Goal: Contribute content: Contribute content

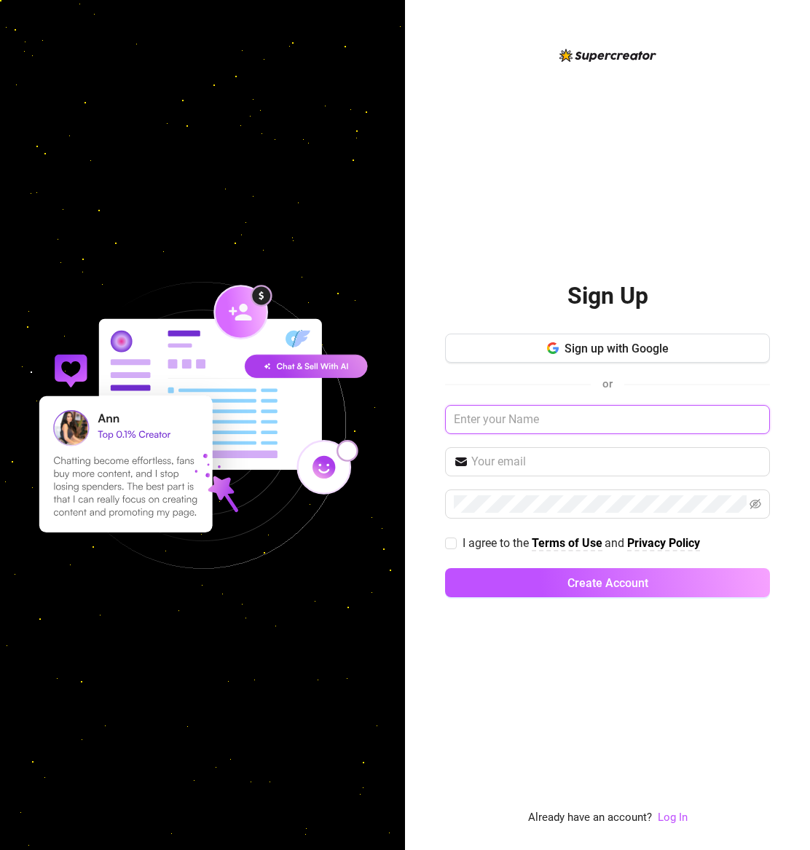
type input "s"
drag, startPoint x: 536, startPoint y: 411, endPoint x: 331, endPoint y: 393, distance: 205.5
click at [331, 393] on div "Sign Up Sign up with Google or s I agree to the Terms of Use and Privacy Policy…" at bounding box center [405, 425] width 810 height 850
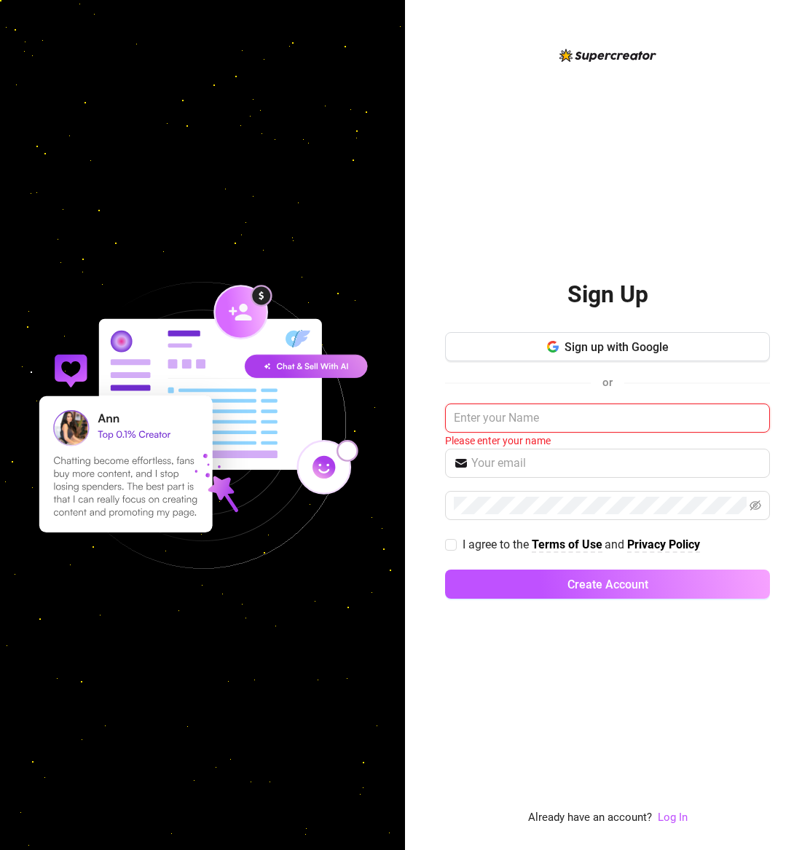
click at [554, 423] on input "text" at bounding box center [607, 418] width 325 height 29
click at [752, 418] on input "text" at bounding box center [607, 418] width 325 height 29
click at [659, 447] on div "Please enter your name" at bounding box center [607, 441] width 325 height 16
click at [598, 483] on div "Sign up with Google or Please enter your name I agree to the Terms of Use and P…" at bounding box center [607, 472] width 325 height 280
click at [602, 458] on input "text" at bounding box center [616, 463] width 290 height 17
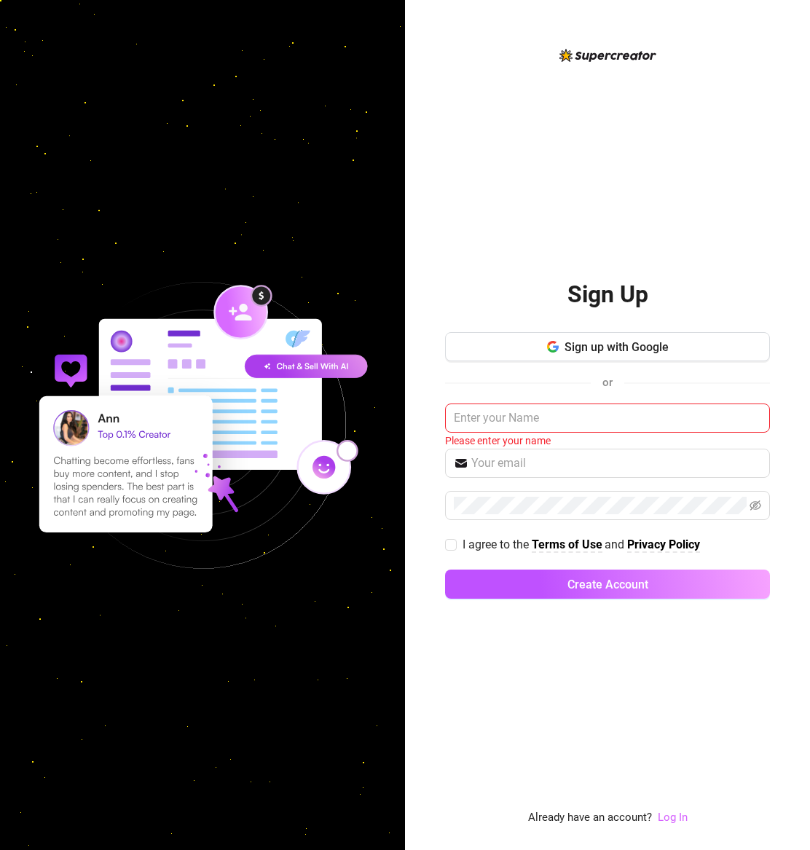
click at [663, 814] on link "Log In" at bounding box center [673, 817] width 30 height 13
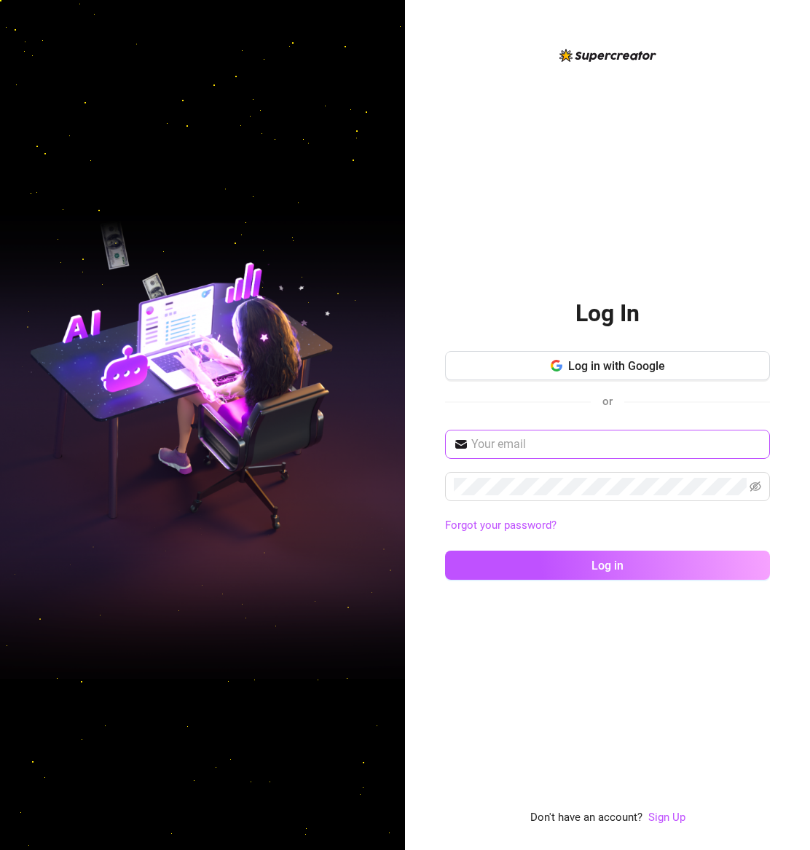
click at [578, 432] on span at bounding box center [607, 444] width 325 height 29
type input "stefydva@gmail.com"
click at [608, 565] on button "Log in" at bounding box center [607, 565] width 325 height 29
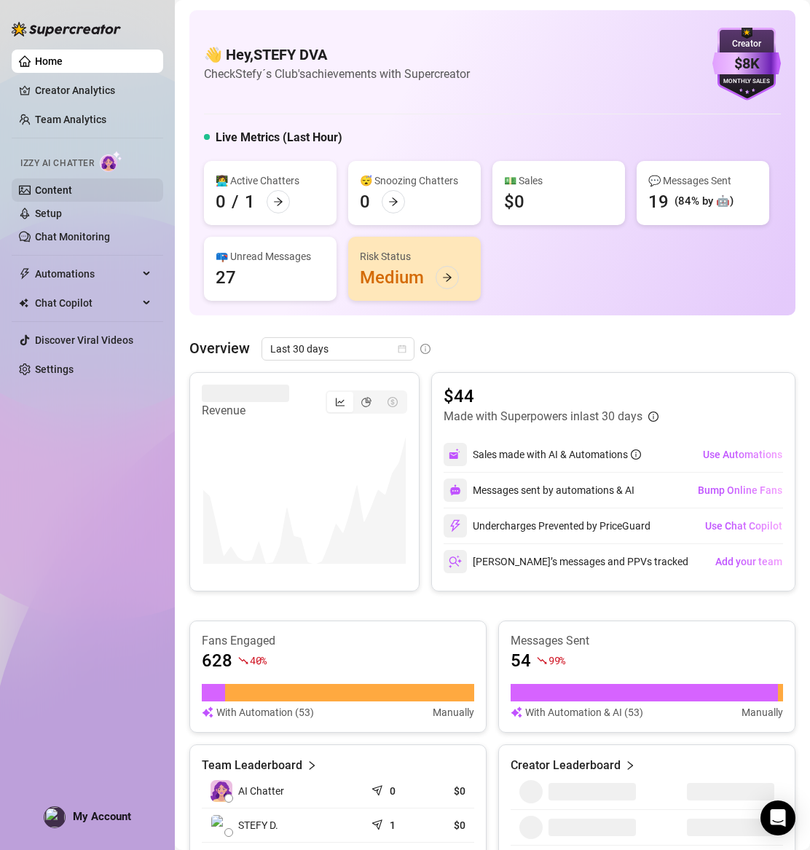
click at [60, 184] on link "Content" at bounding box center [53, 190] width 37 height 12
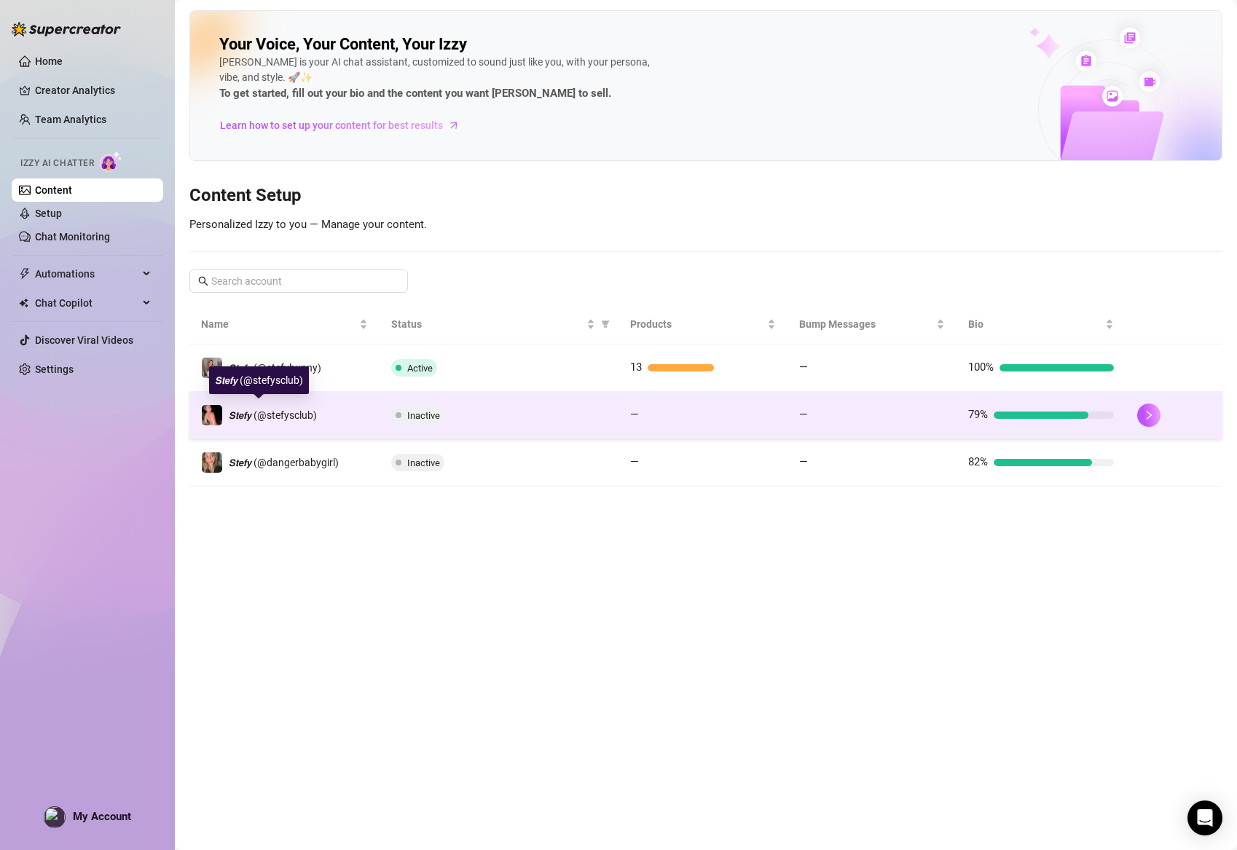
click at [267, 409] on span "𝙎𝙩𝙚𝙛𝙮 (@stefysclub)" at bounding box center [273, 415] width 88 height 12
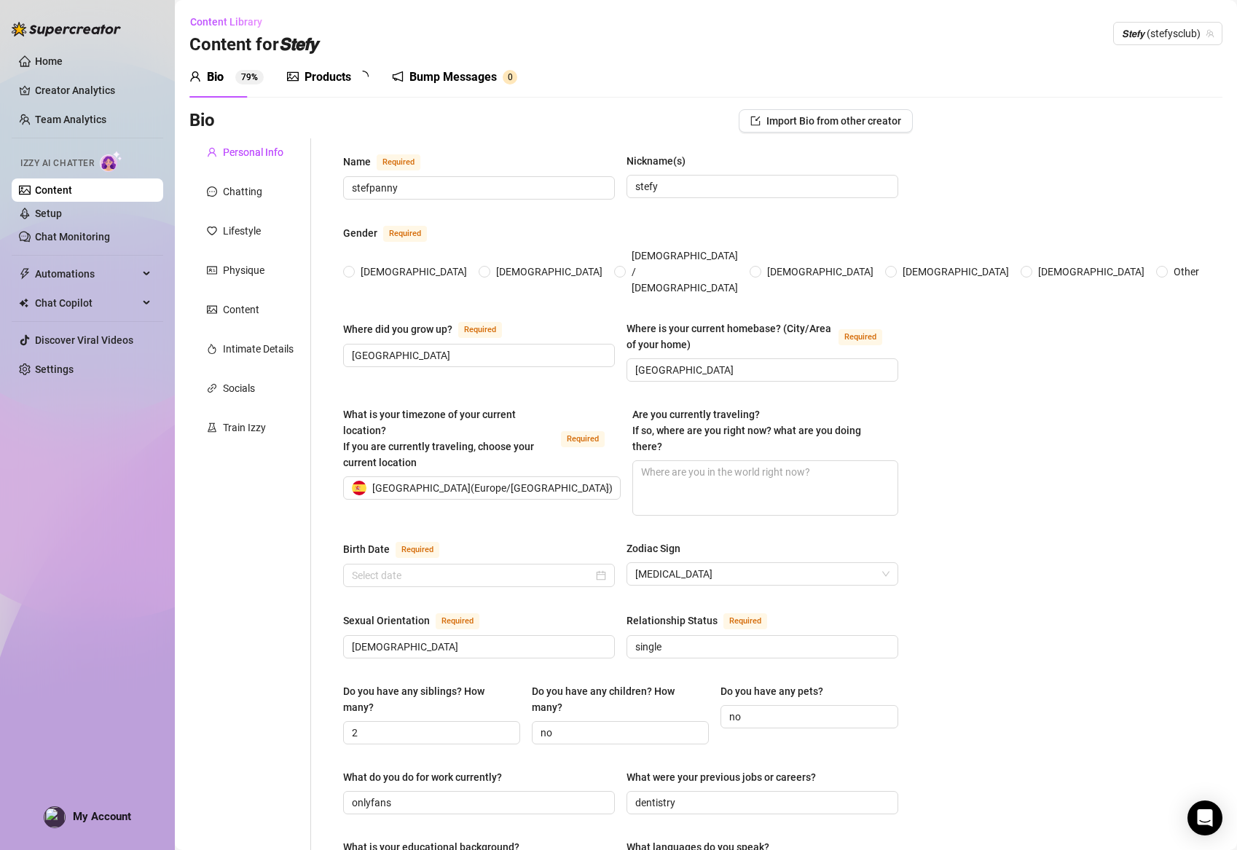
radio input "true"
type input "[DATE]"
click at [305, 78] on div "Products" at bounding box center [328, 76] width 47 height 17
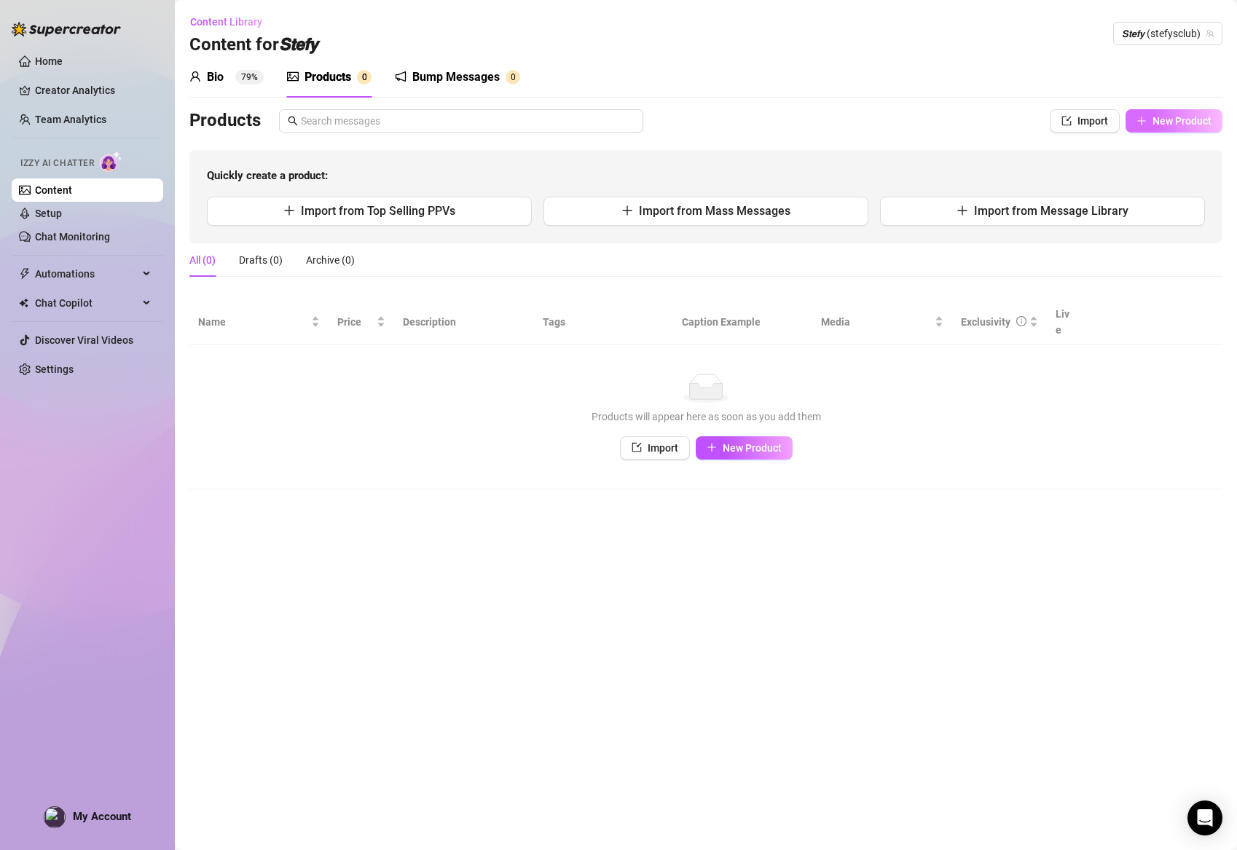
click at [809, 109] on button "New Product" at bounding box center [1174, 120] width 97 height 23
type textarea "Type your message here..."
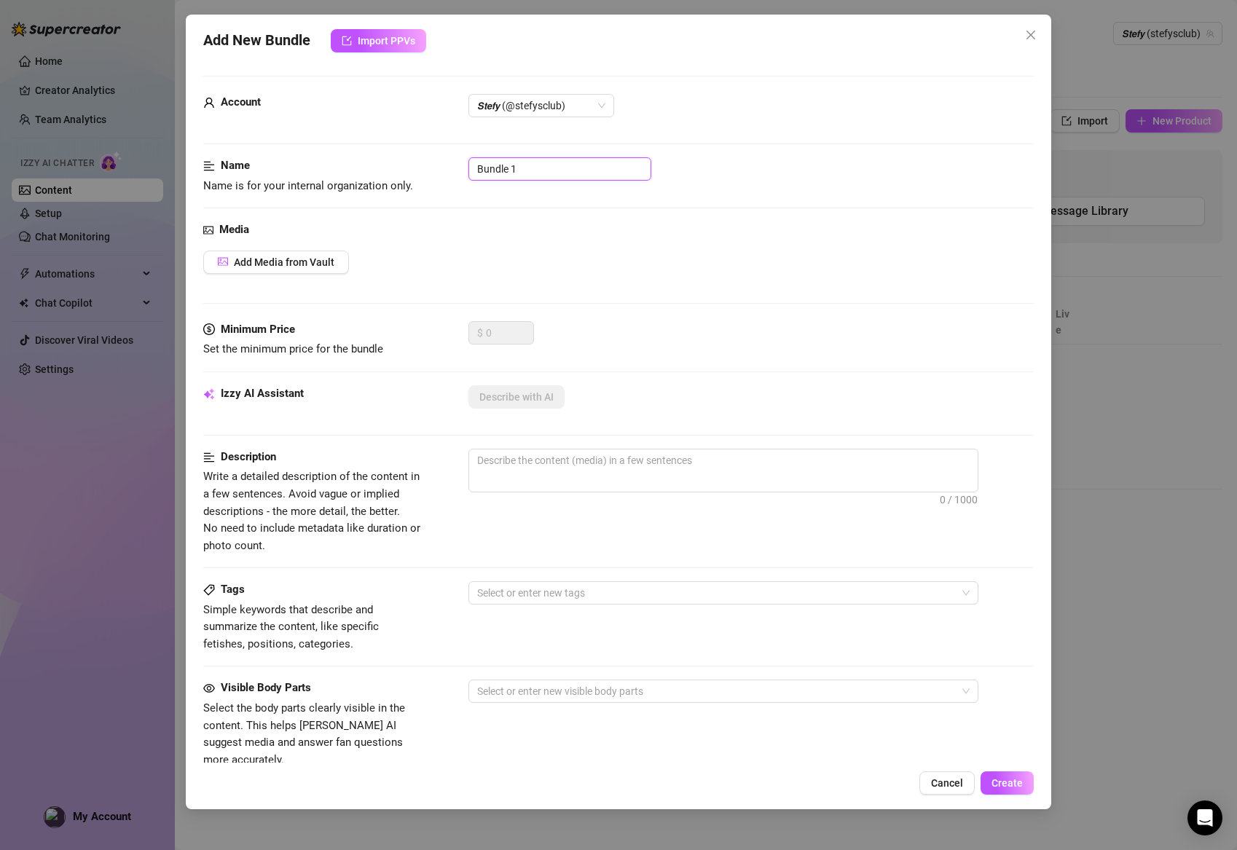
click at [541, 179] on input "Bundle 1" at bounding box center [559, 168] width 183 height 23
drag, startPoint x: 541, startPoint y: 179, endPoint x: 414, endPoint y: 170, distance: 127.8
click at [414, 170] on div "Name Name is for your internal organization only. Bundle 1" at bounding box center [618, 175] width 831 height 37
paste input "LACK ANAL FUCK MACHINE"
type input "BLACK ANAL FUCK MACHINE"
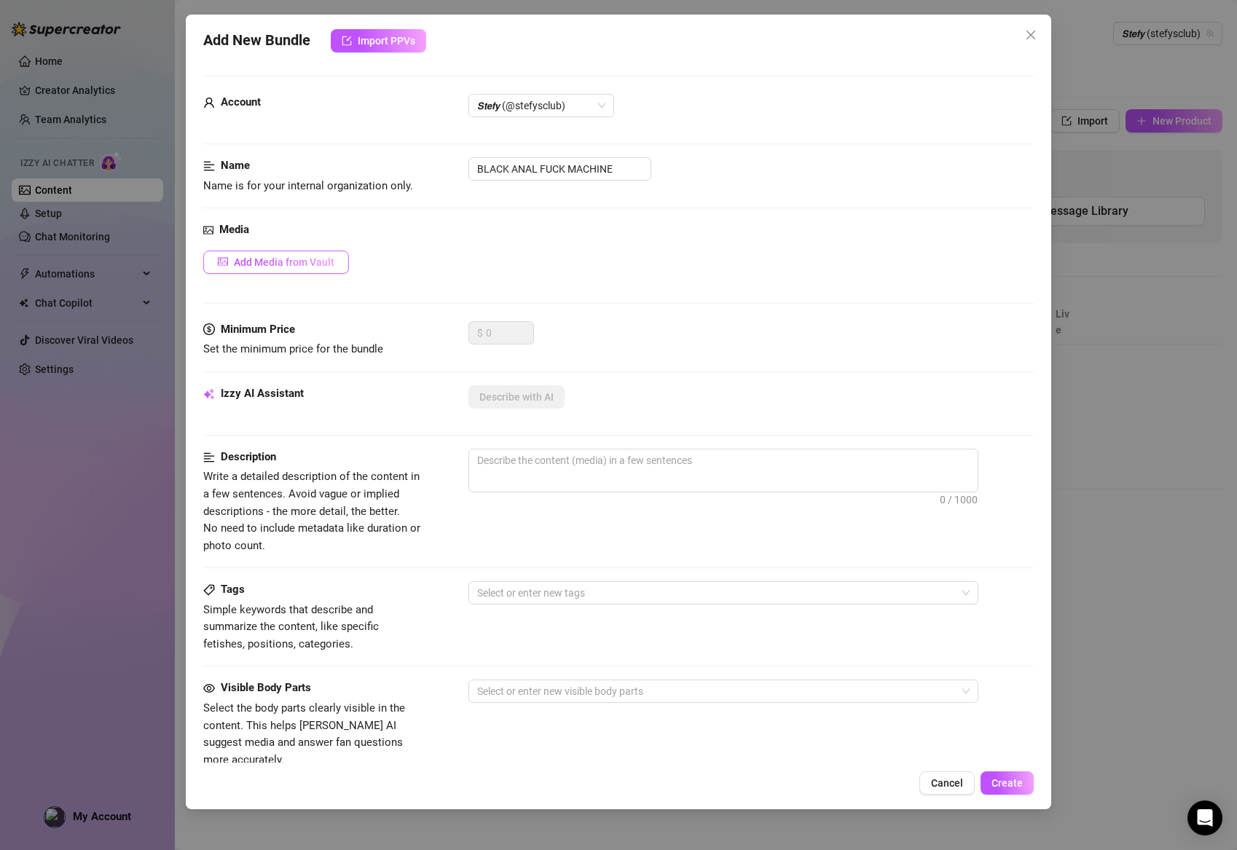
click at [319, 259] on span "Add Media from Vault" at bounding box center [284, 262] width 101 height 12
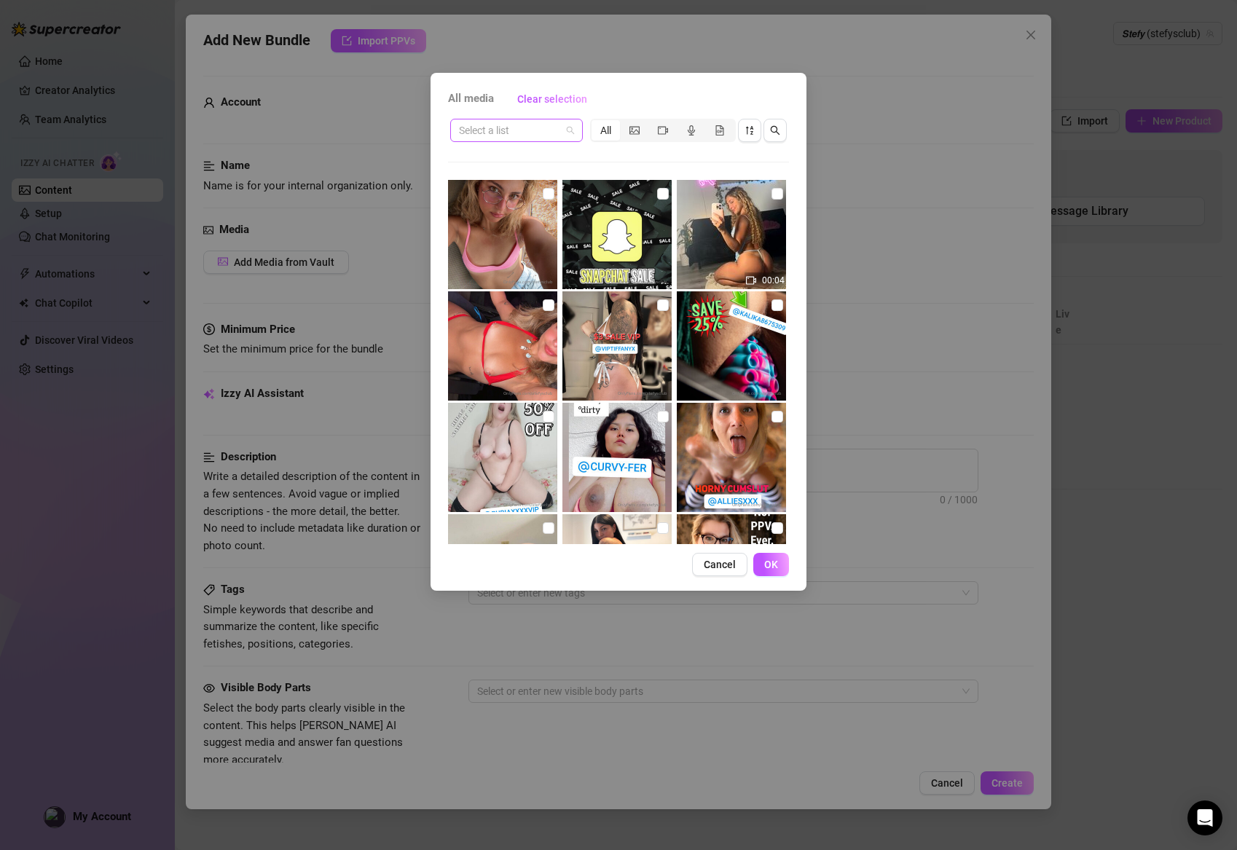
click at [567, 127] on span at bounding box center [516, 130] width 115 height 22
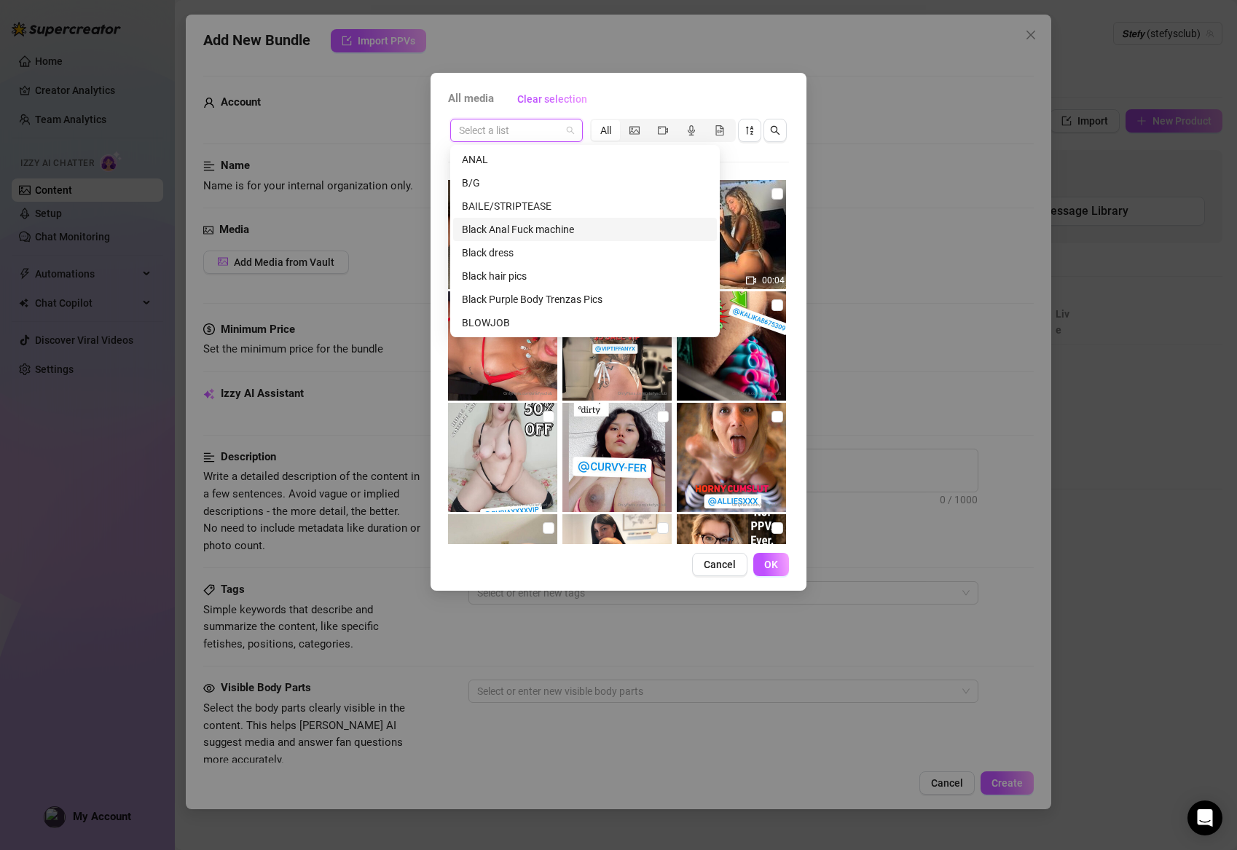
click at [516, 230] on div "Black Anal Fuck machine" at bounding box center [585, 229] width 246 height 16
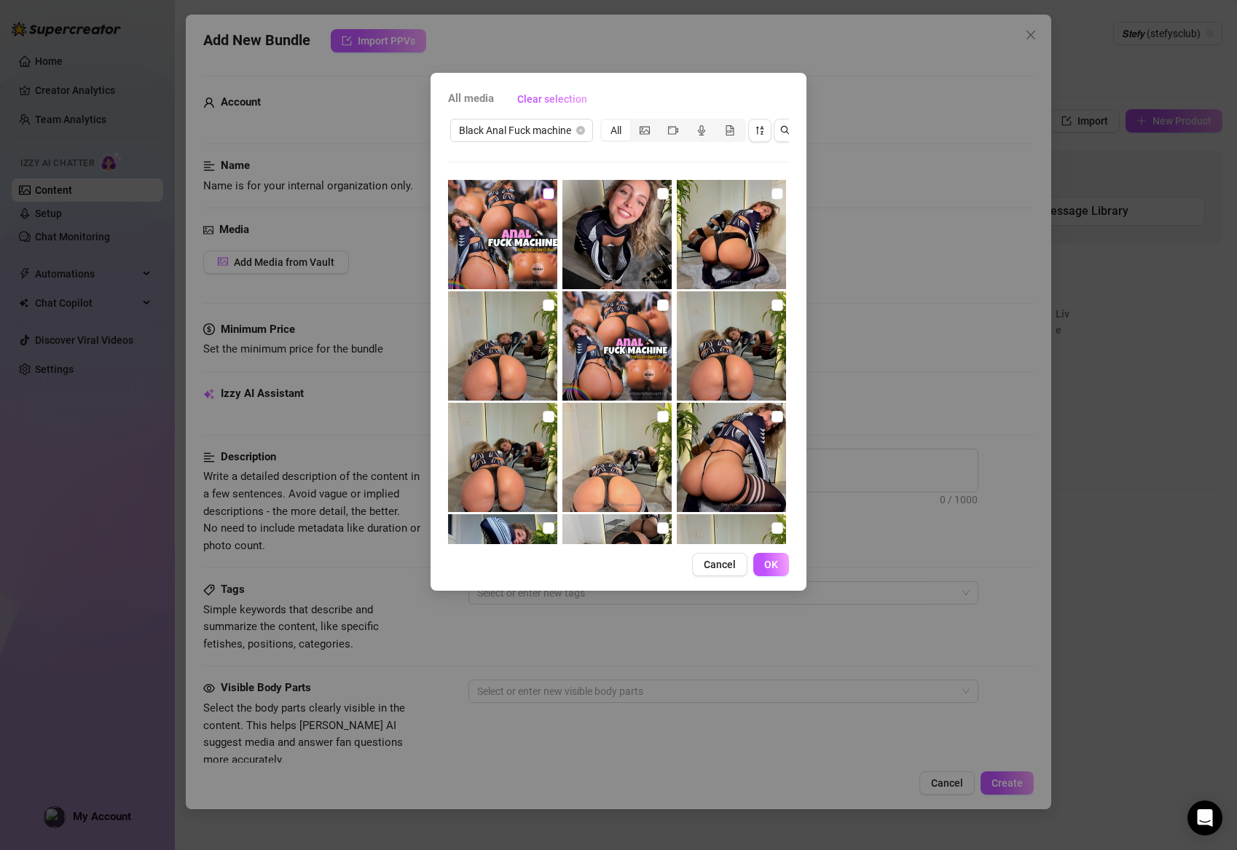
click at [553, 187] on label at bounding box center [549, 194] width 12 height 16
click at [553, 188] on input "checkbox" at bounding box center [549, 194] width 12 height 12
checkbox input "true"
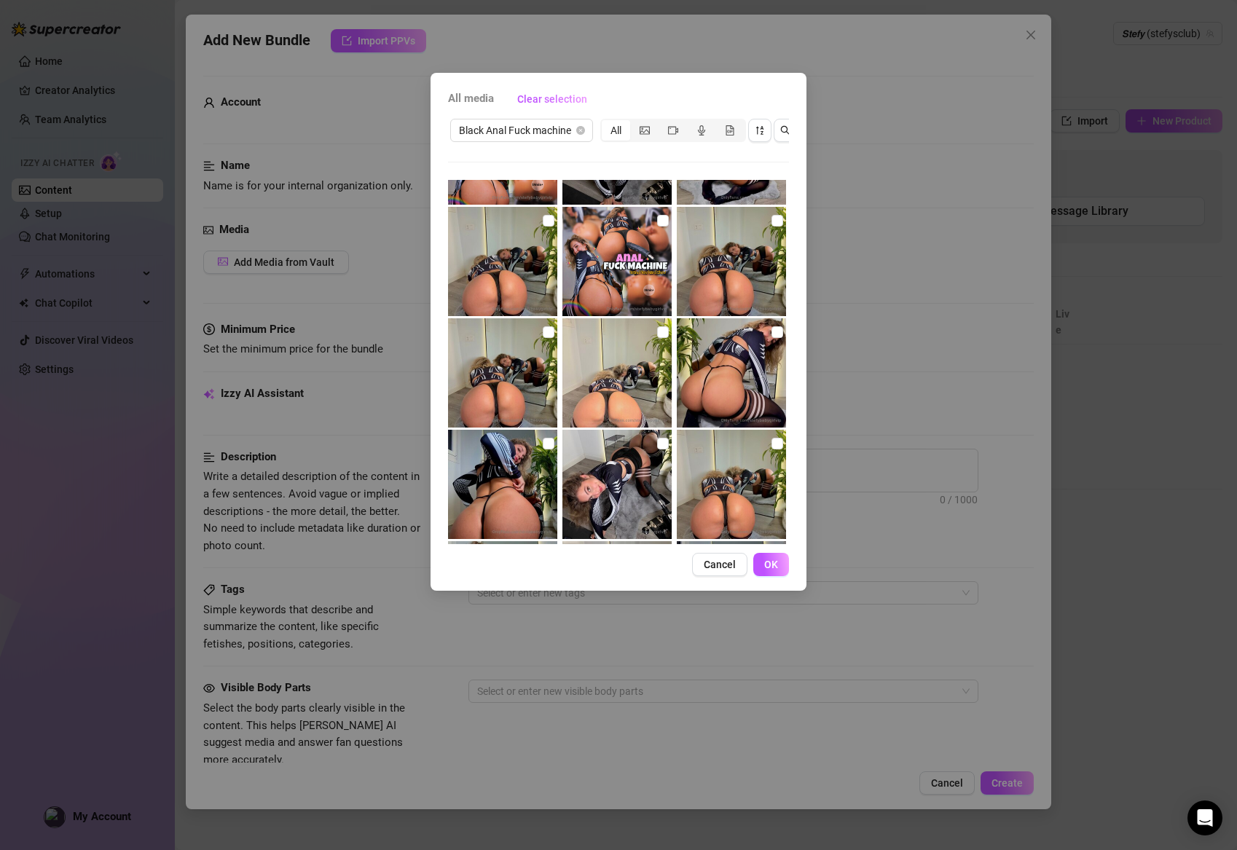
scroll to position [92, 0]
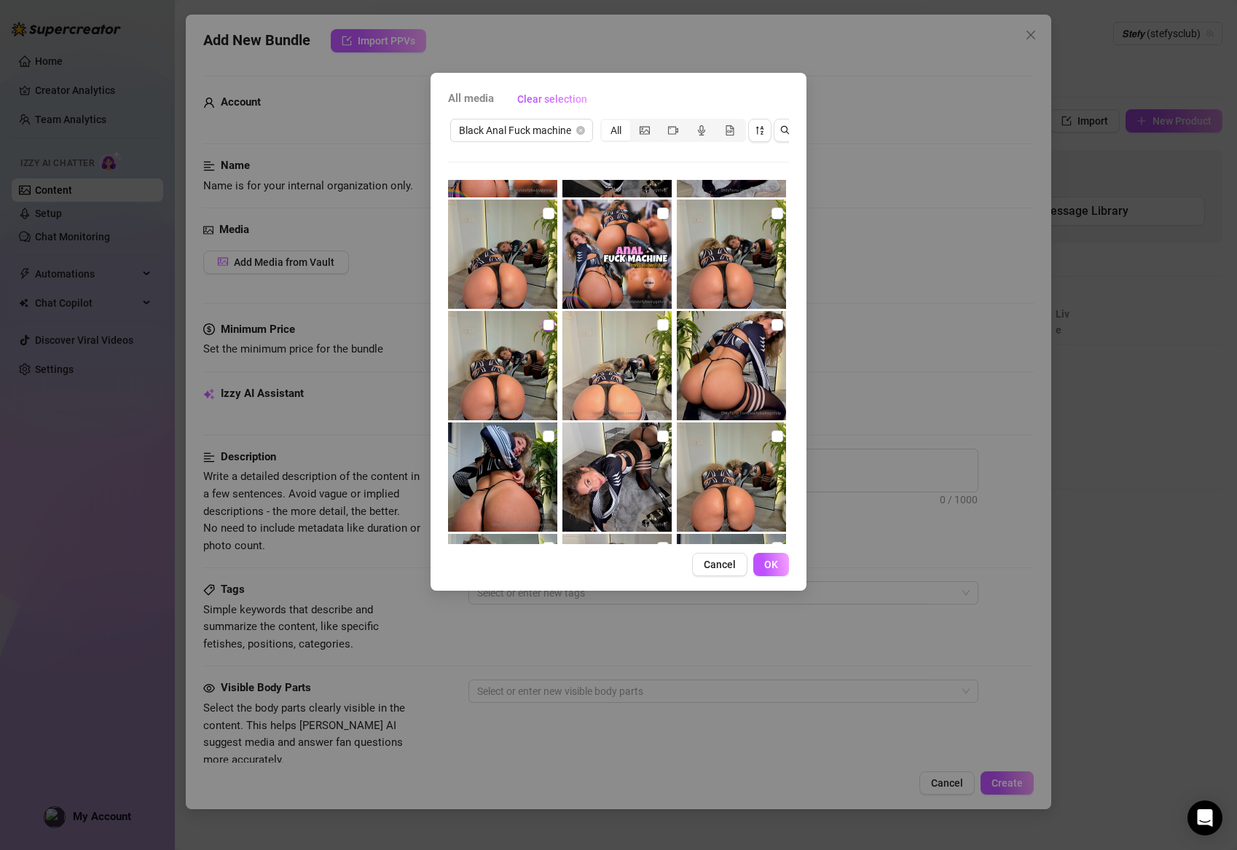
click at [543, 325] on input "checkbox" at bounding box center [549, 325] width 12 height 12
checkbox input "true"
click at [667, 324] on span at bounding box center [663, 325] width 12 height 12
click at [667, 324] on input "checkbox" at bounding box center [663, 325] width 12 height 12
checkbox input "true"
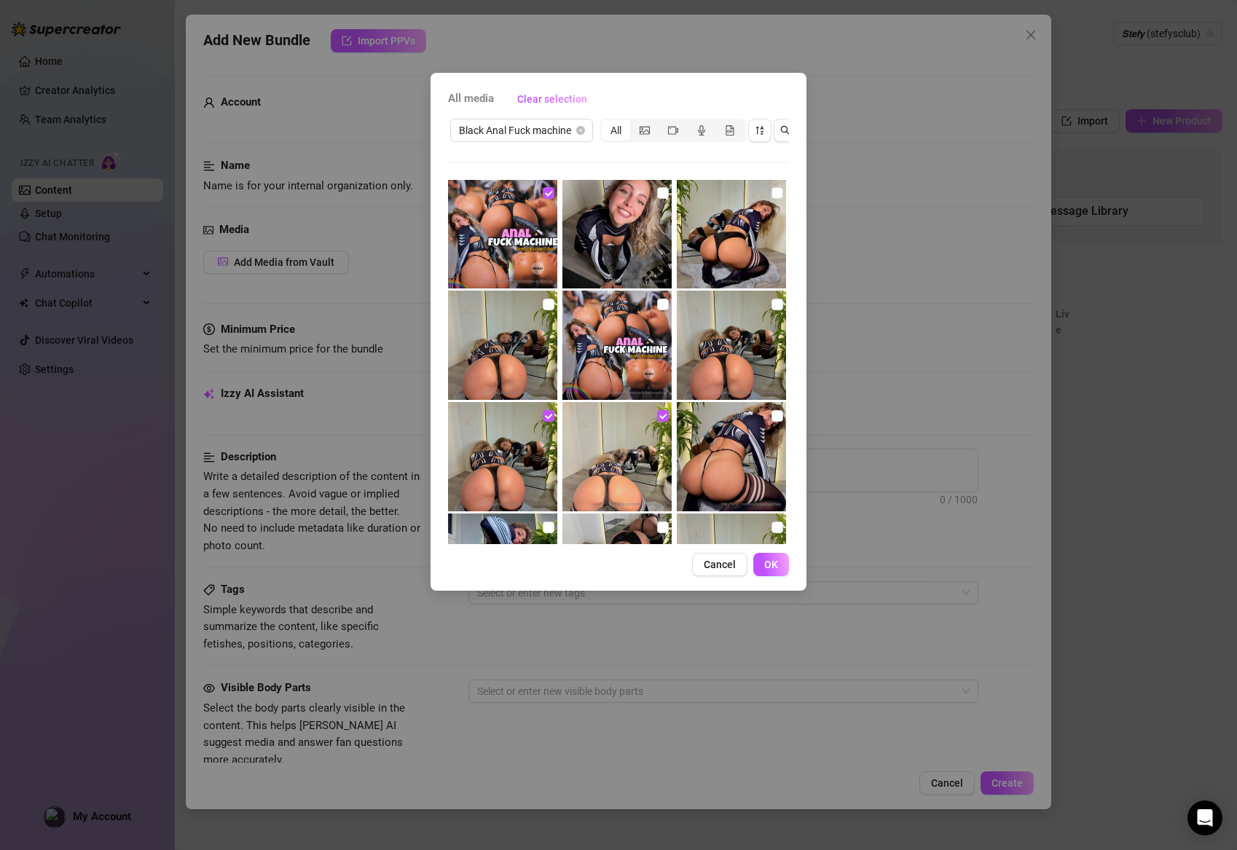
scroll to position [0, 0]
click at [775, 304] on input "checkbox" at bounding box center [778, 305] width 12 height 12
checkbox input "true"
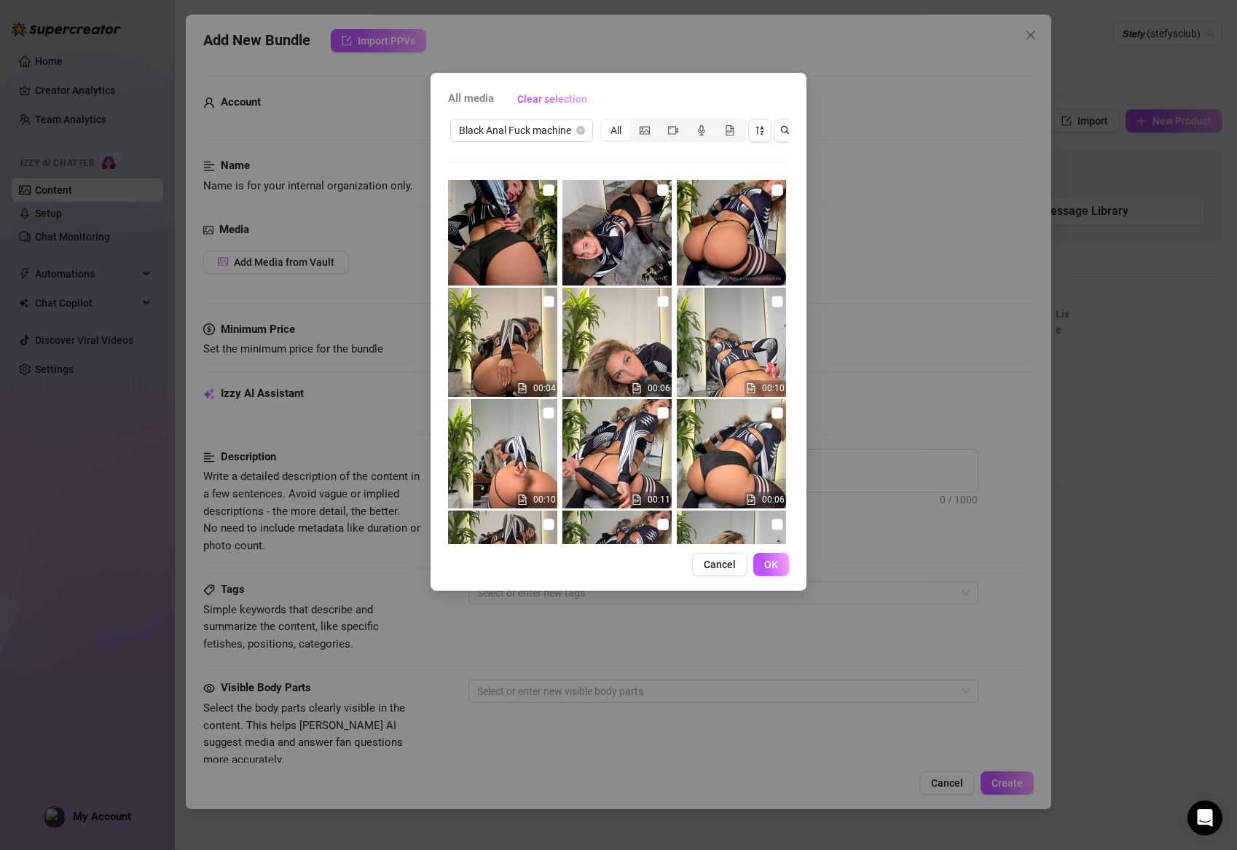
scroll to position [565, 0]
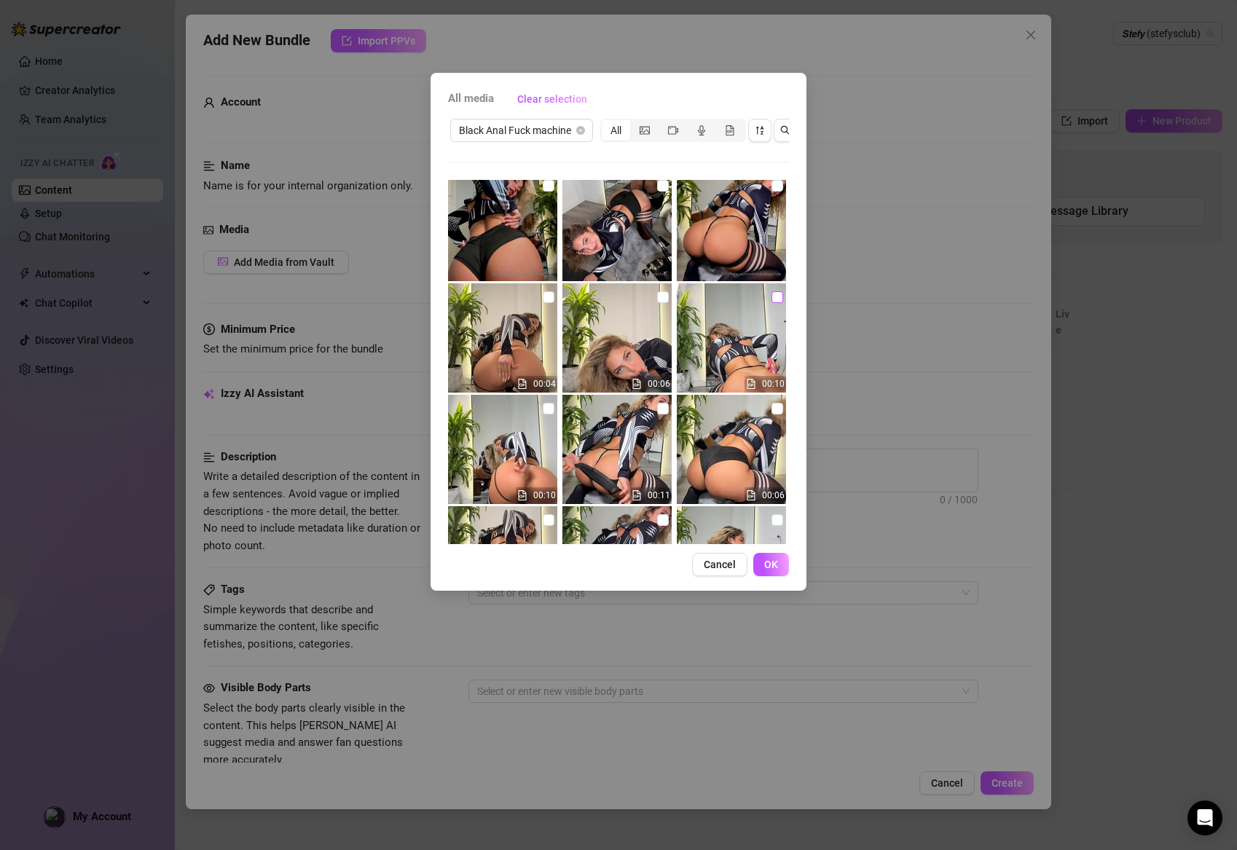
click at [776, 303] on label at bounding box center [778, 297] width 12 height 16
click at [776, 303] on input "checkbox" at bounding box center [778, 297] width 12 height 12
checkbox input "true"
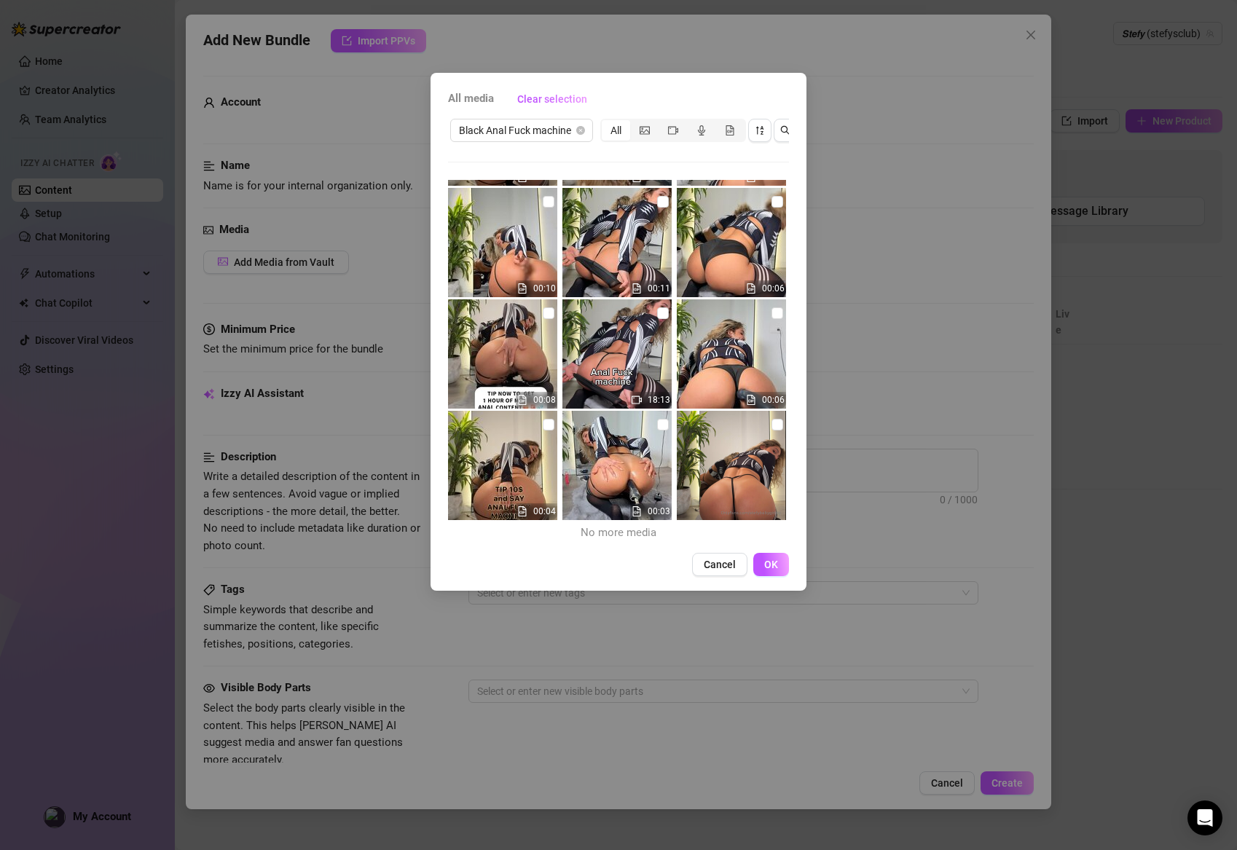
scroll to position [772, 0]
click at [661, 423] on input "checkbox" at bounding box center [663, 425] width 12 height 12
checkbox input "true"
click at [663, 317] on span at bounding box center [663, 313] width 12 height 12
click at [663, 317] on input "checkbox" at bounding box center [663, 313] width 12 height 12
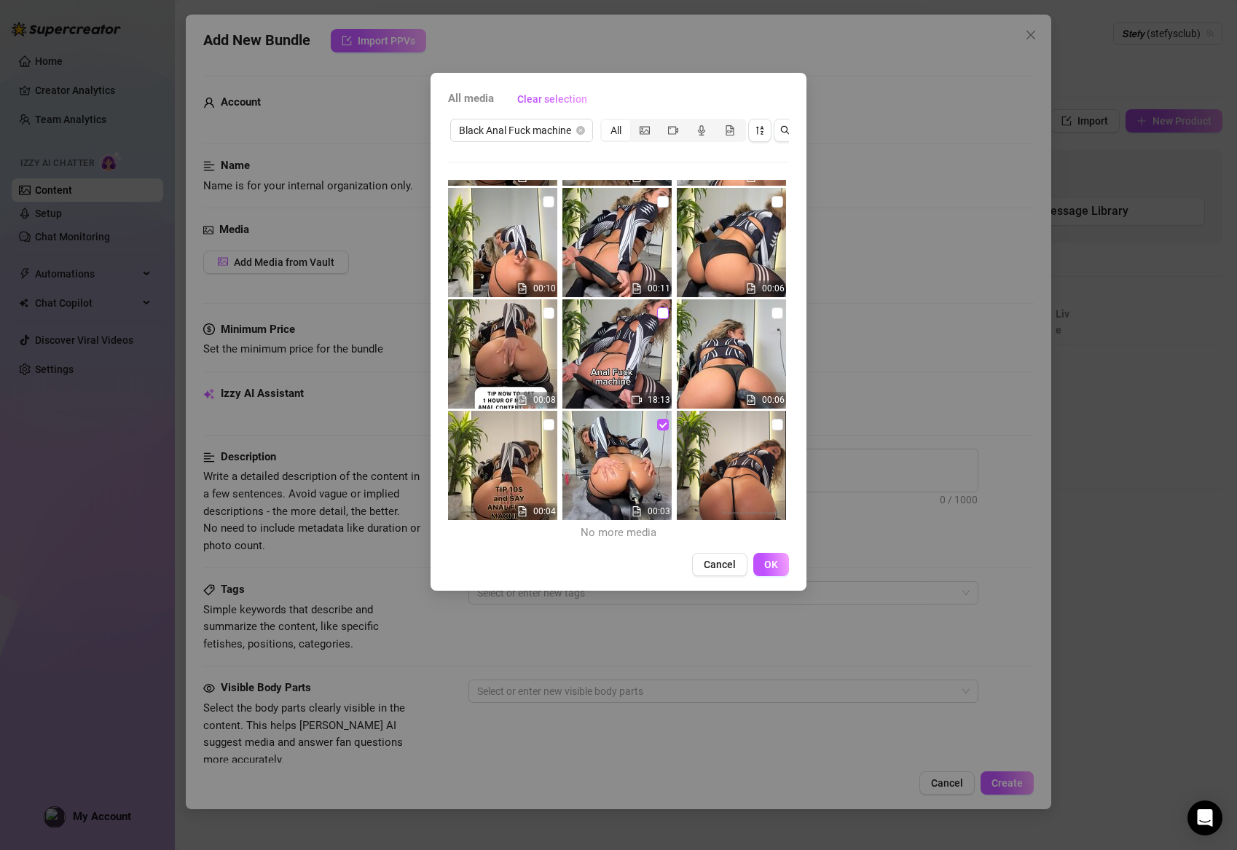
checkbox input "true"
click at [772, 562] on span "OK" at bounding box center [771, 565] width 14 height 12
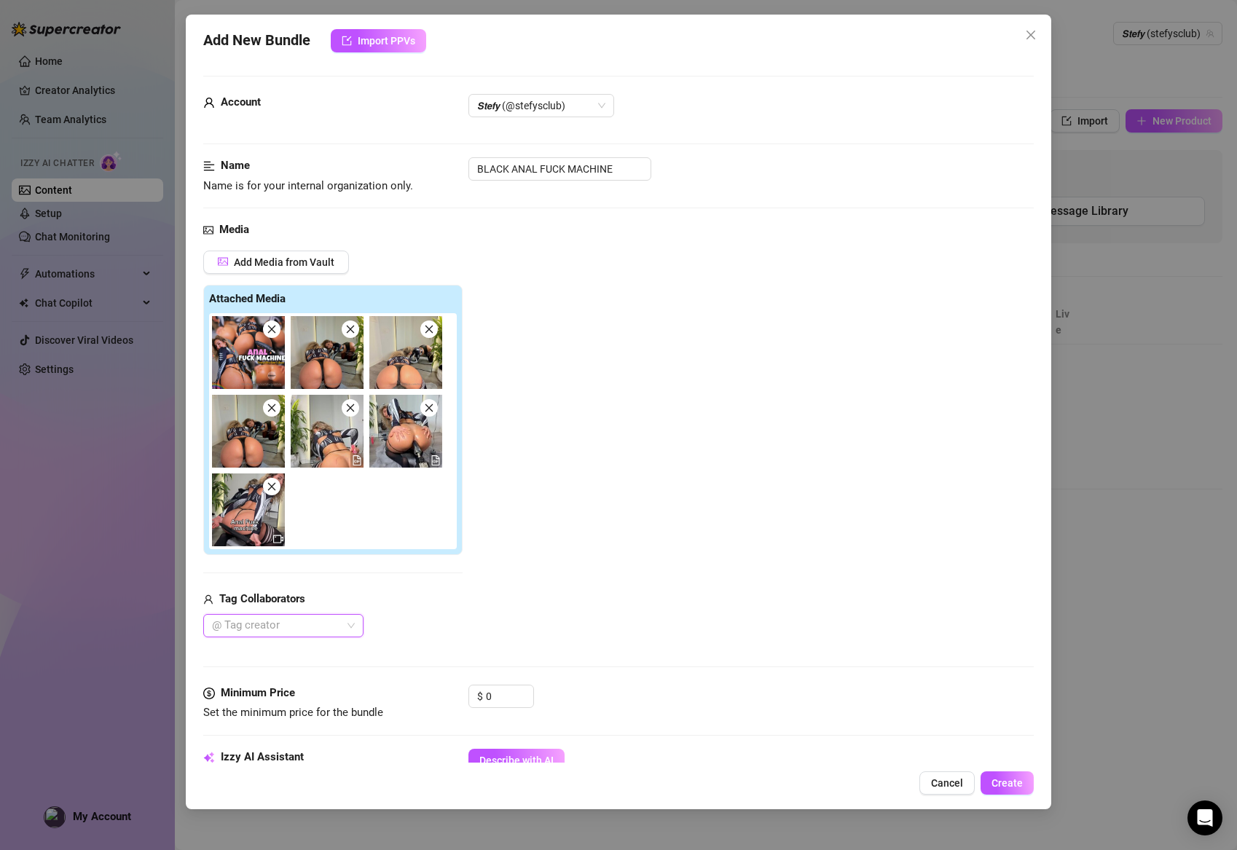
scroll to position [10, 0]
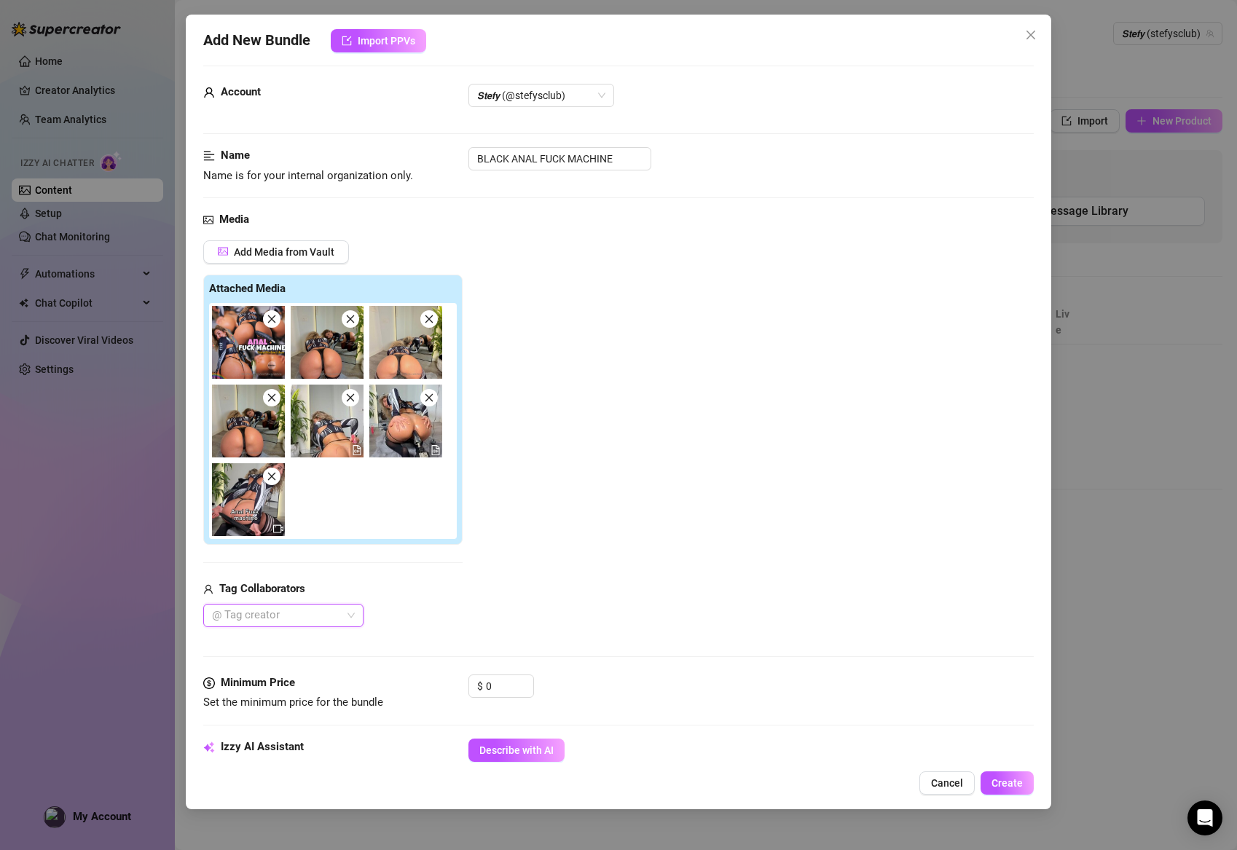
click at [503, 697] on div "$ 0" at bounding box center [501, 693] width 66 height 36
click at [507, 683] on input "0" at bounding box center [509, 686] width 47 height 22
type input "0"
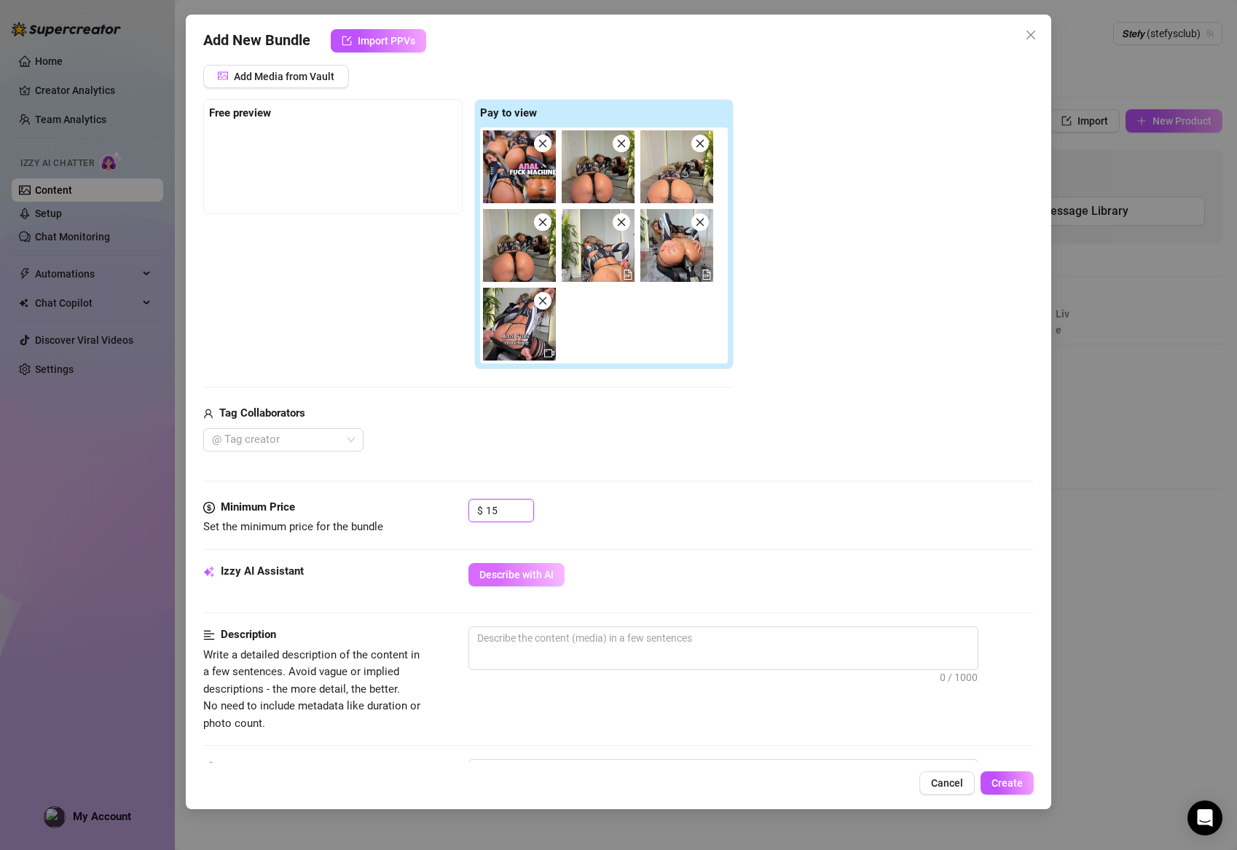
scroll to position [190, 0]
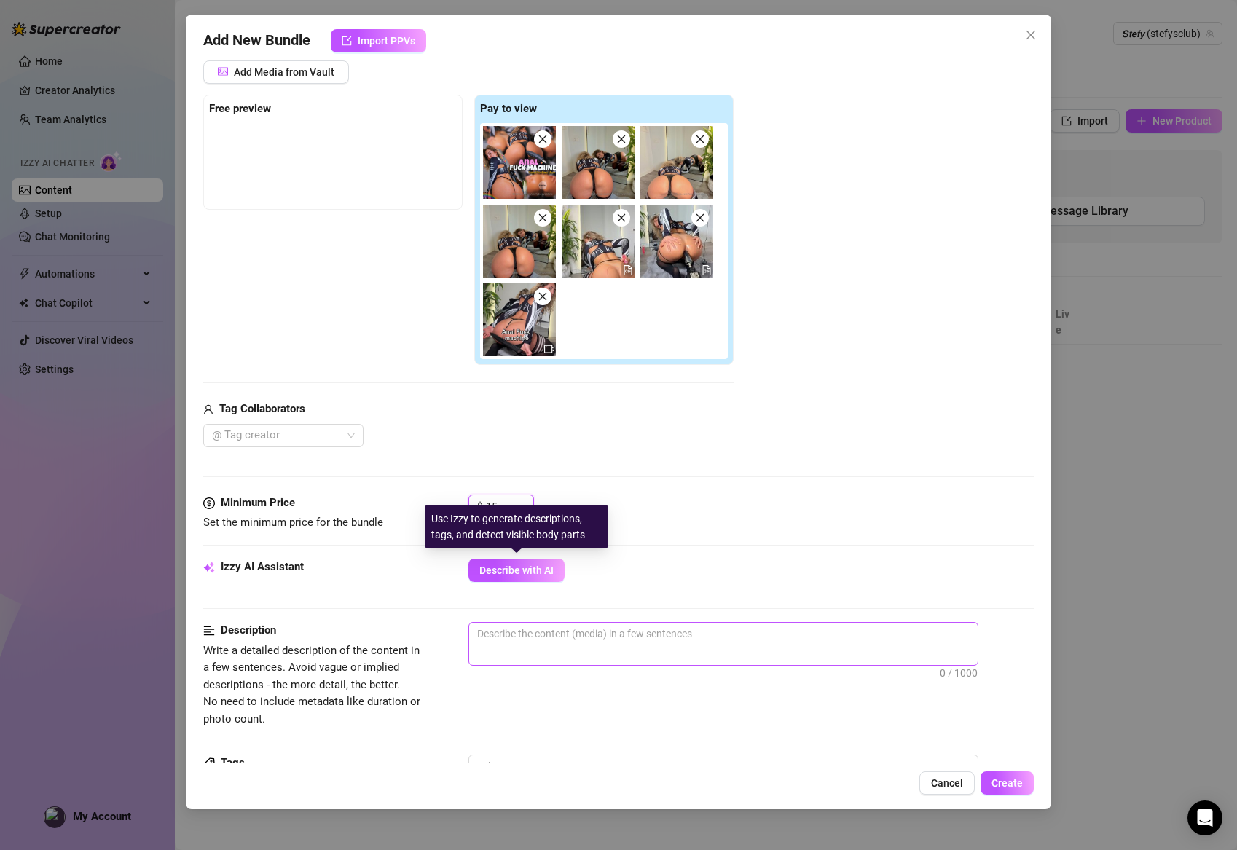
type input "15"
click at [526, 623] on textarea at bounding box center [723, 634] width 509 height 22
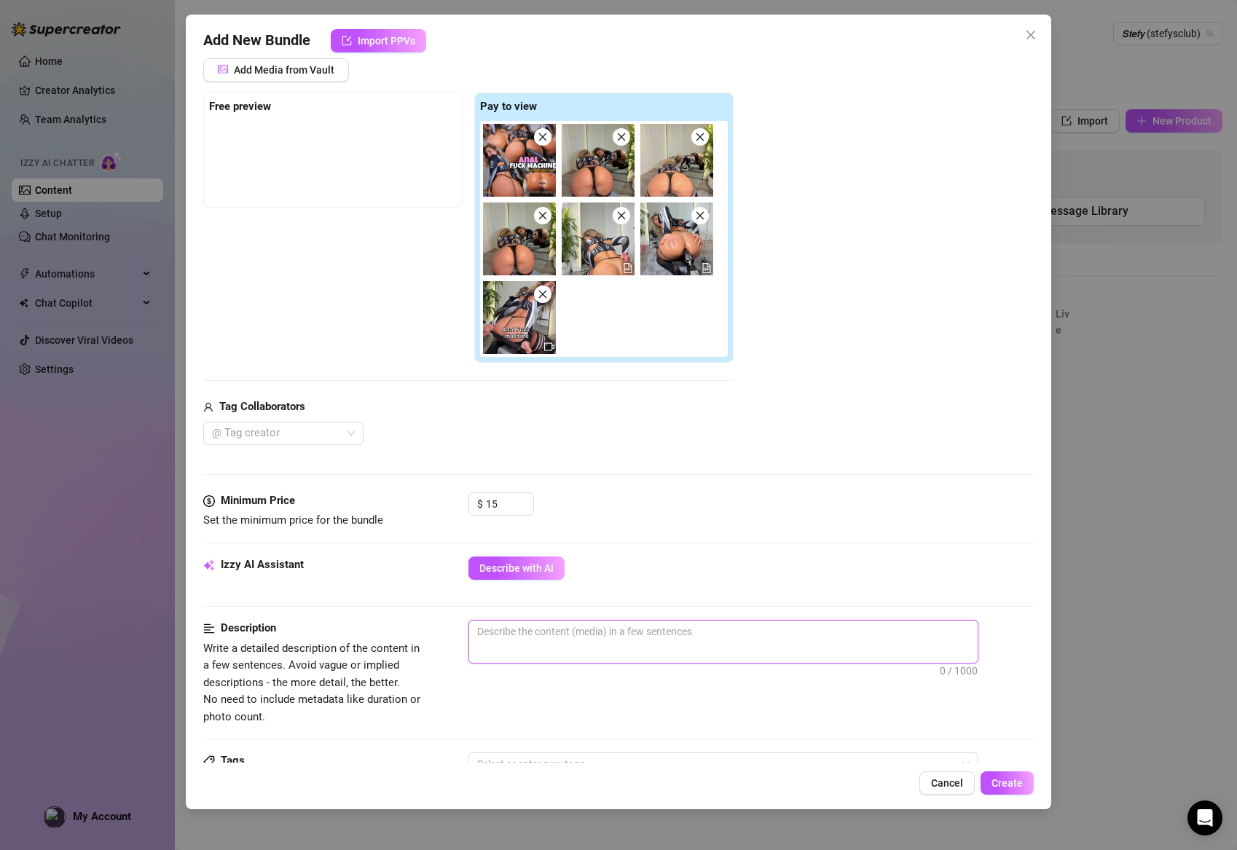
paste textarea "18-minute solo video featuring a black anal fuck machine. Performer uses the de…"
type textarea "18-minute solo video featuring a black anal fuck machine. Performer uses the de…"
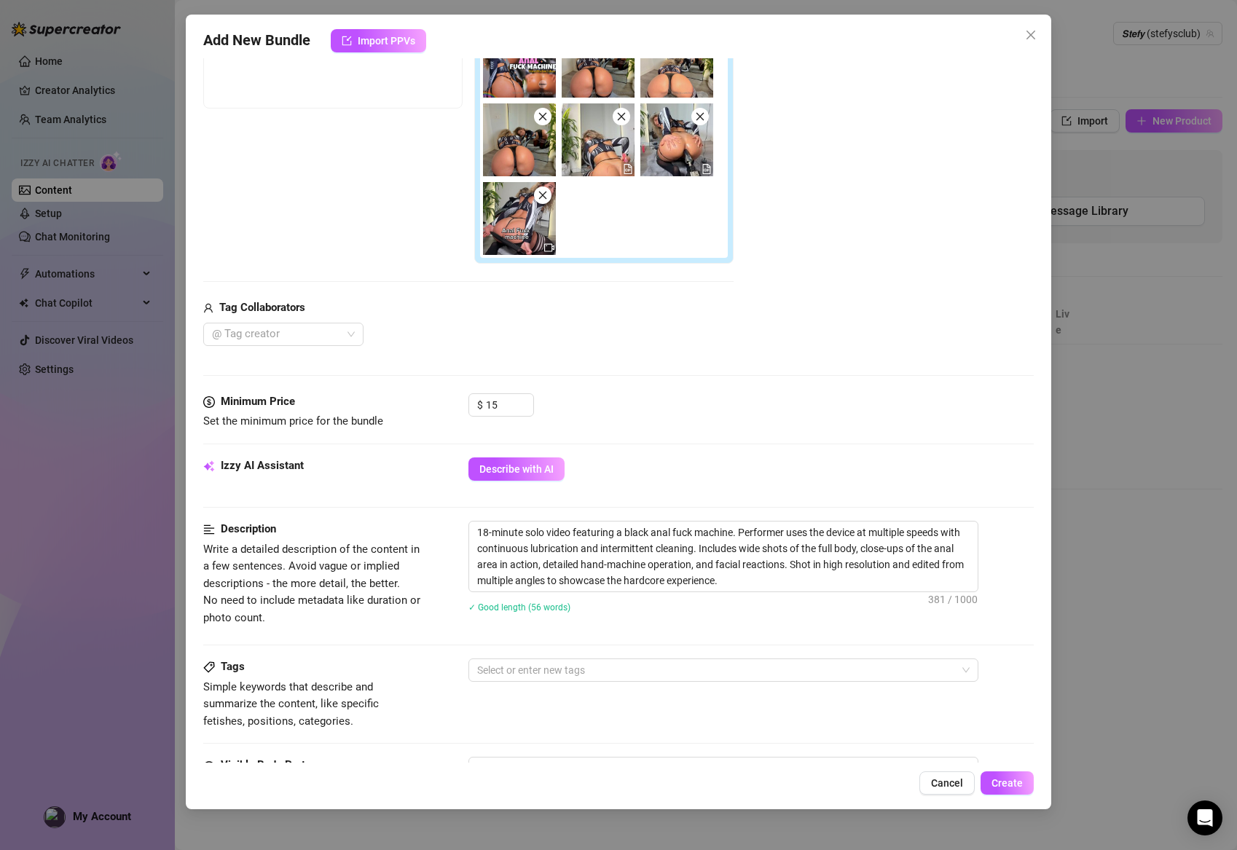
scroll to position [292, 0]
click at [597, 676] on div at bounding box center [715, 669] width 489 height 20
type textarea "18-minute solo video featuring a black anal fuck machine. Performer uses the de…"
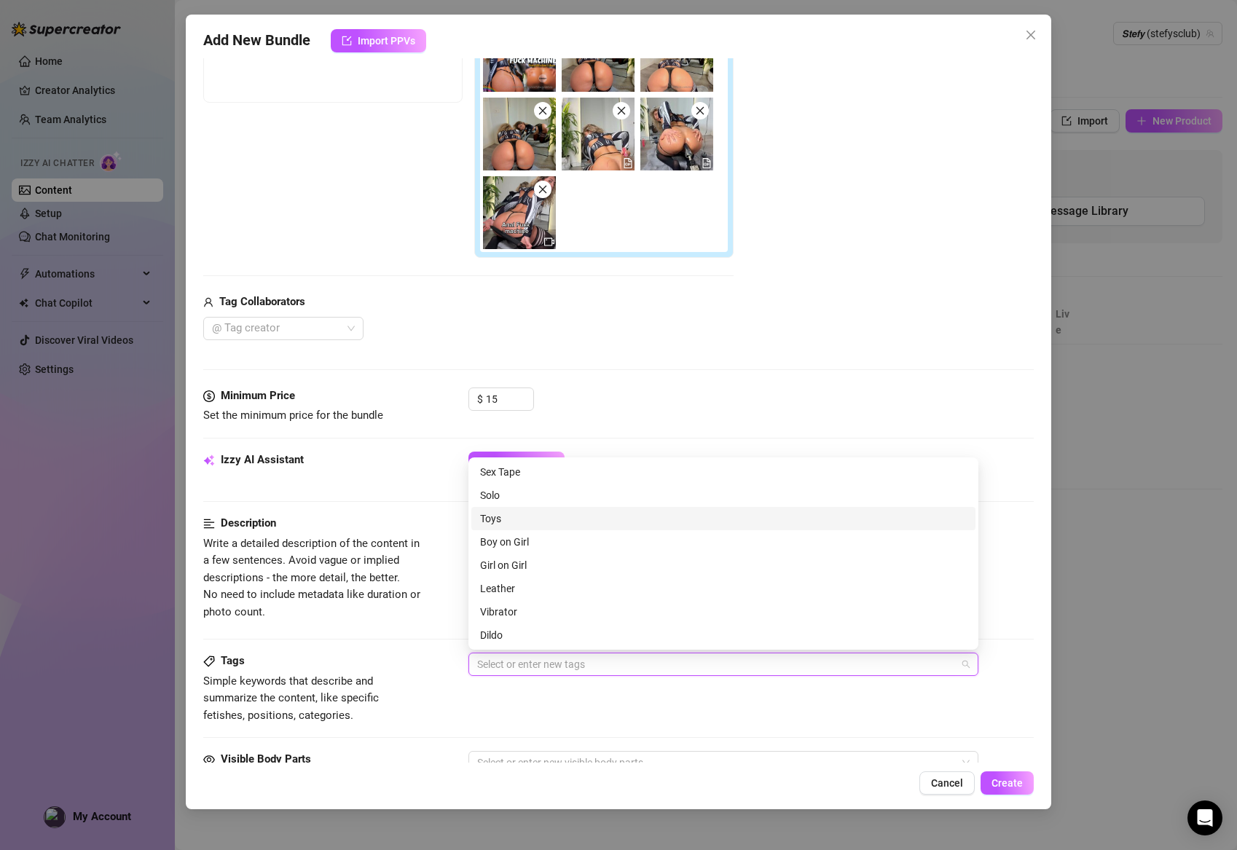
scroll to position [299, 0]
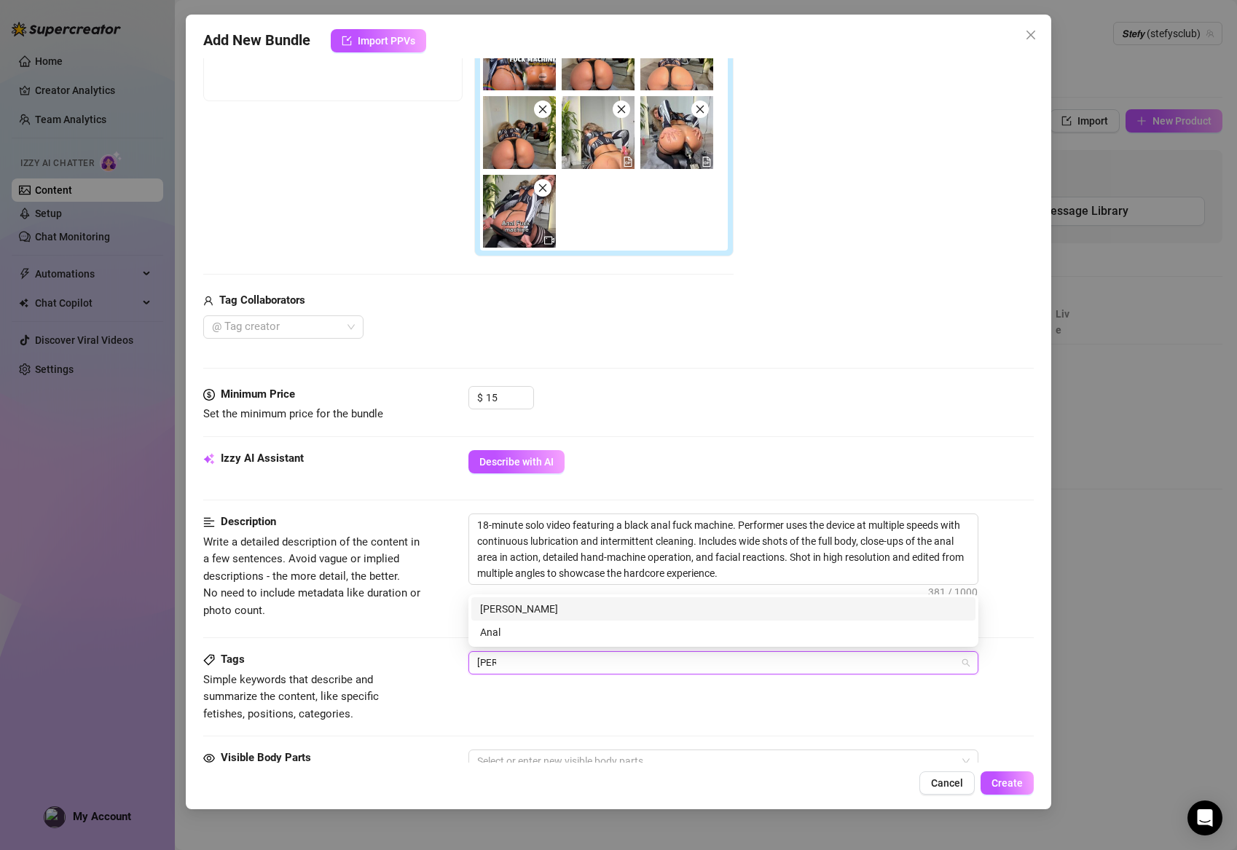
type input "anal"
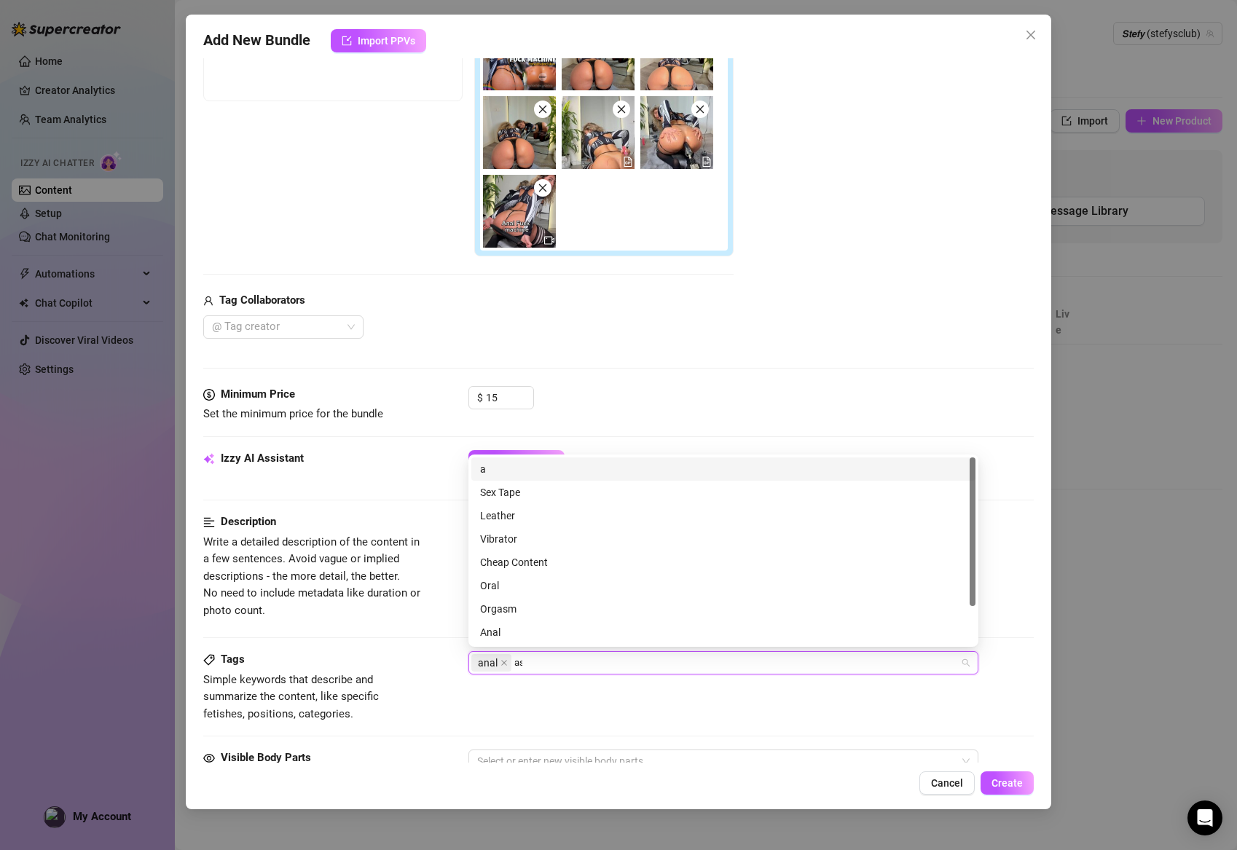
type input "ass"
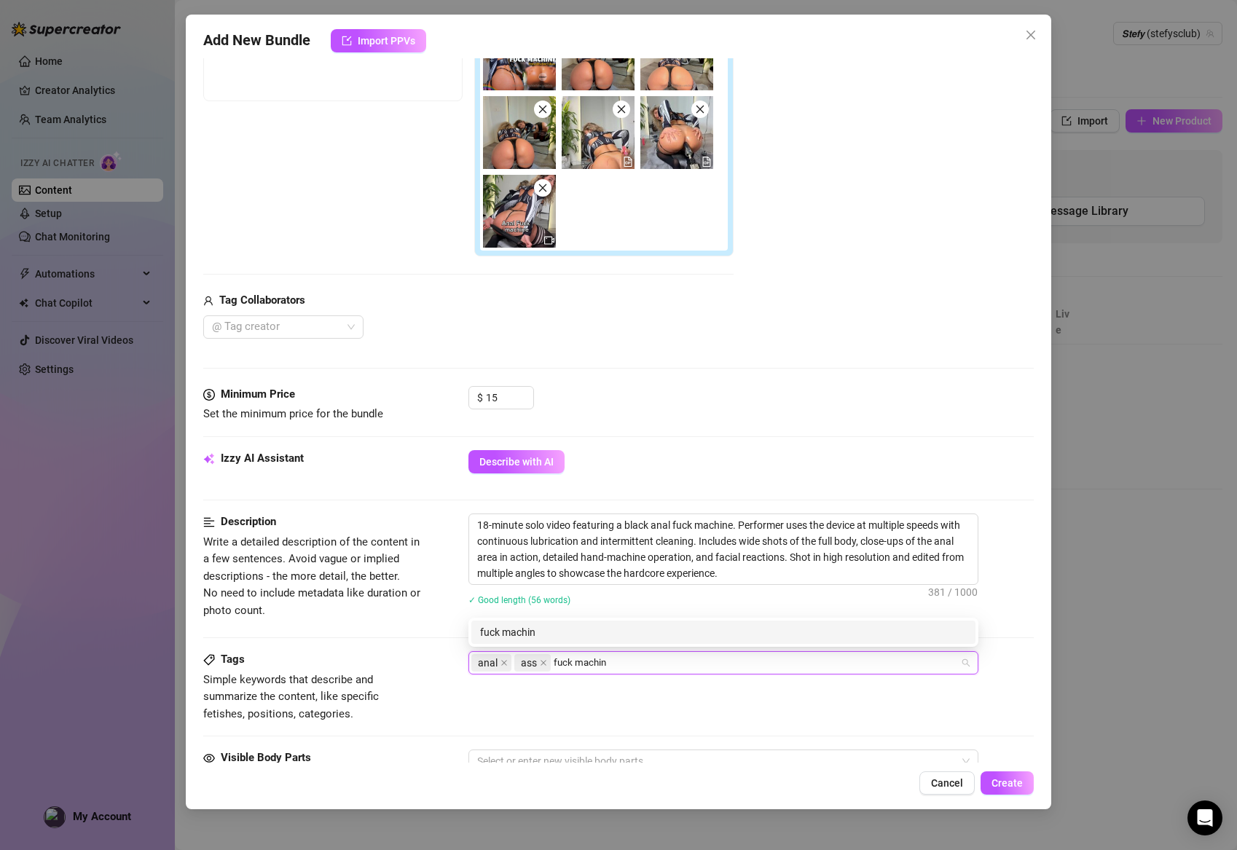
type input "fuck machine"
type input "long video"
type input "solo"
type input "hardcore"
type input "closeup"
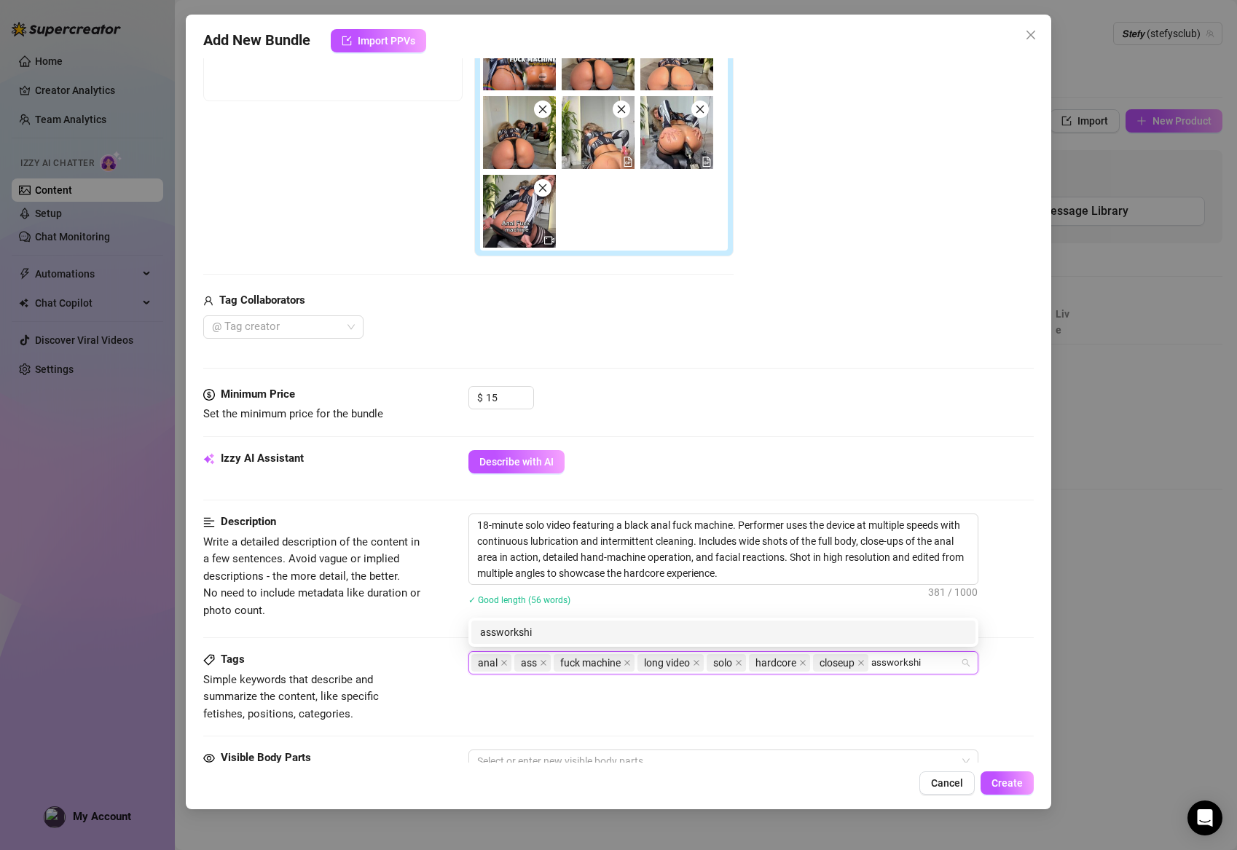
type input "assworkship"
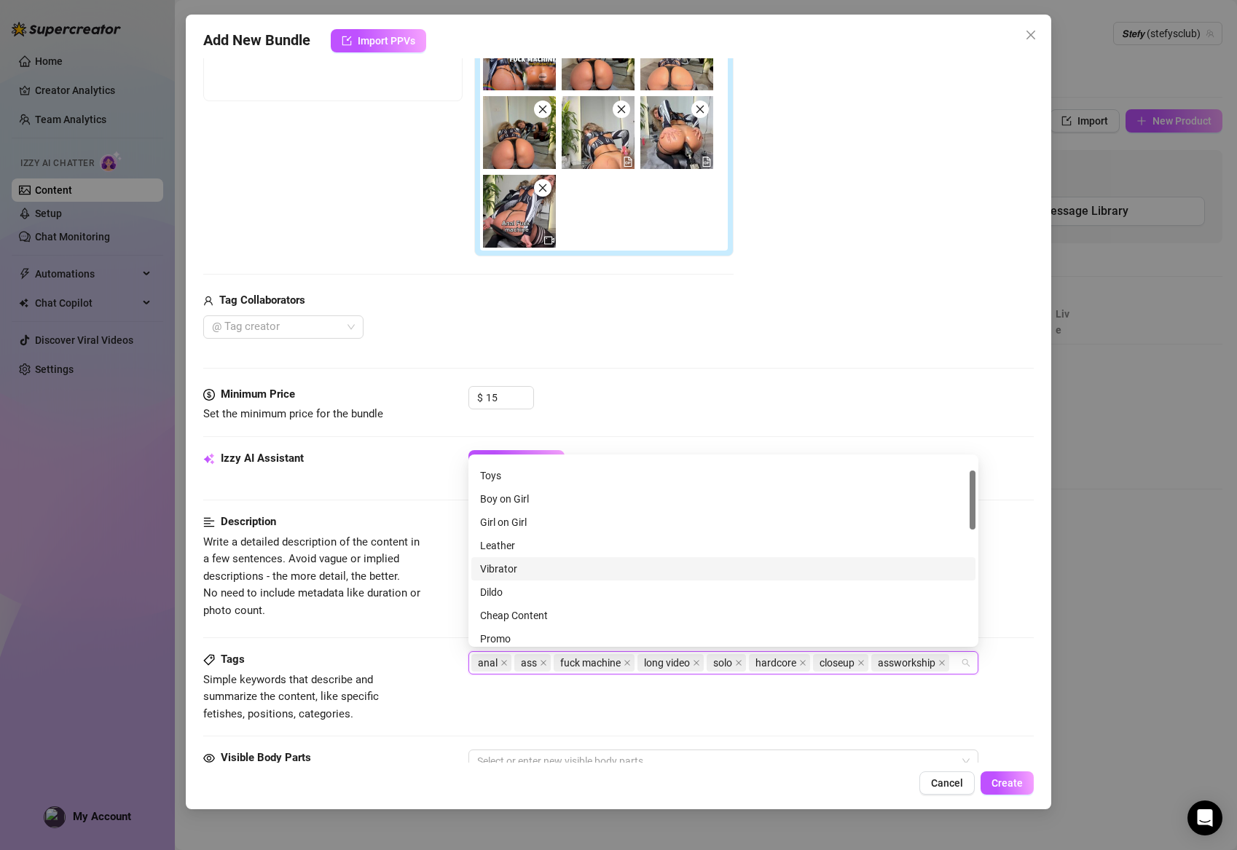
scroll to position [42, 0]
click at [502, 589] on div "Dildo" at bounding box center [723, 590] width 487 height 16
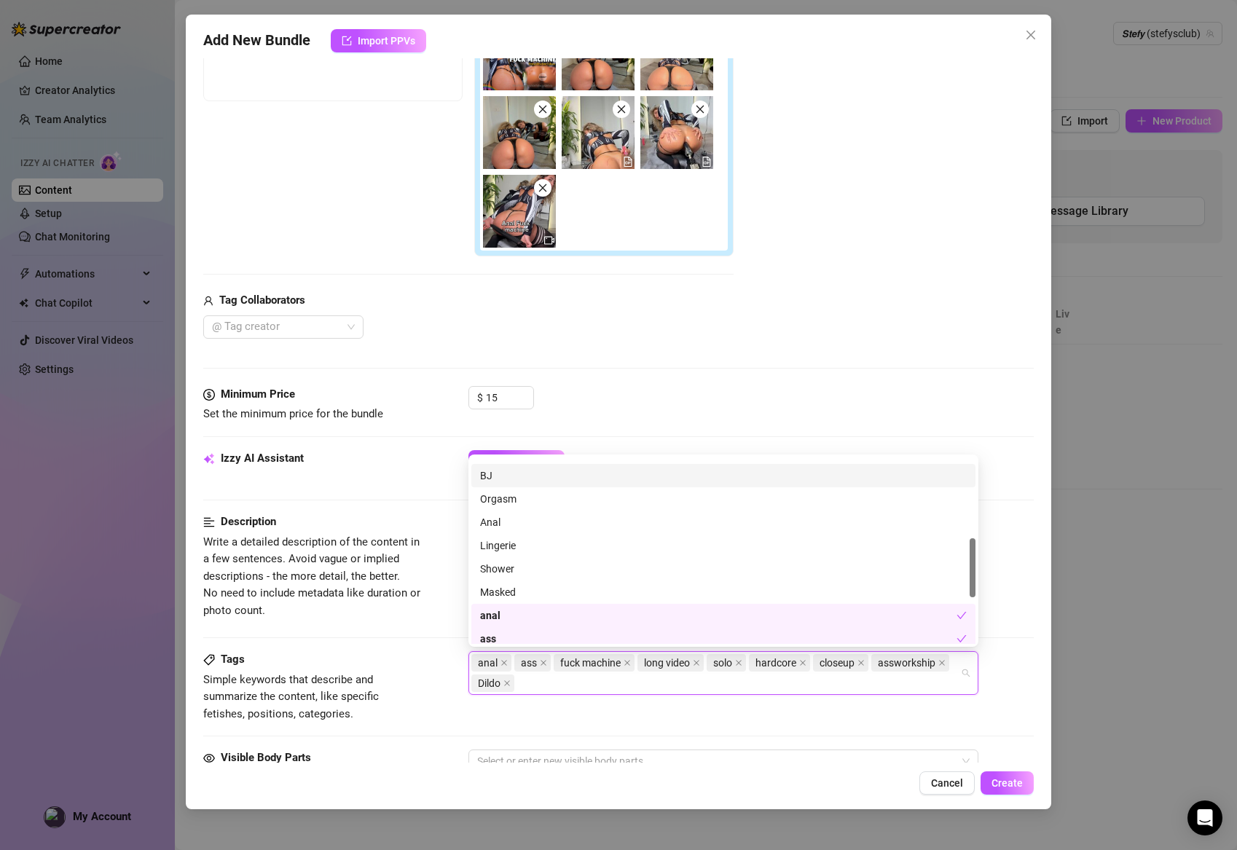
scroll to position [253, 0]
click at [487, 522] on div "Anal" at bounding box center [723, 519] width 487 height 16
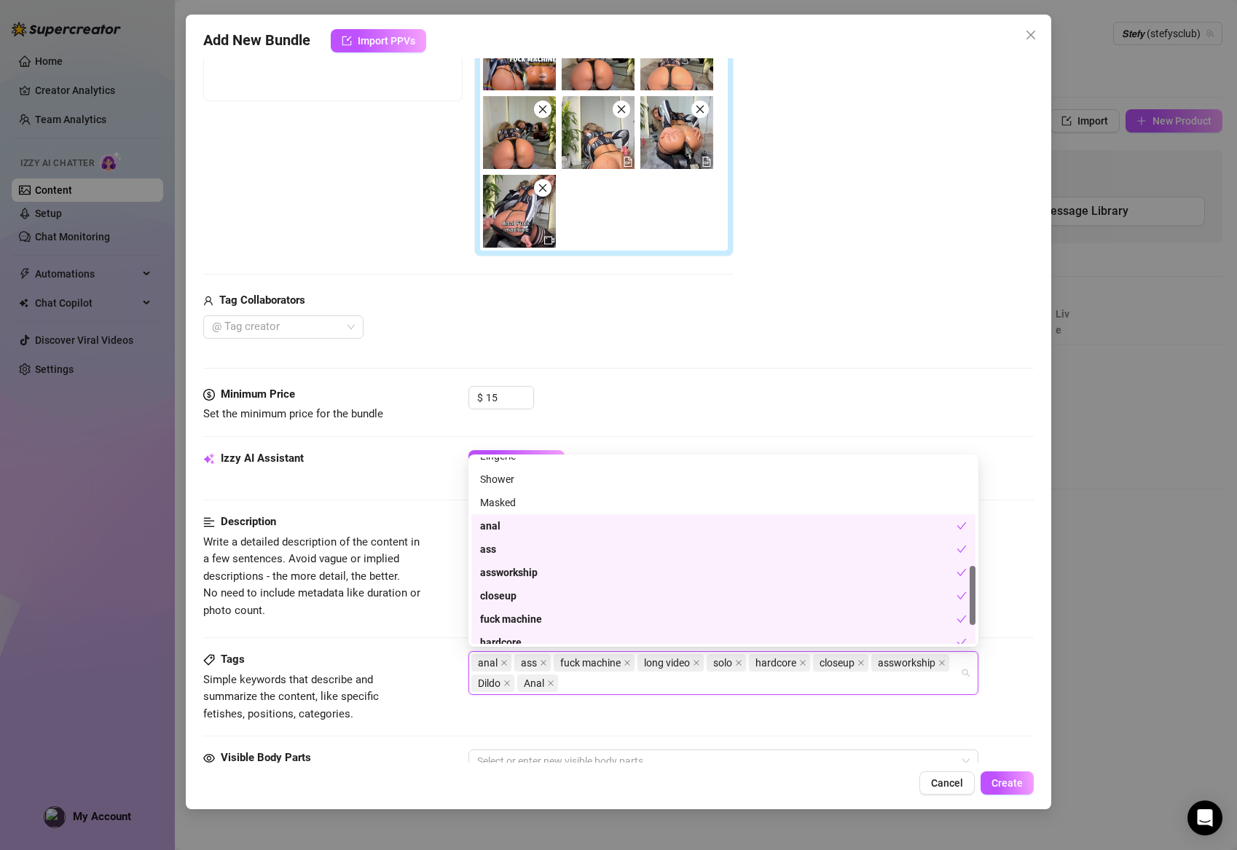
scroll to position [347, 0]
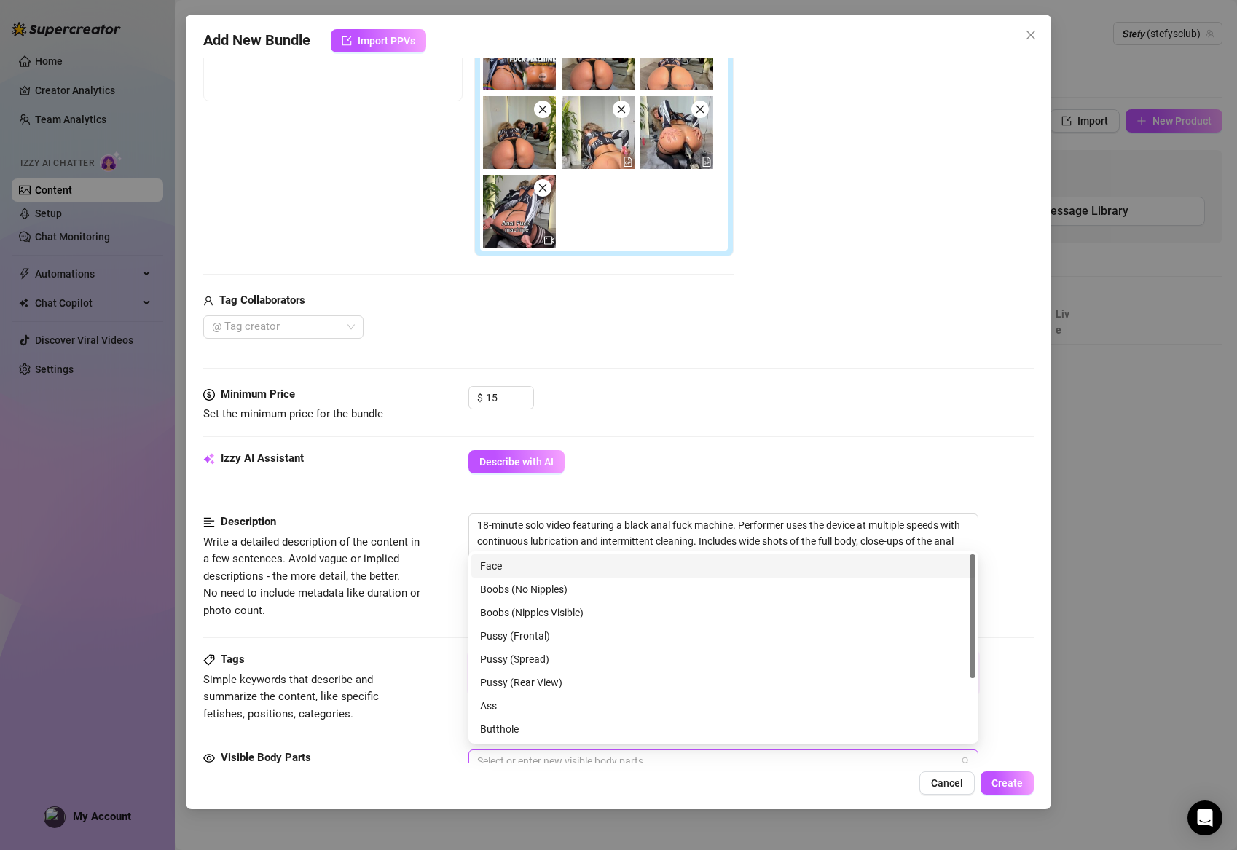
click at [526, 758] on div at bounding box center [715, 761] width 489 height 20
click at [527, 710] on div "Ass" at bounding box center [723, 705] width 487 height 16
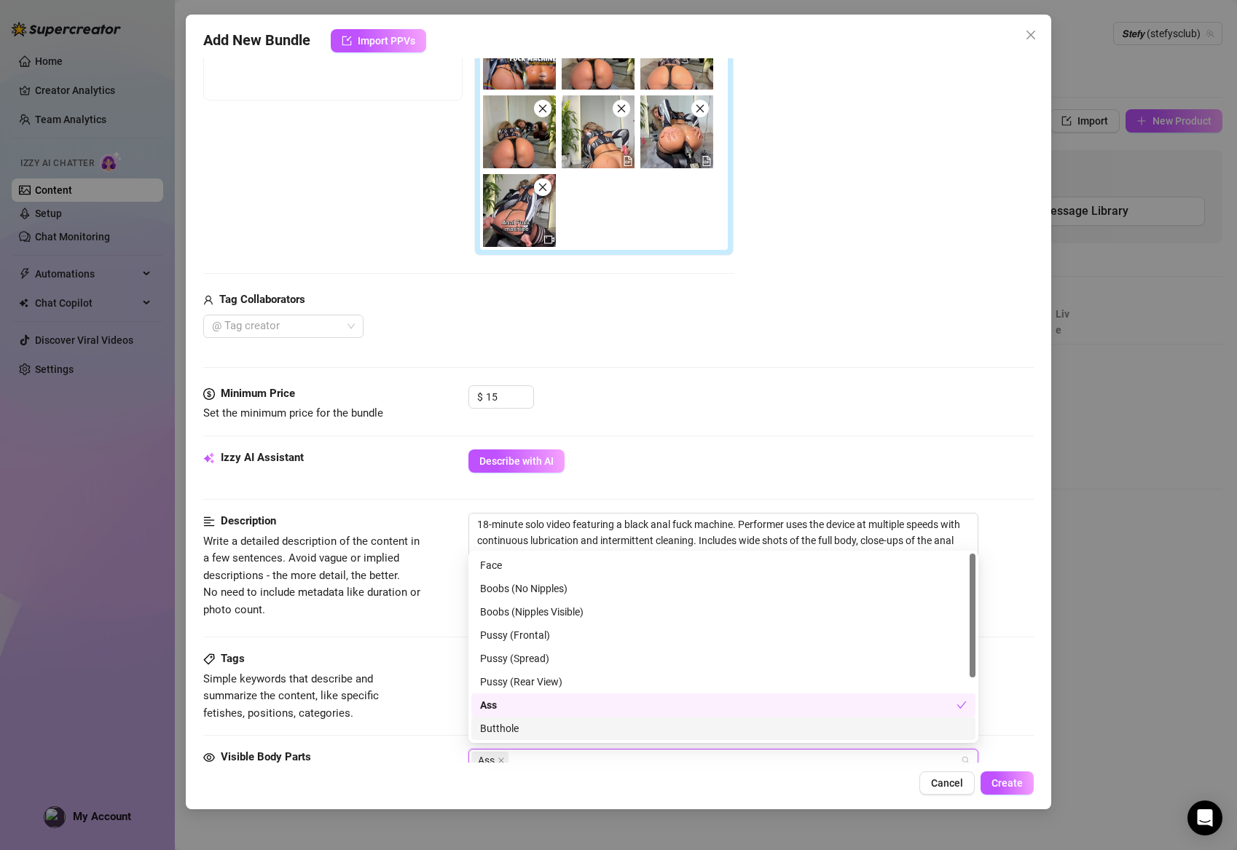
click at [521, 727] on div "Butthole" at bounding box center [723, 729] width 487 height 16
click at [483, 568] on div "Face" at bounding box center [723, 565] width 487 height 16
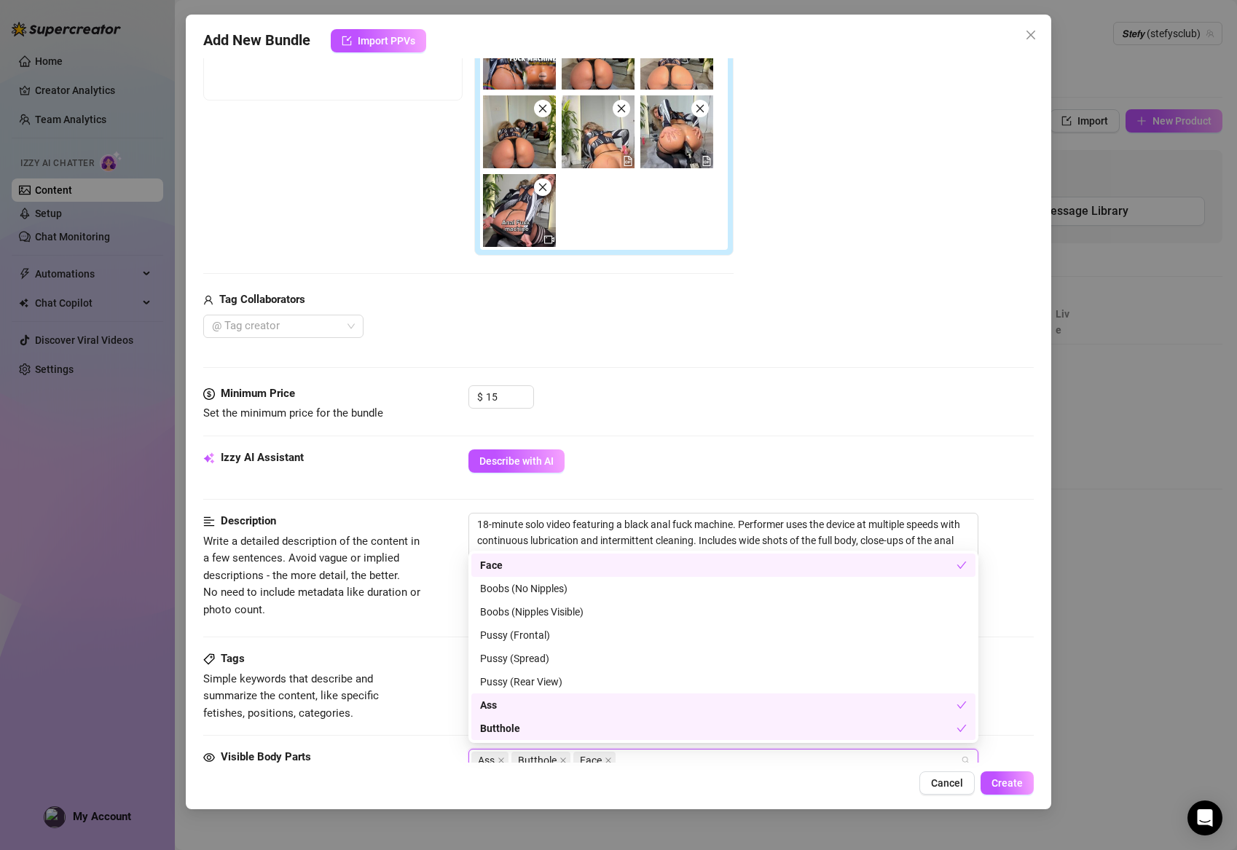
click at [627, 755] on div "Ass Butthole Face" at bounding box center [715, 760] width 489 height 20
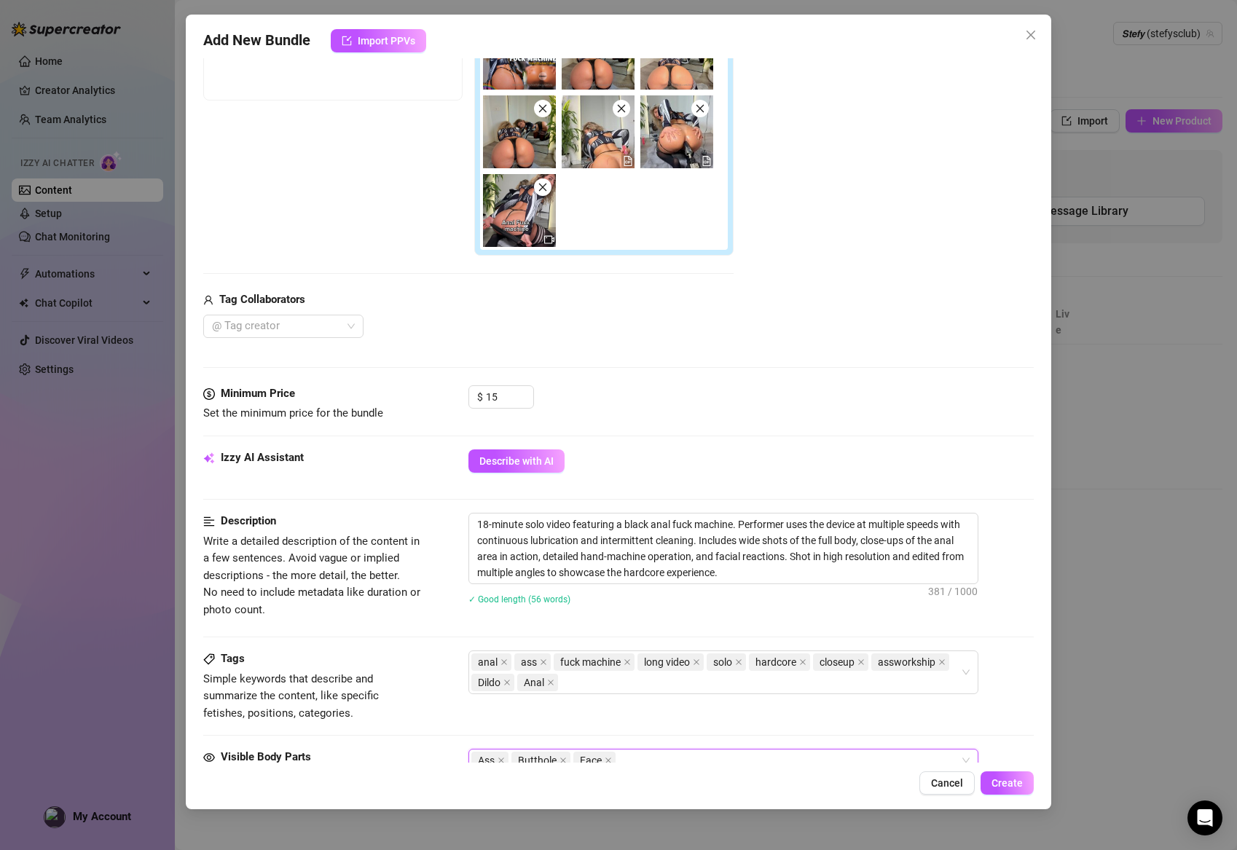
click at [662, 765] on div "Add New Bundle Import PPVs Account 𝙎𝙩𝙚𝙛𝙮 (@stefysclub) Name Name is for your in…" at bounding box center [619, 412] width 866 height 795
click at [659, 750] on div "Ass Butthole Face" at bounding box center [715, 760] width 489 height 20
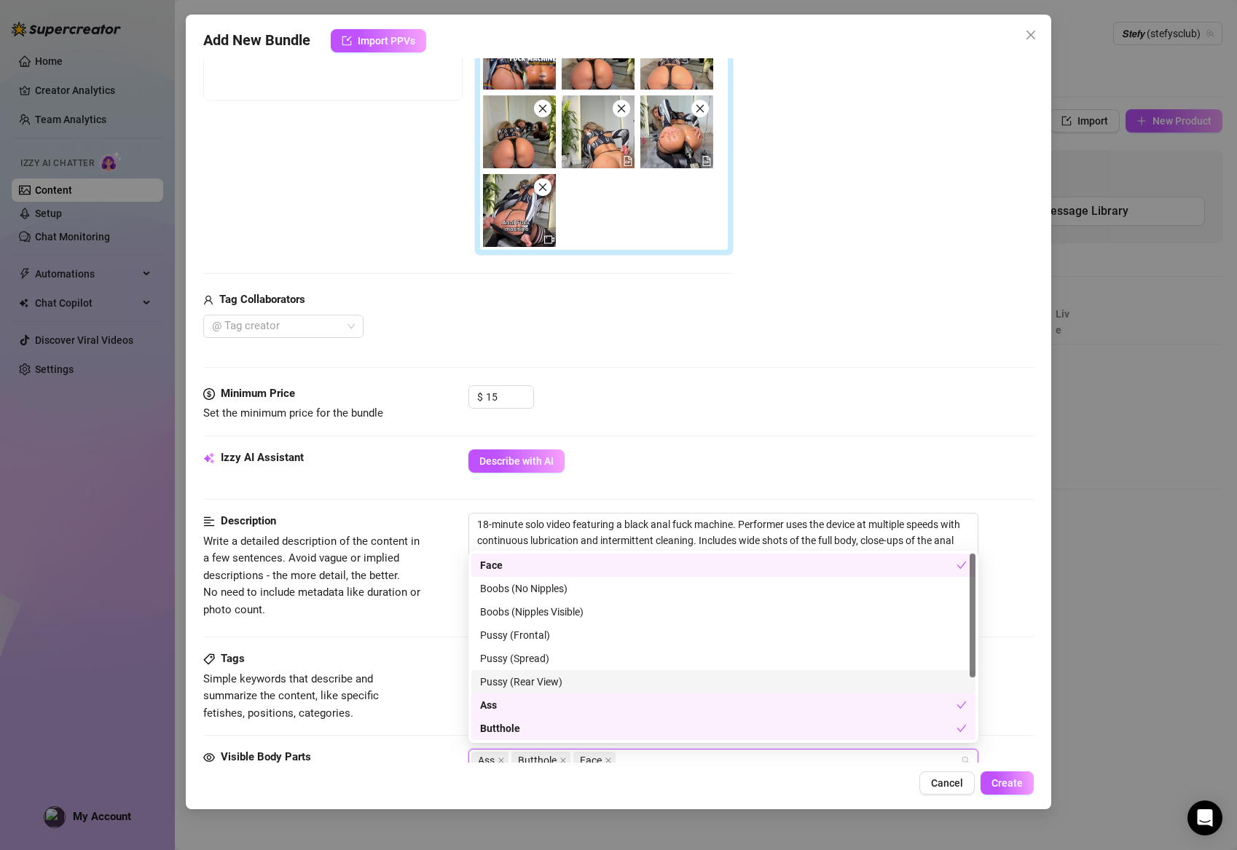
click at [517, 681] on div "Pussy (Rear View)" at bounding box center [723, 682] width 487 height 16
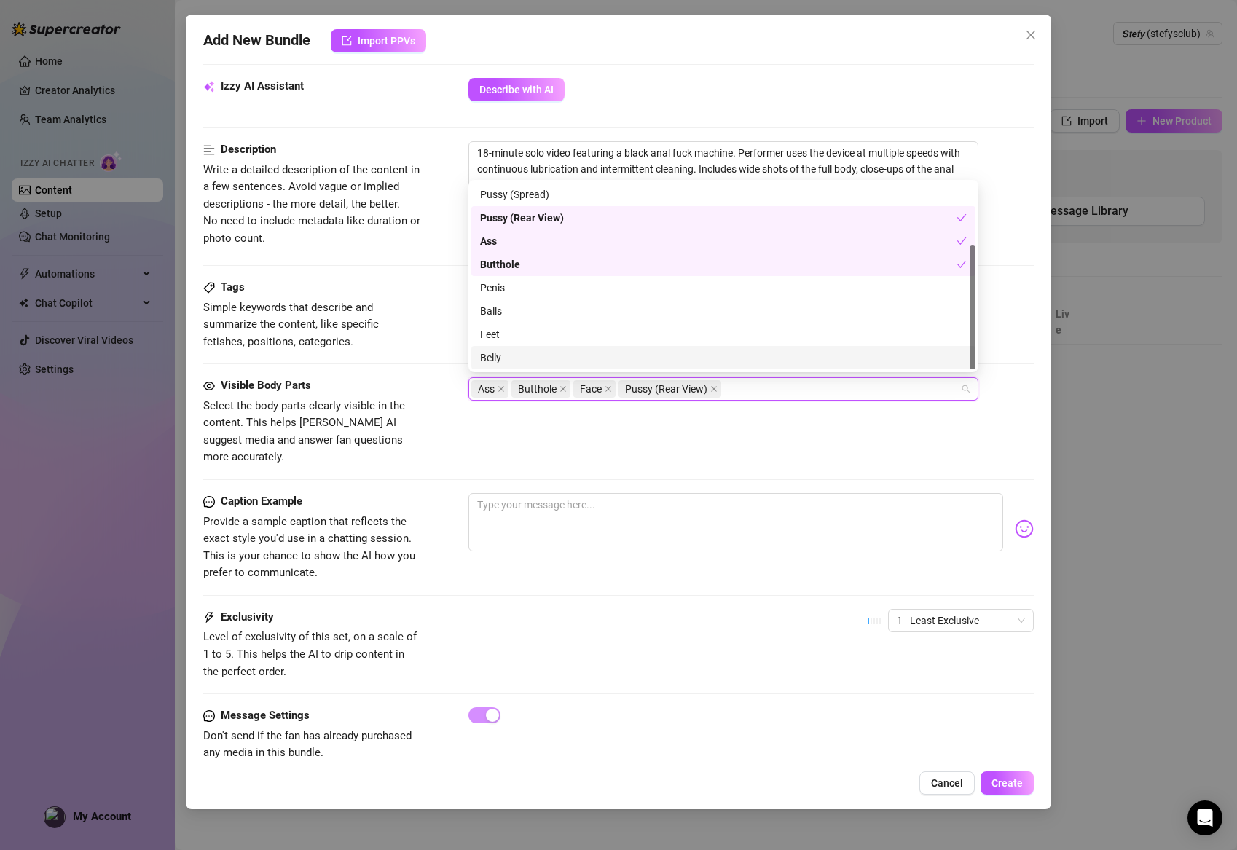
scroll to position [670, 0]
click at [559, 494] on textarea at bounding box center [735, 523] width 535 height 58
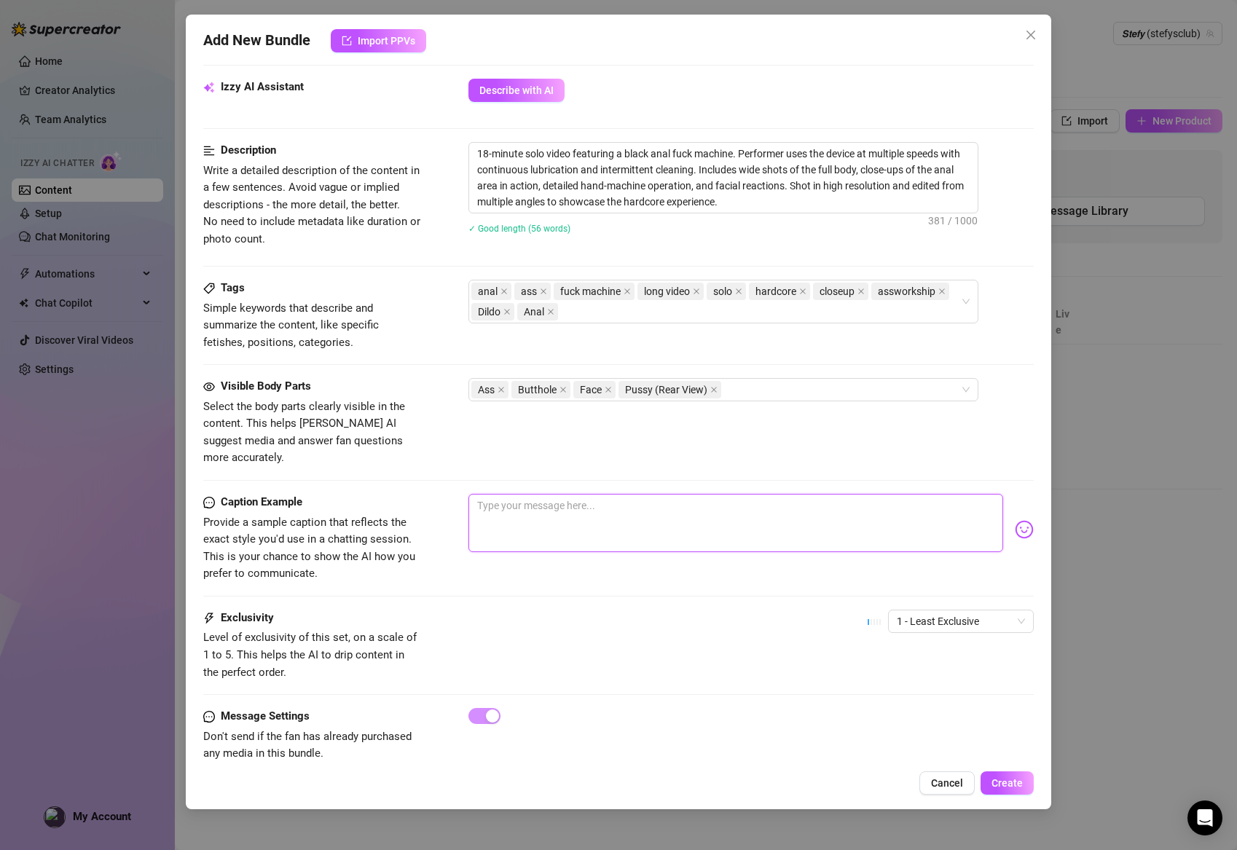
click at [615, 494] on textarea at bounding box center [735, 523] width 535 height 58
paste textarea "[DEMOGRAPHIC_DATA], my ass is glistening… I rammed that black anal fuck machine…"
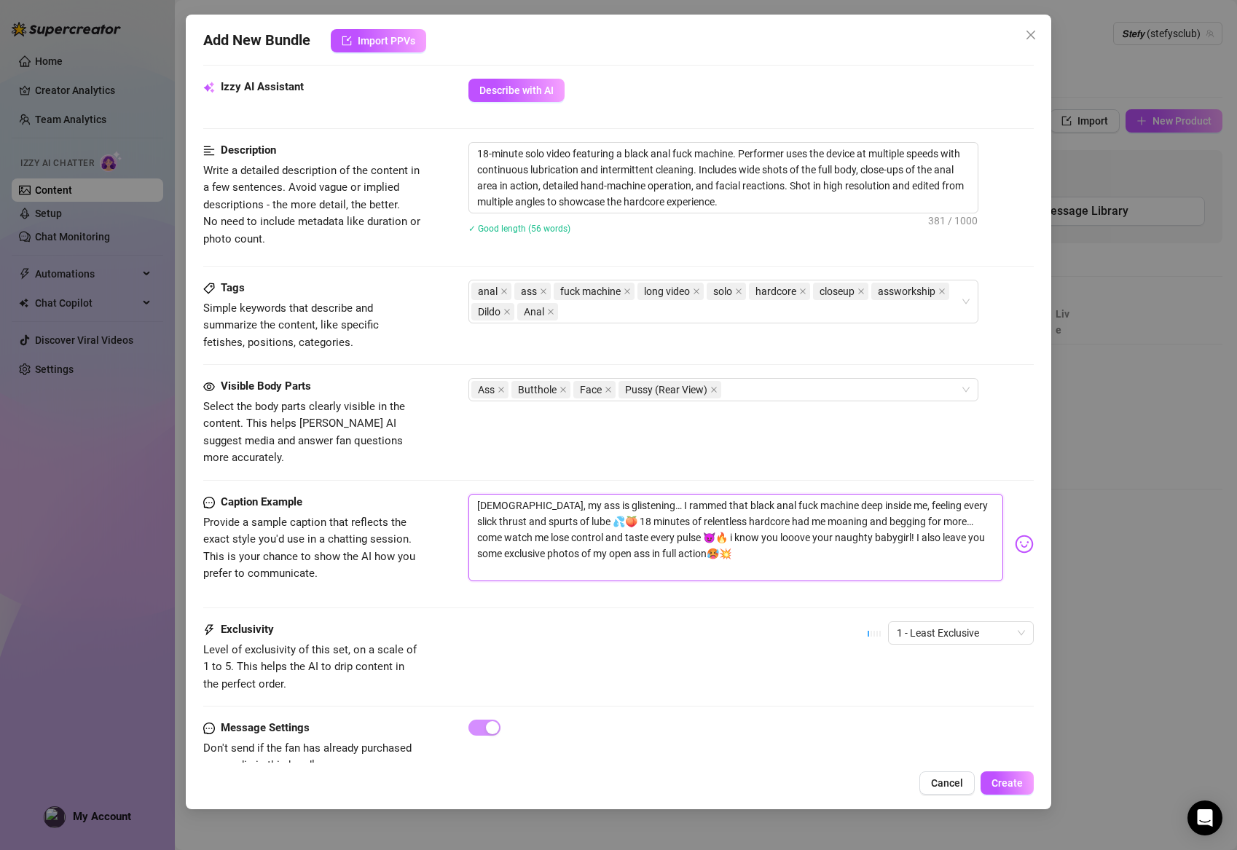
type textarea "[DEMOGRAPHIC_DATA], my ass is glistening… I rammed that black anal fuck machine…"
click at [632, 659] on div "Exclusivity Level of exclusivity of this set, on a scale of 1 to 5. This helps …" at bounding box center [618, 656] width 831 height 71
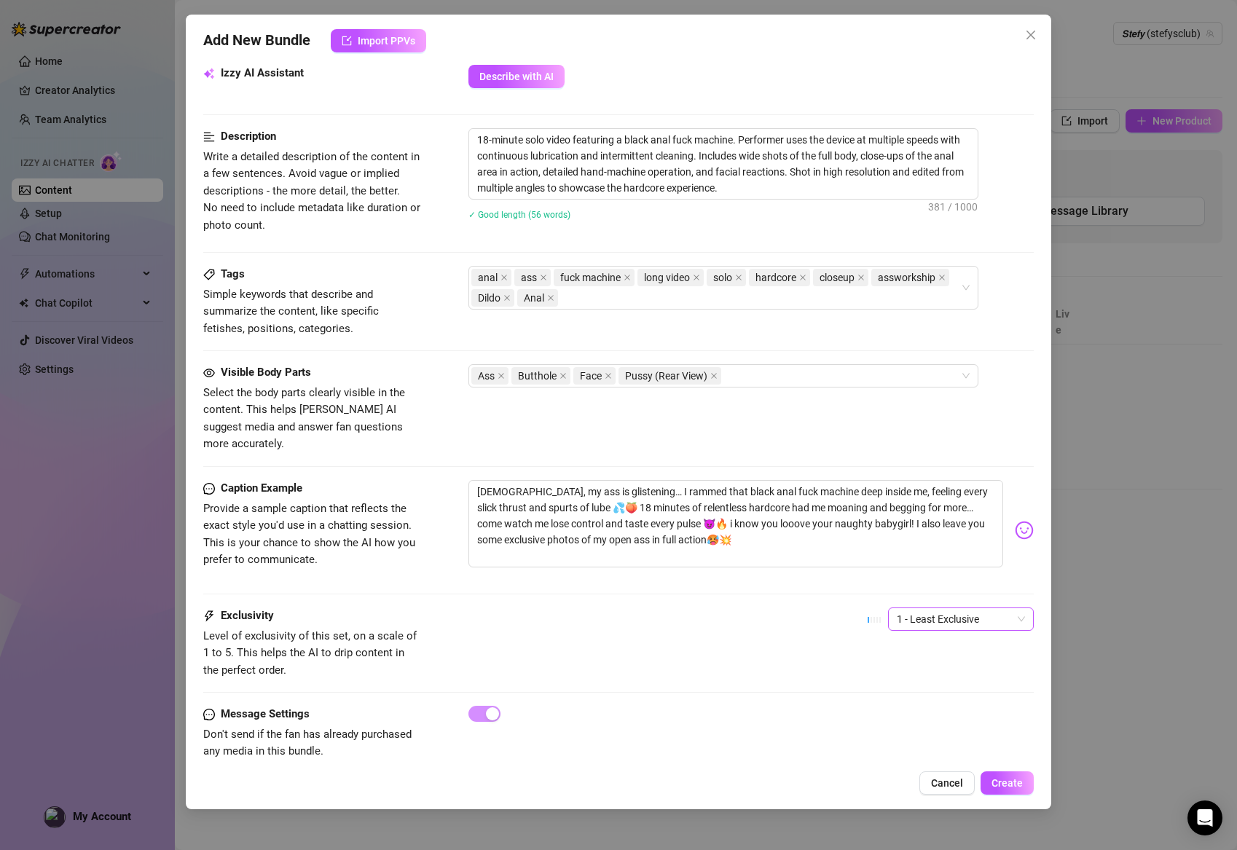
click at [809, 608] on span "1 - Least Exclusive" at bounding box center [961, 619] width 128 height 22
click at [809, 698] on div "4" at bounding box center [961, 698] width 122 height 16
click at [809, 608] on span "4" at bounding box center [961, 619] width 128 height 22
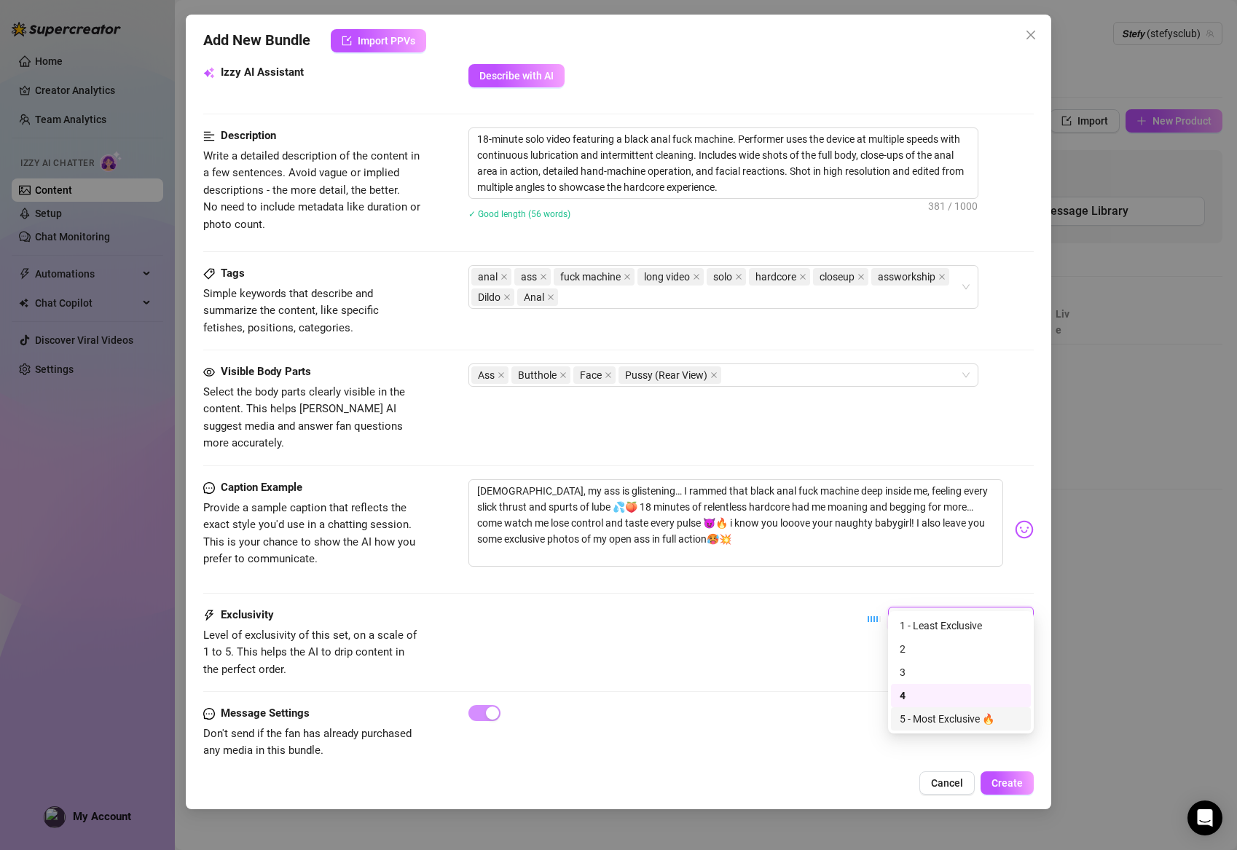
click at [809, 717] on div "5 - Most Exclusive 🔥" at bounding box center [961, 719] width 122 height 16
click at [809, 777] on button "Create" at bounding box center [1007, 783] width 53 height 23
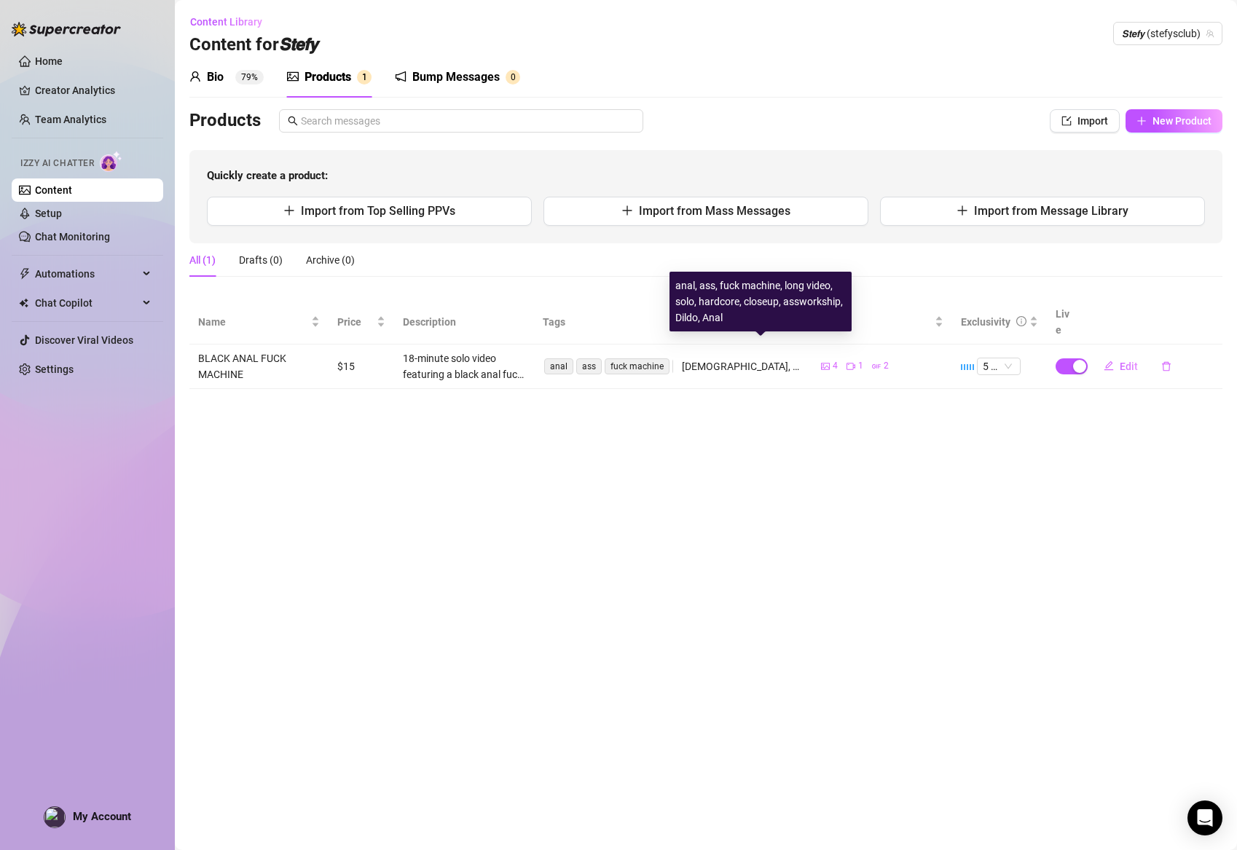
click at [609, 358] on span "fuck machine" at bounding box center [637, 366] width 65 height 16
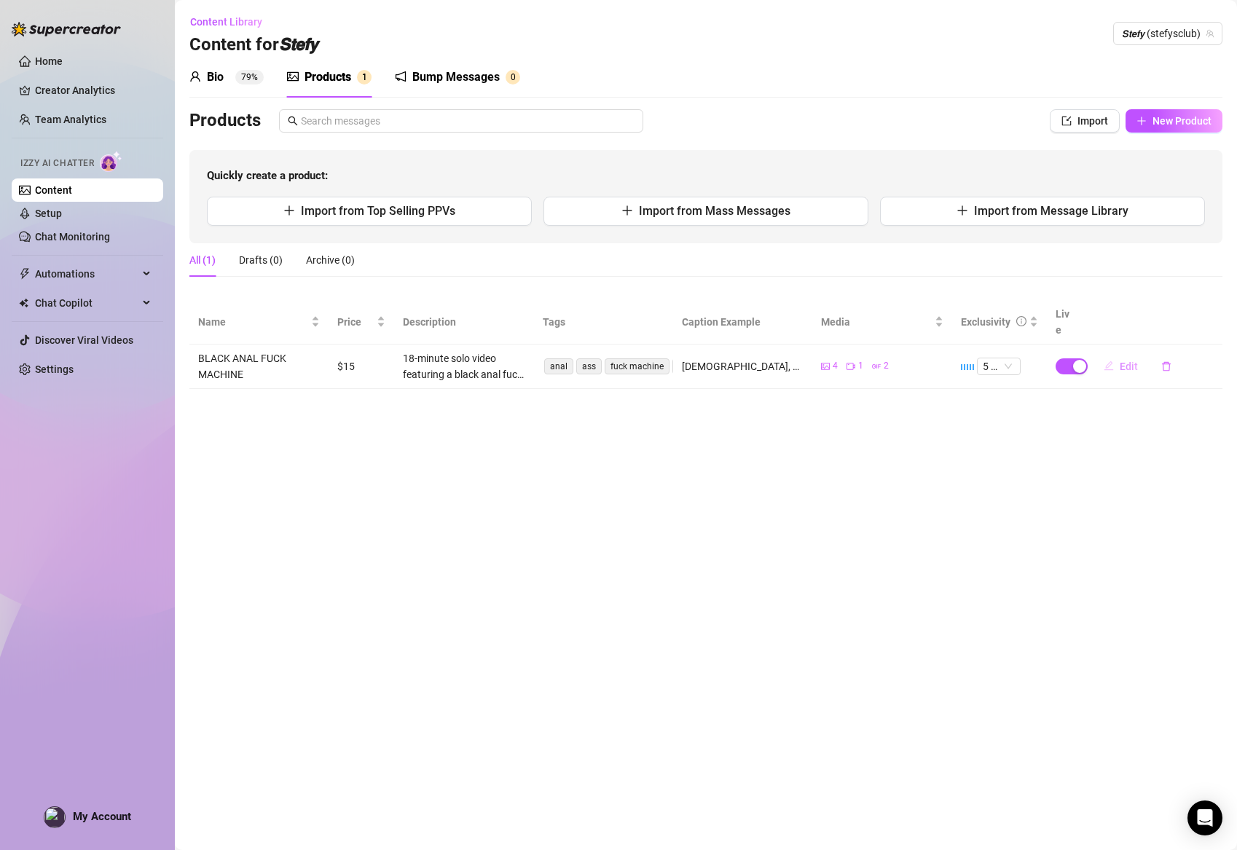
click at [809, 355] on button "Edit" at bounding box center [1121, 366] width 58 height 23
type textarea "[DEMOGRAPHIC_DATA], my ass is glistening… I rammed that black anal fuck machine…"
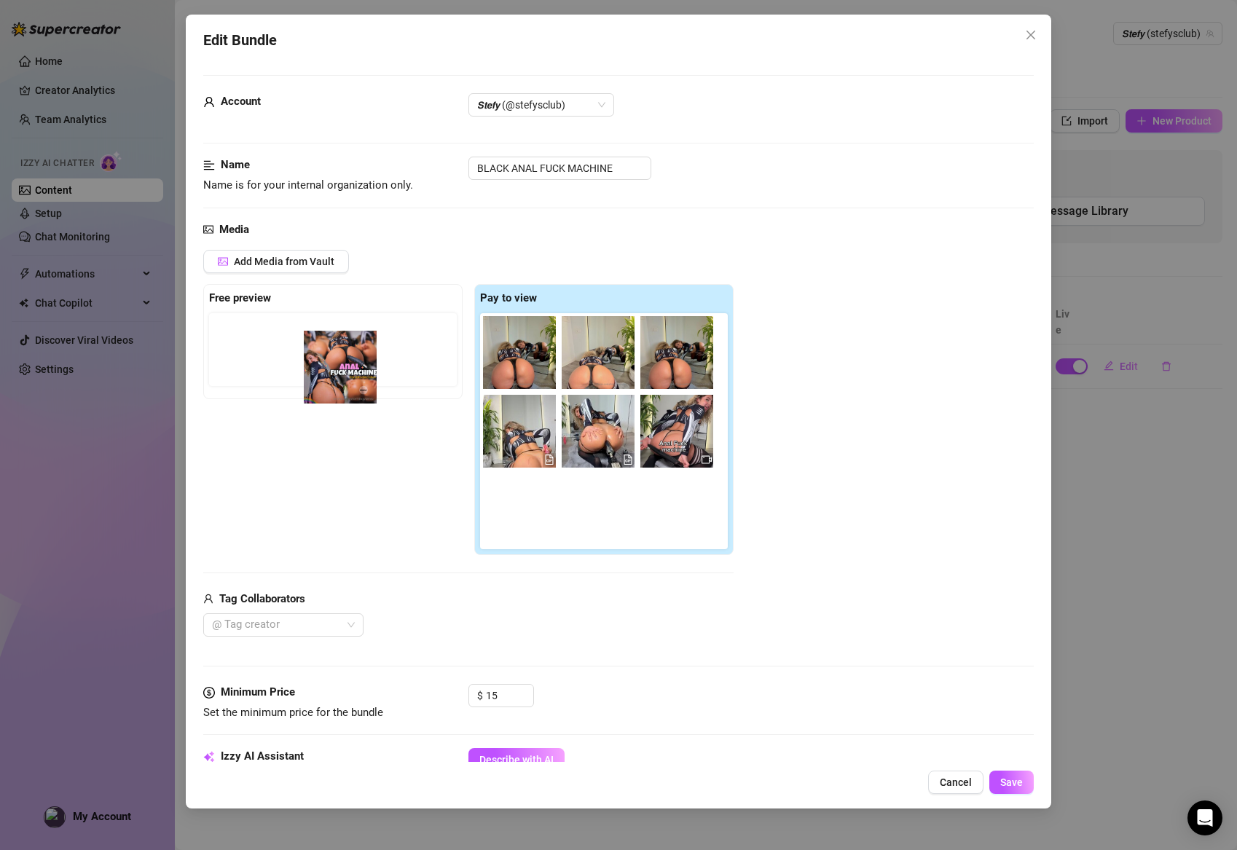
drag, startPoint x: 517, startPoint y: 363, endPoint x: 318, endPoint y: 381, distance: 200.4
click at [318, 381] on div "Free preview Pay to view" at bounding box center [468, 419] width 530 height 271
drag, startPoint x: 525, startPoint y: 345, endPoint x: 250, endPoint y: 401, distance: 280.3
click at [250, 401] on div "Free preview Pay to view" at bounding box center [468, 419] width 530 height 271
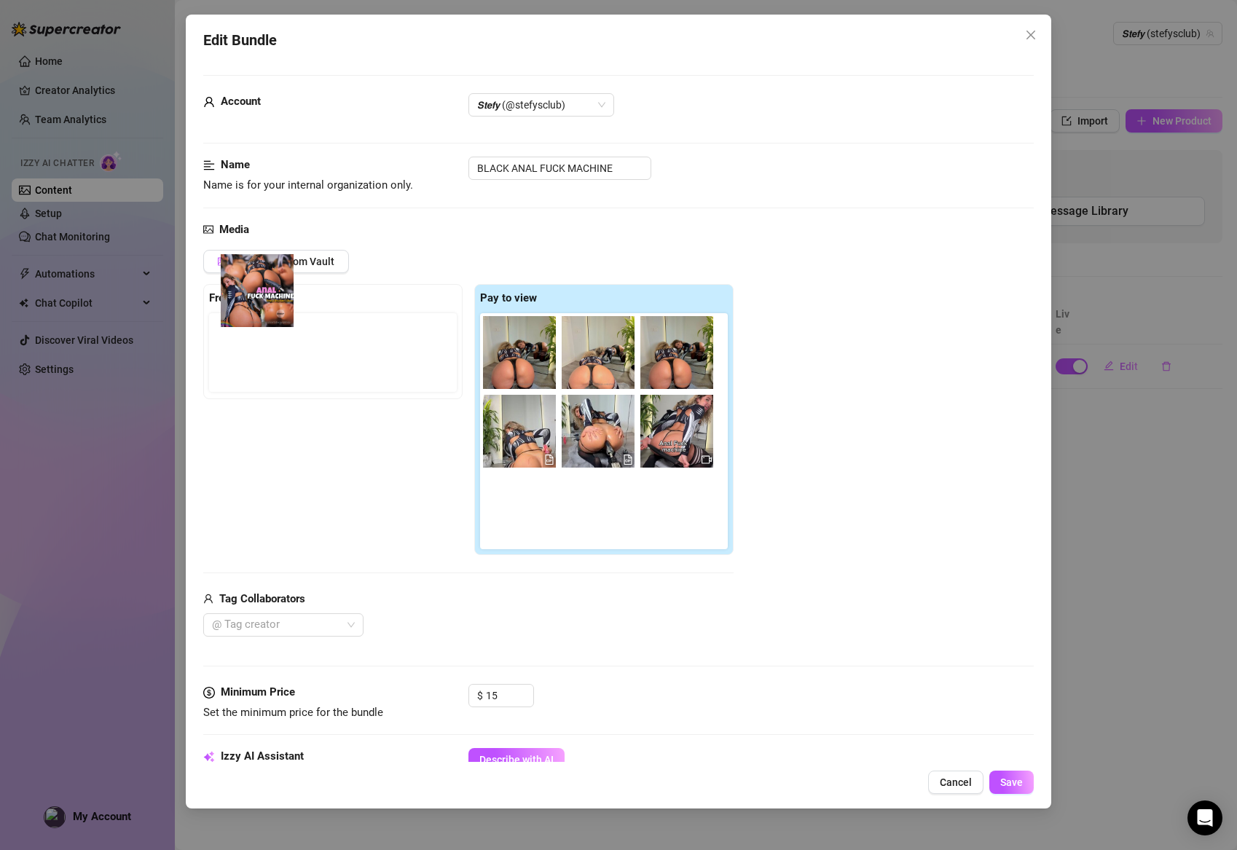
drag, startPoint x: 510, startPoint y: 352, endPoint x: 230, endPoint y: 292, distance: 286.1
click at [230, 292] on div "Free preview Pay to view" at bounding box center [468, 419] width 530 height 271
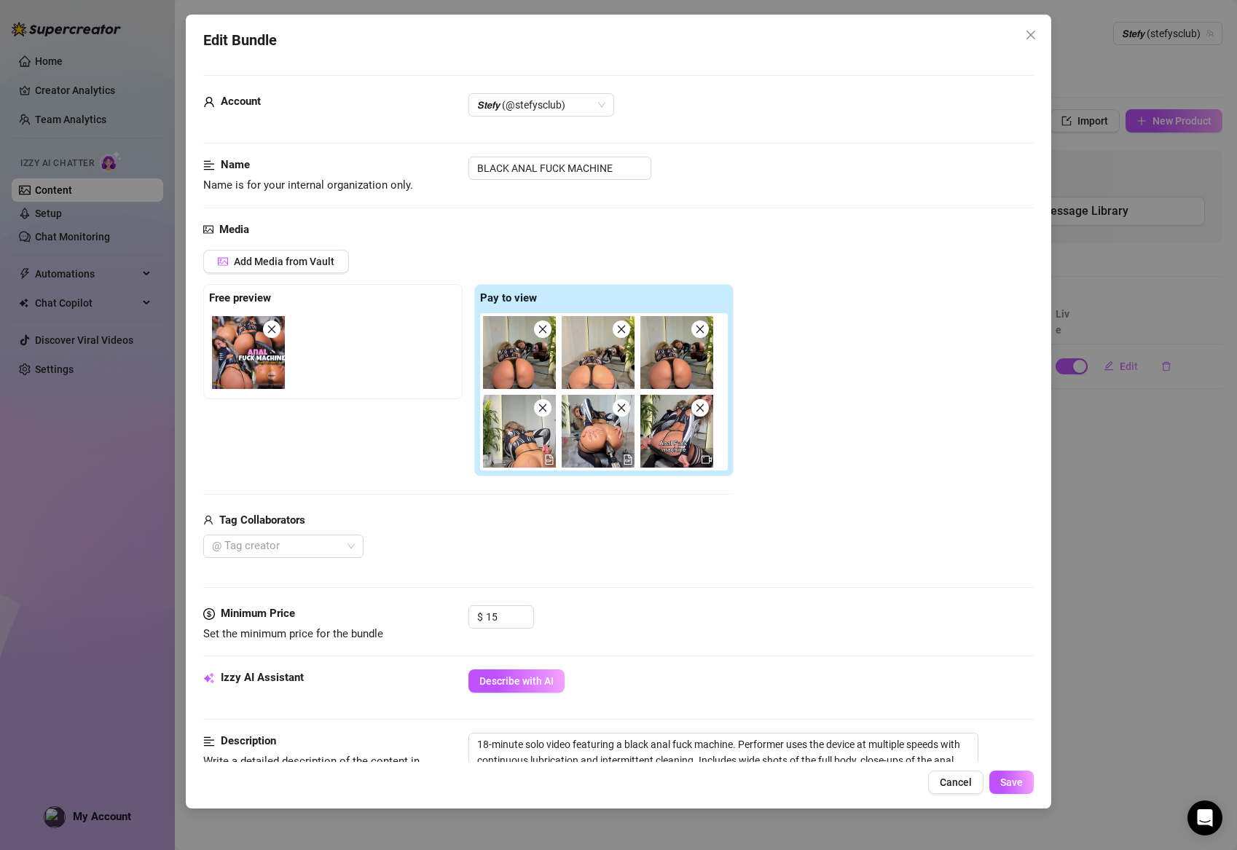
click at [656, 164] on div "BLACK ANAL FUCK MACHINE" at bounding box center [751, 168] width 566 height 23
click at [651, 172] on div "BLACK ANAL FUCK MACHINE" at bounding box center [751, 168] width 566 height 23
drag, startPoint x: 627, startPoint y: 170, endPoint x: 420, endPoint y: 160, distance: 207.8
click at [420, 160] on div "Name Name is for your internal organization only. BLACK ANAL FUCK MACHINE" at bounding box center [618, 175] width 831 height 37
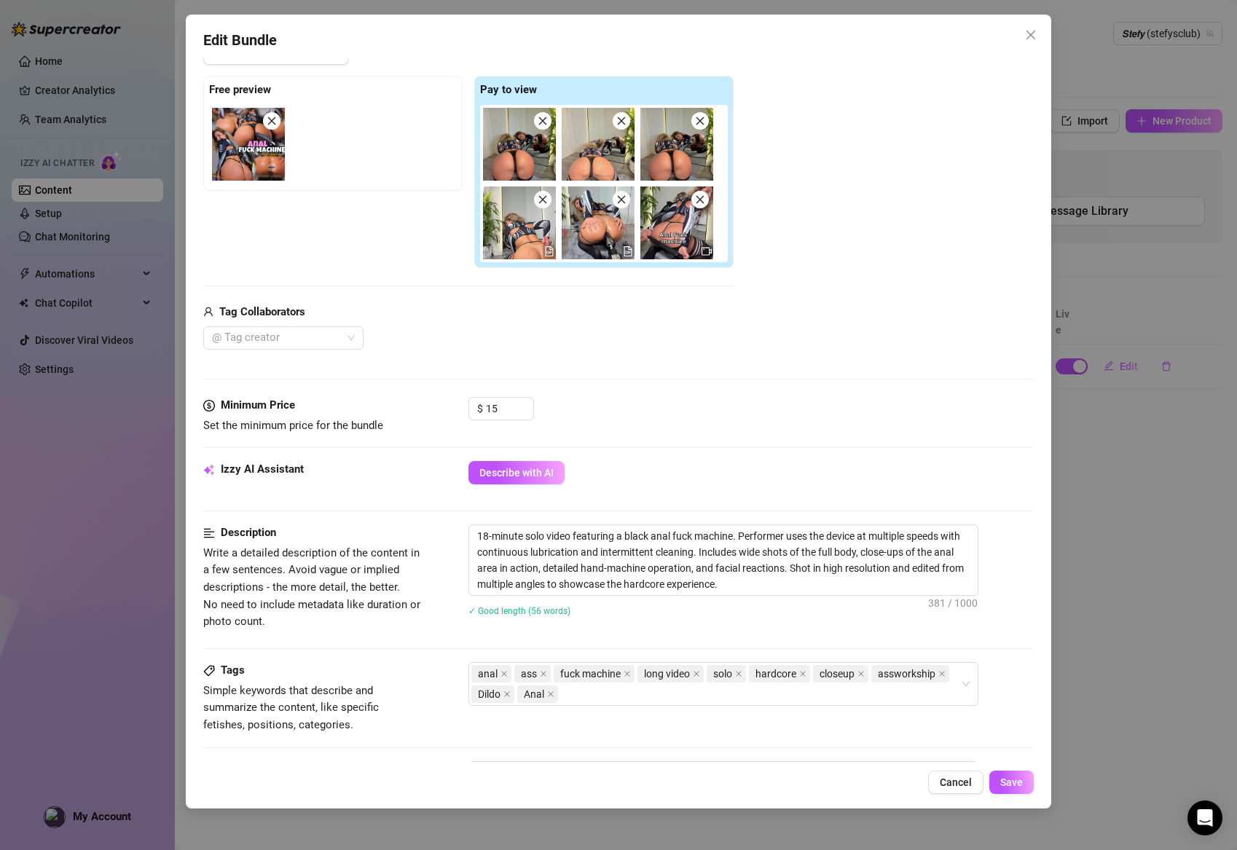
scroll to position [310, 0]
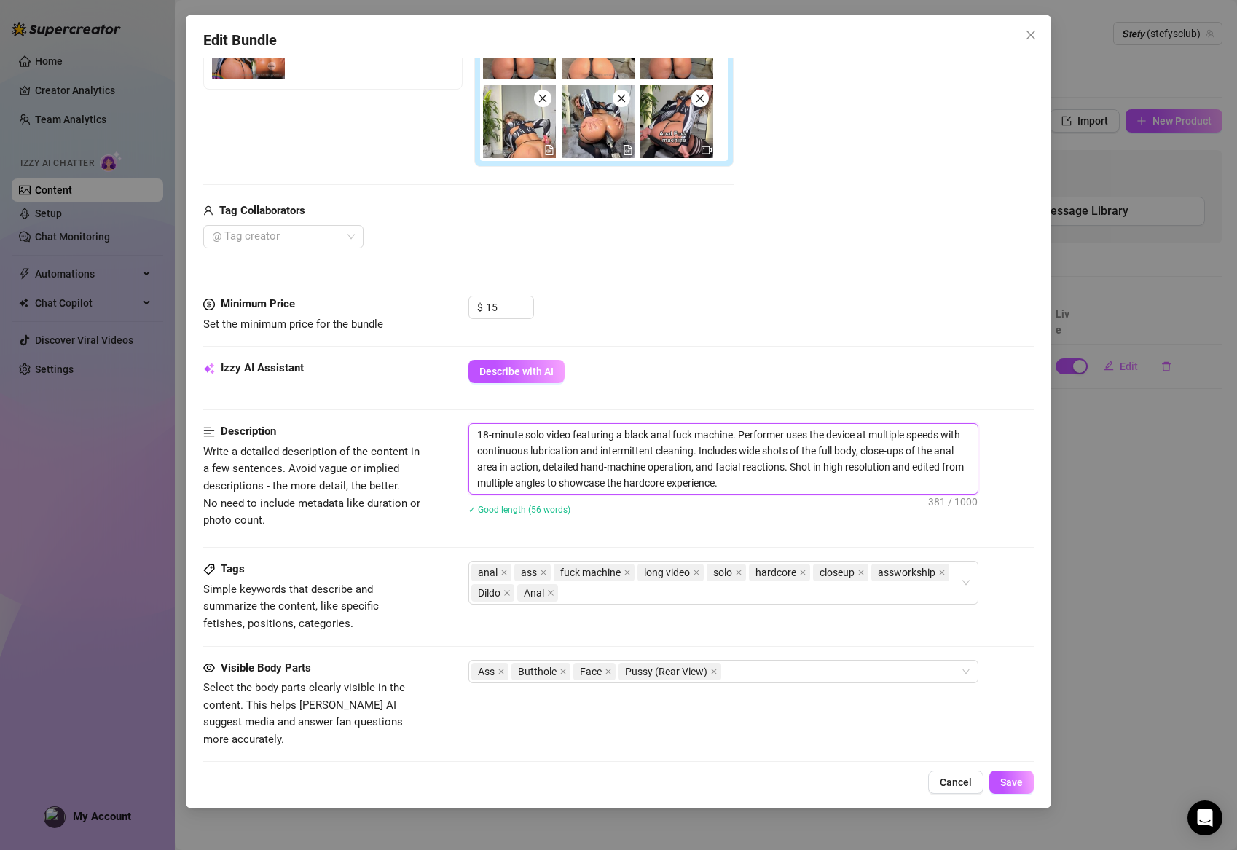
click at [805, 472] on textarea "18-minute solo video featuring a black anal fuck machine. Performer uses the de…" at bounding box center [723, 459] width 509 height 70
drag, startPoint x: 686, startPoint y: 469, endPoint x: 428, endPoint y: 404, distance: 266.1
click at [428, 404] on form "Account 𝙎𝙩𝙚𝙛𝙮 (@stefysclub) Name Name is for your internal organization only. B…" at bounding box center [618, 423] width 831 height 1317
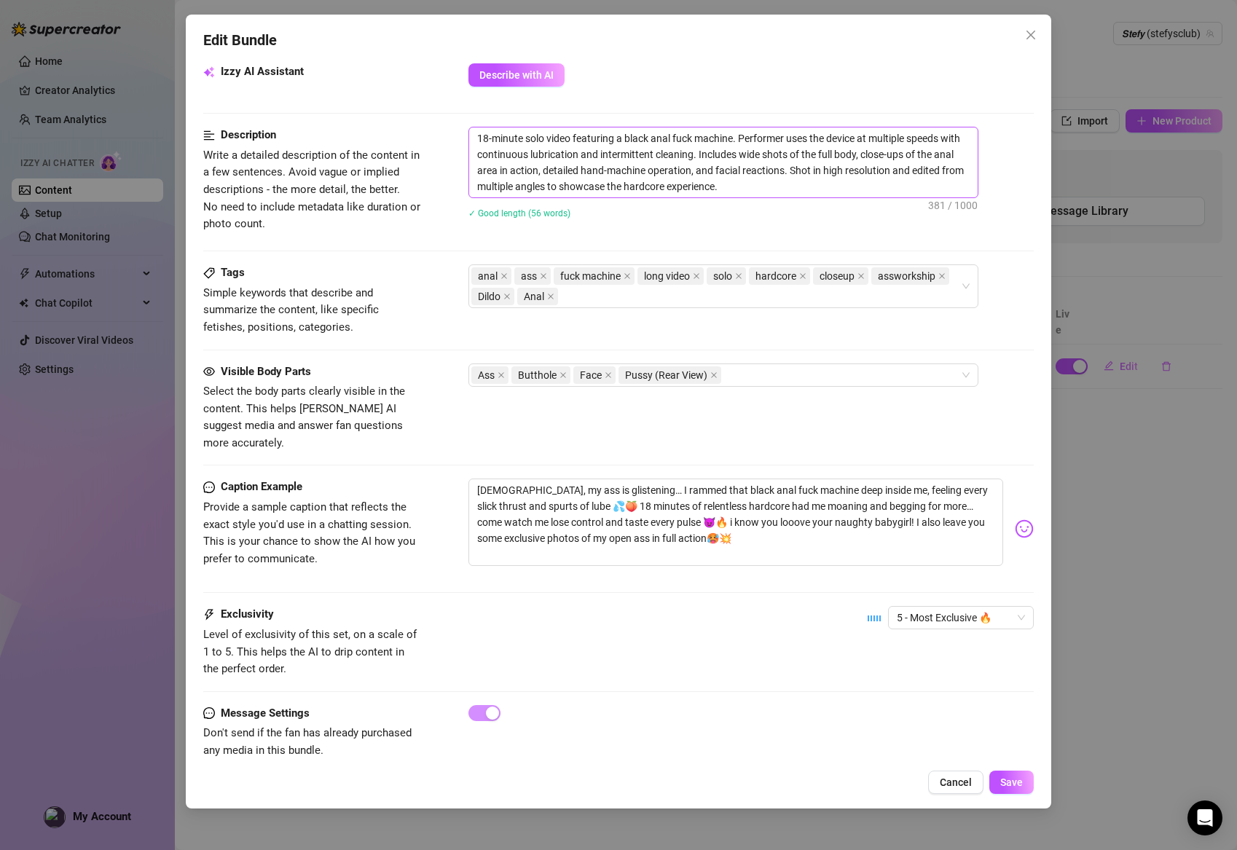
scroll to position [605, 0]
drag, startPoint x: 711, startPoint y: 522, endPoint x: 444, endPoint y: 452, distance: 275.7
click at [444, 452] on form "Account 𝙎𝙩𝙚𝙛𝙮 (@stefysclub) Name Name is for your internal organization only. B…" at bounding box center [618, 128] width 831 height 1317
drag, startPoint x: 762, startPoint y: 190, endPoint x: 452, endPoint y: 123, distance: 316.8
click at [452, 123] on form "Account 𝙎𝙩𝙚𝙛𝙮 (@stefysclub) Name Name is for your internal organization only. B…" at bounding box center [618, 128] width 831 height 1317
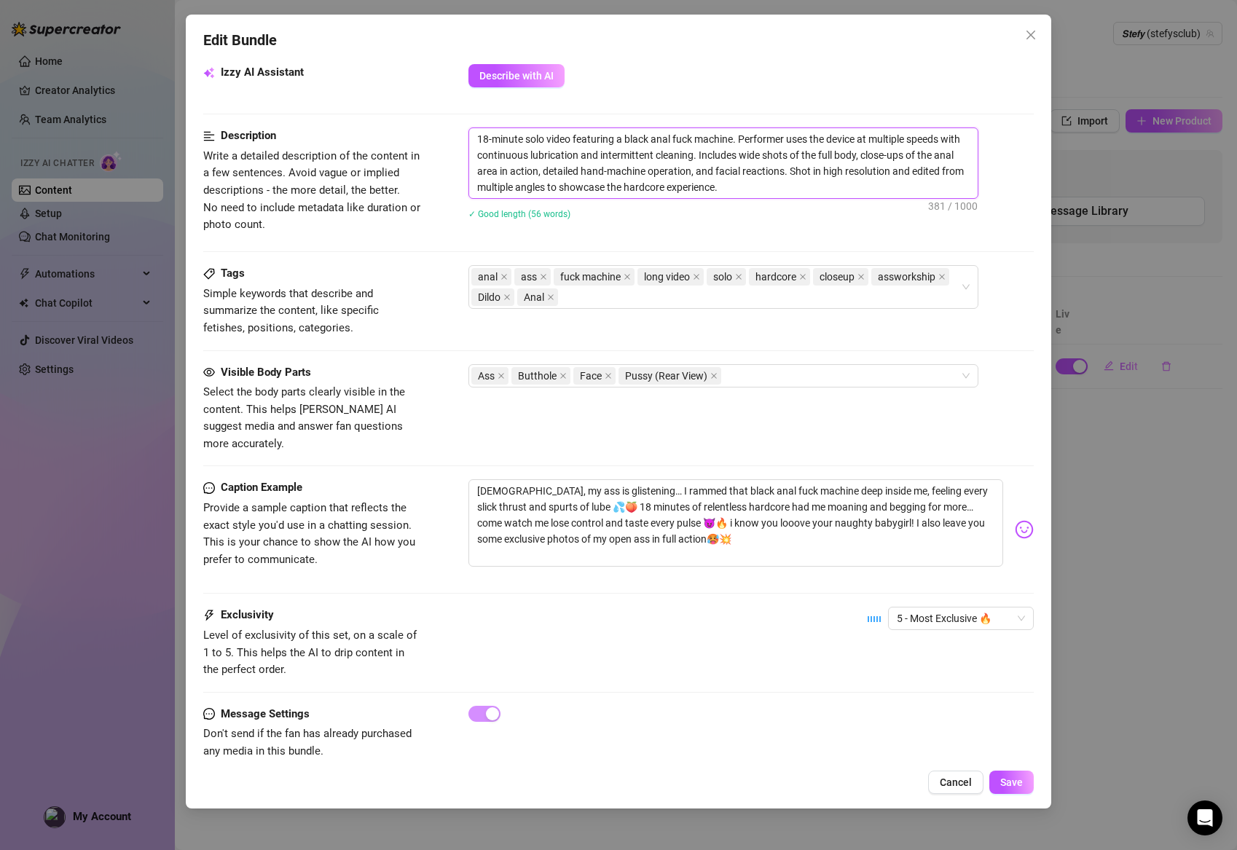
scroll to position [0, 0]
click at [809, 273] on icon "close" at bounding box center [860, 276] width 7 height 7
click at [809, 275] on icon "close" at bounding box center [883, 276] width 7 height 7
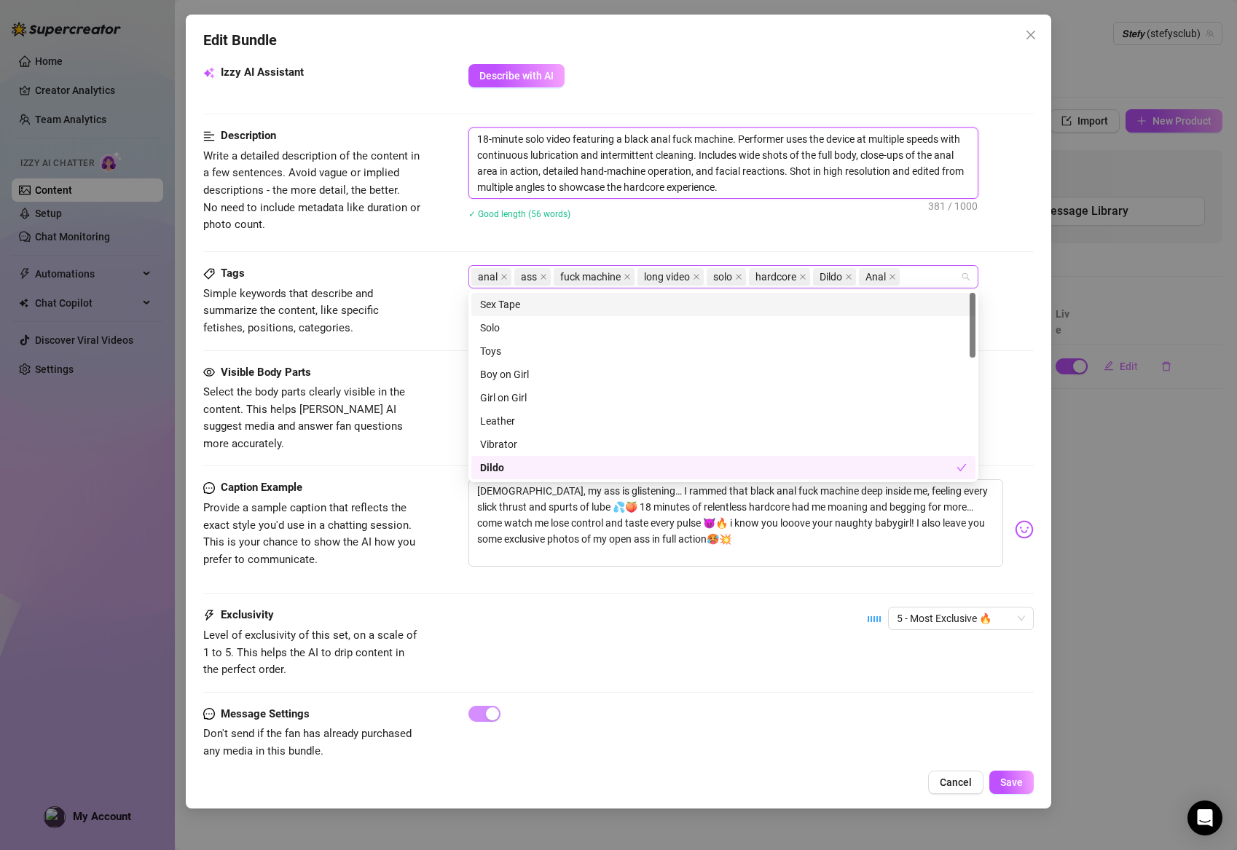
click at [809, 272] on div "anal ass fuck machine long video solo hardcore Dildo Anal" at bounding box center [715, 277] width 489 height 20
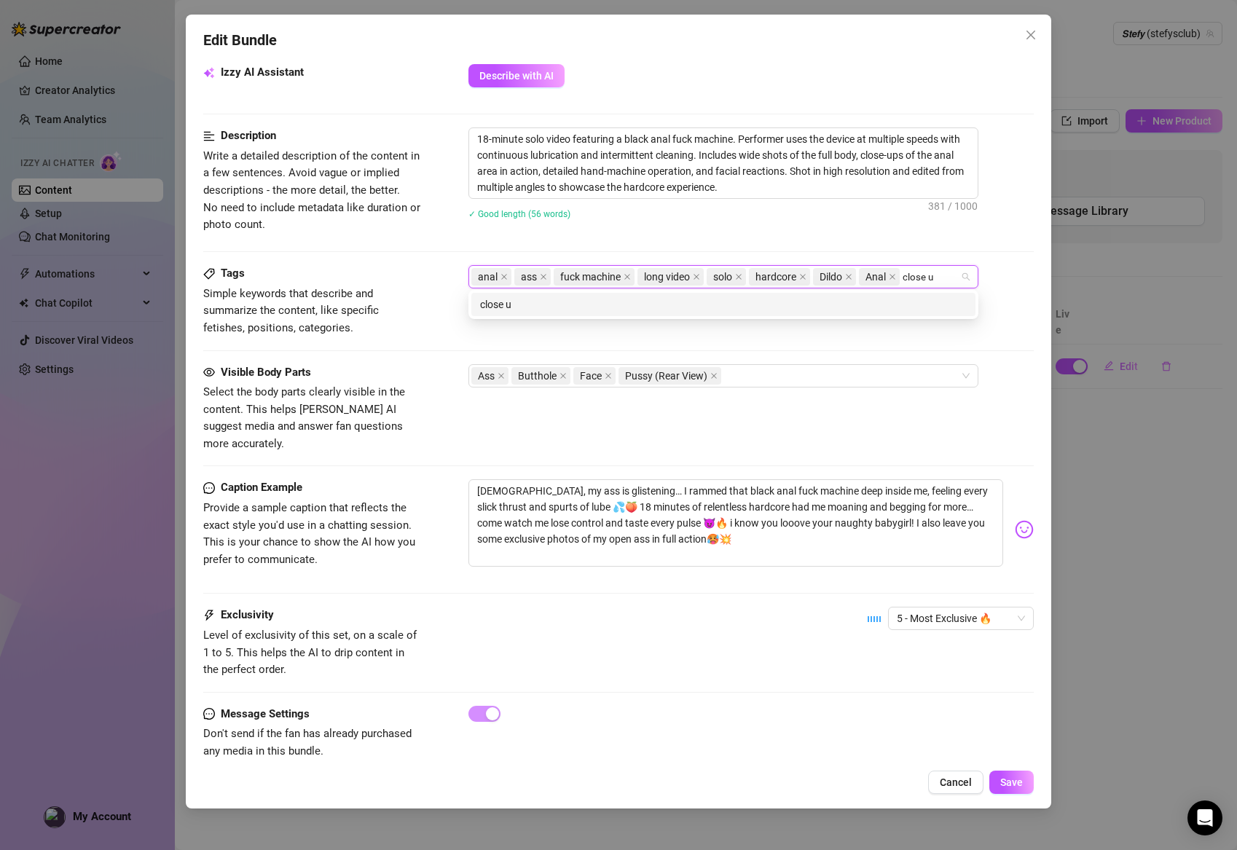
type input "close up"
type input "ass workship"
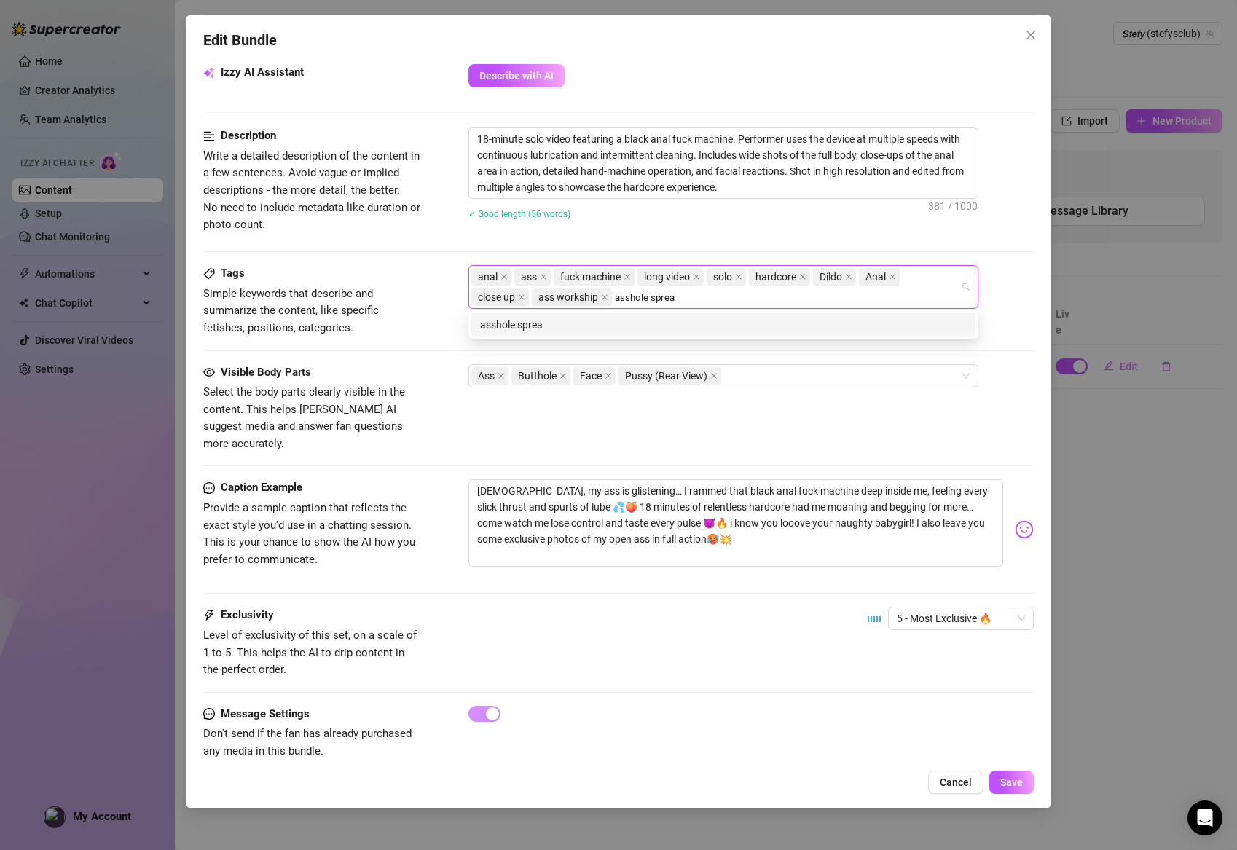
type input "asshole spread"
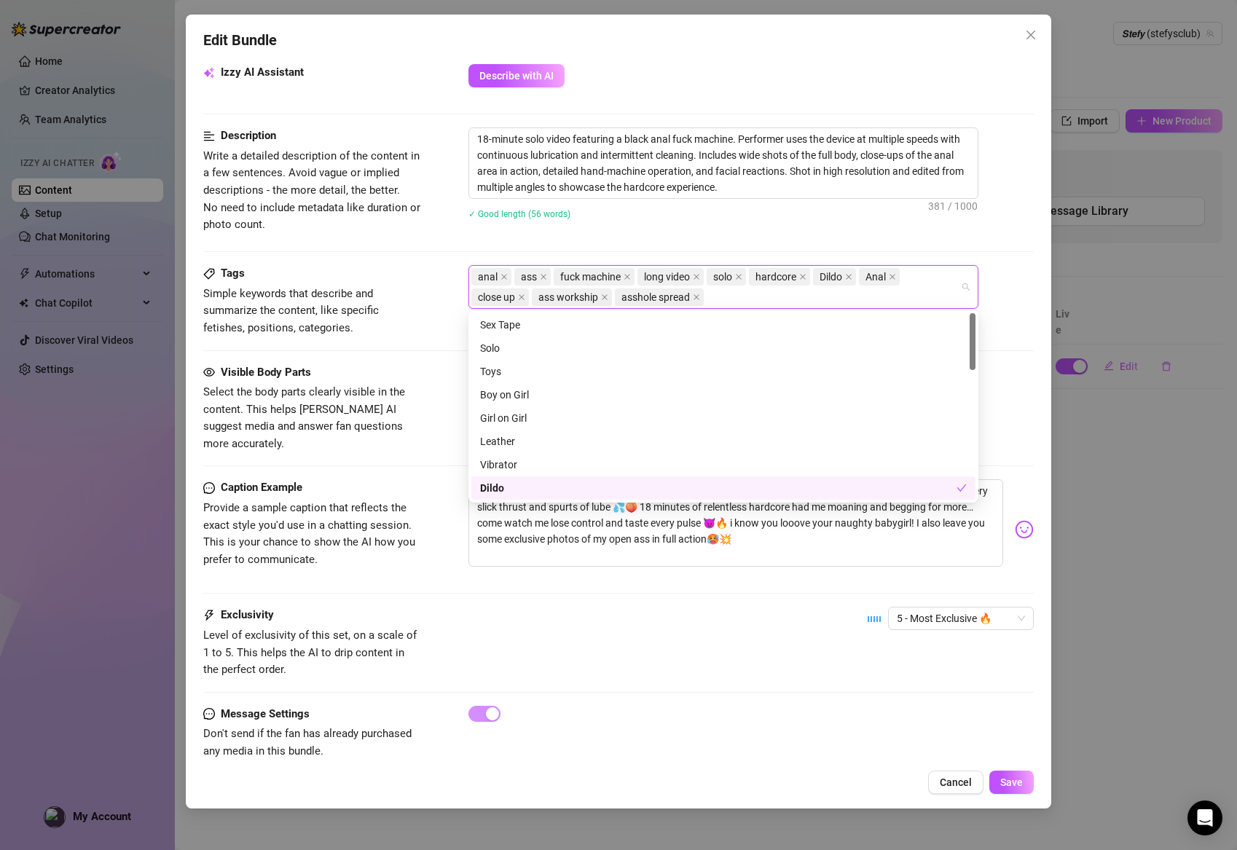
click at [786, 607] on div "Exclusivity Level of exclusivity of this set, on a scale of 1 to 5. This helps …" at bounding box center [618, 642] width 831 height 71
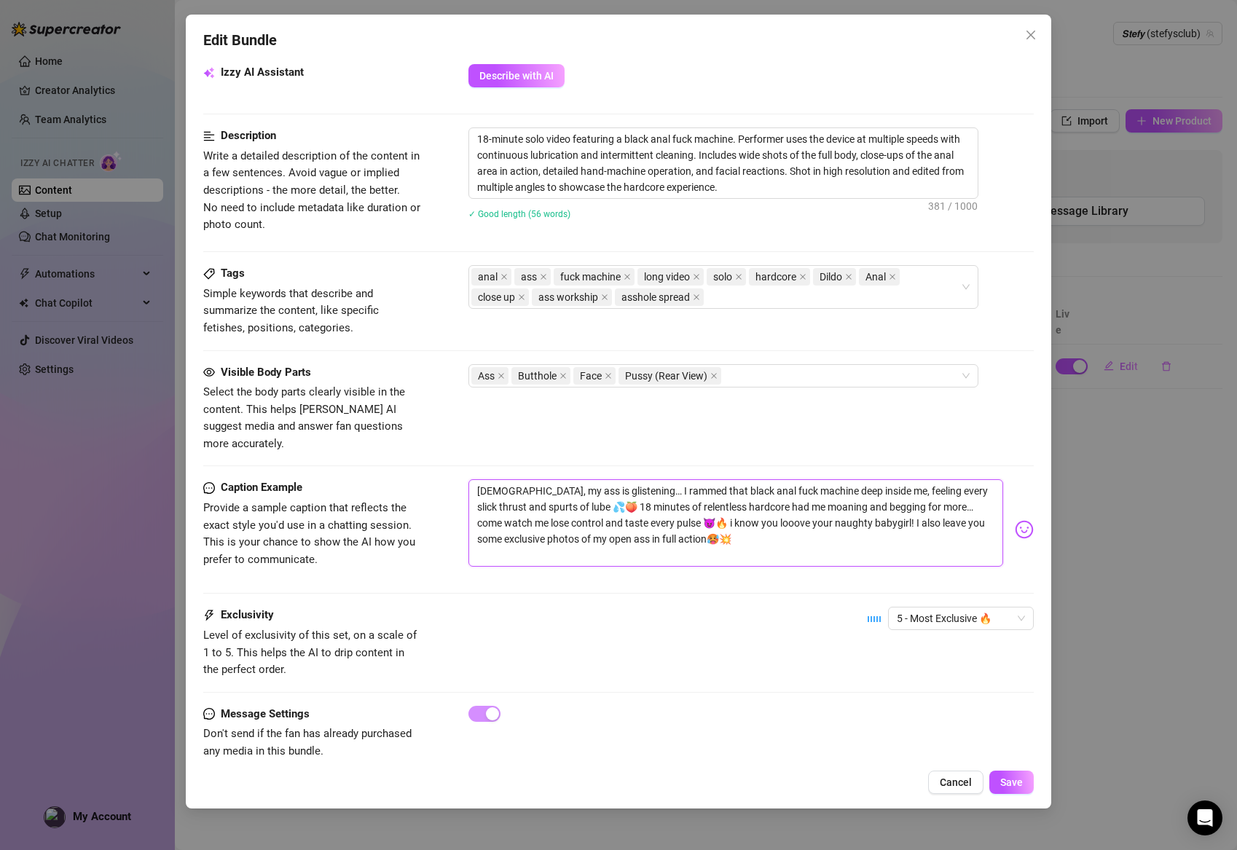
click at [713, 538] on textarea "[DEMOGRAPHIC_DATA], my ass is glistening… I rammed that black anal fuck machine…" at bounding box center [735, 522] width 535 height 87
drag, startPoint x: 676, startPoint y: 514, endPoint x: 628, endPoint y: 478, distance: 60.3
click at [626, 480] on textarea "[DEMOGRAPHIC_DATA], my ass is glistening… I rammed that black anal fuck machine…" at bounding box center [735, 522] width 535 height 87
drag, startPoint x: 664, startPoint y: 552, endPoint x: 683, endPoint y: 523, distance: 34.8
click at [664, 552] on div "[DEMOGRAPHIC_DATA], my ass is glistening… I rammed that black anal fuck machine…" at bounding box center [751, 529] width 566 height 101
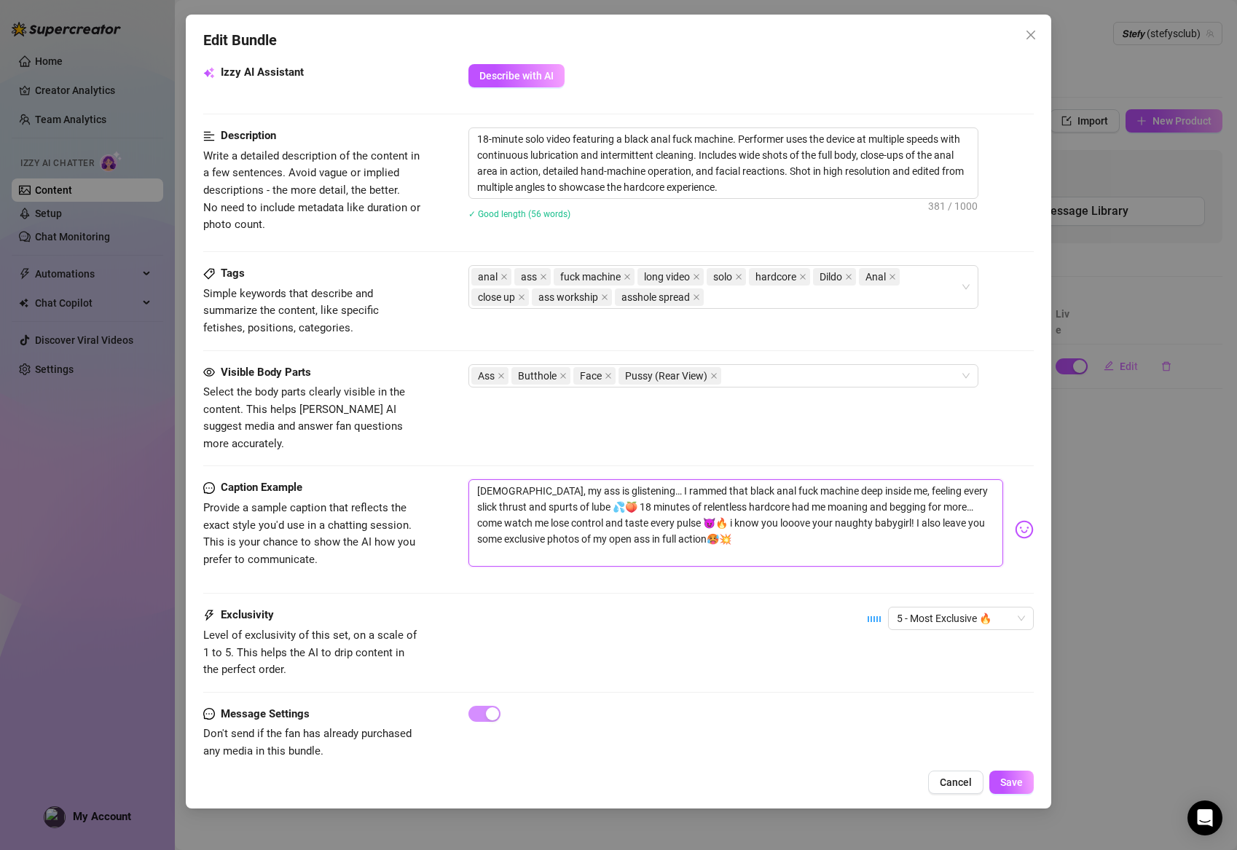
drag, startPoint x: 683, startPoint y: 522, endPoint x: 452, endPoint y: 449, distance: 242.2
click at [452, 449] on form "Account 𝙎𝙩𝙚𝙛𝙮 (@stefysclub) Name Name is for your internal organization only. B…" at bounding box center [618, 128] width 831 height 1317
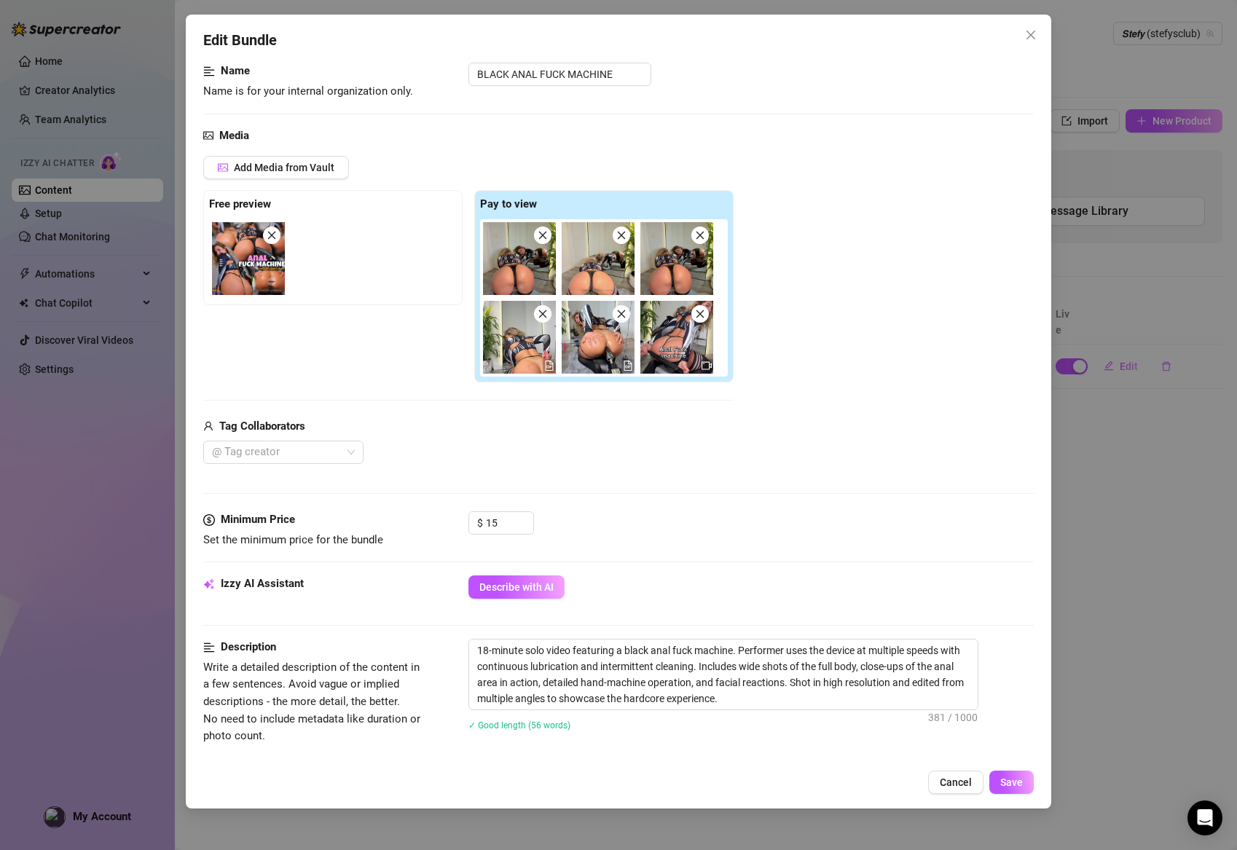
scroll to position [82, 0]
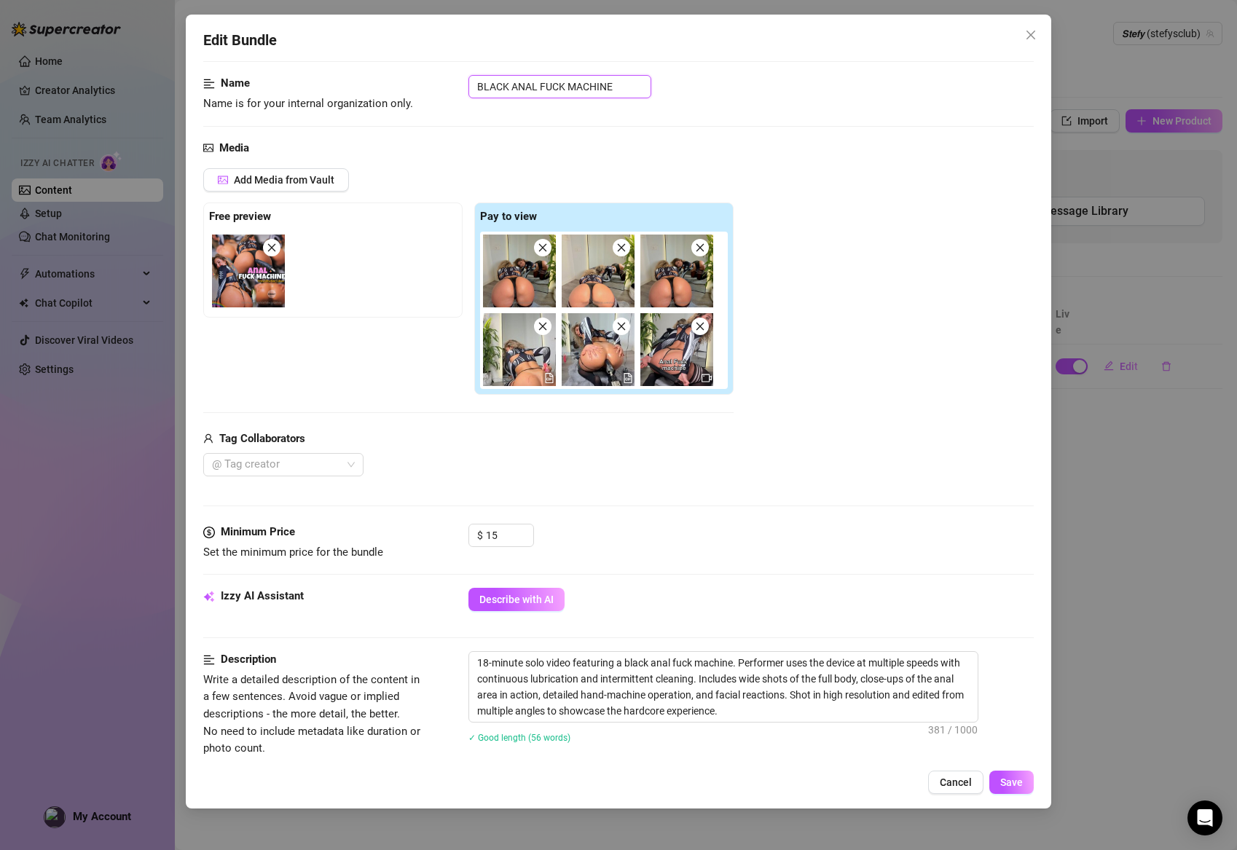
drag, startPoint x: 638, startPoint y: 93, endPoint x: 429, endPoint y: 82, distance: 209.4
click at [429, 82] on div "Name Name is for your internal organization only. BLACK ANAL FUCK MACHINE" at bounding box center [618, 93] width 831 height 37
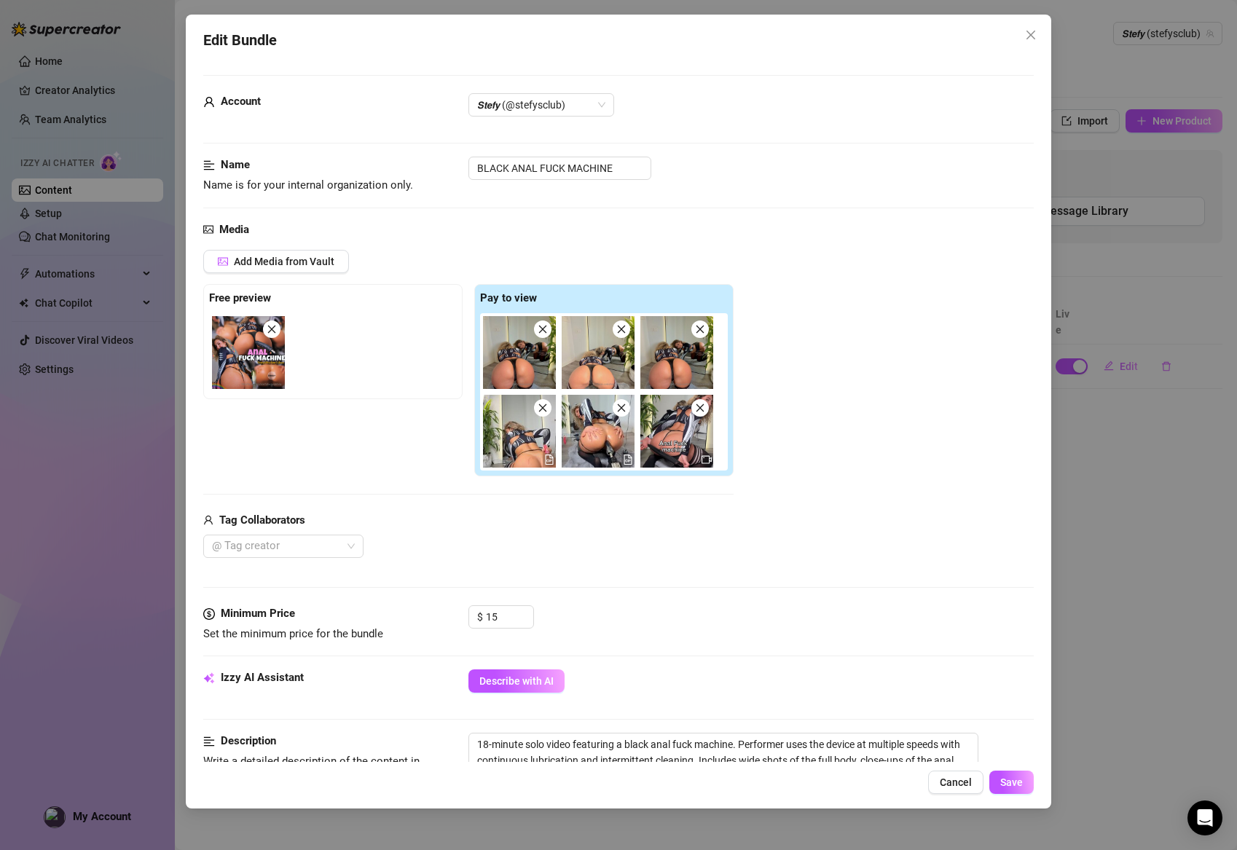
scroll to position [0, 0]
click at [809, 788] on span "Save" at bounding box center [1011, 783] width 23 height 12
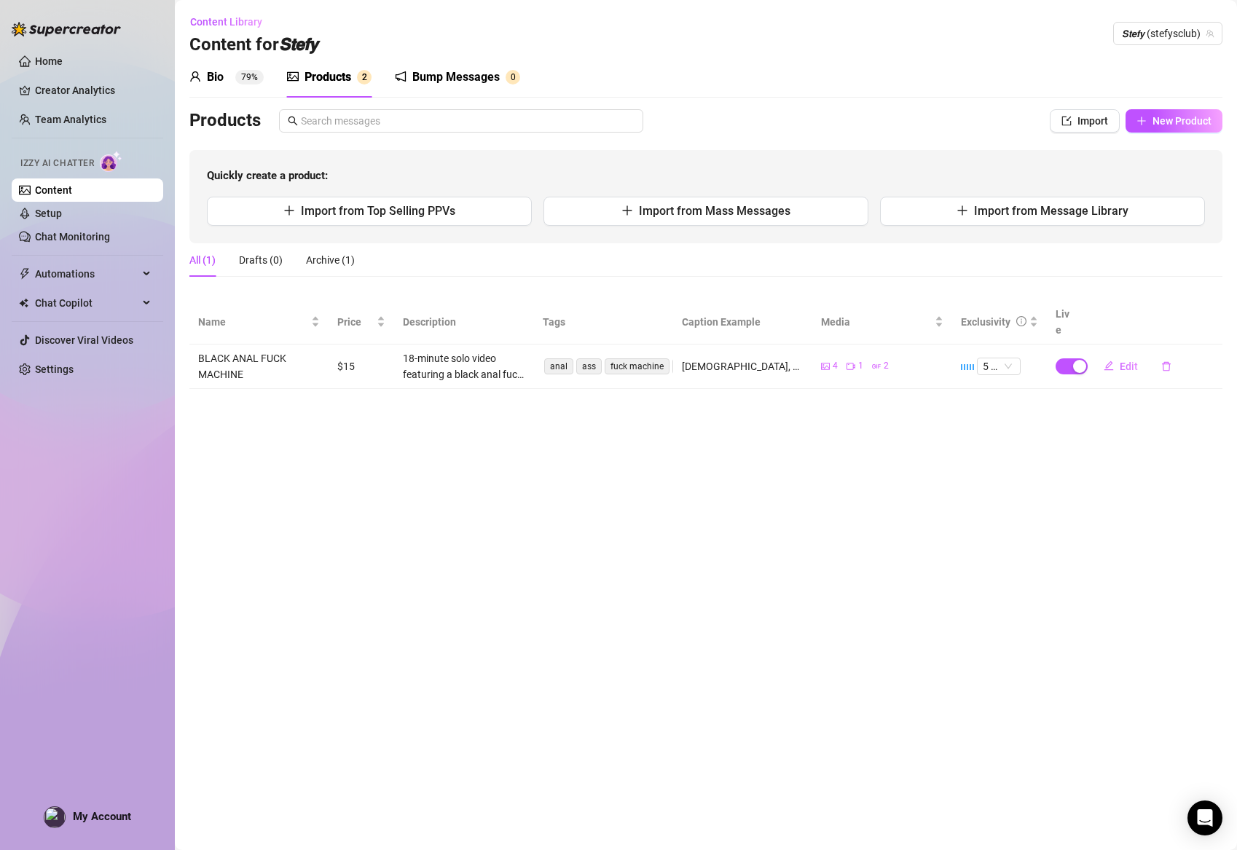
click at [327, 67] on div "Products 2" at bounding box center [329, 77] width 85 height 41
click at [327, 76] on div "Products" at bounding box center [328, 76] width 47 height 17
click at [809, 99] on div "Bio 79% Products 2 Bump Messages 0 Bio Import Bio from other creator Personal I…" at bounding box center [705, 223] width 1033 height 332
click at [809, 126] on span "button" at bounding box center [1142, 121] width 10 height 12
type textarea "Type your message here..."
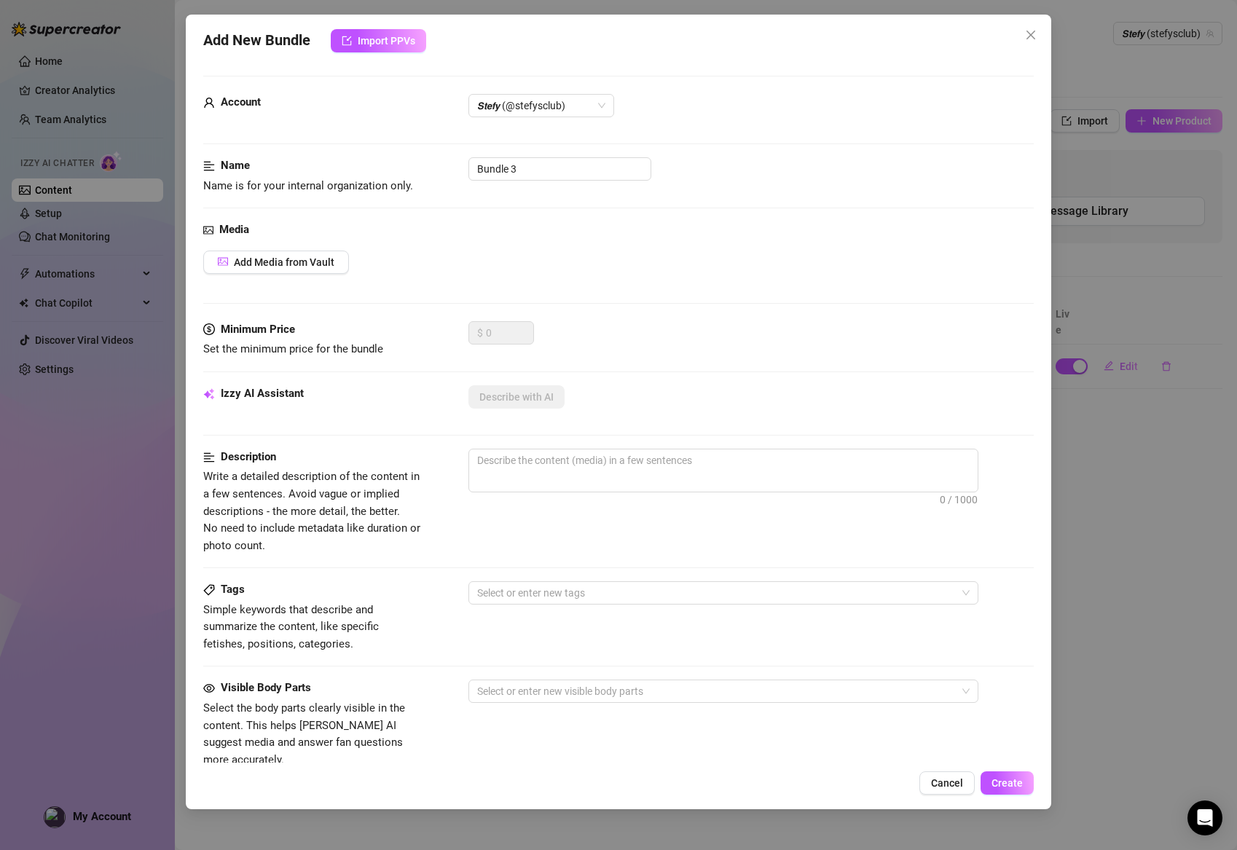
click at [541, 191] on div "Name Name is for your internal organization only. Bundle 3" at bounding box center [618, 175] width 831 height 37
drag, startPoint x: 568, startPoint y: 168, endPoint x: 316, endPoint y: 167, distance: 252.1
click at [316, 167] on div "Name Name is for your internal organization only. Bundle 3" at bounding box center [618, 175] width 831 height 37
paste input "lack Little Student POV"
type input "Black Little Student POV"
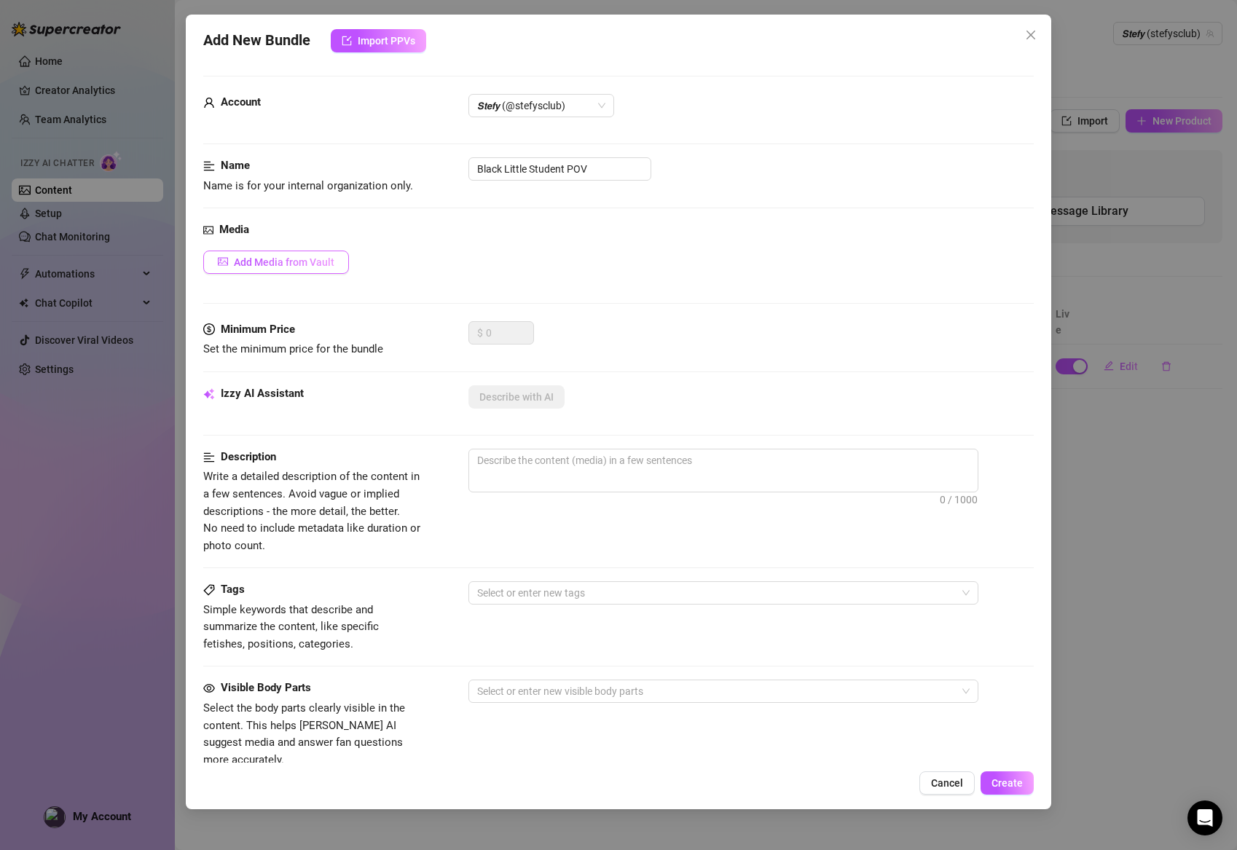
click at [243, 257] on span "Add Media from Vault" at bounding box center [284, 262] width 101 height 12
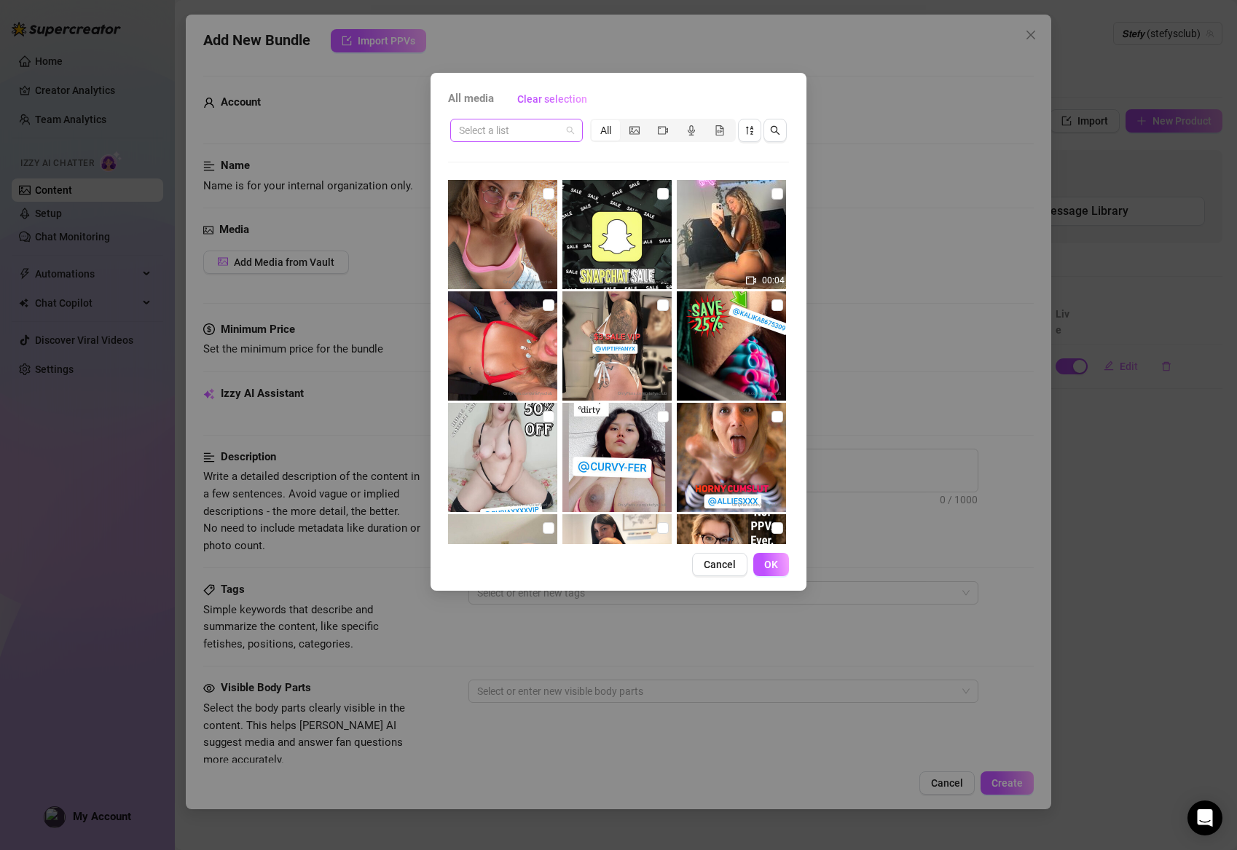
click at [567, 130] on span at bounding box center [516, 130] width 115 height 22
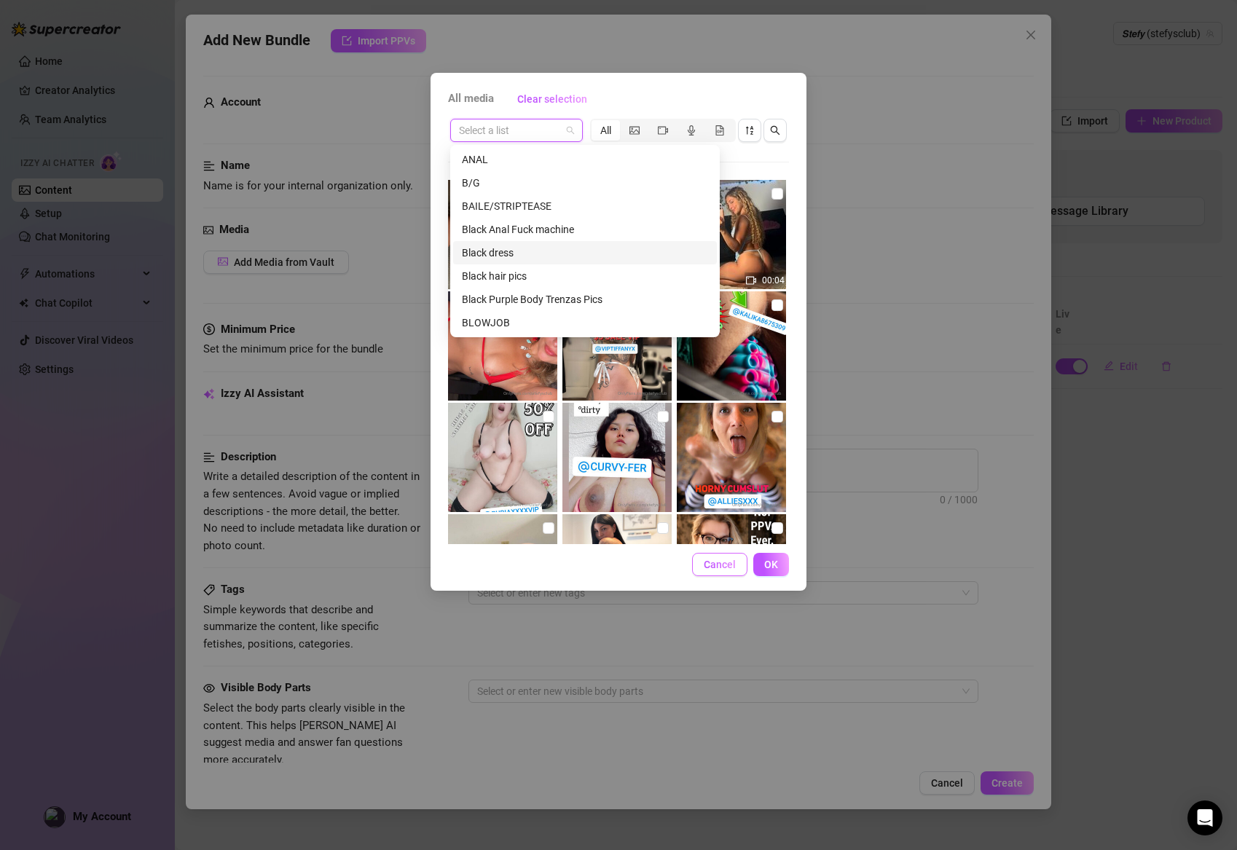
click at [720, 568] on span "Cancel" at bounding box center [720, 565] width 32 height 12
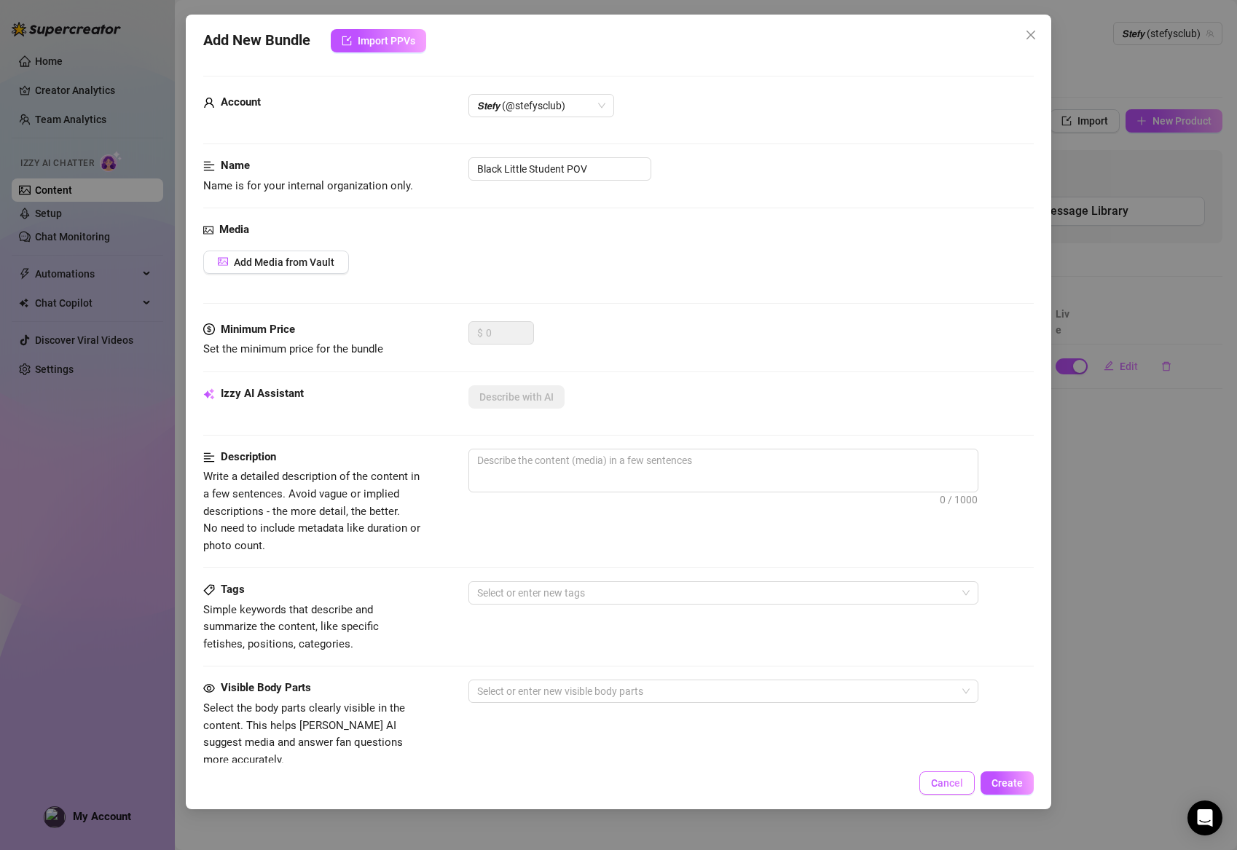
click at [809, 788] on span "Cancel" at bounding box center [947, 783] width 32 height 12
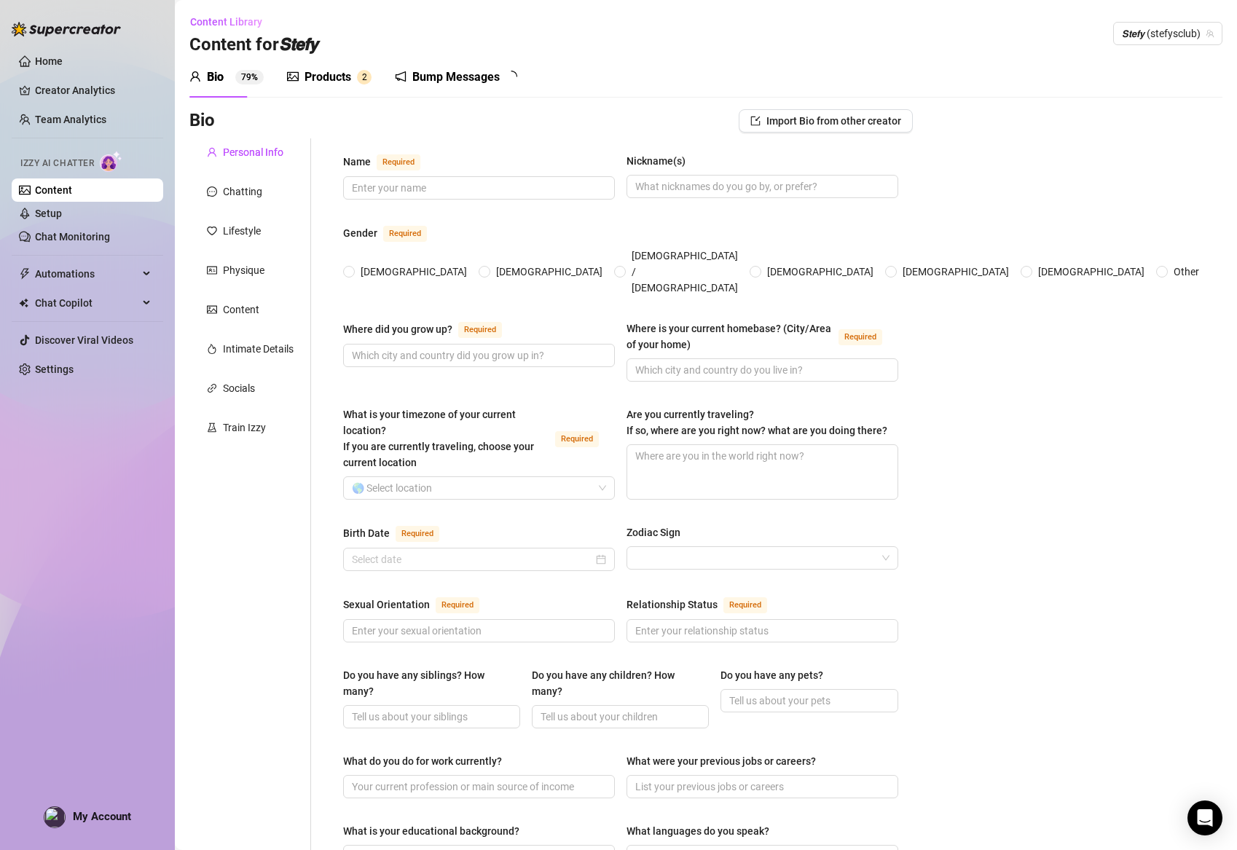
type input "stefpanny"
type input "stefy"
radio input "true"
type input "[GEOGRAPHIC_DATA]"
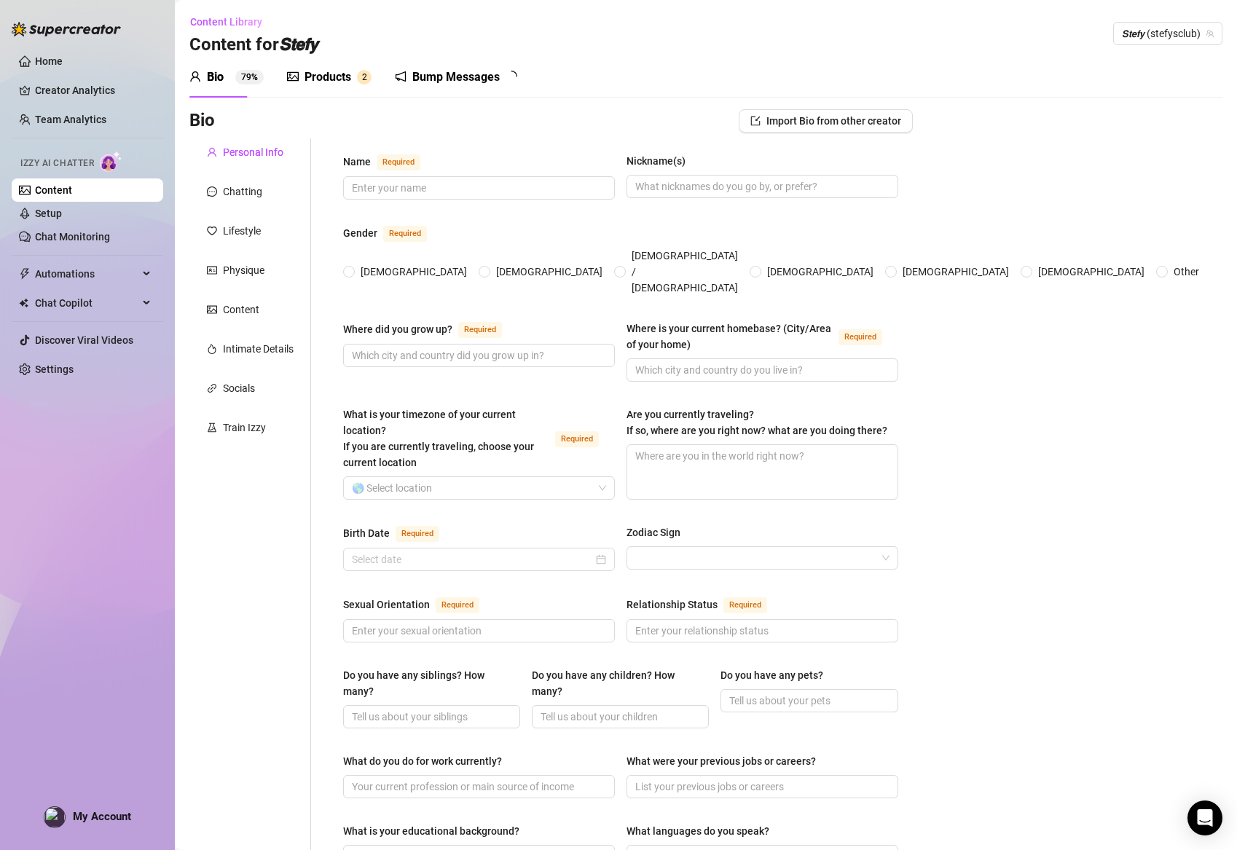
type input "[DATE]"
type input "[DEMOGRAPHIC_DATA]"
type input "single"
type input "2"
type input "no"
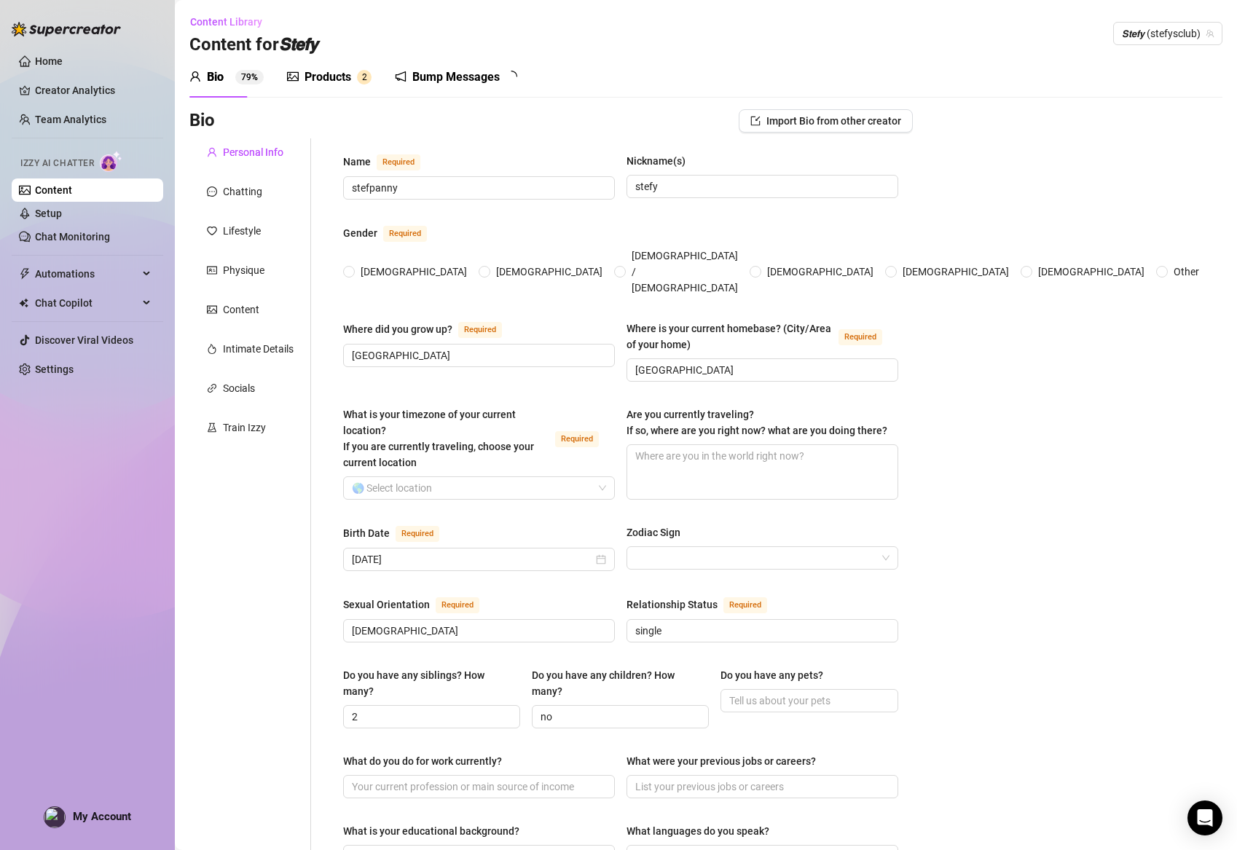
type input "no"
type input "onlyfans"
type input "dentistry"
type input "open"
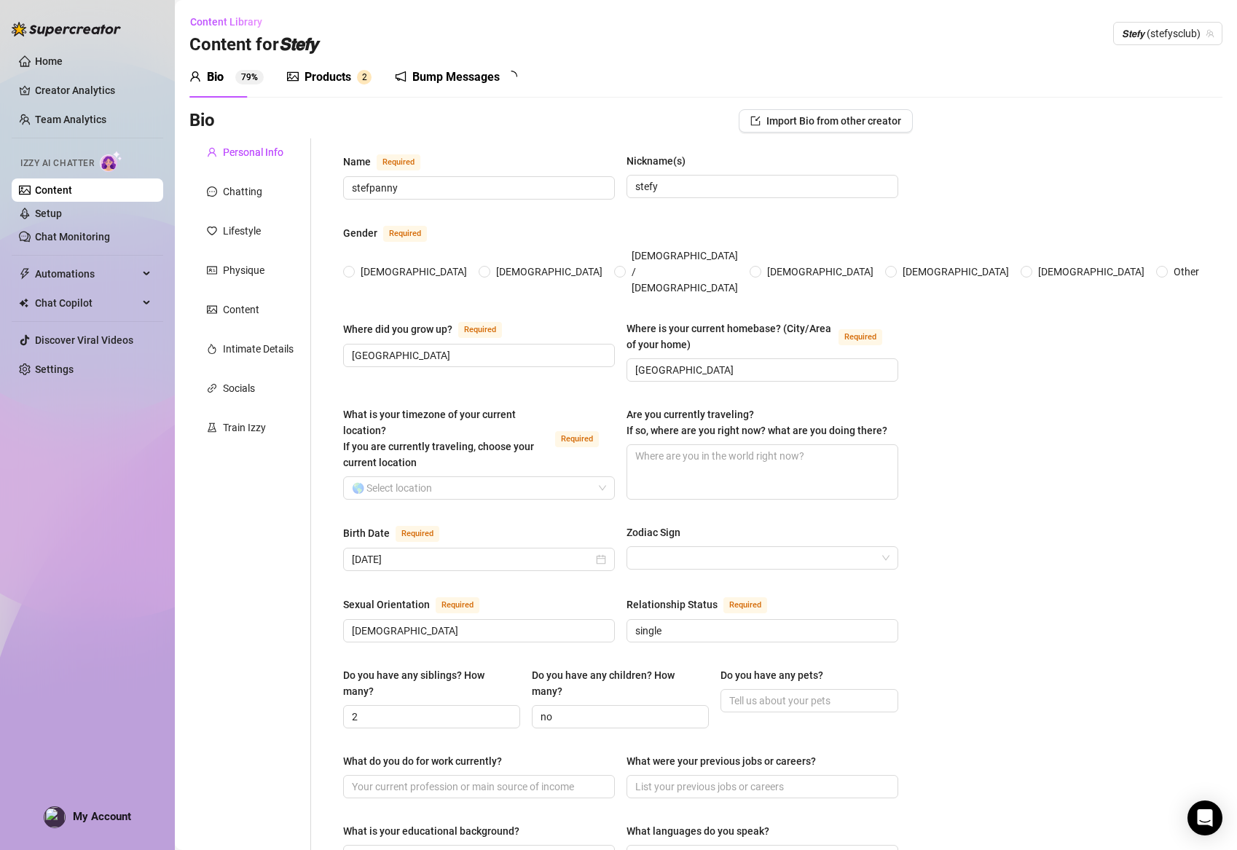
type input "open"
type textarea "To be financially comfortable and happy, a quiet life without having to worry a…"
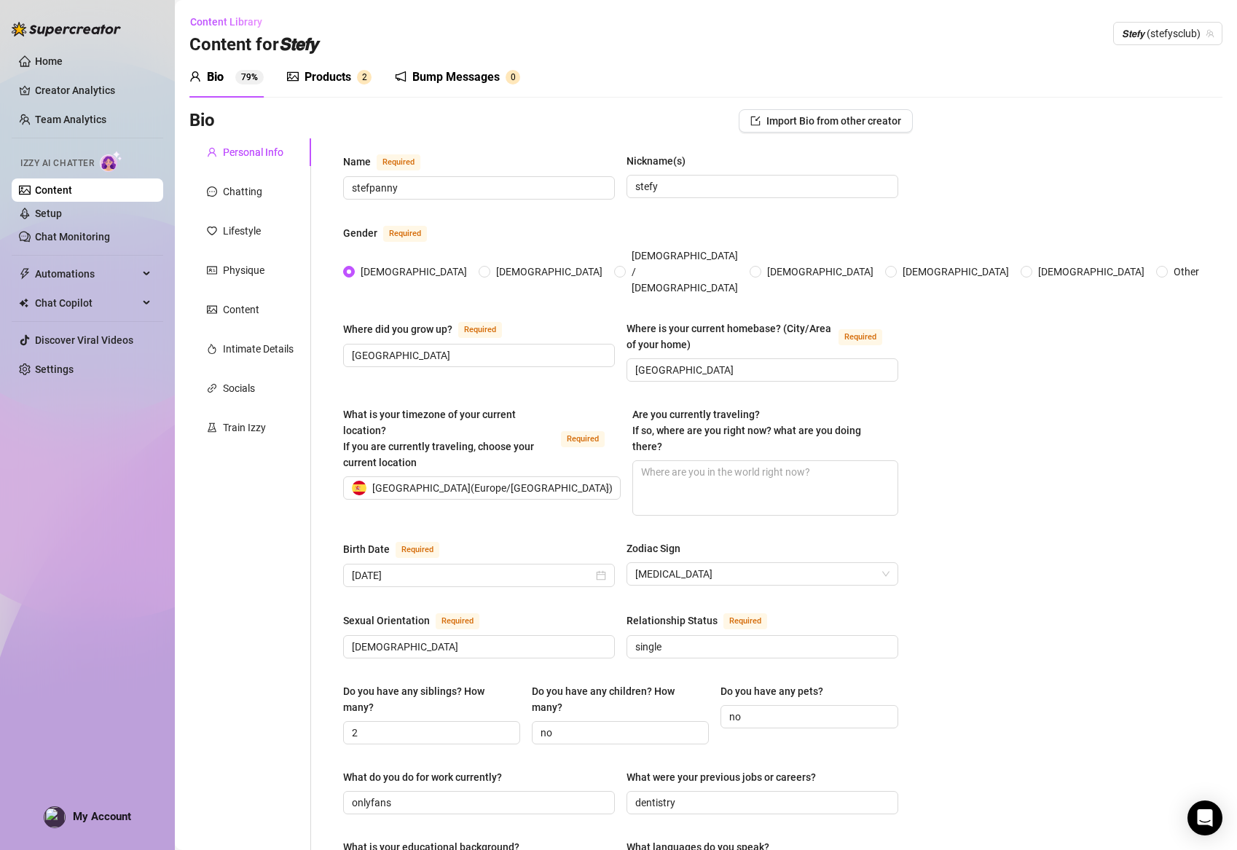
click at [353, 74] on div "Products 2" at bounding box center [329, 76] width 85 height 17
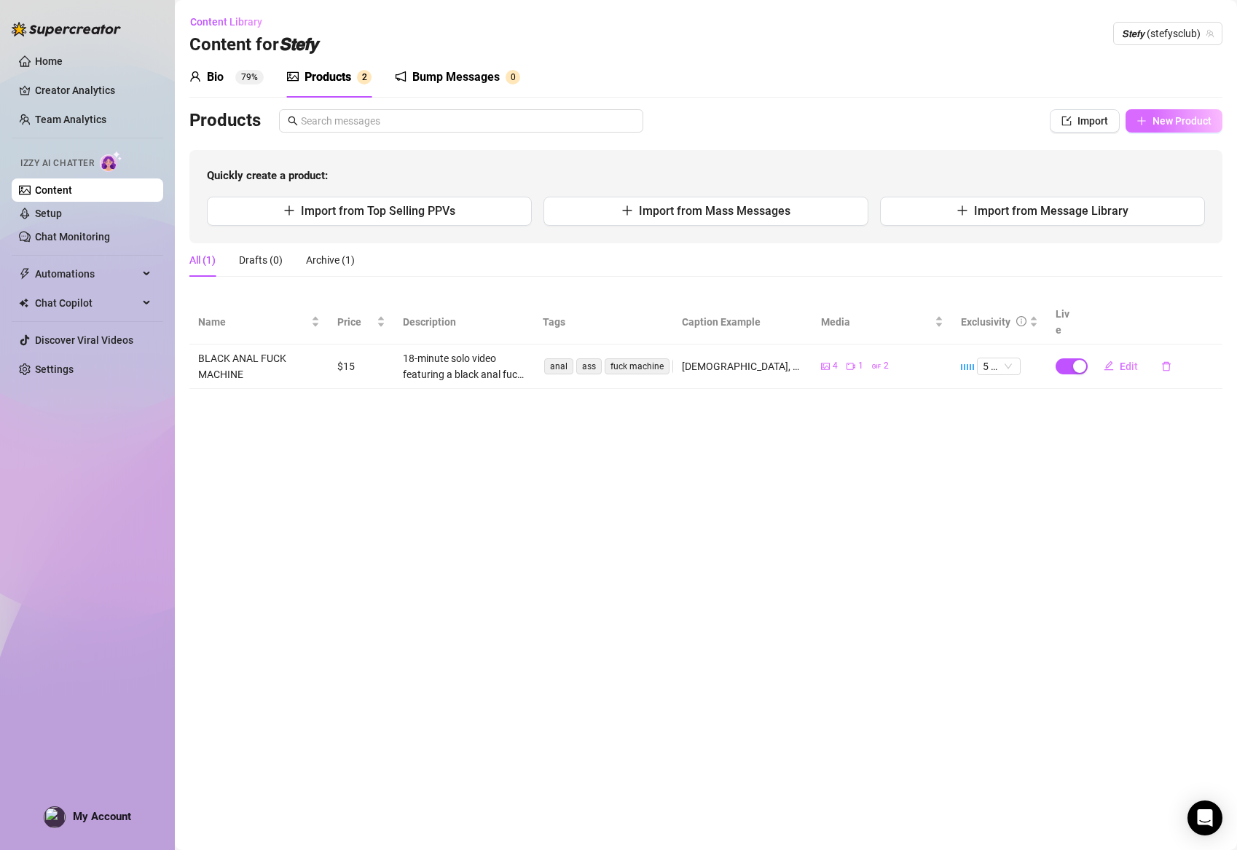
click at [1163, 121] on span "New Product" at bounding box center [1182, 121] width 59 height 12
type textarea "Type your message here..."
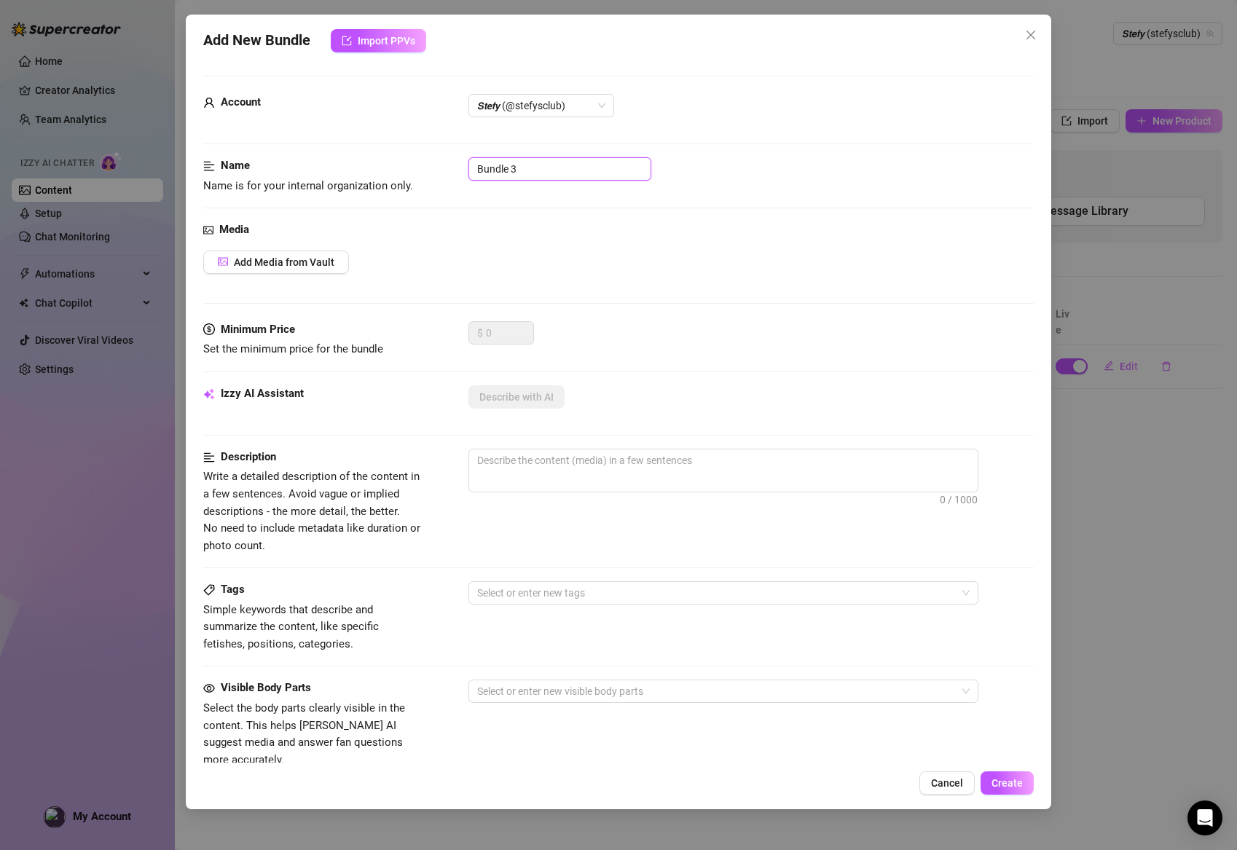
click at [595, 176] on input "Bundle 3" at bounding box center [559, 168] width 183 height 23
drag, startPoint x: 573, startPoint y: 171, endPoint x: 415, endPoint y: 160, distance: 159.2
click at [415, 160] on div "Name Name is for your internal organization only. Bundle 3" at bounding box center [618, 175] width 831 height 37
paste input "lack Little Student POV"
type input "Black Little Student POV"
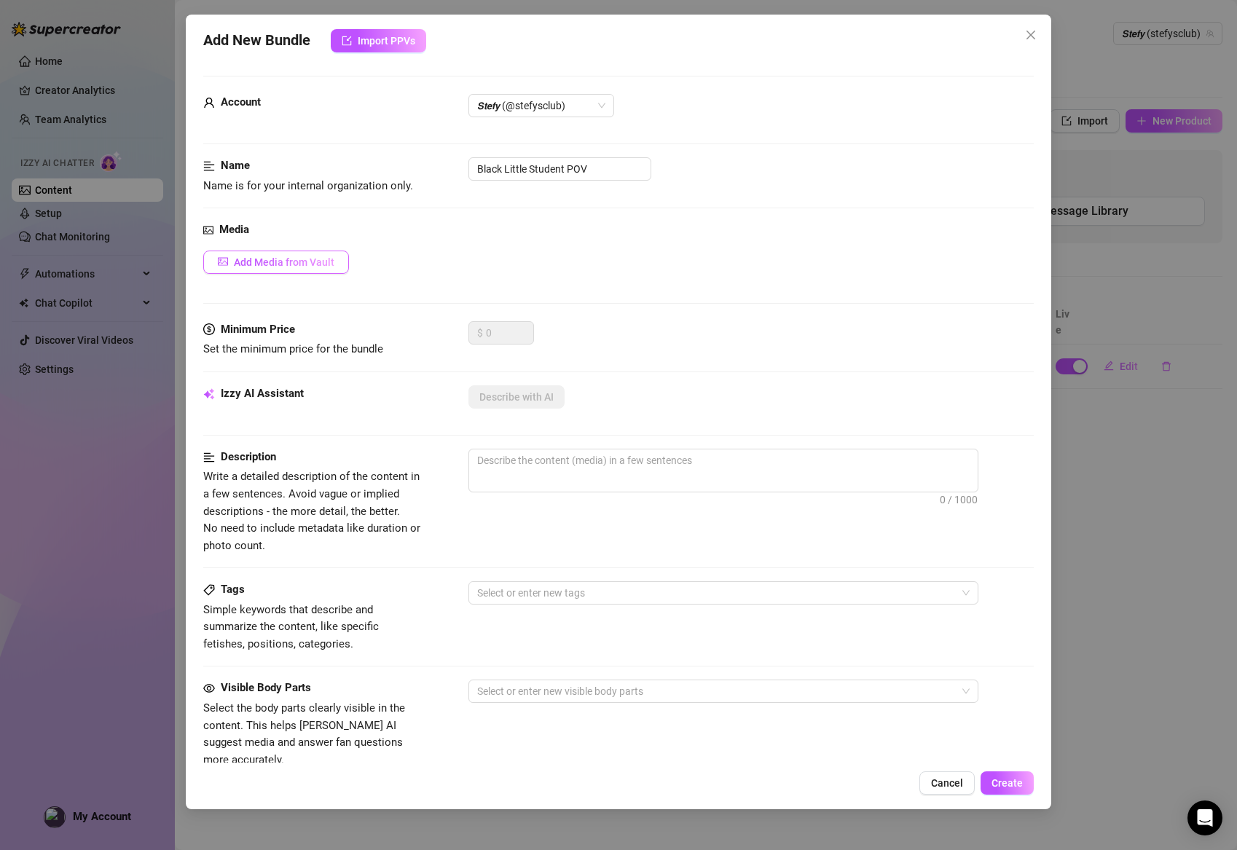
click at [262, 254] on button "Add Media from Vault" at bounding box center [276, 262] width 146 height 23
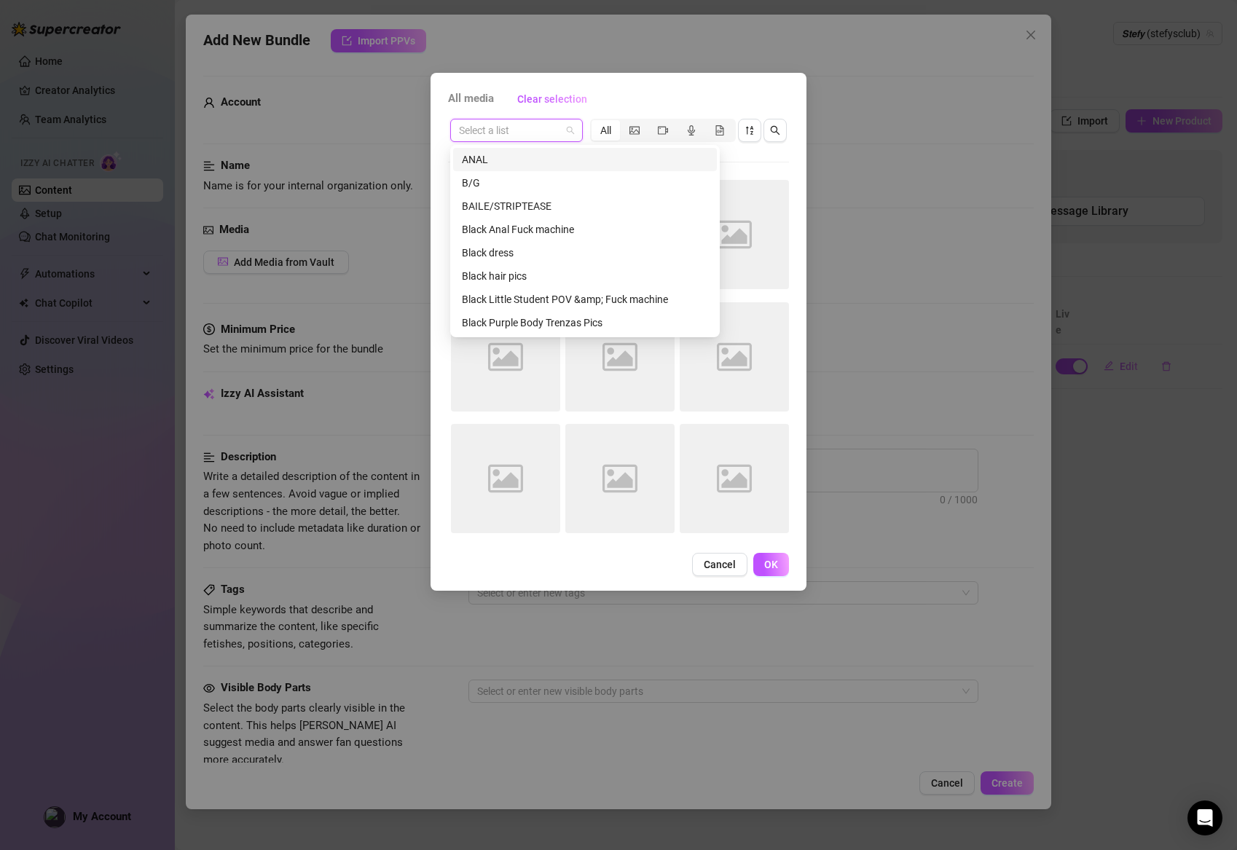
click at [509, 127] on input "search" at bounding box center [510, 130] width 102 height 22
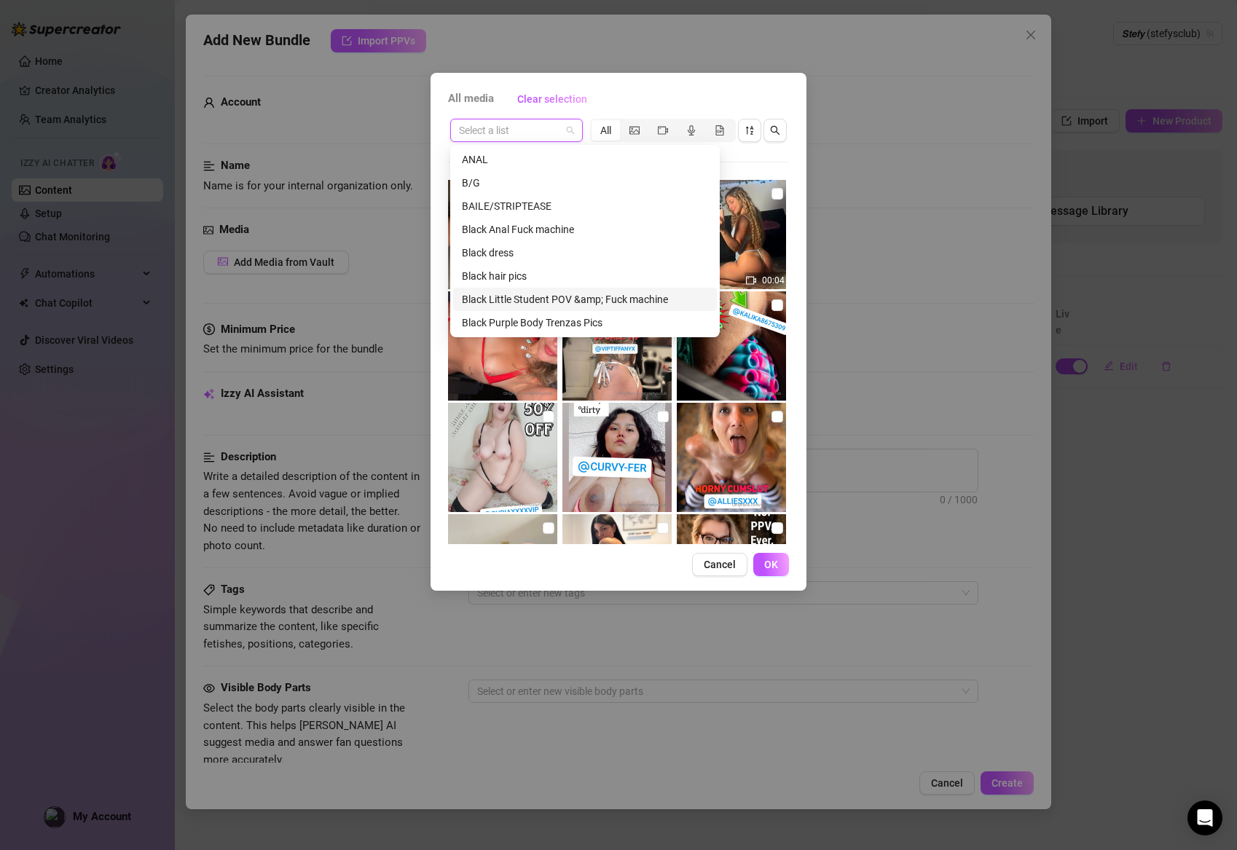
click at [608, 298] on div "Black Little Student POV &amp; Fuck machine" at bounding box center [585, 299] width 246 height 16
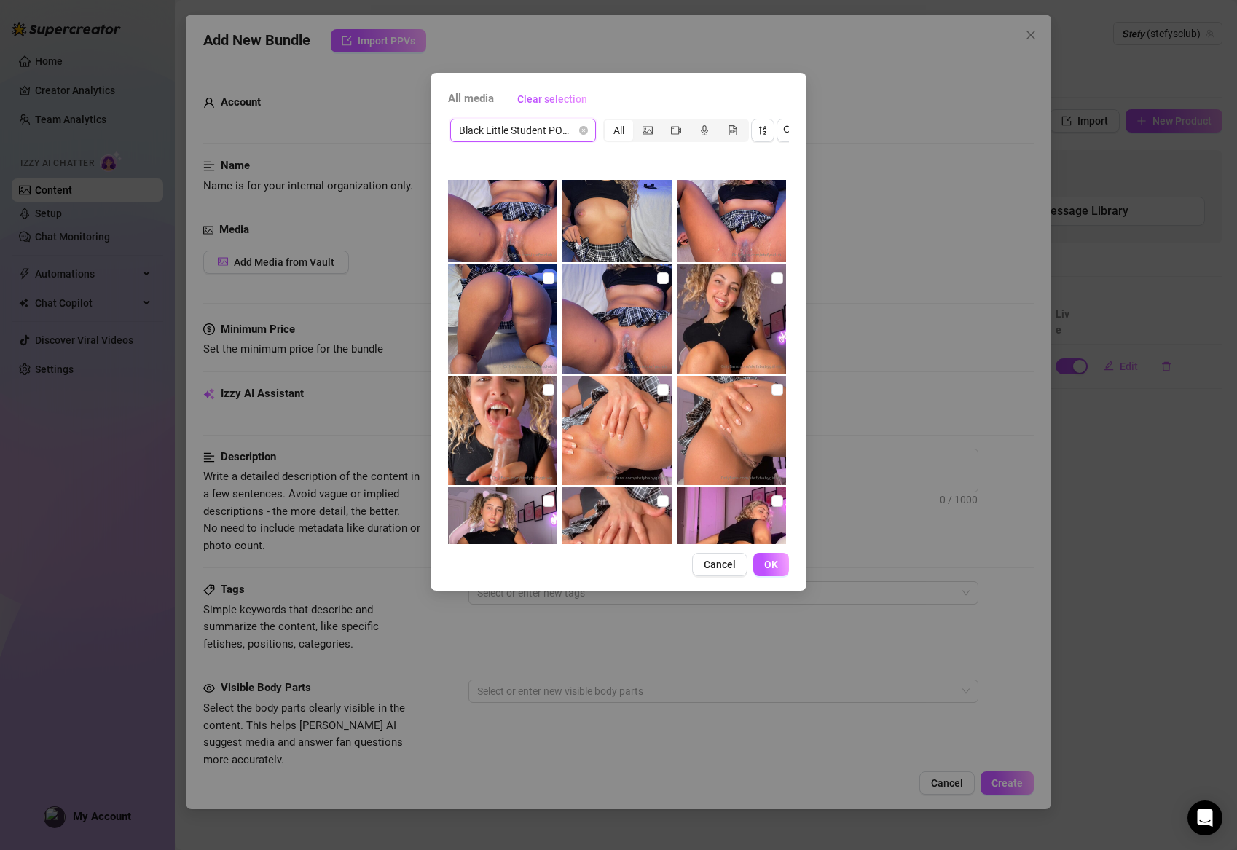
scroll to position [30, 0]
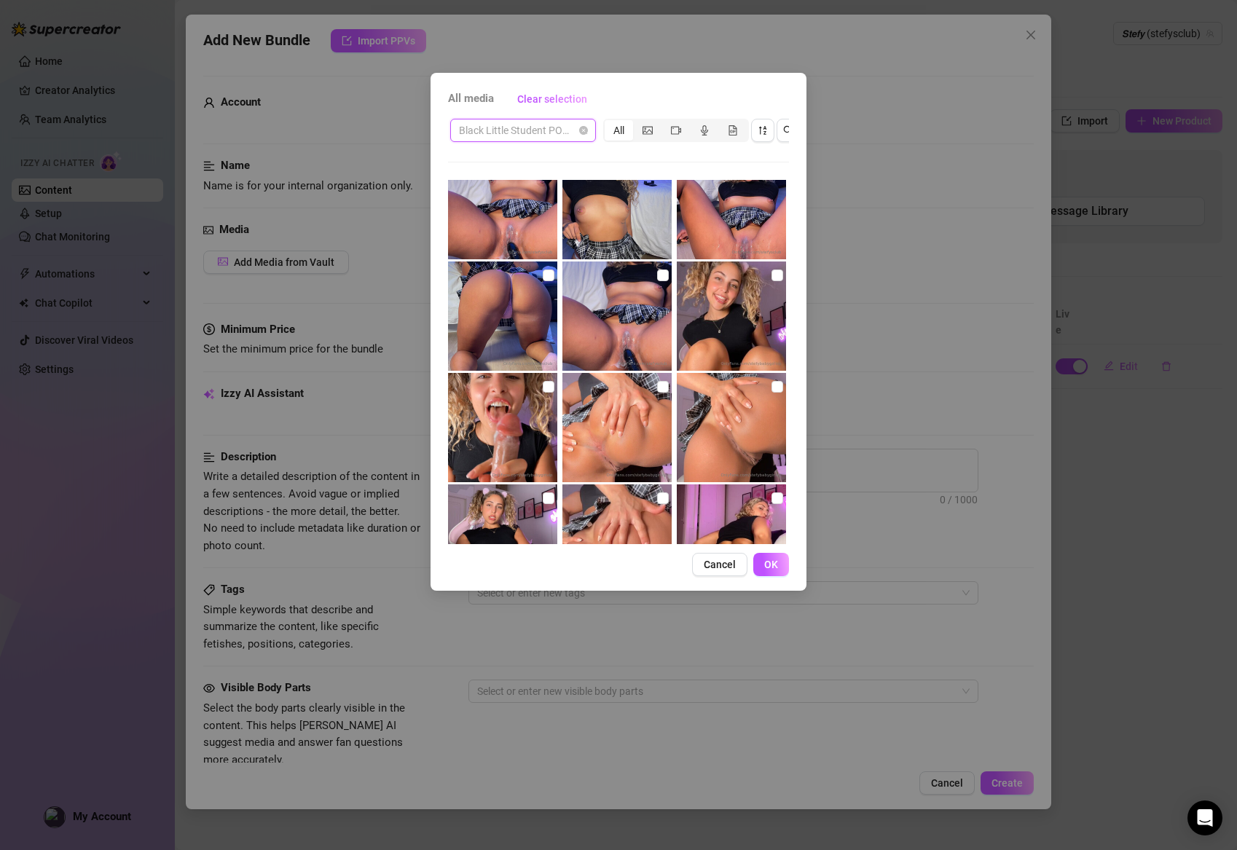
click at [541, 125] on span "Black Little Student POV &amp; Fuck machine" at bounding box center [523, 130] width 128 height 22
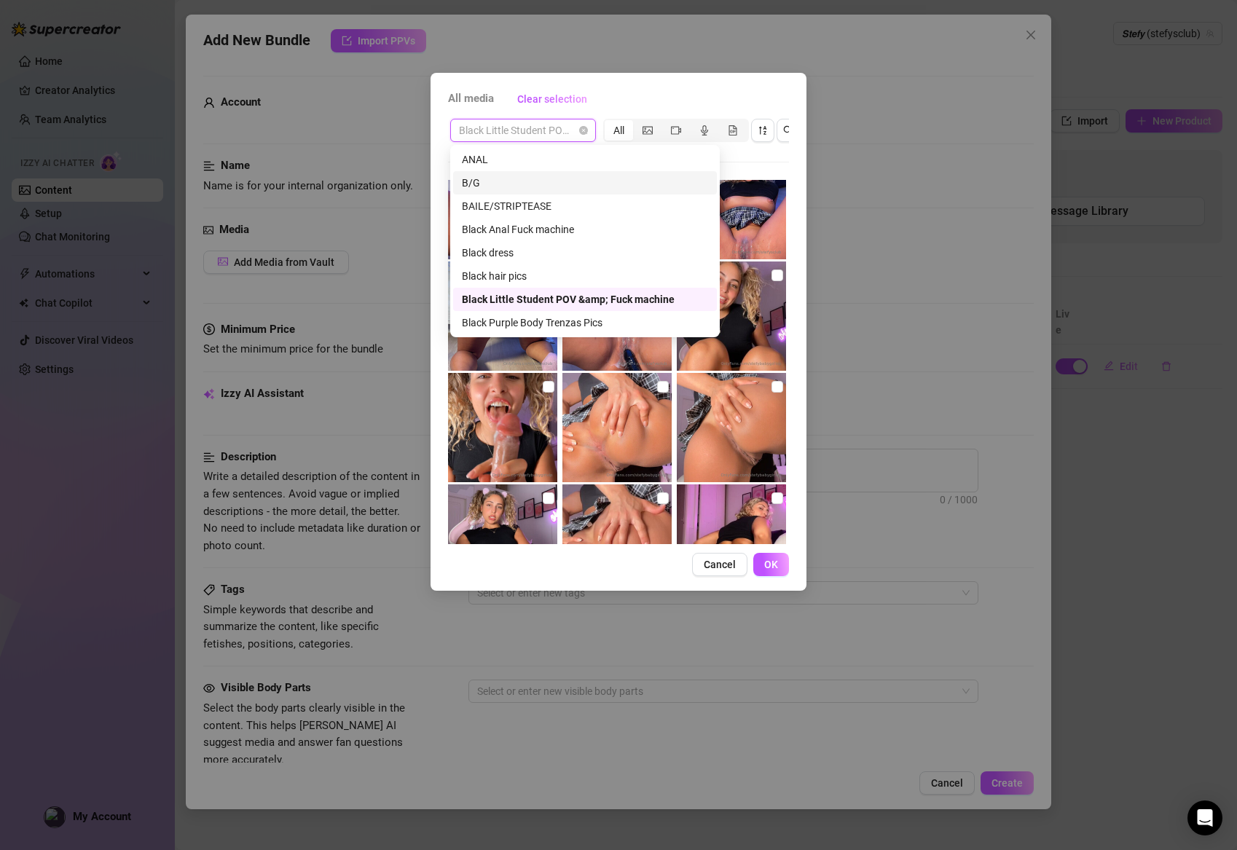
click at [516, 243] on div "Black dress" at bounding box center [585, 252] width 264 height 23
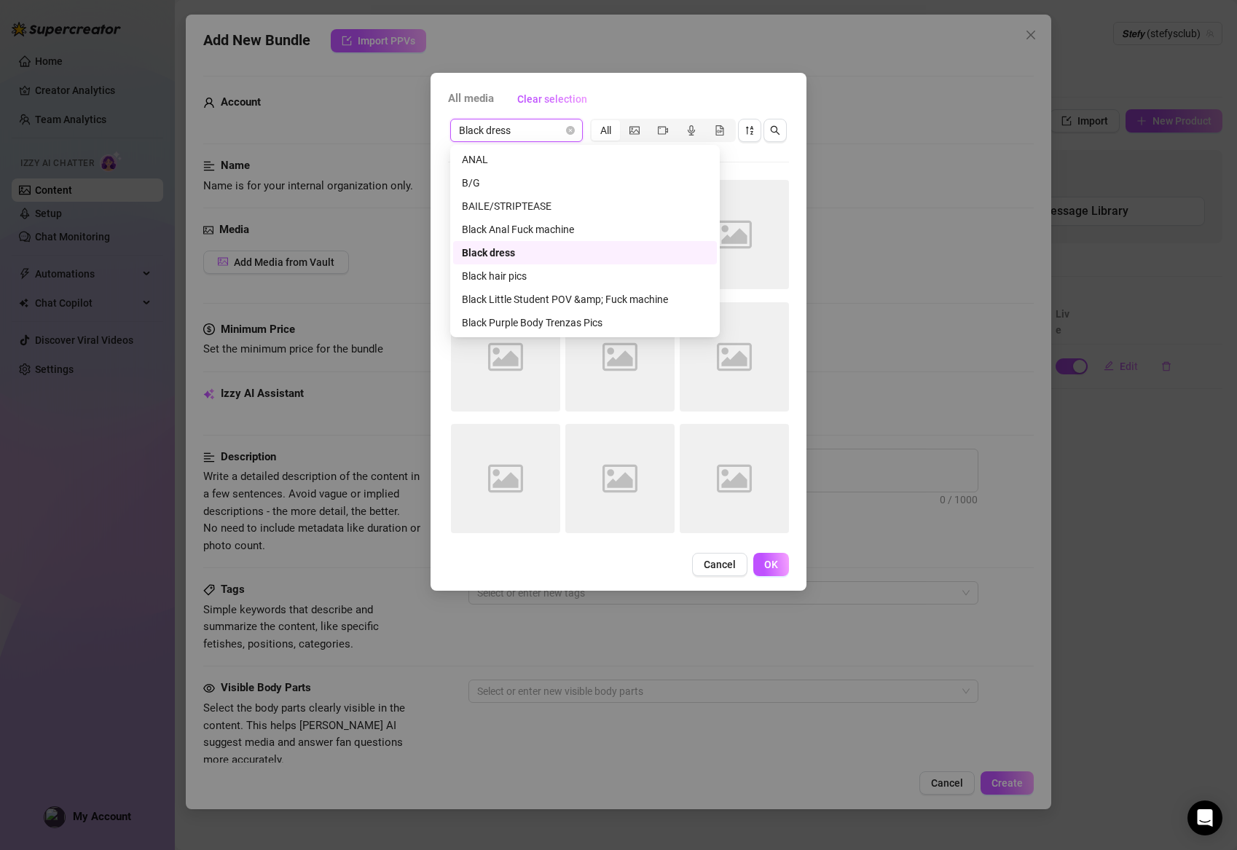
scroll to position [0, 0]
click at [551, 133] on span "Black dress" at bounding box center [516, 130] width 115 height 22
click at [524, 299] on div "Black Little Student POV &amp; Fuck machine" at bounding box center [585, 299] width 246 height 16
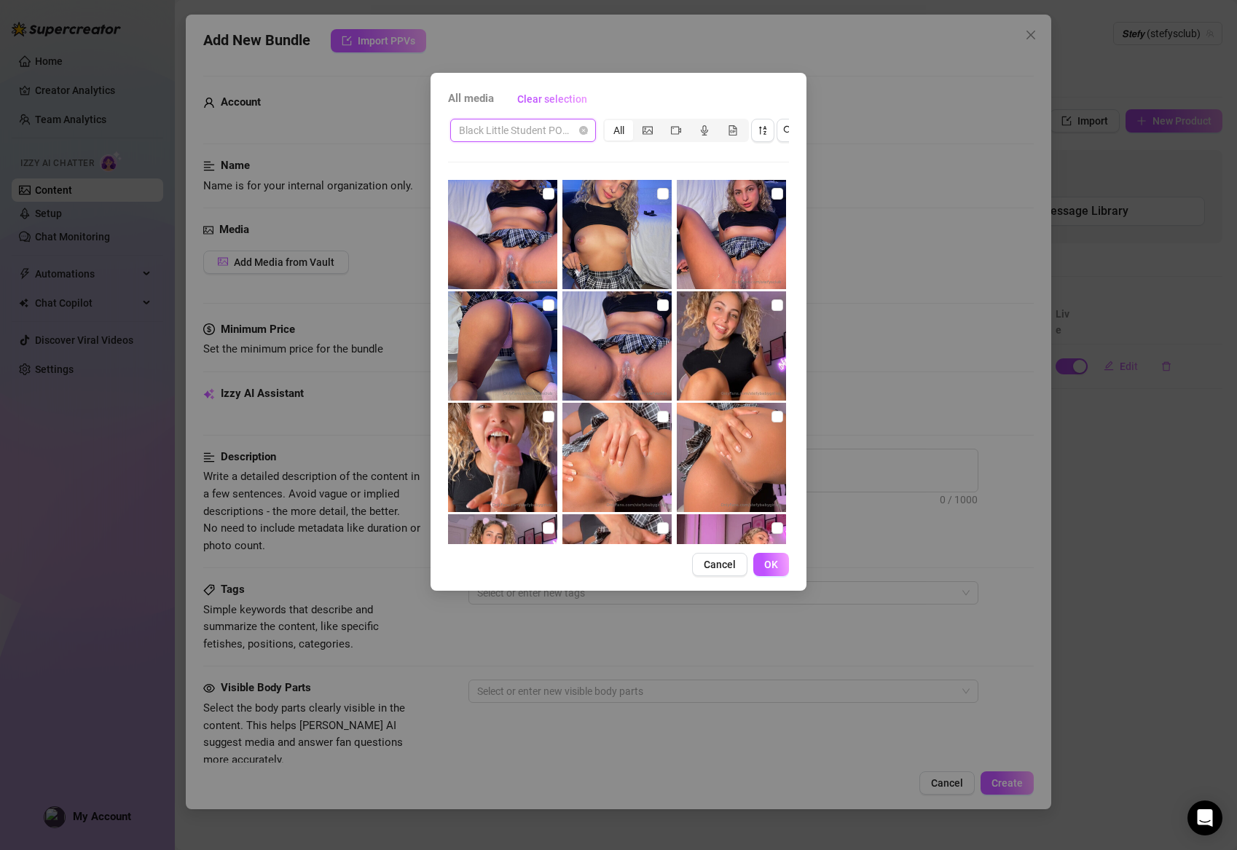
click at [526, 127] on span "Black Little Student POV &amp; Fuck machine" at bounding box center [523, 130] width 128 height 22
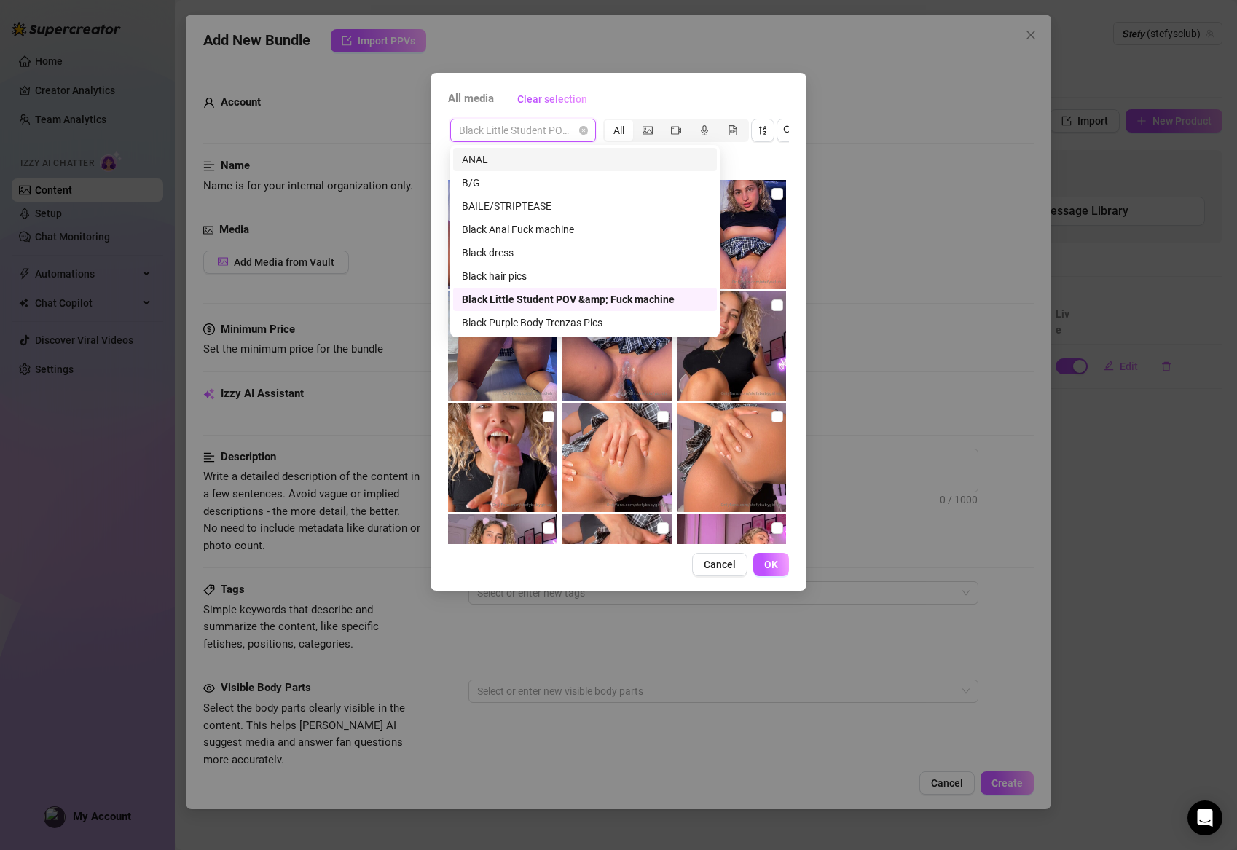
click at [514, 154] on div "ANAL" at bounding box center [585, 160] width 246 height 16
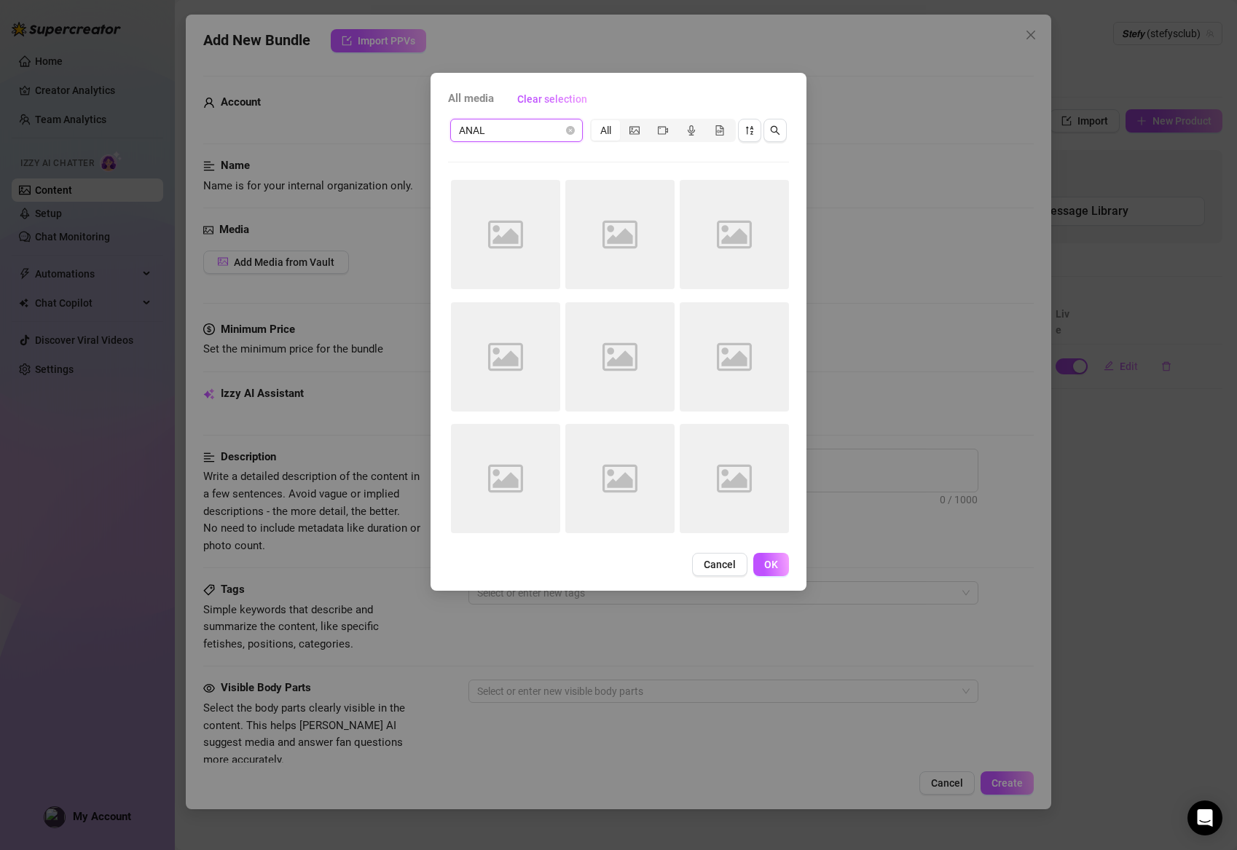
click at [520, 126] on span "ANAL" at bounding box center [516, 130] width 115 height 22
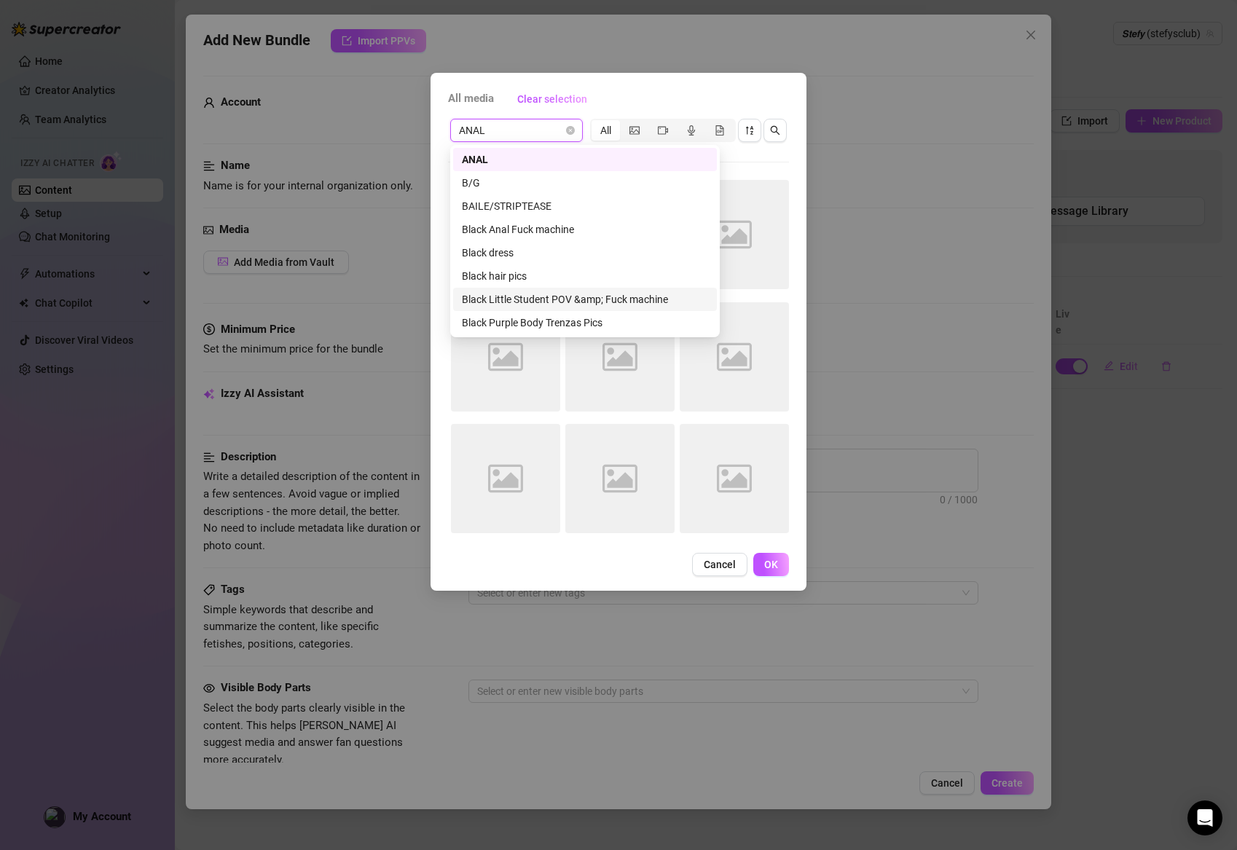
click at [709, 545] on div "All media Clear selection ANAL ANAL All Image placeholder Image placeholder Ima…" at bounding box center [619, 332] width 376 height 518
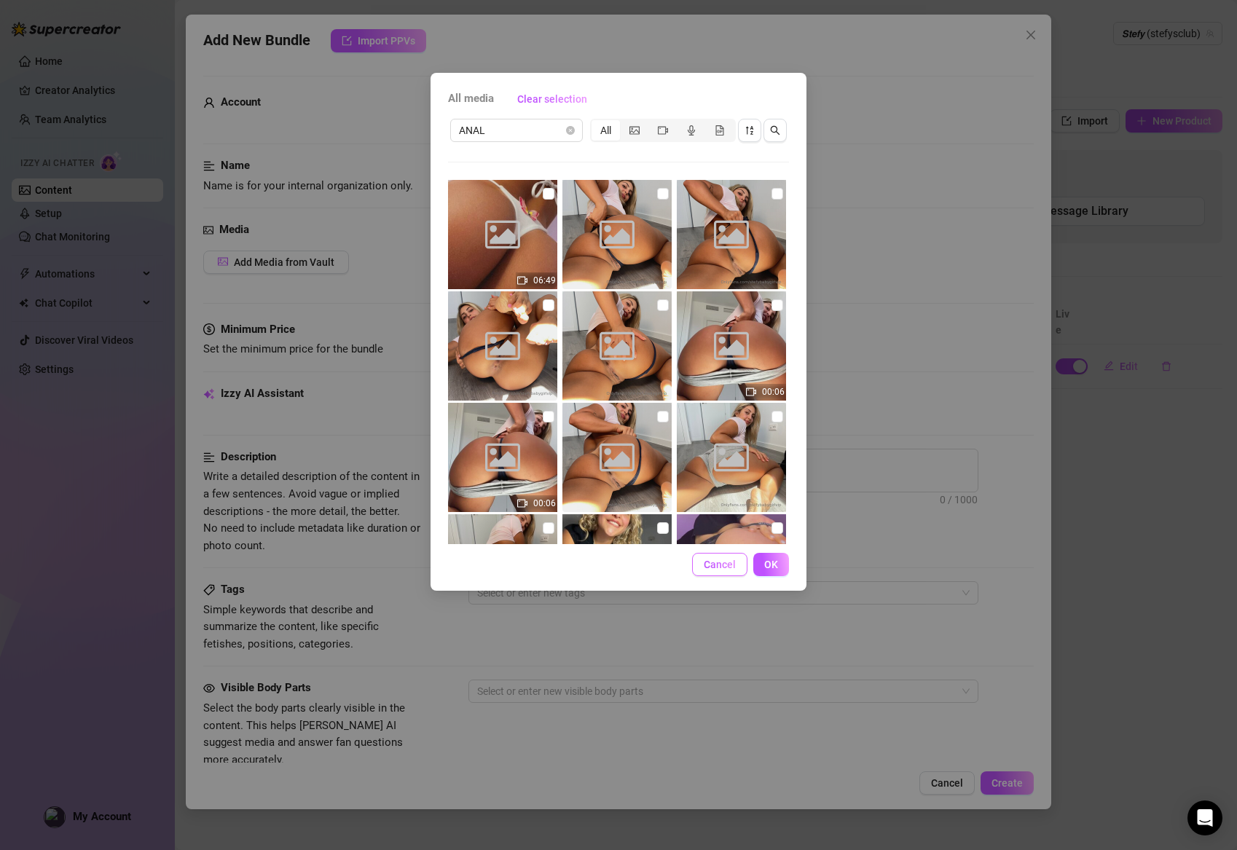
click at [708, 557] on button "Cancel" at bounding box center [719, 564] width 55 height 23
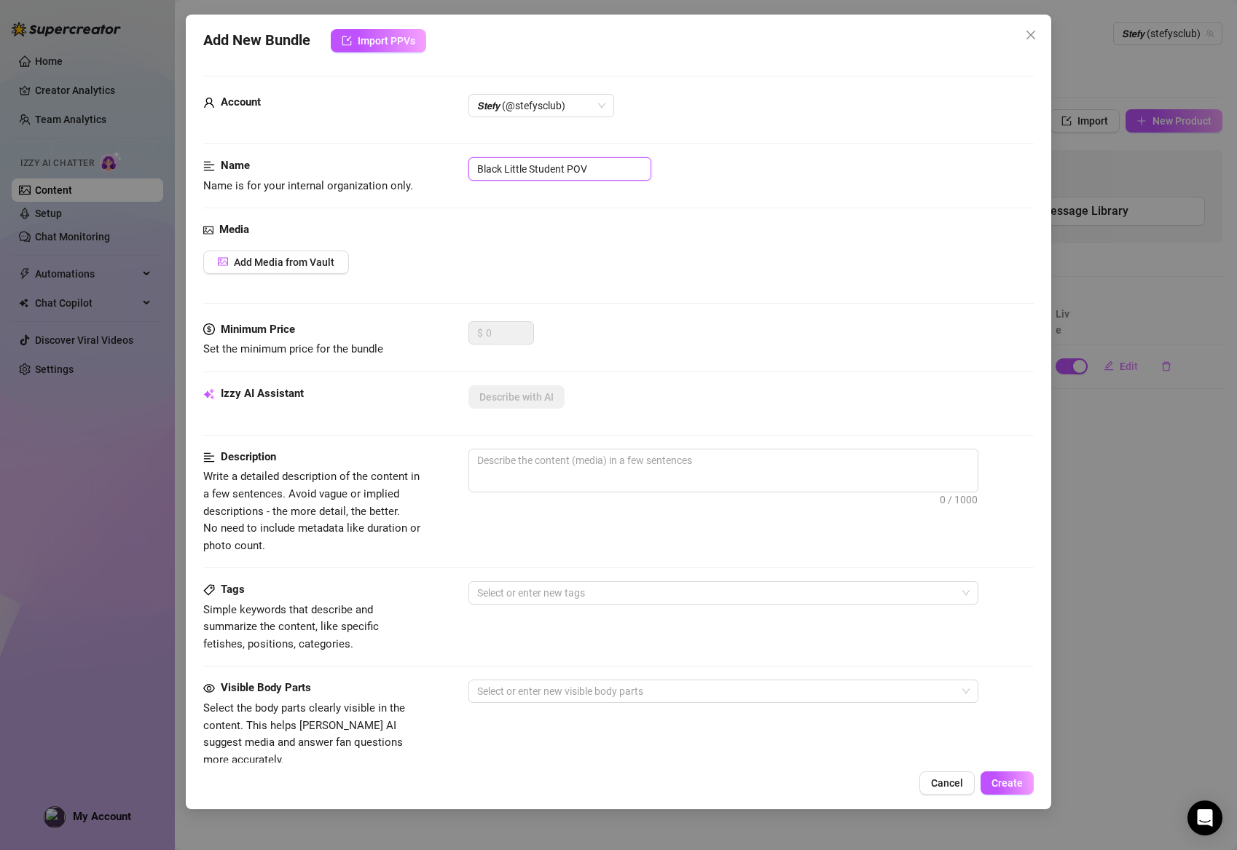
click at [580, 165] on input "Black Little Student POV" at bounding box center [559, 168] width 183 height 23
drag, startPoint x: 624, startPoint y: 167, endPoint x: 447, endPoint y: 155, distance: 178.1
click at [447, 155] on form "Account 𝙎𝙩𝙚𝙛𝙮 (@stefysclub) Name Name is for your internal organization only. B…" at bounding box center [618, 584] width 831 height 1016
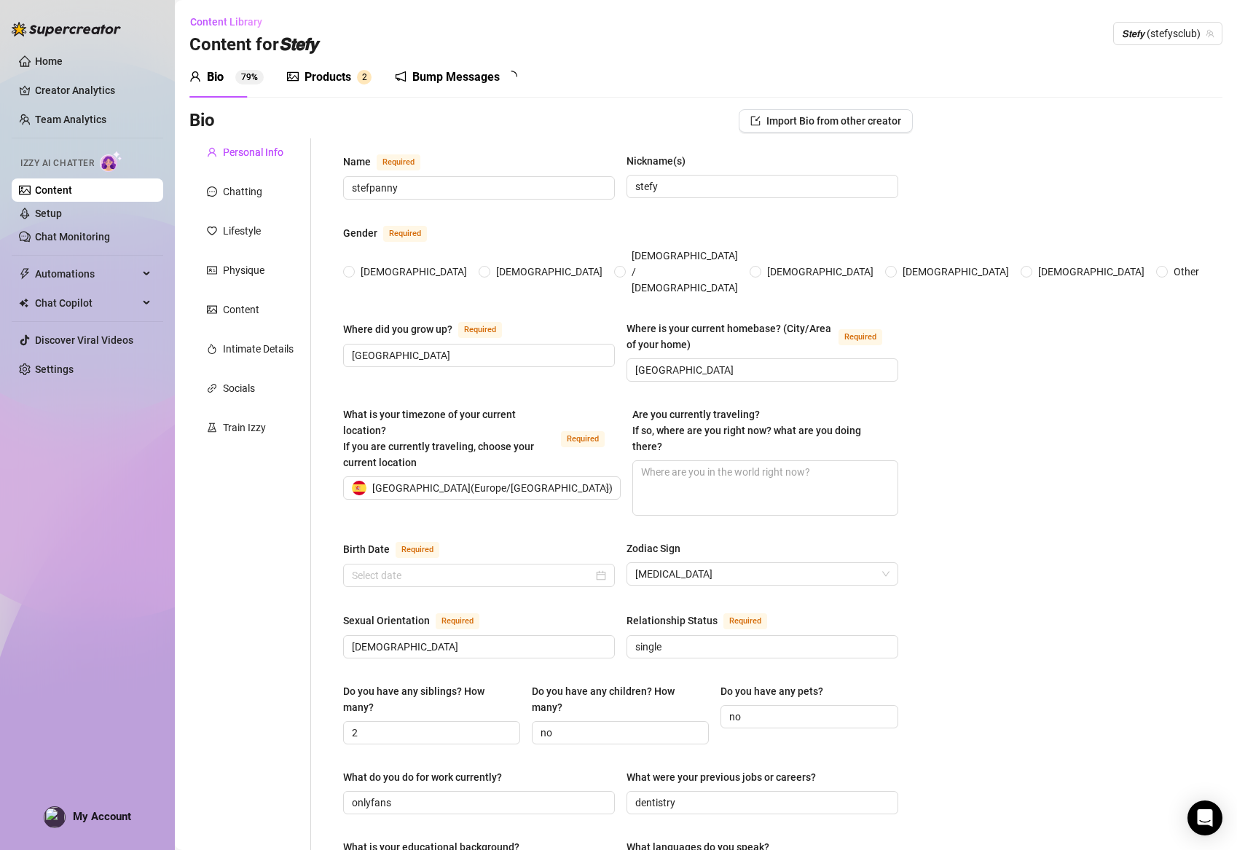
radio input "true"
type input "[DATE]"
click at [315, 71] on div "Products" at bounding box center [328, 76] width 47 height 17
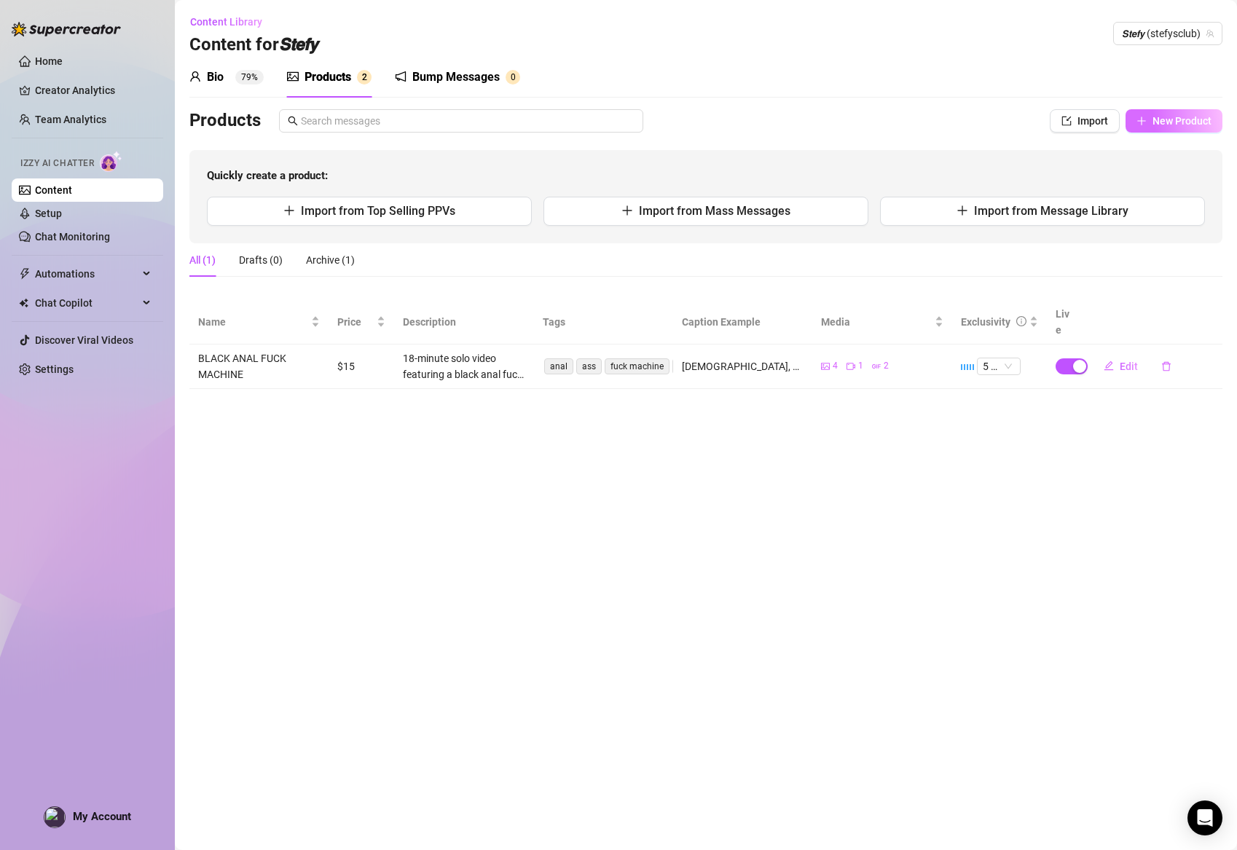
click at [1161, 120] on span "New Product" at bounding box center [1182, 121] width 59 height 12
type textarea "Type your message here..."
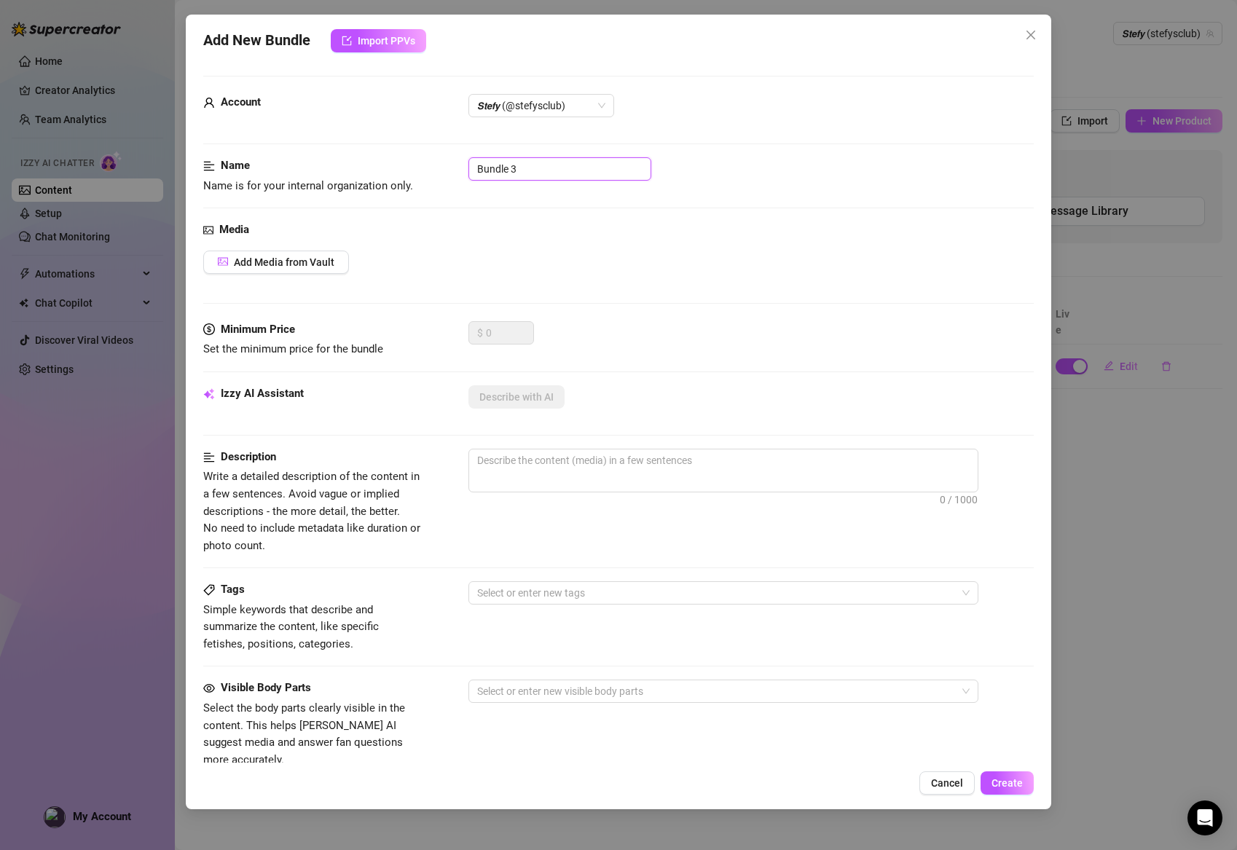
drag, startPoint x: 548, startPoint y: 165, endPoint x: 407, endPoint y: 156, distance: 140.9
click at [407, 156] on form "Account 𝙎𝙩𝙚𝙛𝙮 (@stefysclub) Name Name is for your internal organization only. B…" at bounding box center [618, 584] width 831 height 1016
paste input "lack Little Student POV"
type input "Black Little Student POV"
click at [267, 262] on span "Add Media from Vault" at bounding box center [284, 262] width 101 height 12
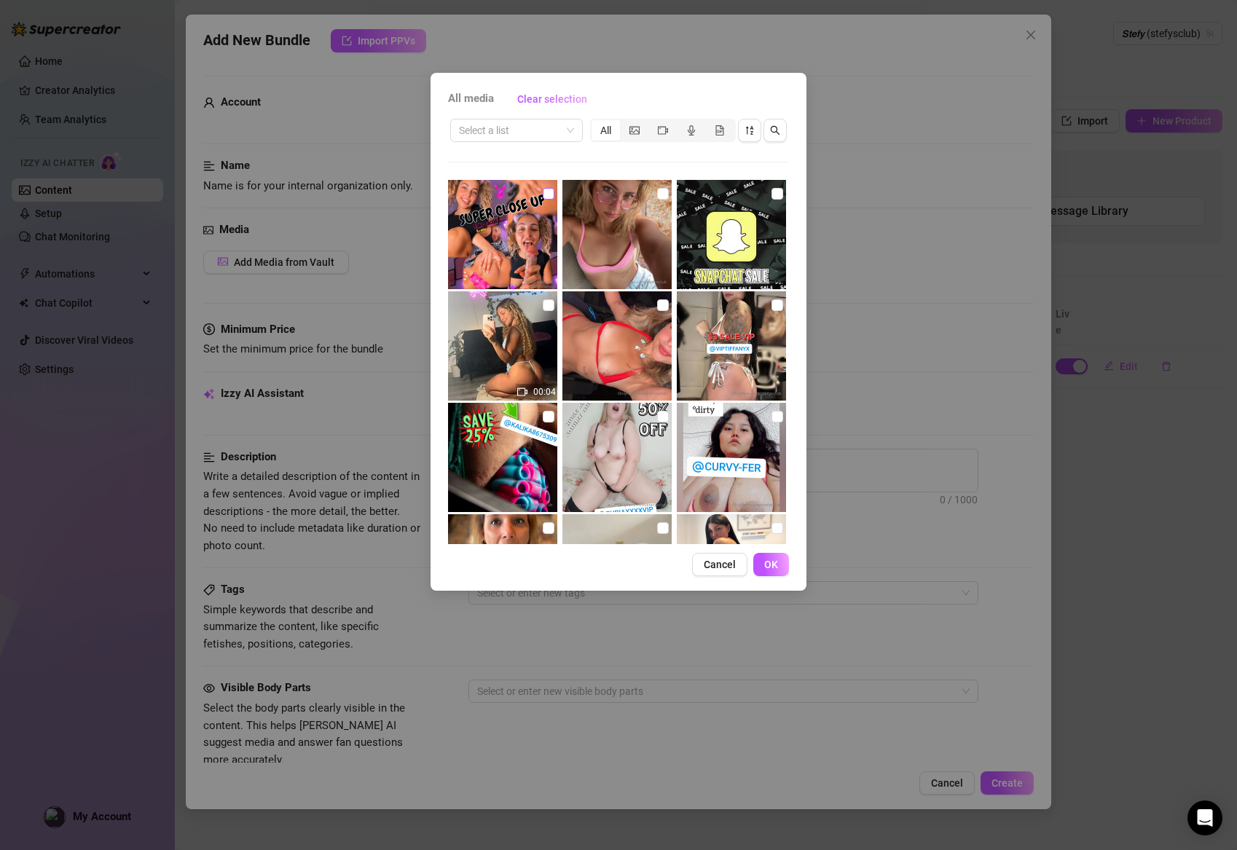
click at [551, 193] on input "checkbox" at bounding box center [549, 194] width 12 height 12
checkbox input "true"
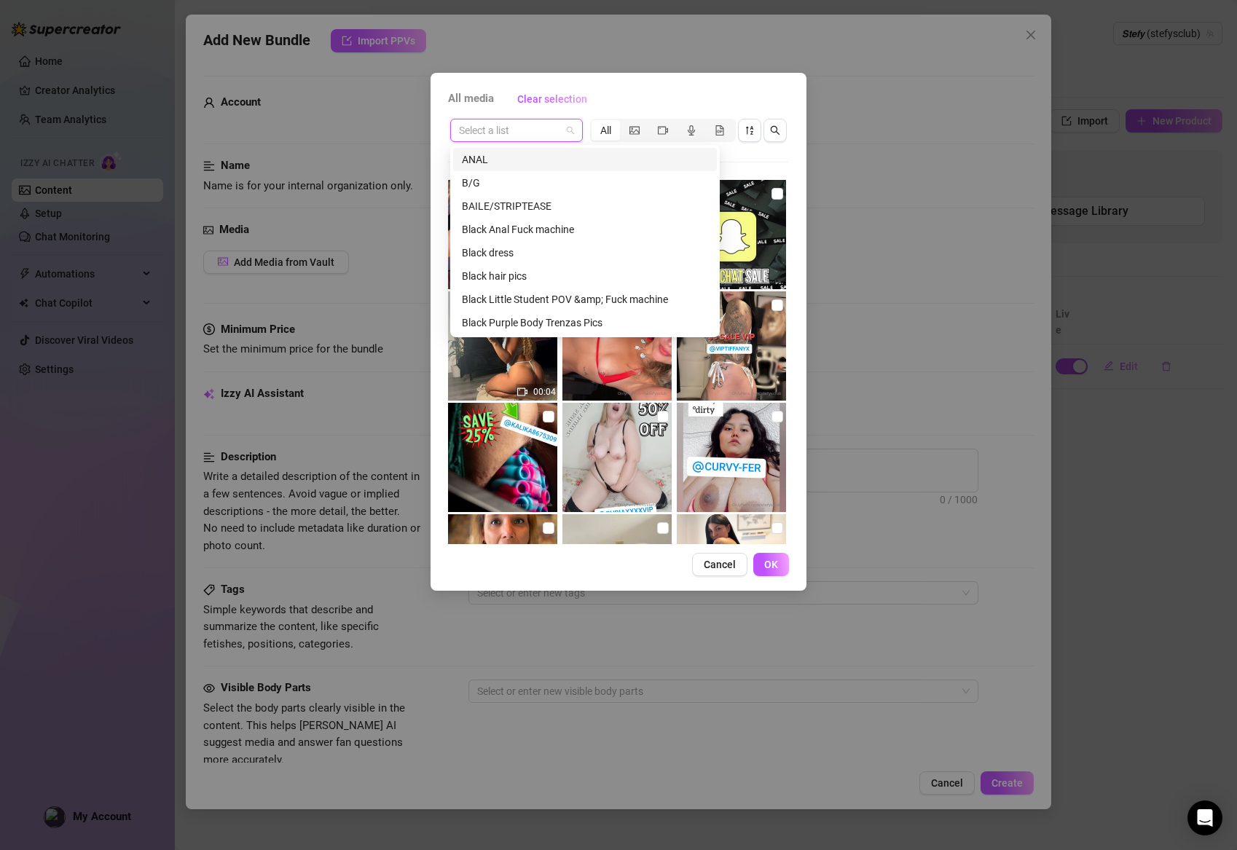
click at [510, 135] on input "search" at bounding box center [510, 130] width 102 height 22
click at [554, 297] on div "Black Little Student POV &amp; Fuck machine" at bounding box center [585, 299] width 246 height 16
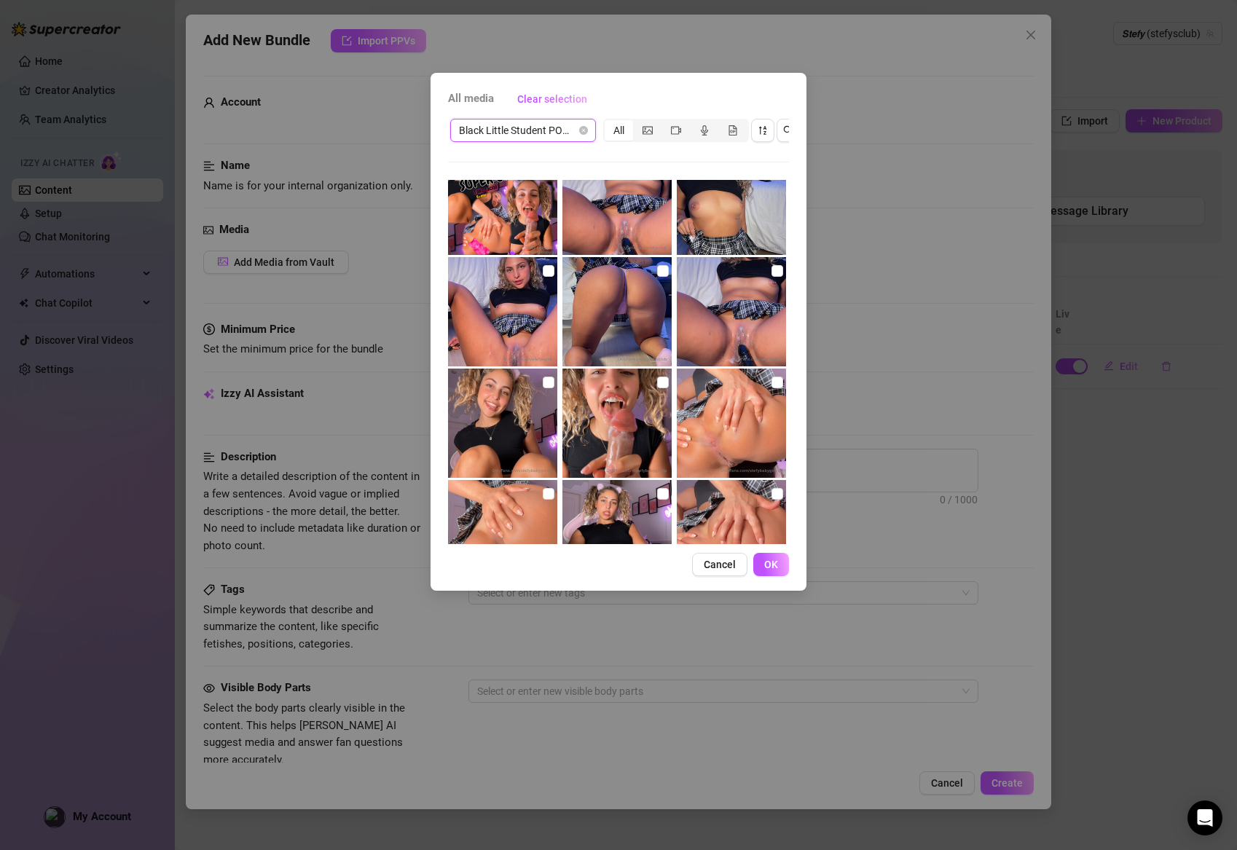
scroll to position [35, 0]
click at [657, 367] on div "09:25 03:19 00:10 00:05 00:12" at bounding box center [618, 362] width 341 height 364
click at [653, 377] on img at bounding box center [616, 422] width 109 height 109
click at [659, 378] on input "checkbox" at bounding box center [663, 382] width 12 height 12
checkbox input "true"
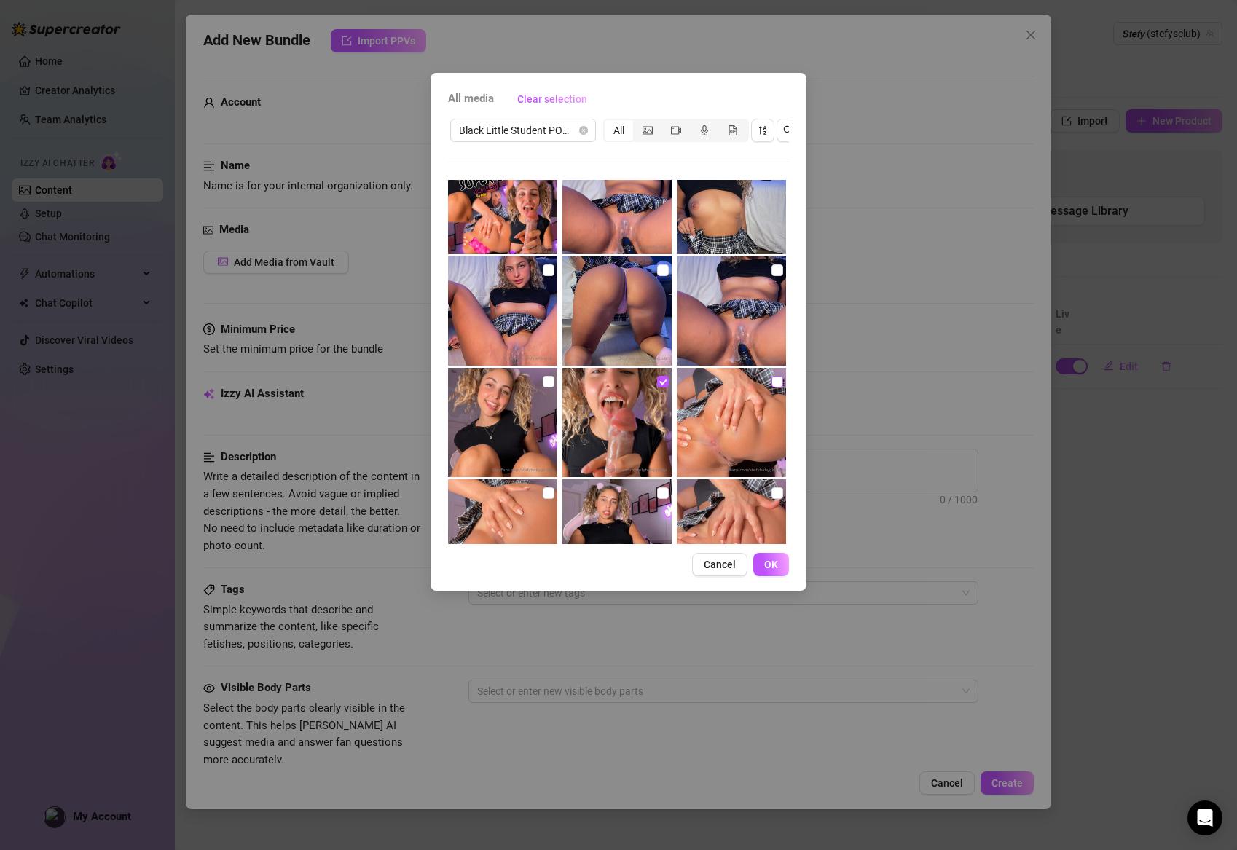
click at [778, 380] on label at bounding box center [778, 382] width 12 height 16
click at [778, 380] on input "checkbox" at bounding box center [778, 382] width 12 height 12
checkbox input "true"
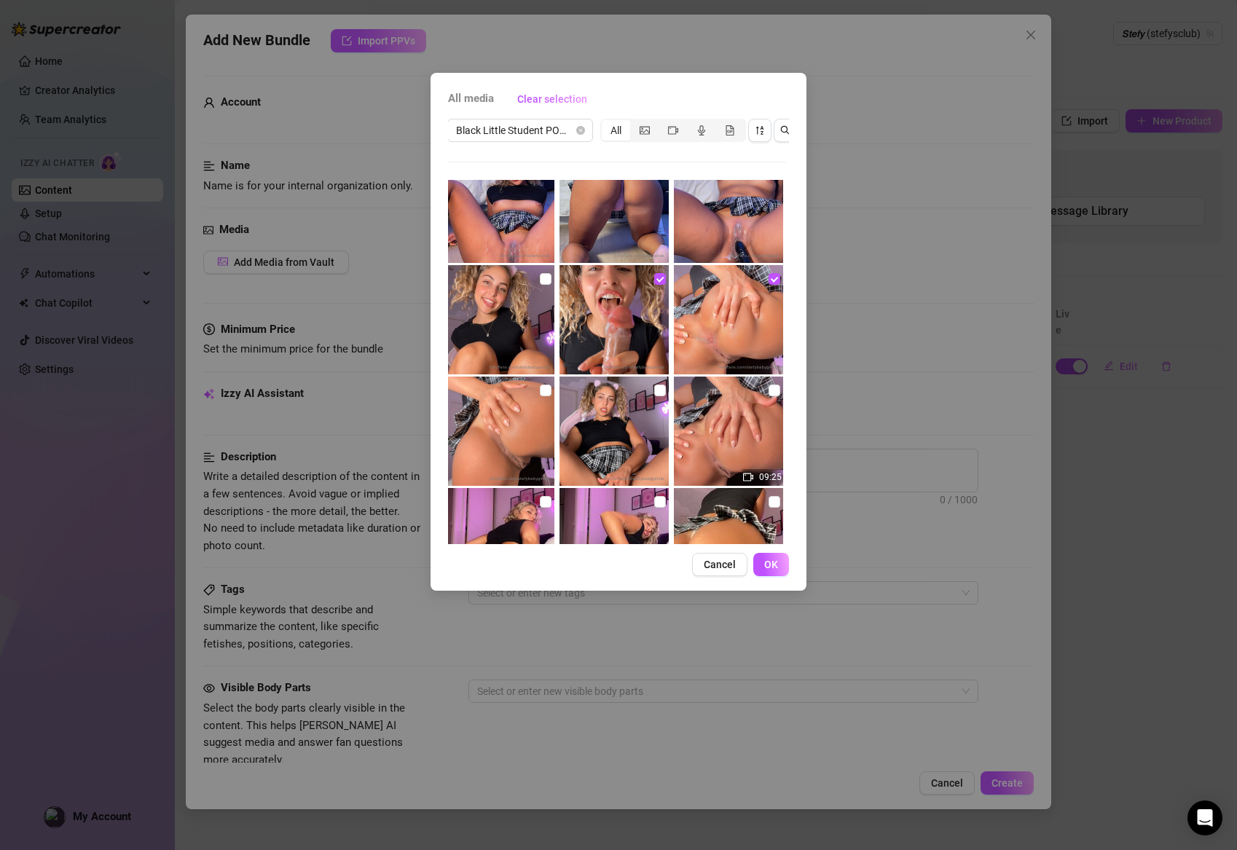
scroll to position [139, 0]
click at [546, 390] on input "checkbox" at bounding box center [546, 389] width 12 height 12
checkbox input "true"
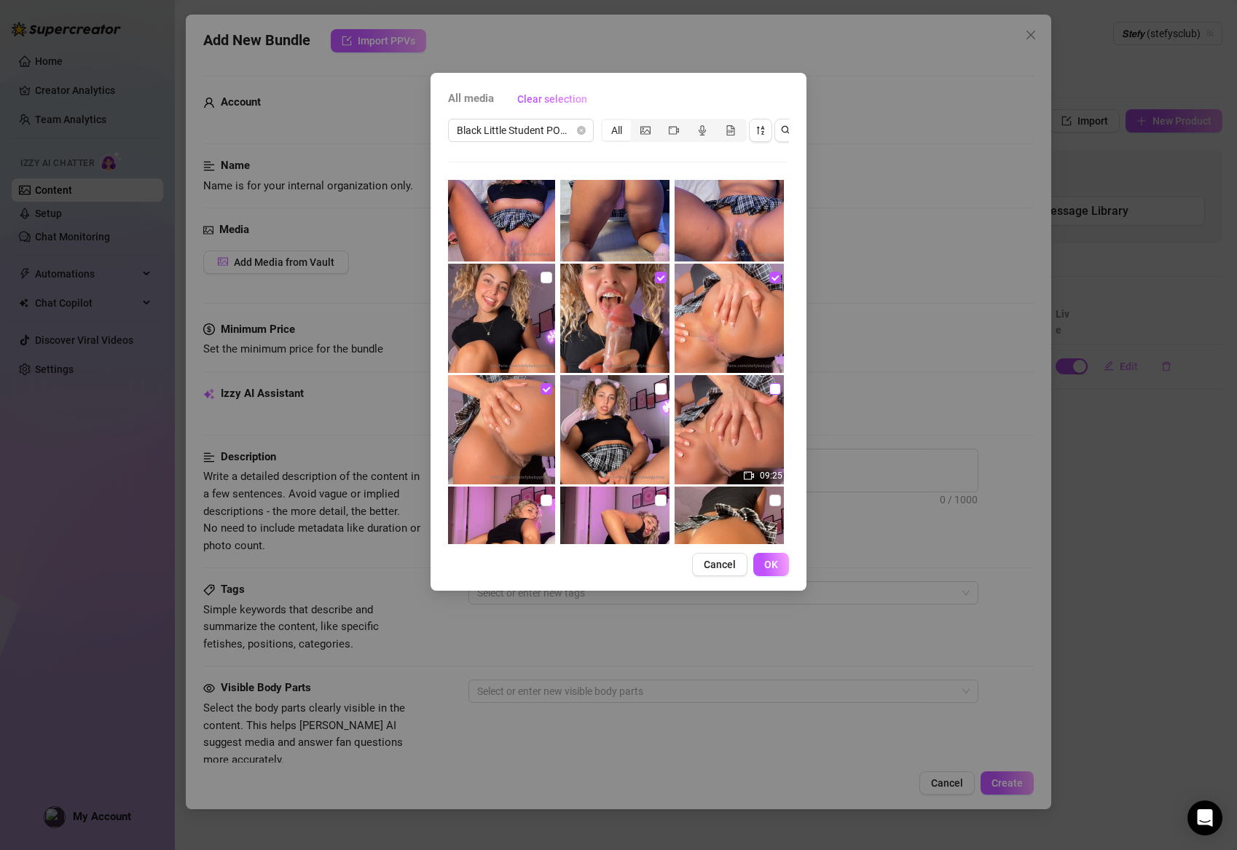
click at [774, 393] on span at bounding box center [775, 389] width 12 height 12
click at [774, 393] on input "checkbox" at bounding box center [775, 389] width 12 height 12
checkbox input "true"
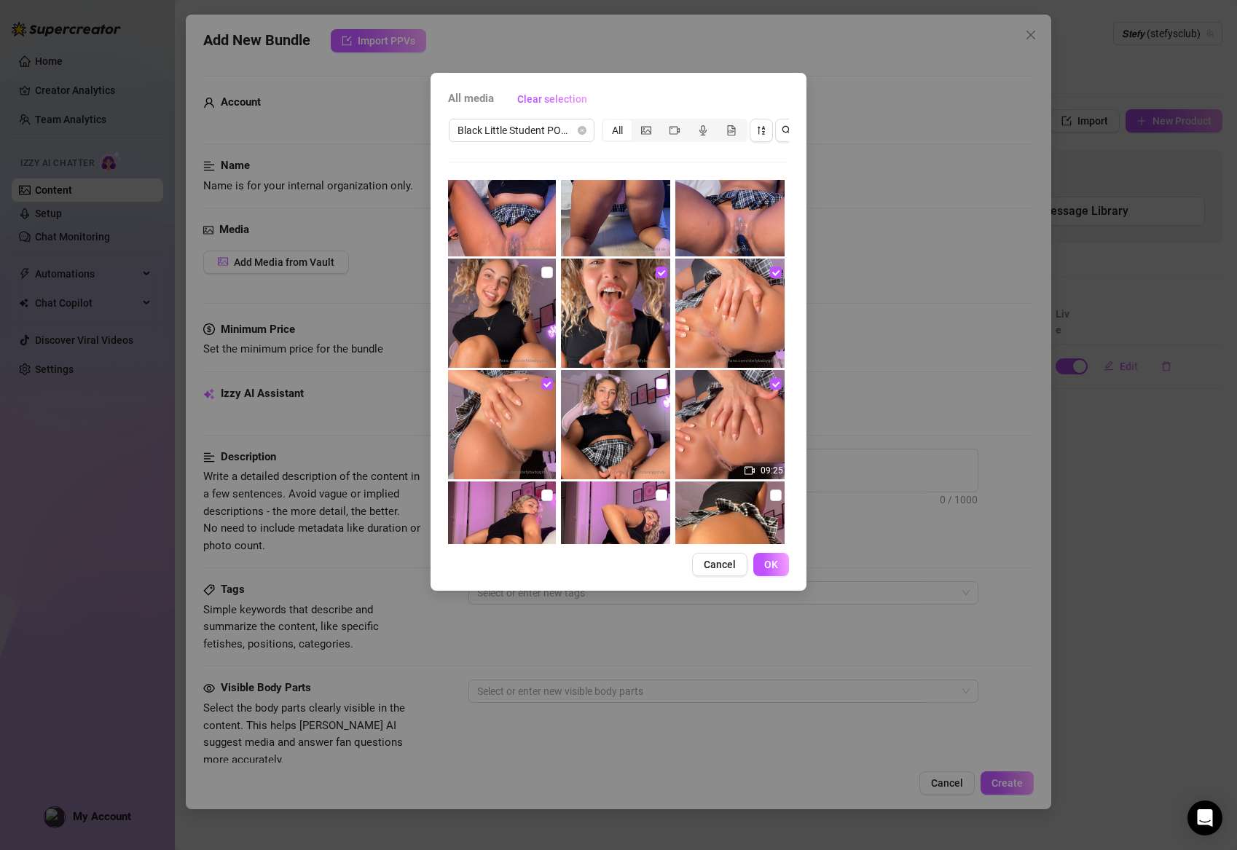
click at [664, 387] on span at bounding box center [662, 384] width 12 height 12
click at [664, 387] on input "checkbox" at bounding box center [662, 384] width 12 height 12
checkbox input "true"
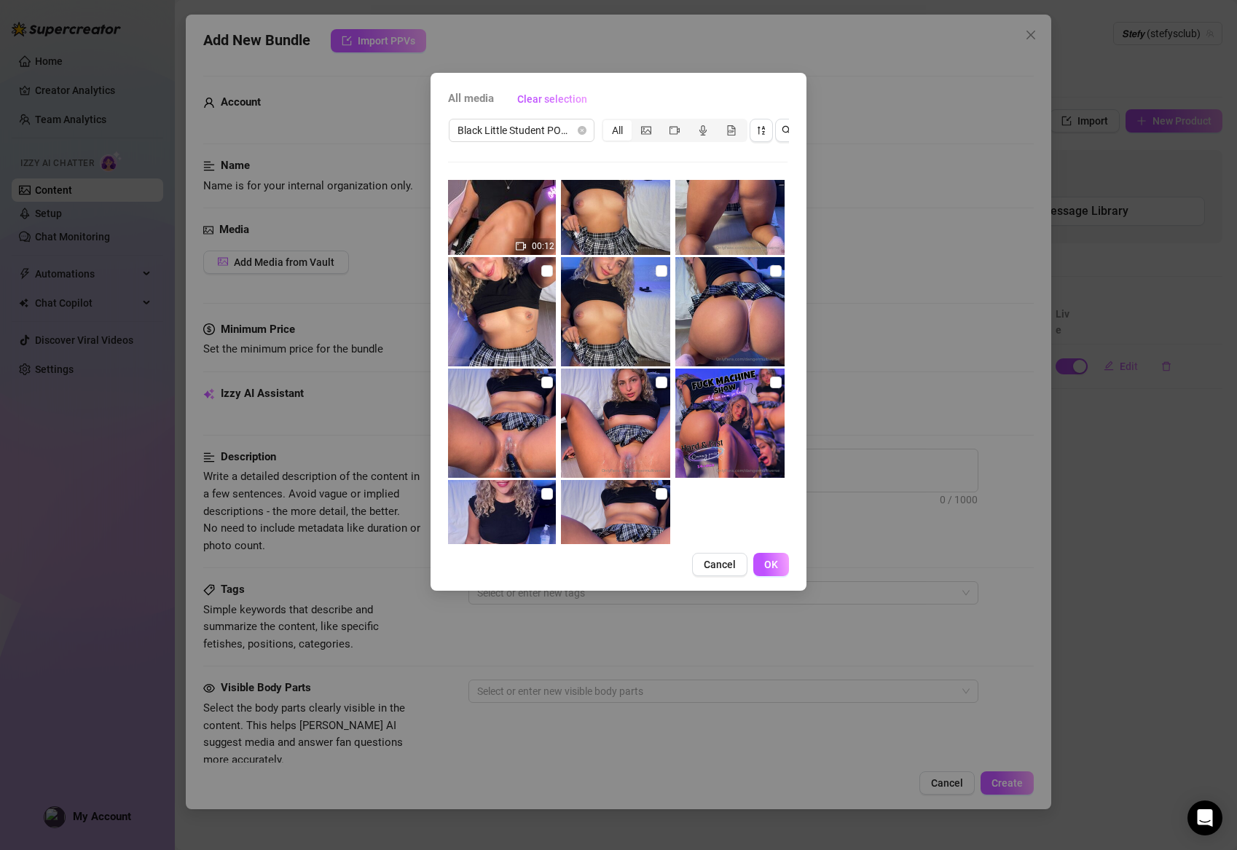
scroll to position [600, 0]
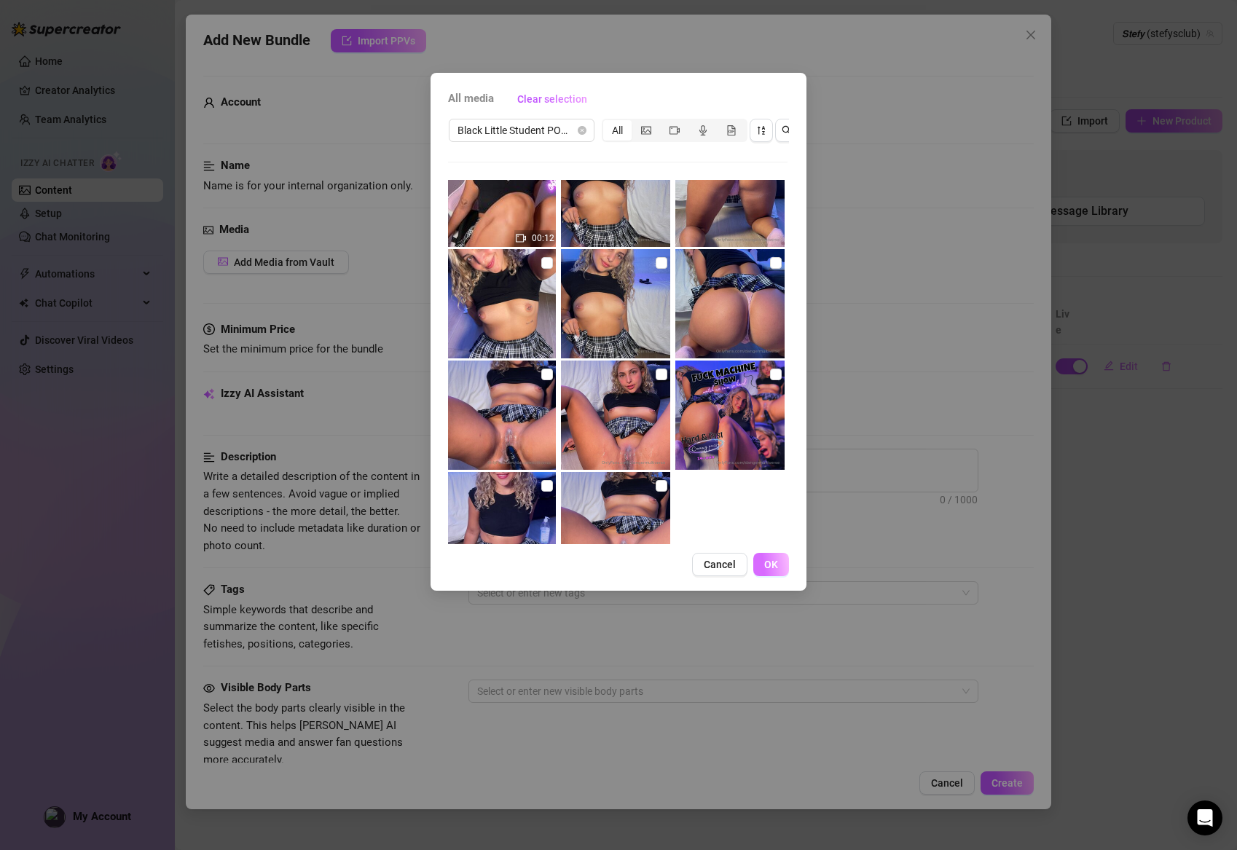
click at [779, 559] on button "OK" at bounding box center [771, 564] width 36 height 23
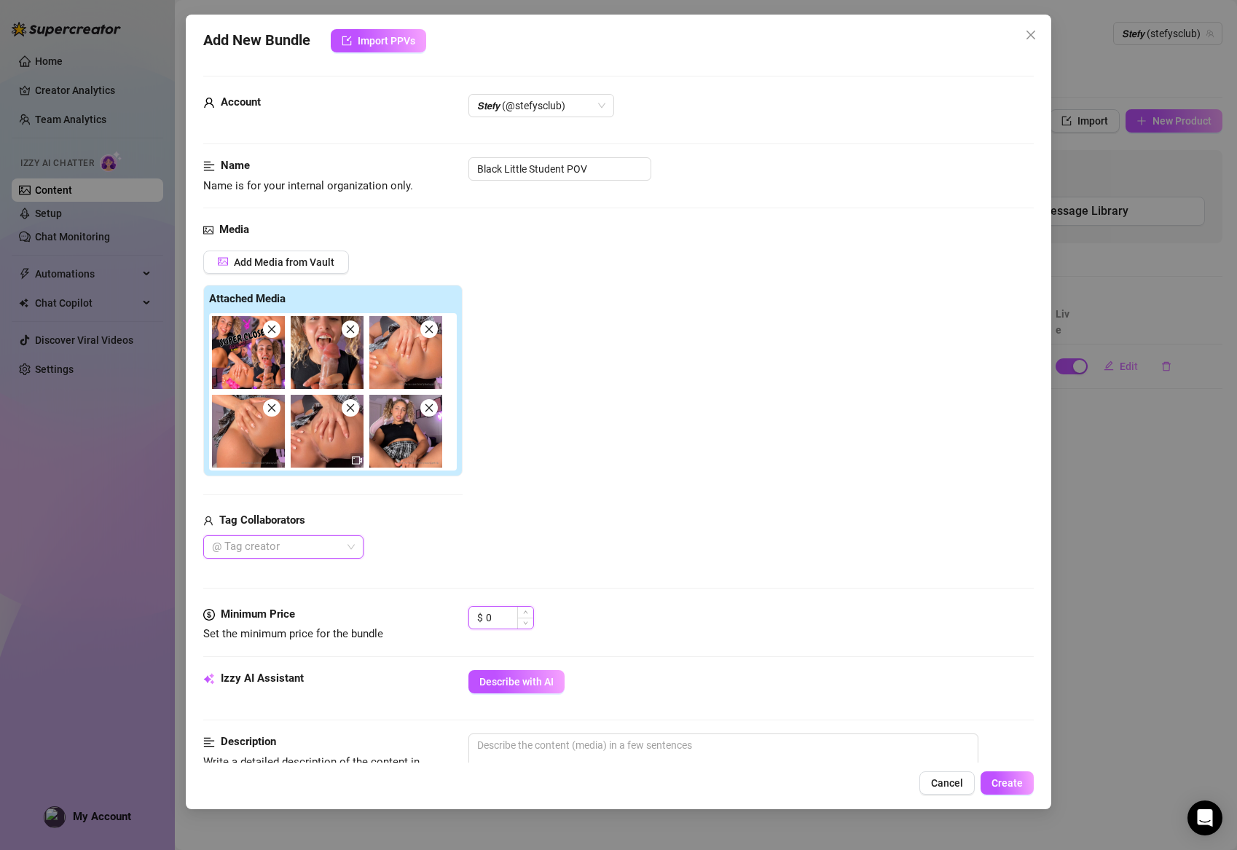
click at [498, 615] on input "0" at bounding box center [509, 618] width 47 height 22
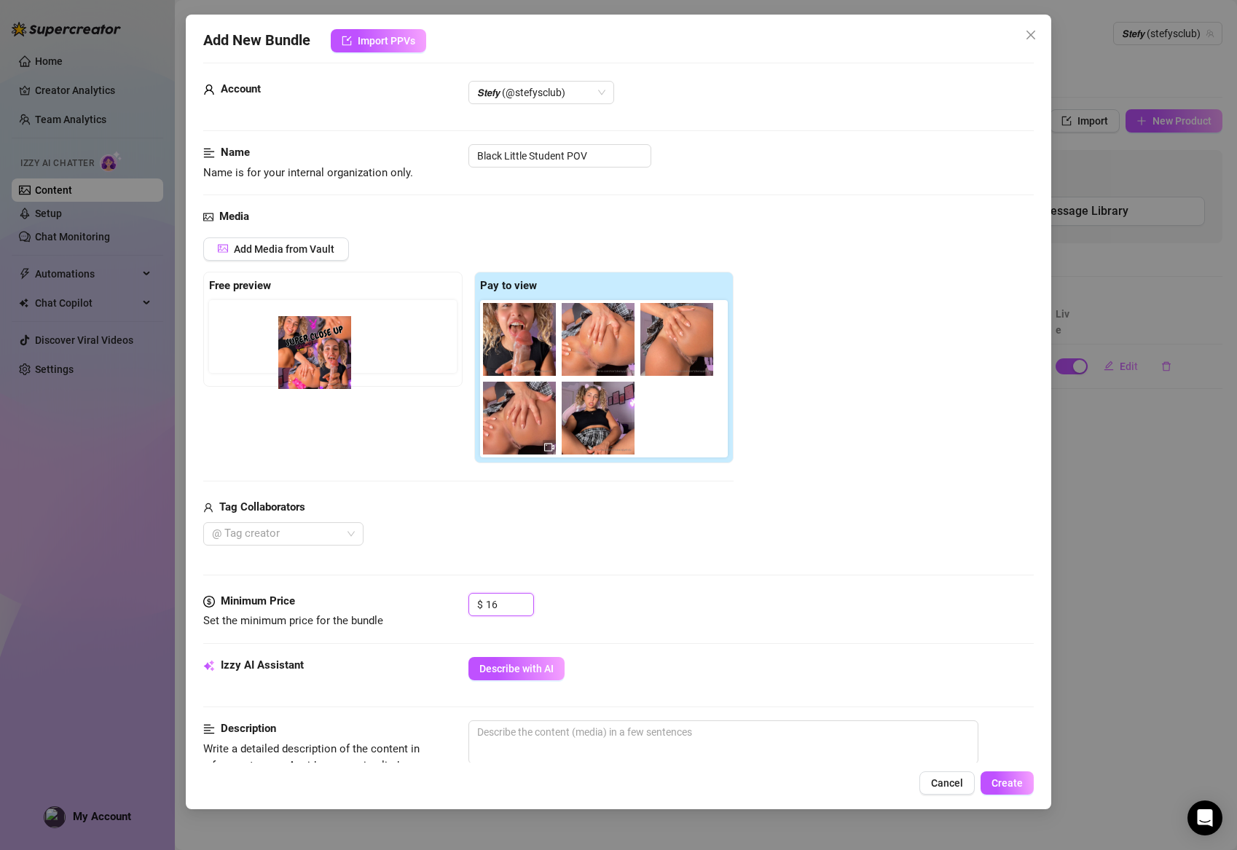
drag, startPoint x: 506, startPoint y: 340, endPoint x: 280, endPoint y: 354, distance: 226.3
click at [280, 354] on div "Free preview Pay to view" at bounding box center [468, 368] width 530 height 192
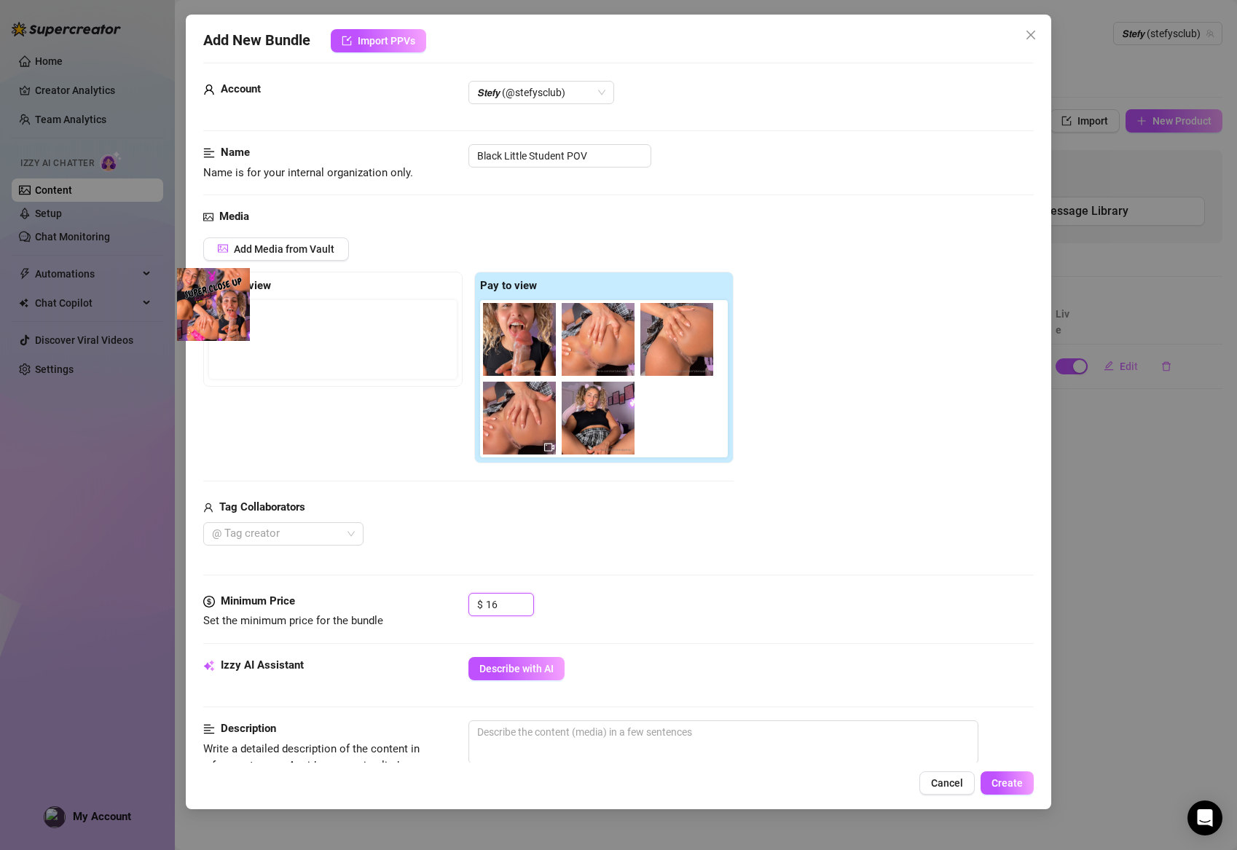
drag, startPoint x: 498, startPoint y: 348, endPoint x: 187, endPoint y: 315, distance: 312.8
click at [187, 315] on div "Add New Bundle Import PPVs Account 𝙎𝙩𝙚𝙛𝙮 (@stefysclub) Name Name is for your in…" at bounding box center [619, 412] width 866 height 795
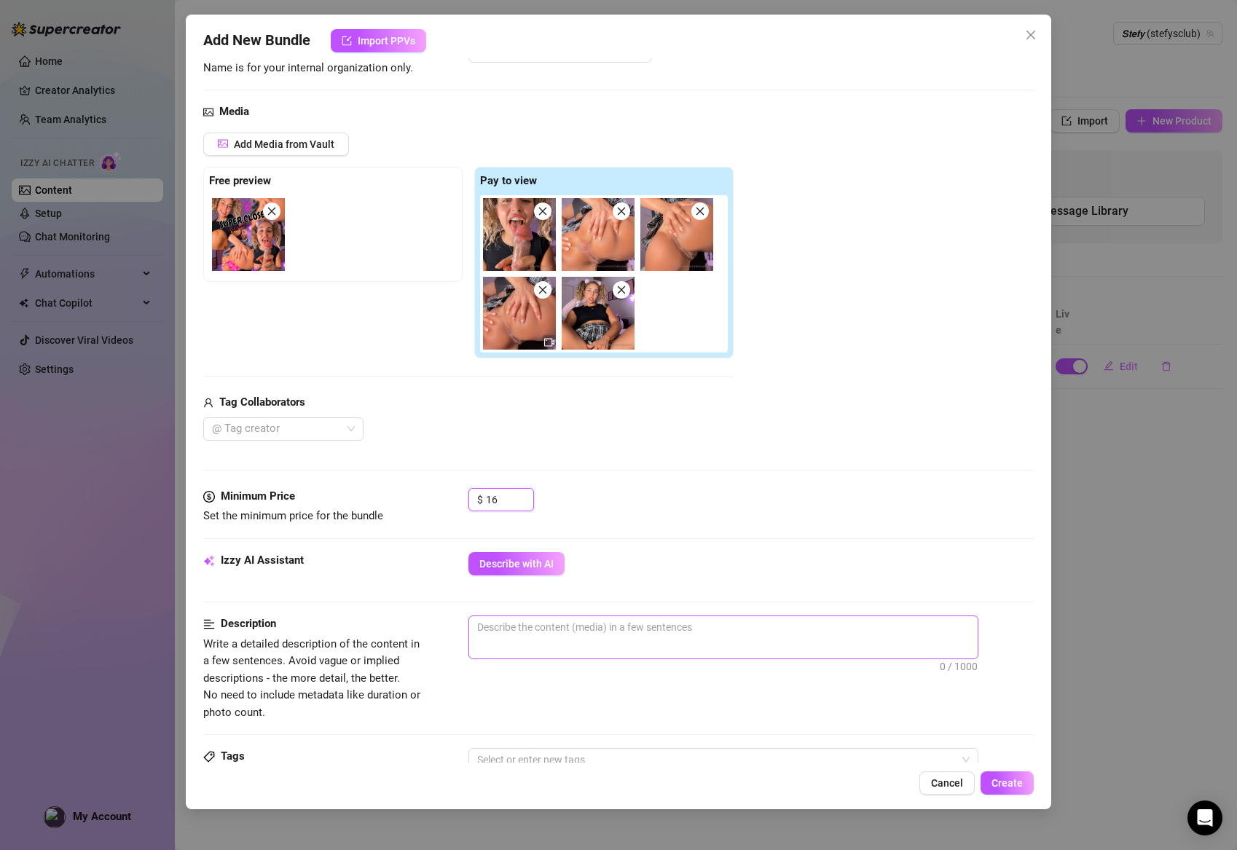
scroll to position [125, 0]
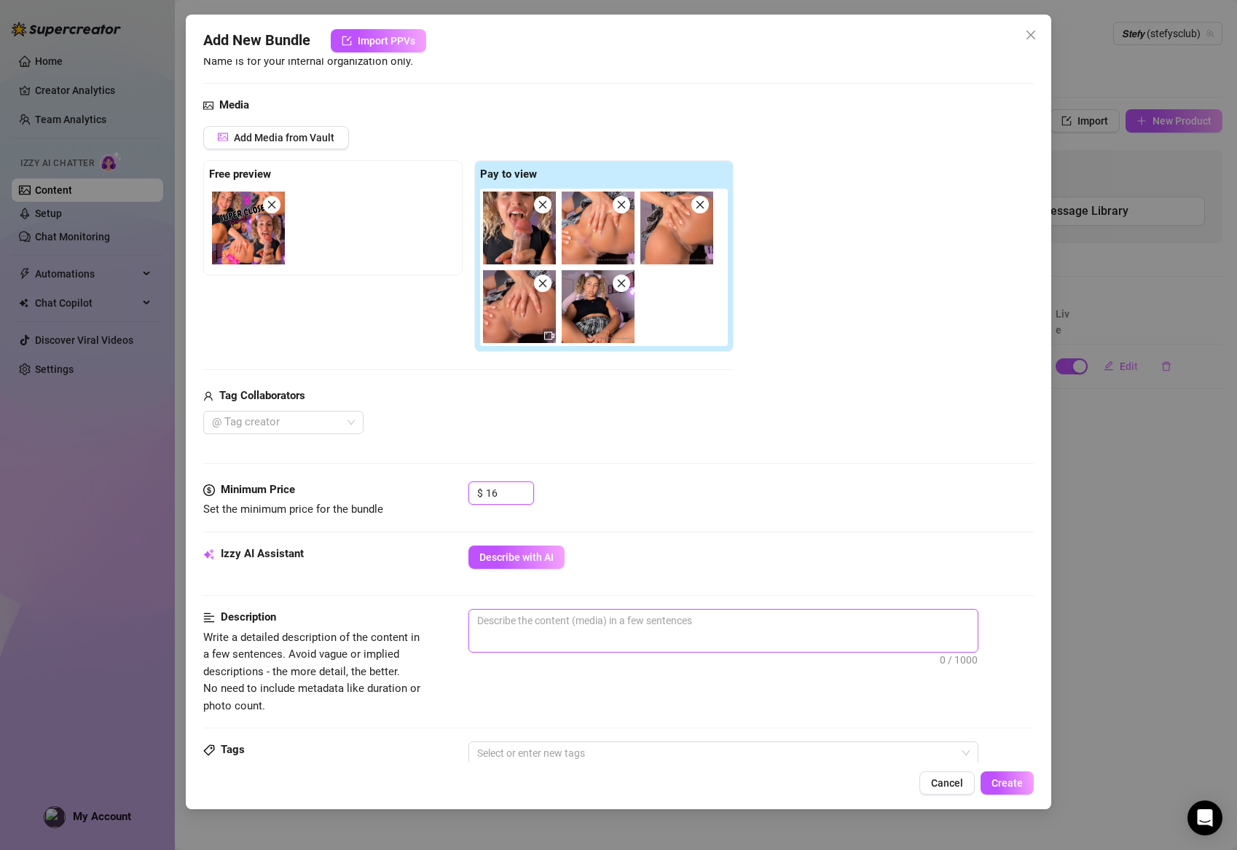
type input "16"
click at [578, 628] on textarea at bounding box center [723, 621] width 509 height 22
paste textarea "Hardcore POV solo show in student skirt and pigtails. Close-up dildo riding, pu…"
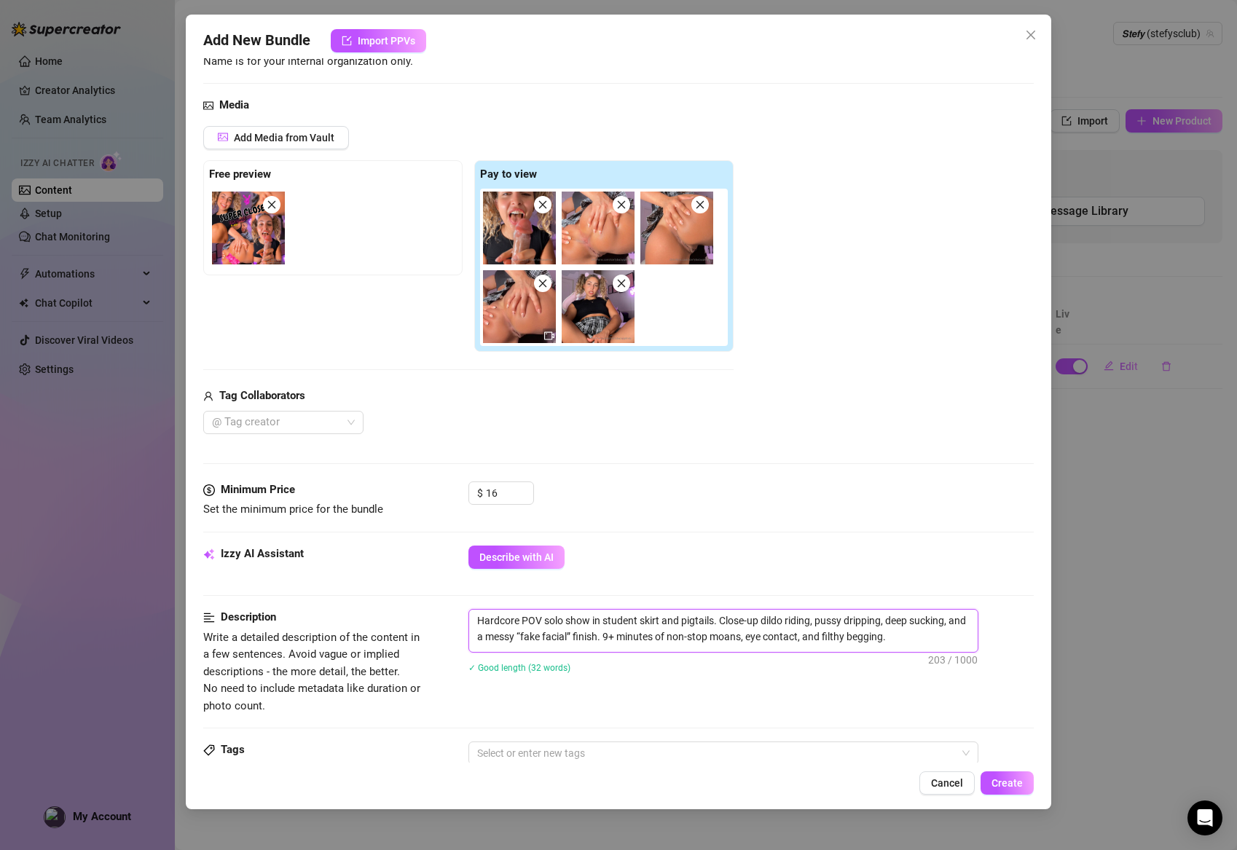
type textarea "Hardcore POV solo show in student skirt and pigtails. Close-up dildo riding, pu…"
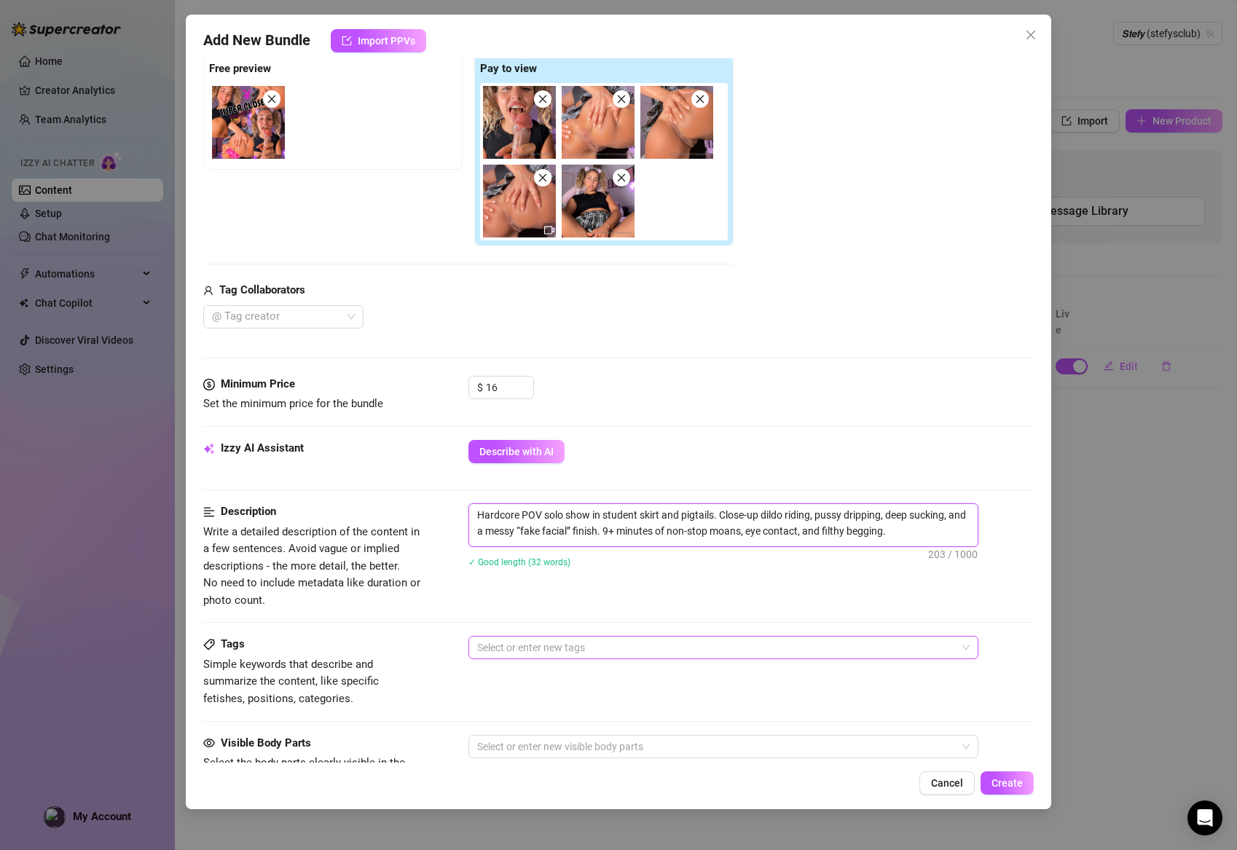
scroll to position [232, 0]
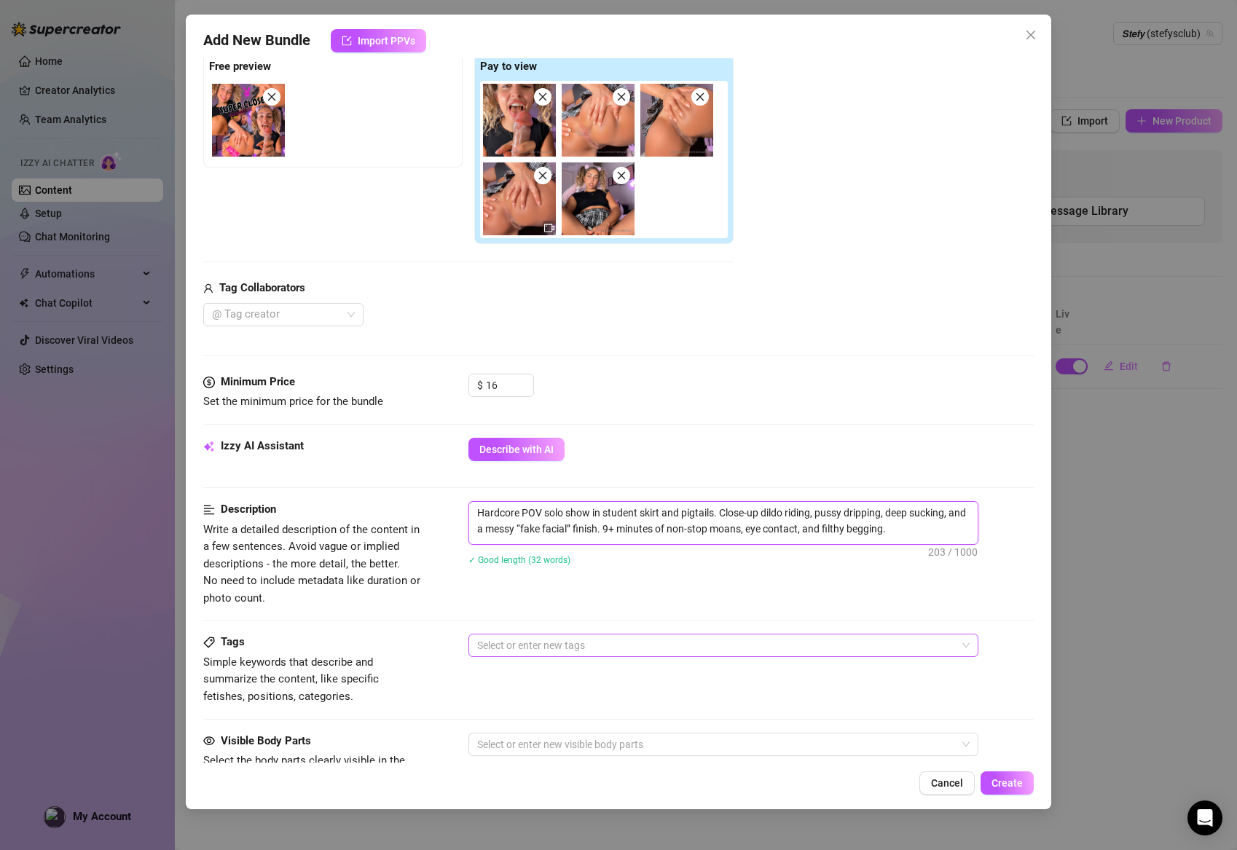
click at [533, 635] on div at bounding box center [715, 645] width 489 height 20
type textarea "Hardcore POV solo show in student skirt and pigtails. Close-up dildo riding, pu…"
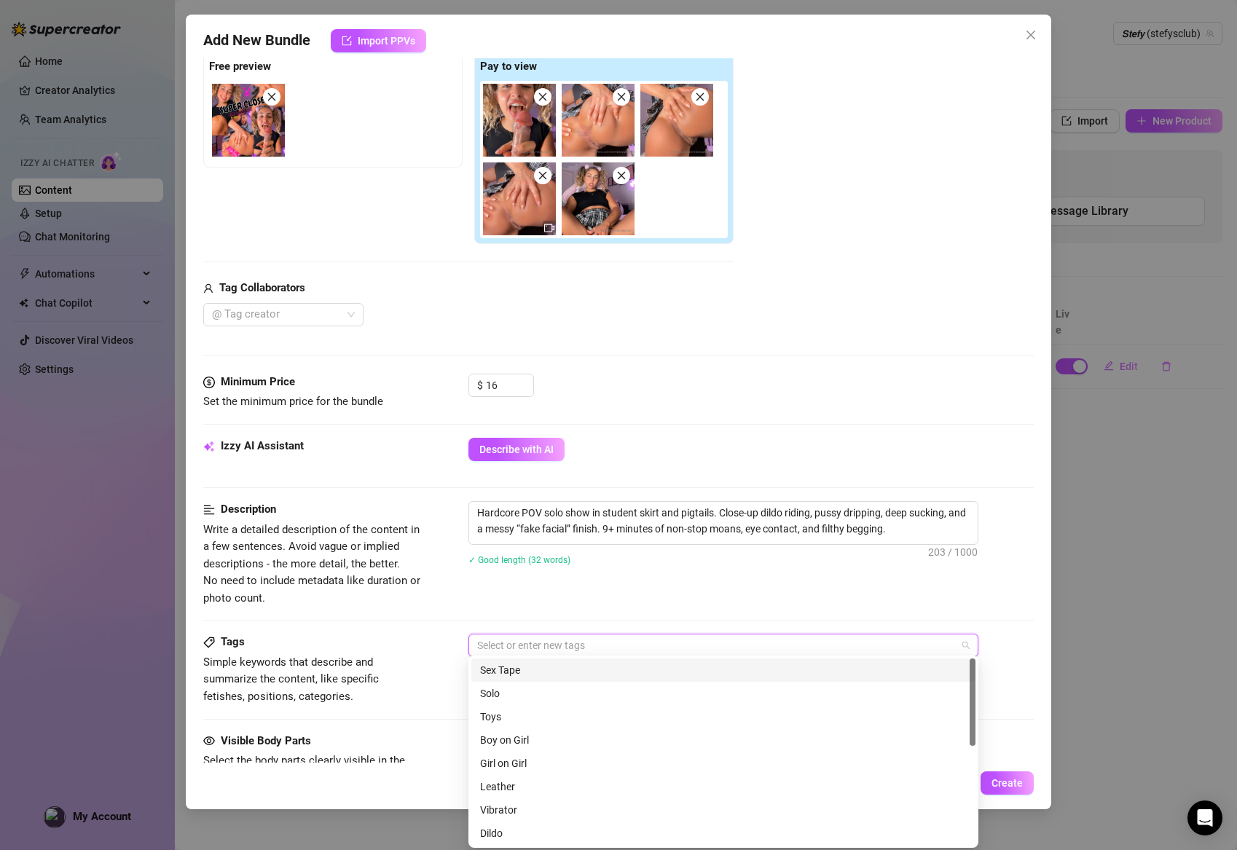
scroll to position [233, 0]
click at [530, 691] on div "Solo" at bounding box center [723, 694] width 487 height 16
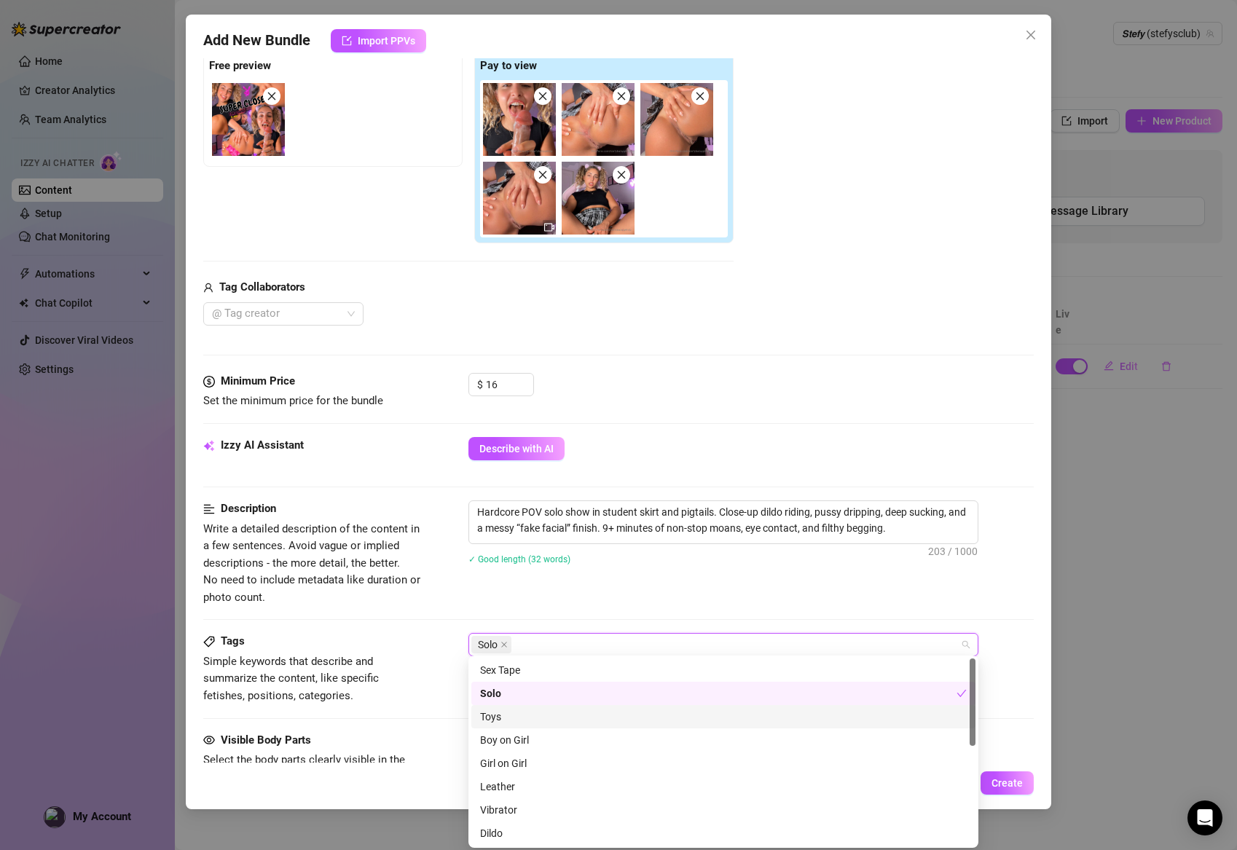
click at [495, 715] on div "Toys" at bounding box center [723, 717] width 487 height 16
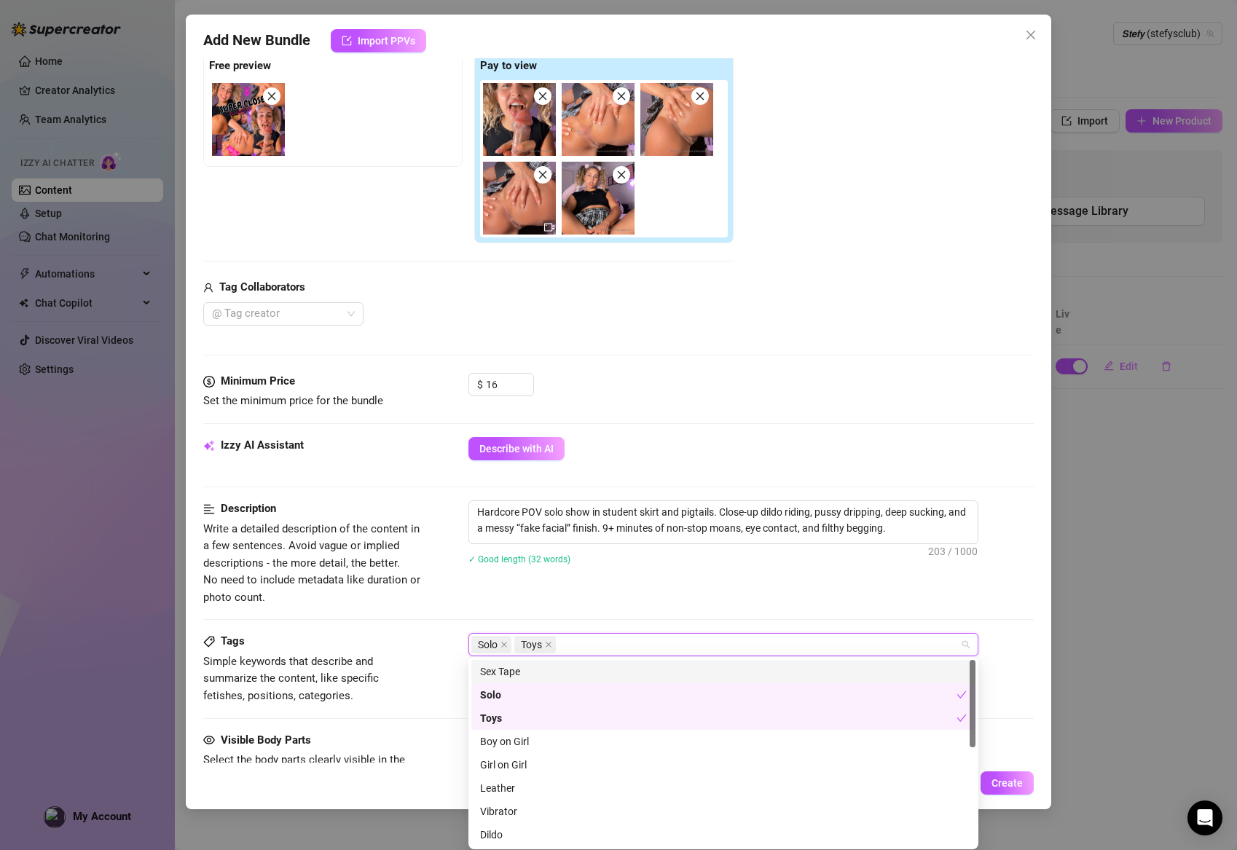
scroll to position [227, 0]
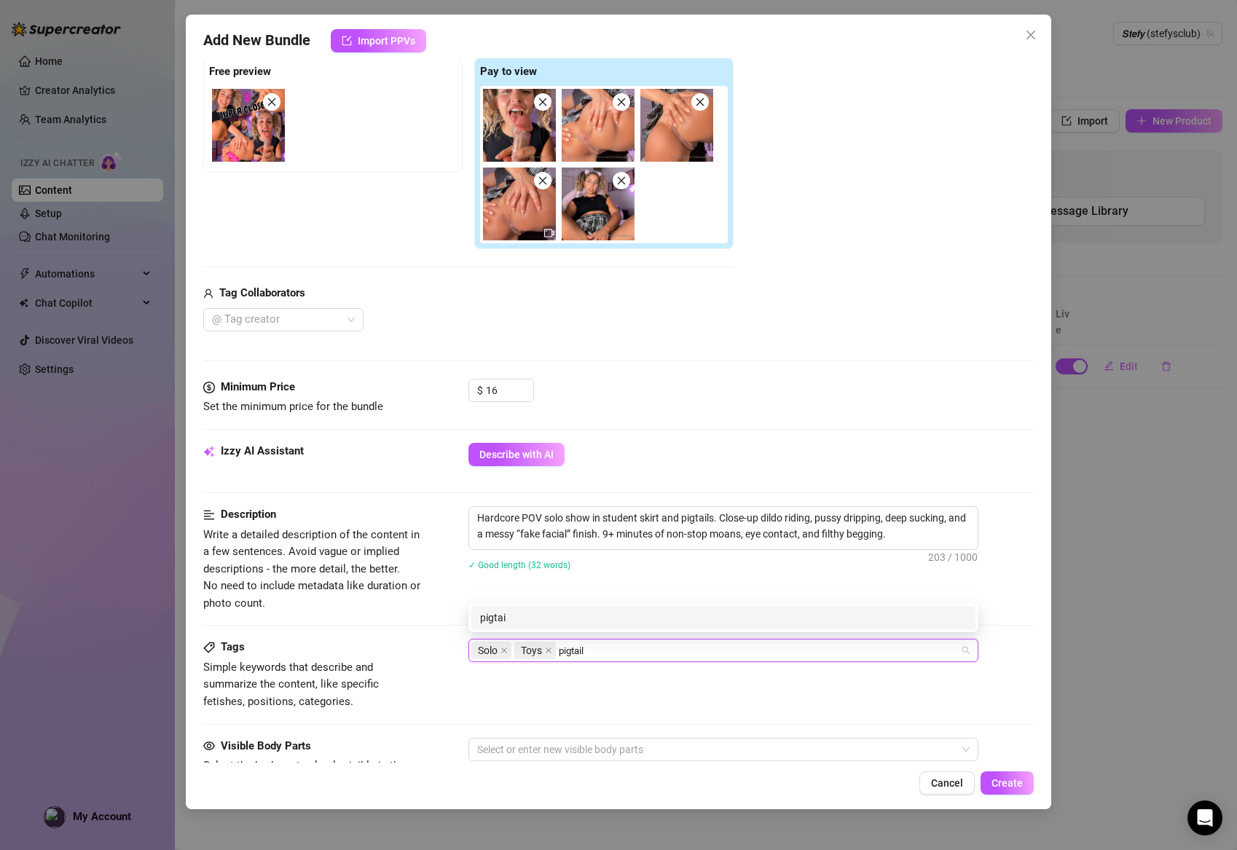
type input "pigtails"
type input "student"
type input "pussy"
type input "cream"
type input "creamy"
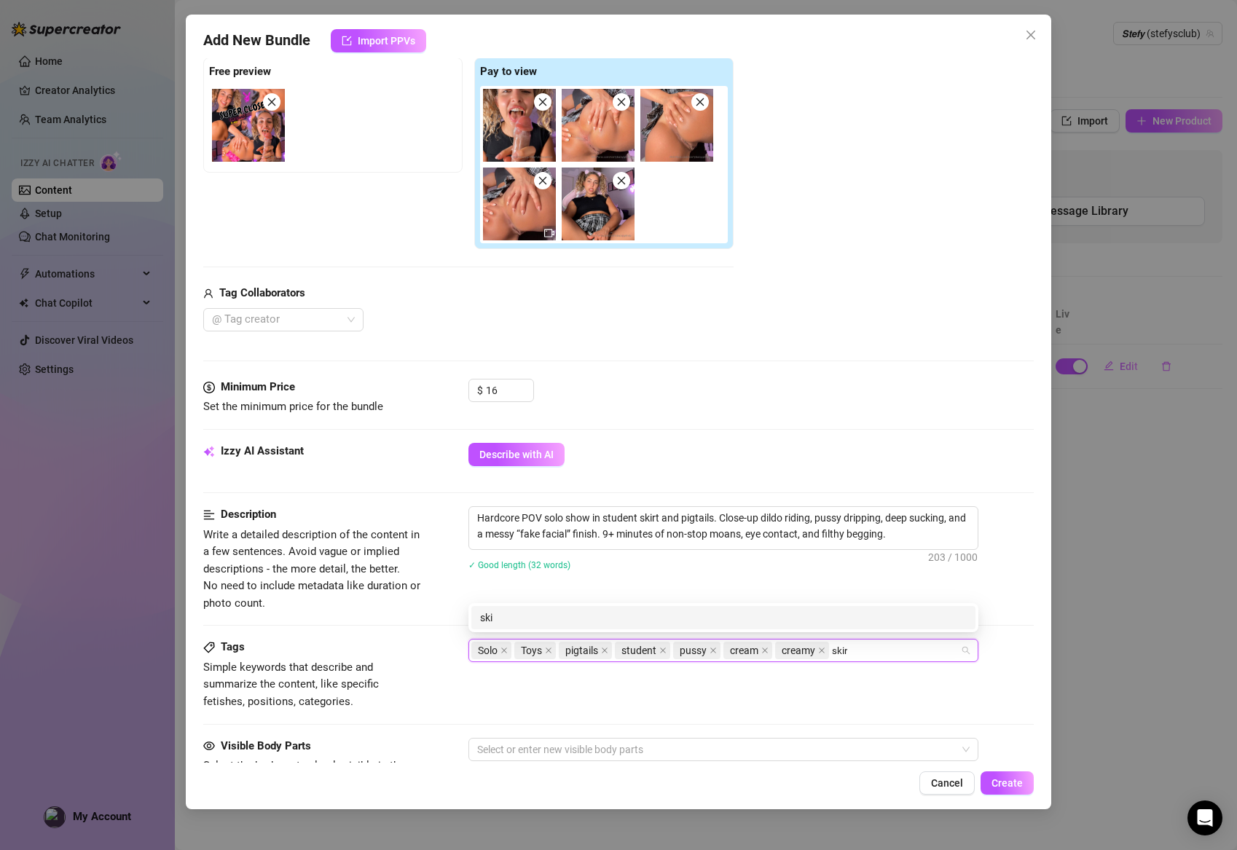
type input "skirt"
type input "cumming"
type input "realistic dildo"
type input "fake cum"
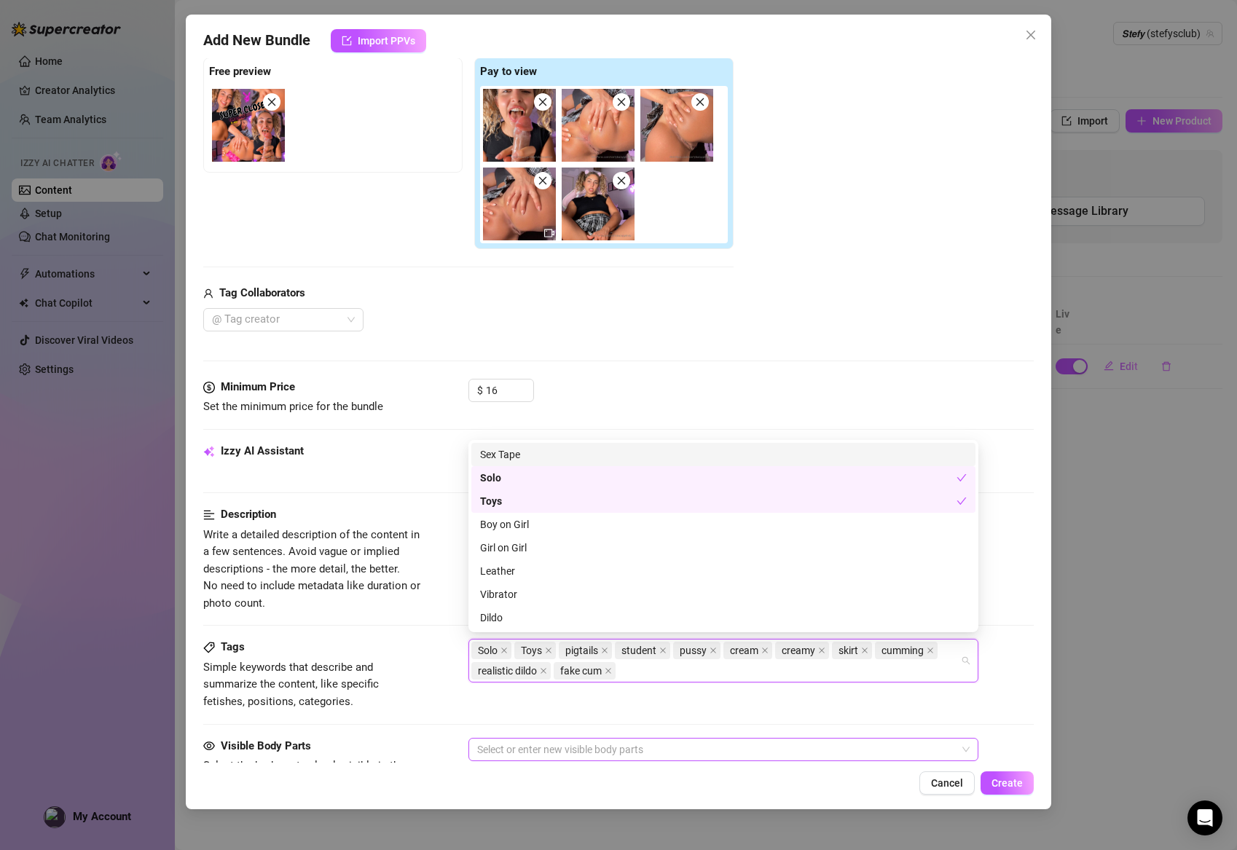
click at [506, 743] on div at bounding box center [715, 749] width 489 height 20
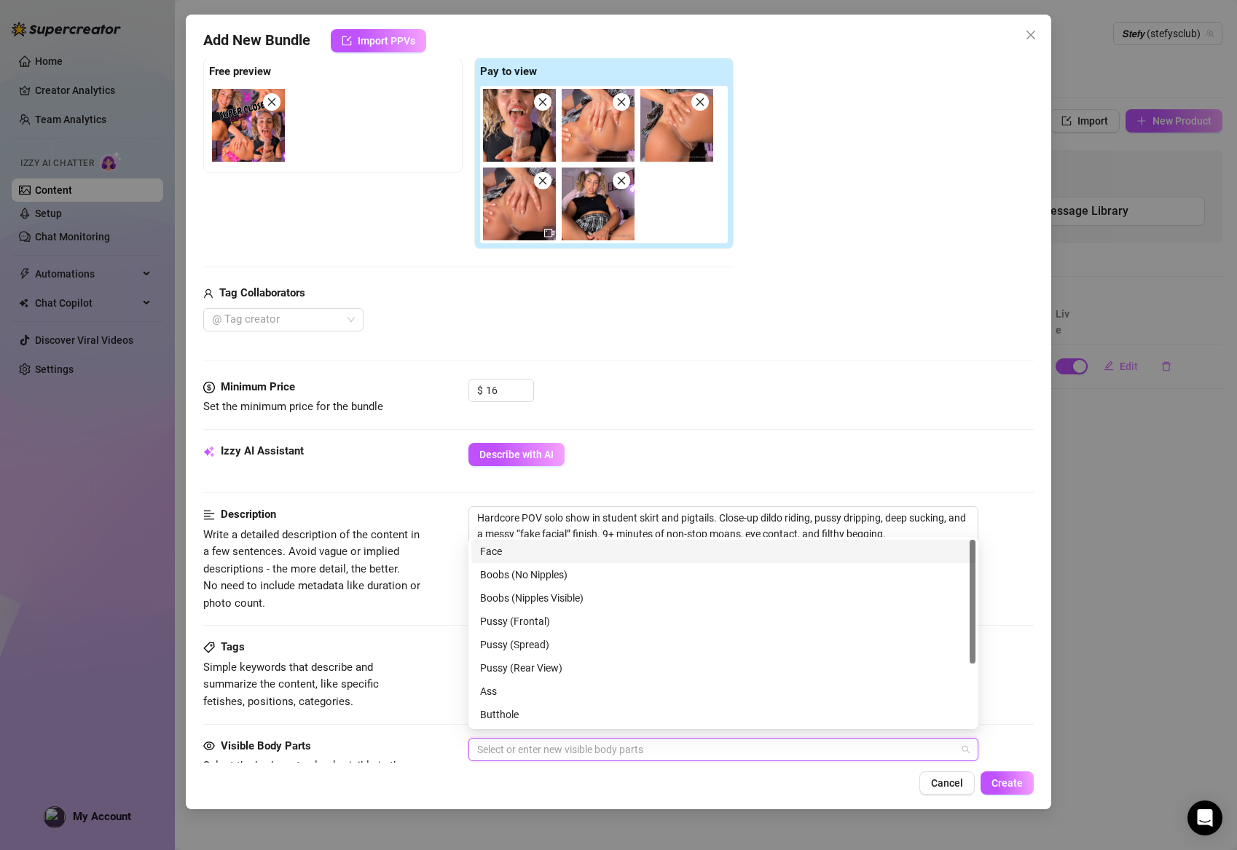
click at [522, 552] on div "Face" at bounding box center [723, 551] width 487 height 16
click at [514, 596] on div "Boobs (Nipples Visible)" at bounding box center [723, 598] width 487 height 16
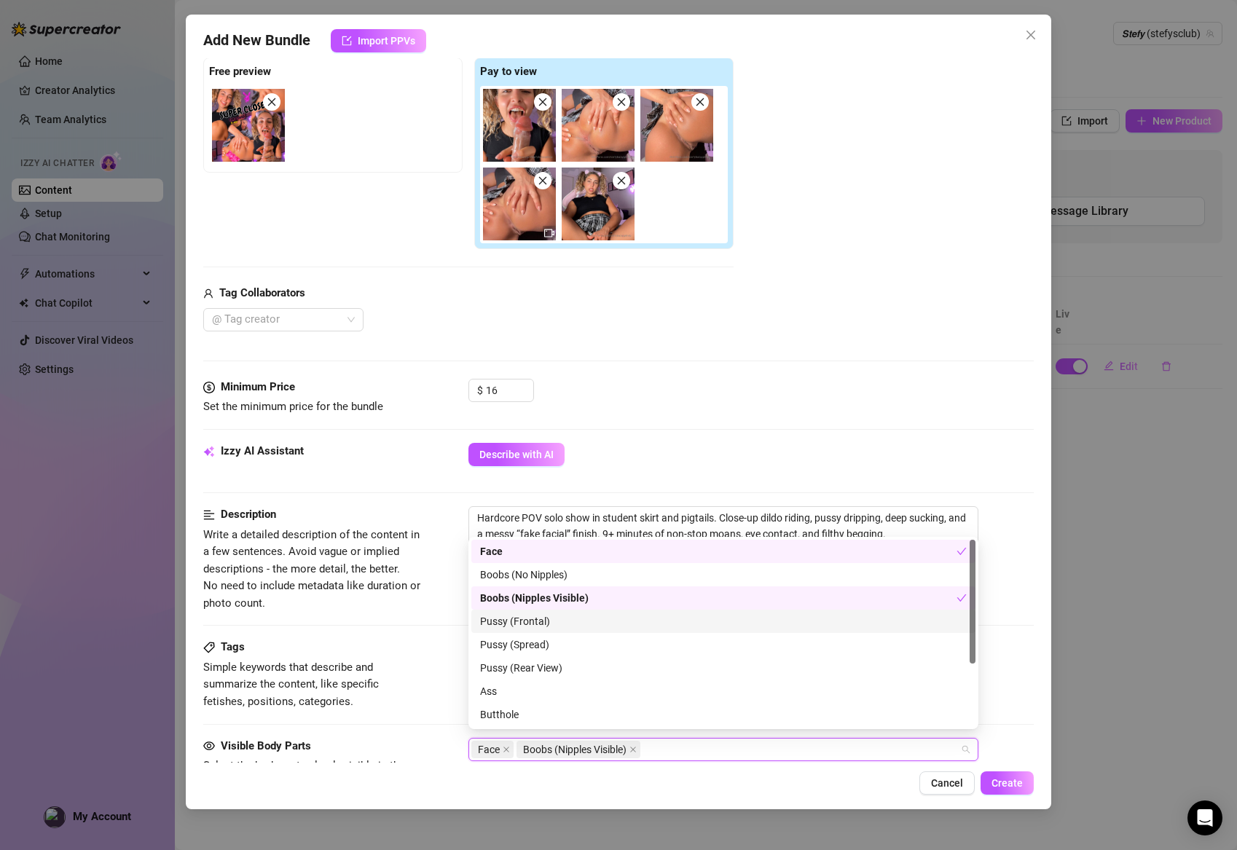
click at [509, 627] on div "Pussy (Frontal)" at bounding box center [723, 621] width 487 height 16
click at [509, 646] on div "Pussy (Spread)" at bounding box center [723, 645] width 487 height 16
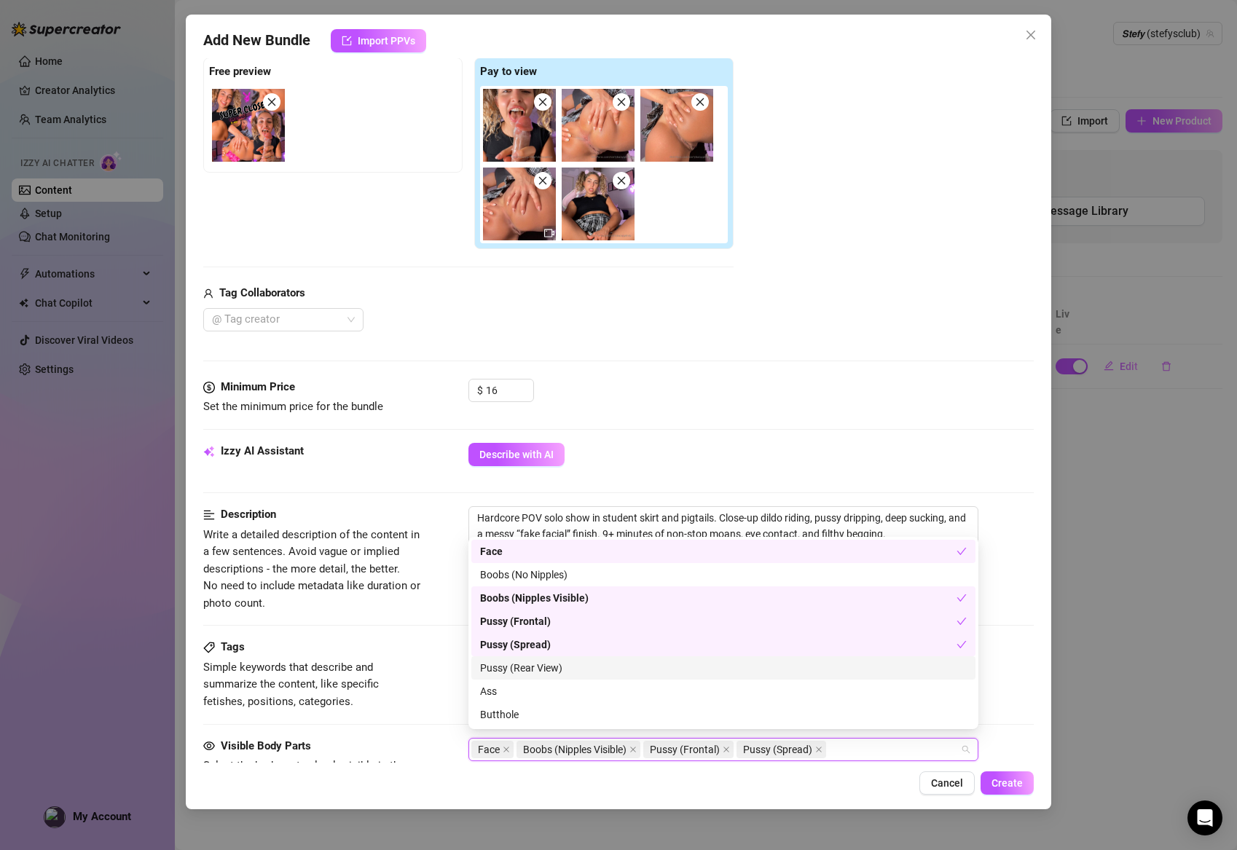
click at [511, 667] on div "Pussy (Rear View)" at bounding box center [723, 668] width 487 height 16
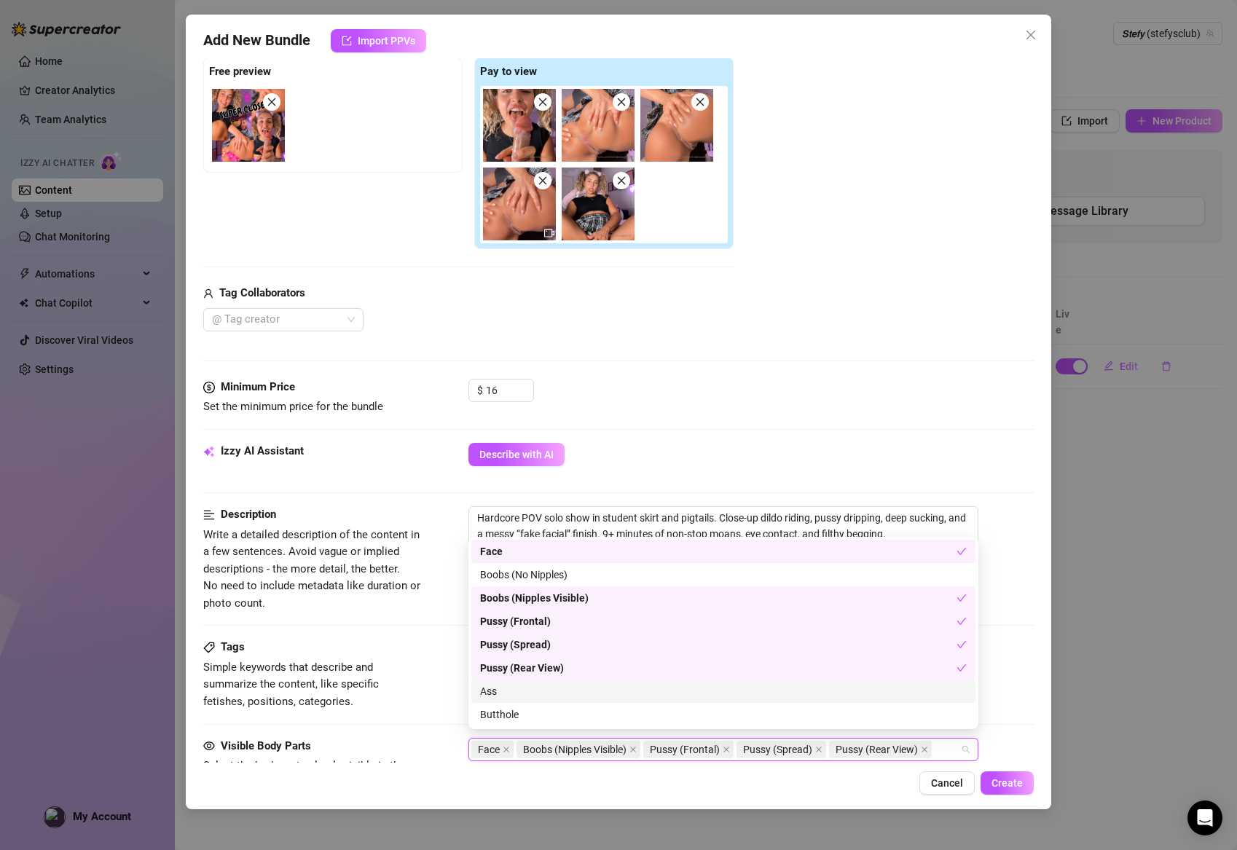
drag, startPoint x: 507, startPoint y: 698, endPoint x: 513, endPoint y: 716, distance: 19.1
click at [507, 698] on div "Ass" at bounding box center [723, 691] width 487 height 16
click at [513, 716] on div "Butthole" at bounding box center [723, 715] width 487 height 16
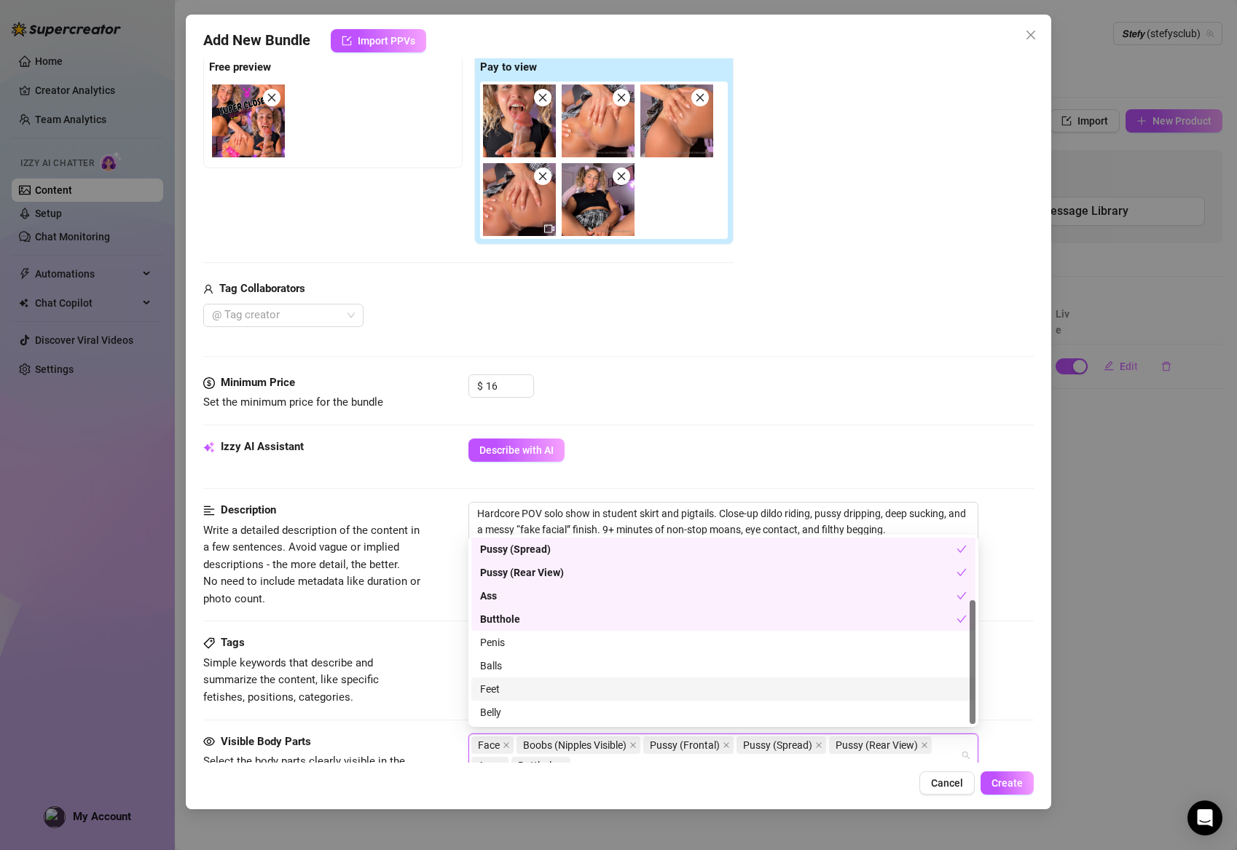
scroll to position [0, 0]
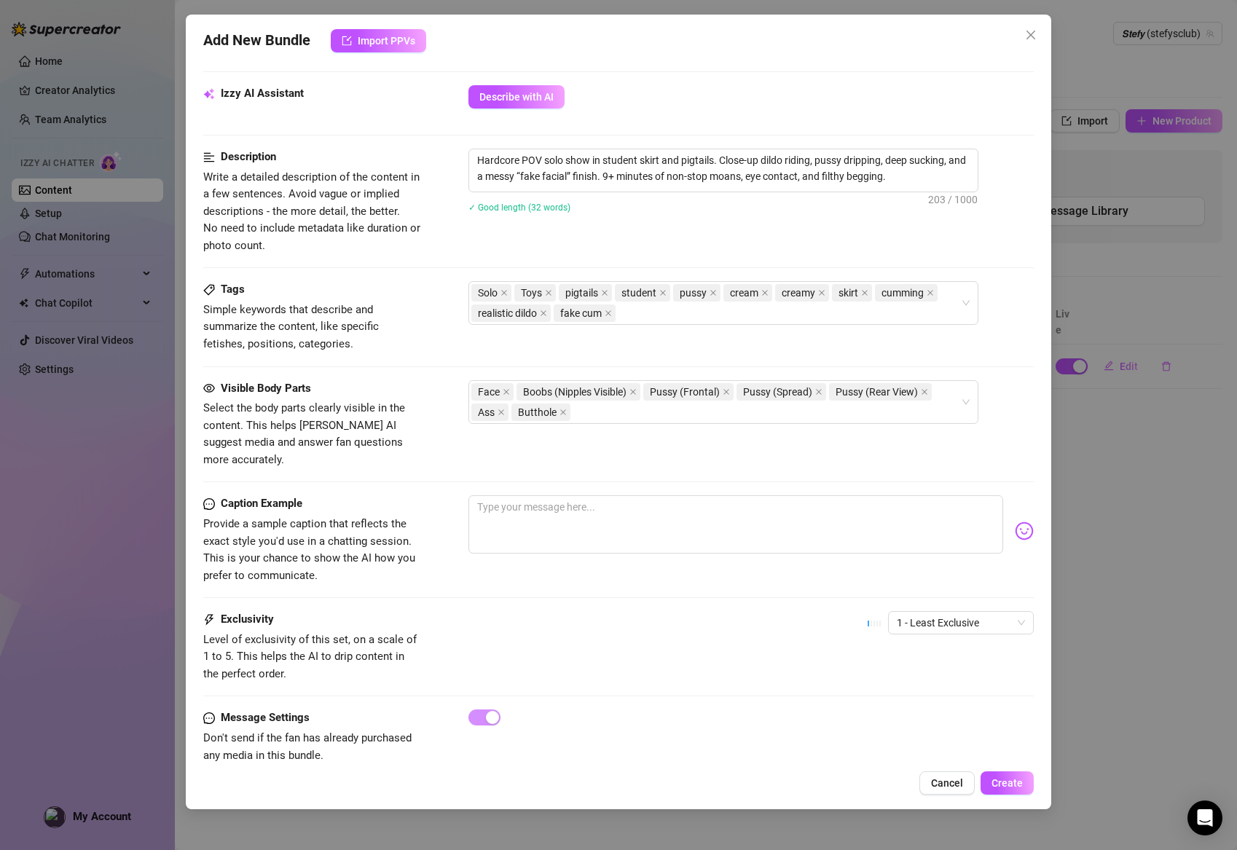
click at [600, 468] on div "Visible Body Parts Select the body parts clearly visible in the content. This h…" at bounding box center [618, 438] width 831 height 116
click at [594, 496] on textarea at bounding box center [735, 525] width 535 height 58
paste textarea "I couldn't stop touching myself in this tight lil skirt o Got so wet playing sl…"
type textarea "I couldn't stop touching myself in this tight lil skirt o Got so wet playing sl…"
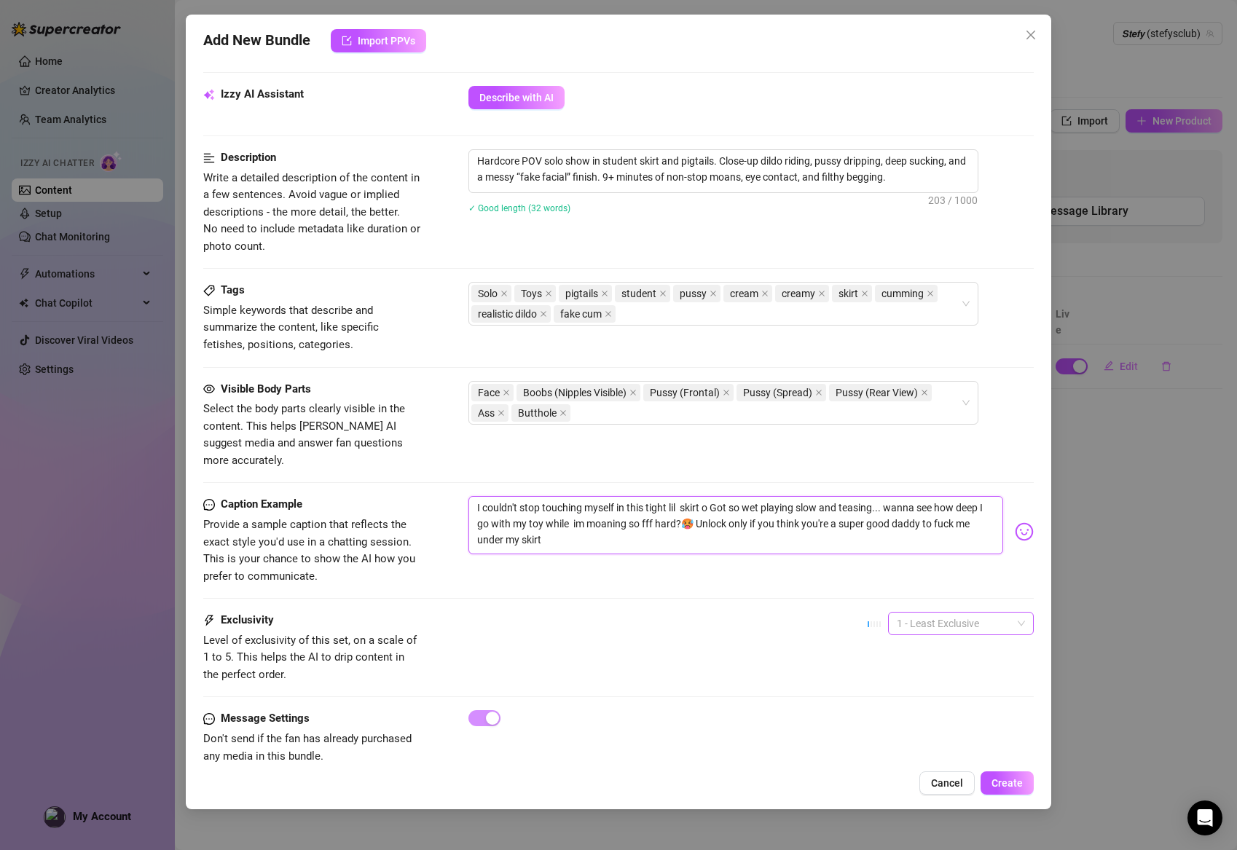
click at [939, 613] on span "1 - Least Exclusive" at bounding box center [961, 624] width 128 height 22
type textarea "I couldn't stop touching myself in this tight lil skirt o Got so wet playing sl…"
click at [918, 666] on div "3" at bounding box center [961, 673] width 122 height 16
click at [1018, 784] on span "Create" at bounding box center [1007, 783] width 31 height 12
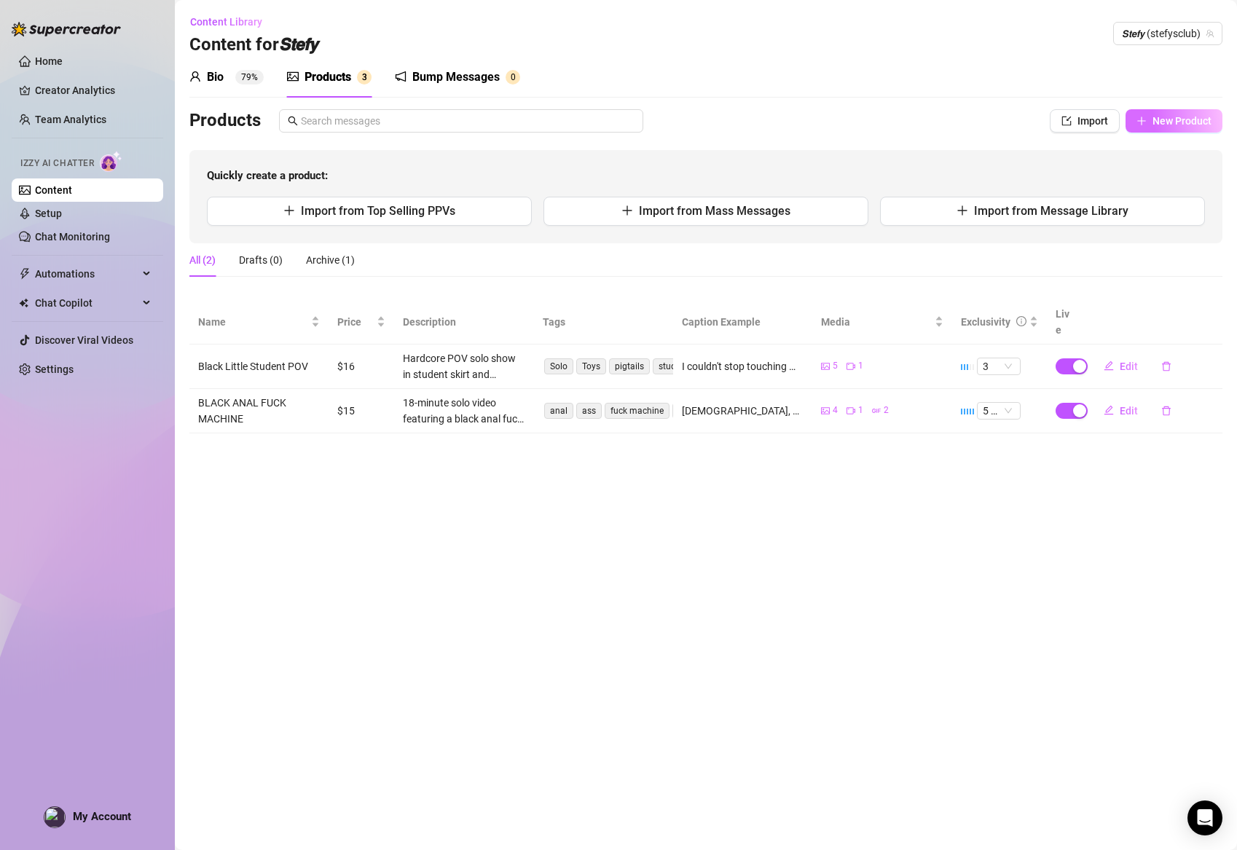
click at [1136, 117] on button "New Product" at bounding box center [1174, 120] width 97 height 23
type textarea "Type your message here..."
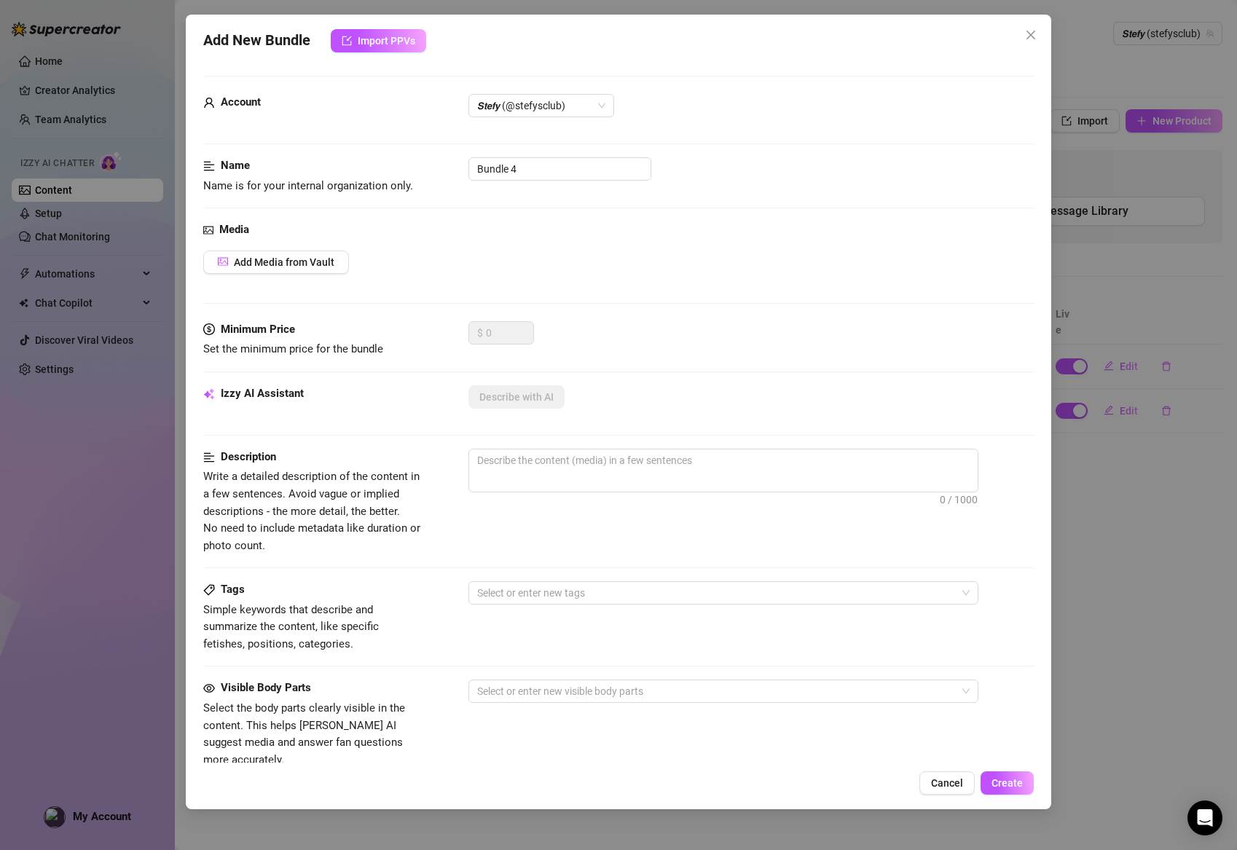
click at [551, 181] on div "Name Name is for your internal organization only. Bundle 4" at bounding box center [618, 175] width 831 height 37
drag, startPoint x: 557, startPoint y: 173, endPoint x: 433, endPoint y: 169, distance: 123.2
click at [433, 169] on div "Name Name is for your internal organization only. Bundle 4" at bounding box center [618, 175] width 831 height 37
paste input "PINK RIDING FRONT CUMMING"
type input "PINK RIDING FRONT CUMMING"
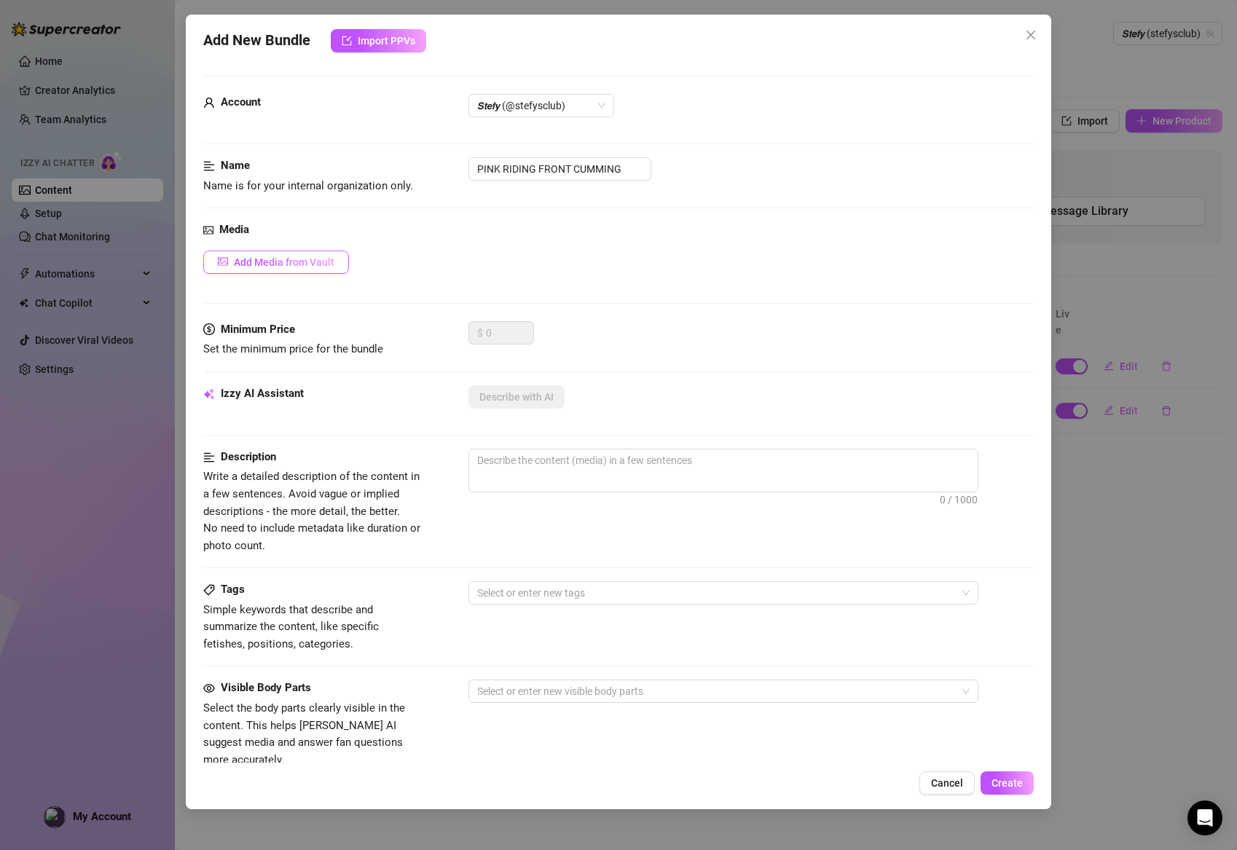
click at [323, 256] on span "Add Media from Vault" at bounding box center [284, 262] width 101 height 12
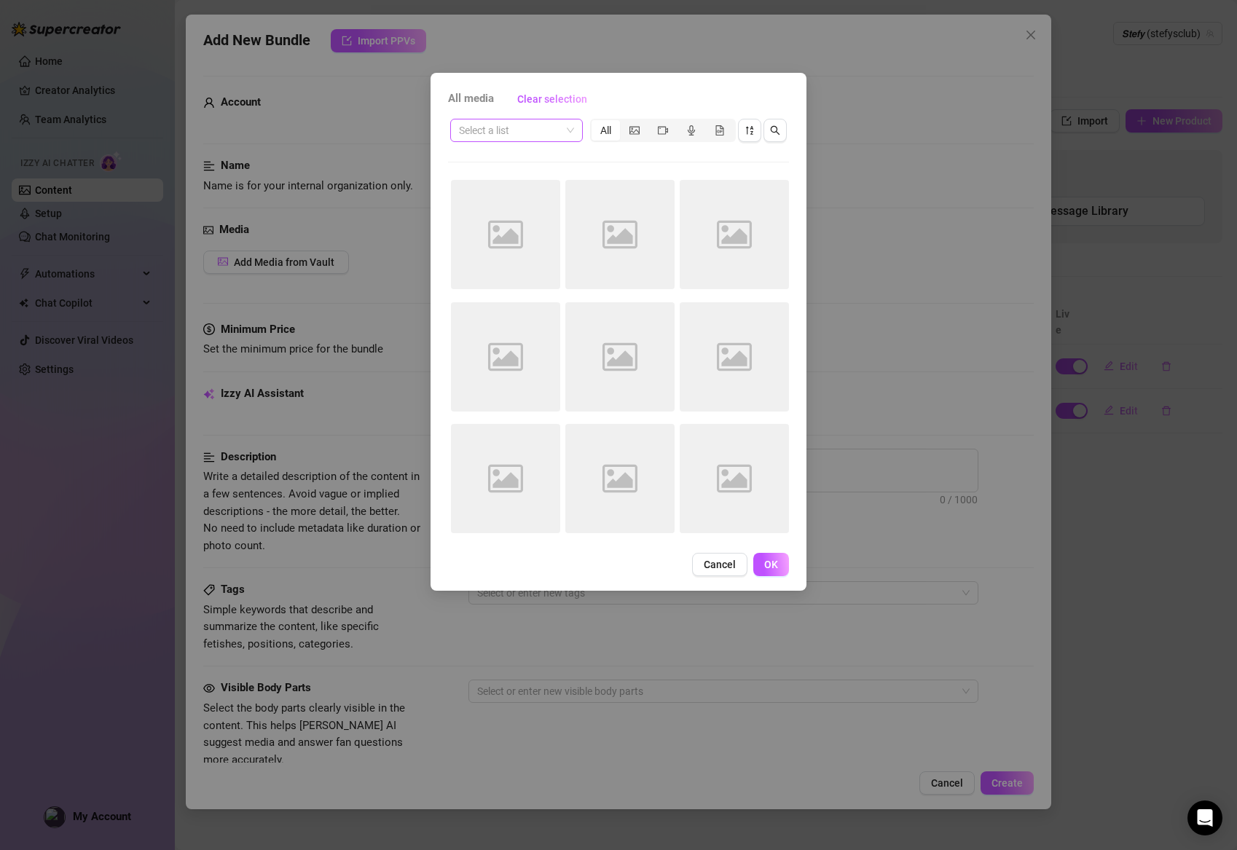
click at [503, 133] on input "search" at bounding box center [510, 130] width 102 height 22
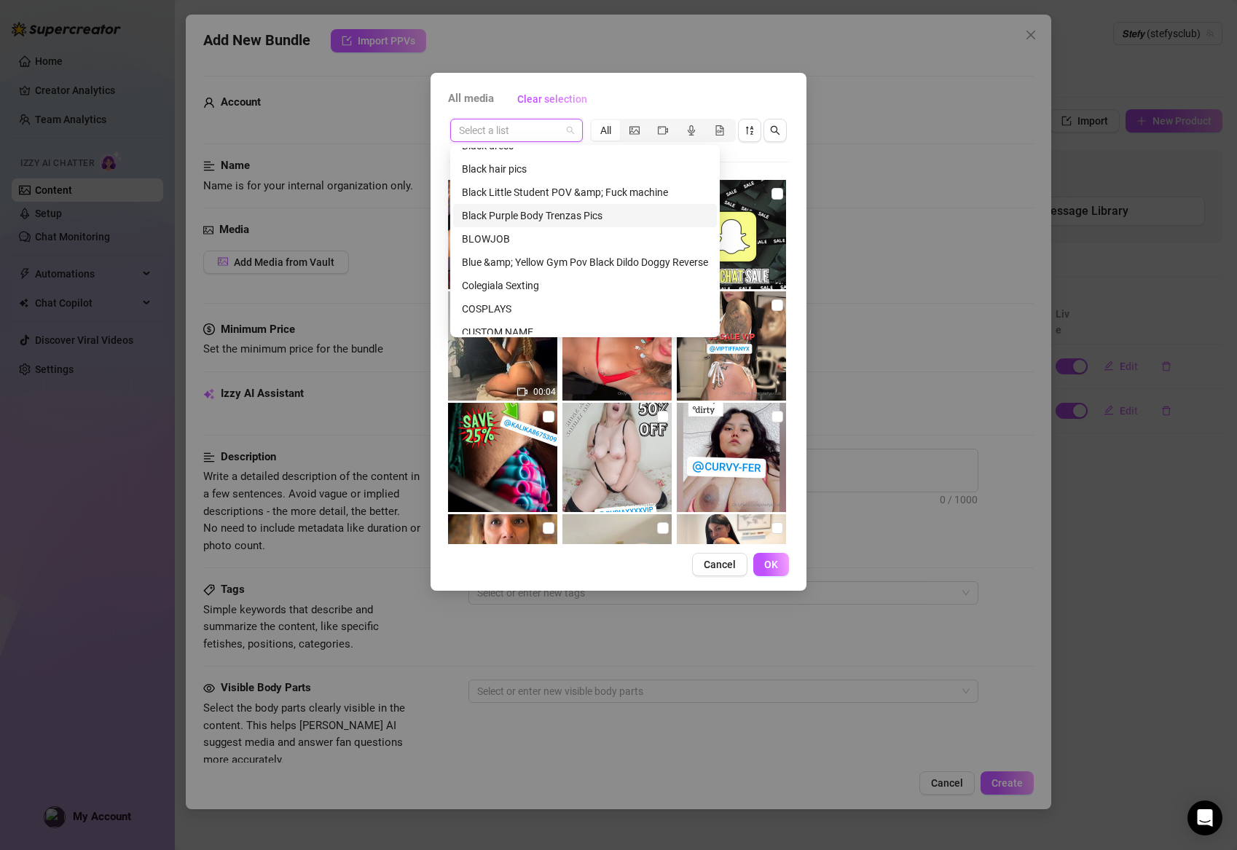
scroll to position [138, 0]
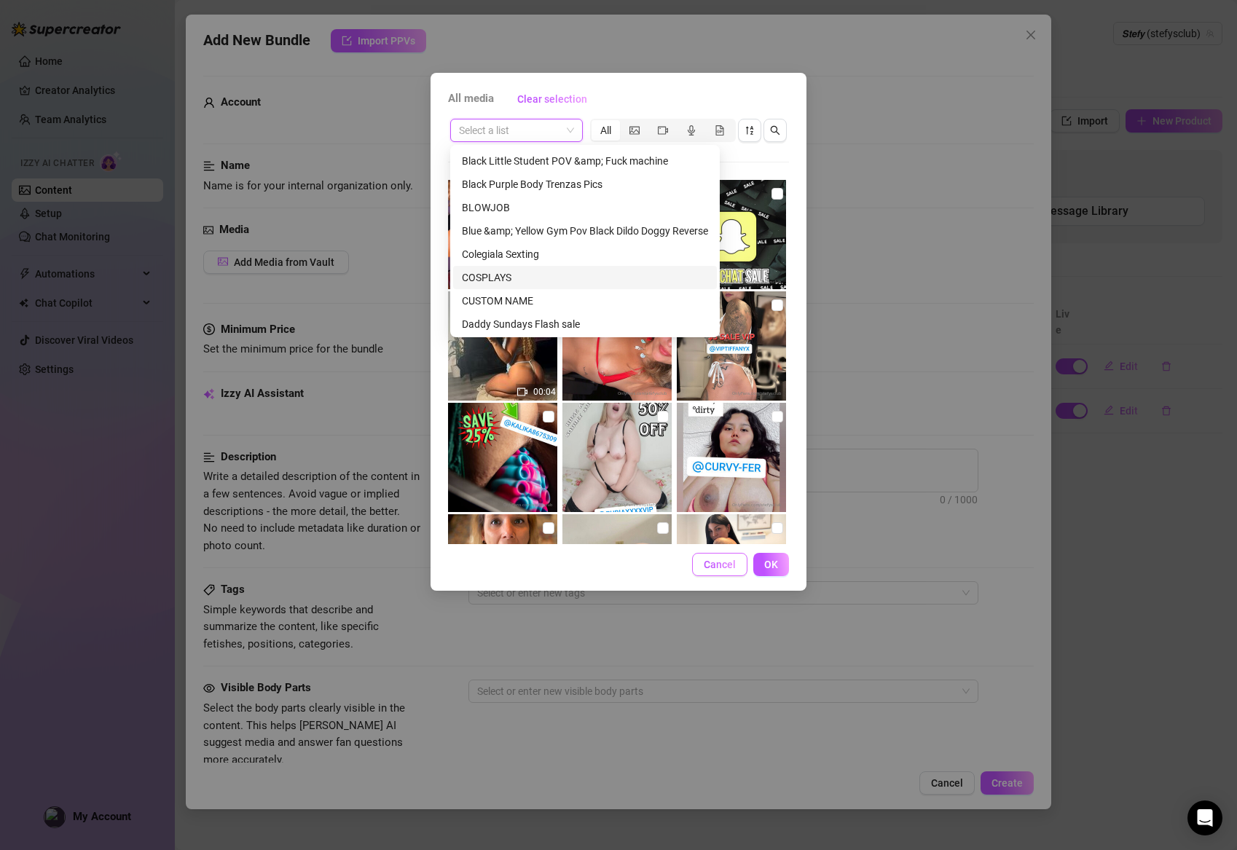
click at [713, 570] on span "Cancel" at bounding box center [720, 565] width 32 height 12
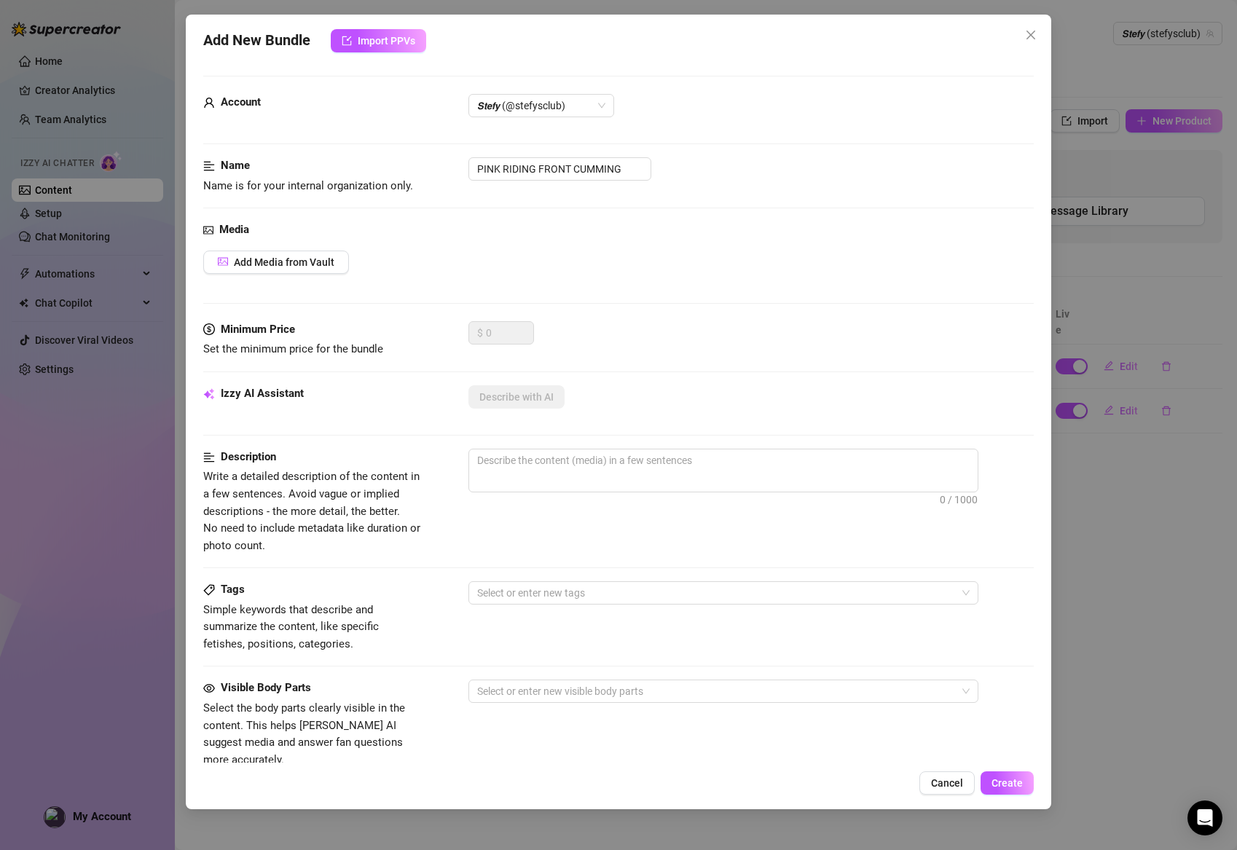
scroll to position [1, 0]
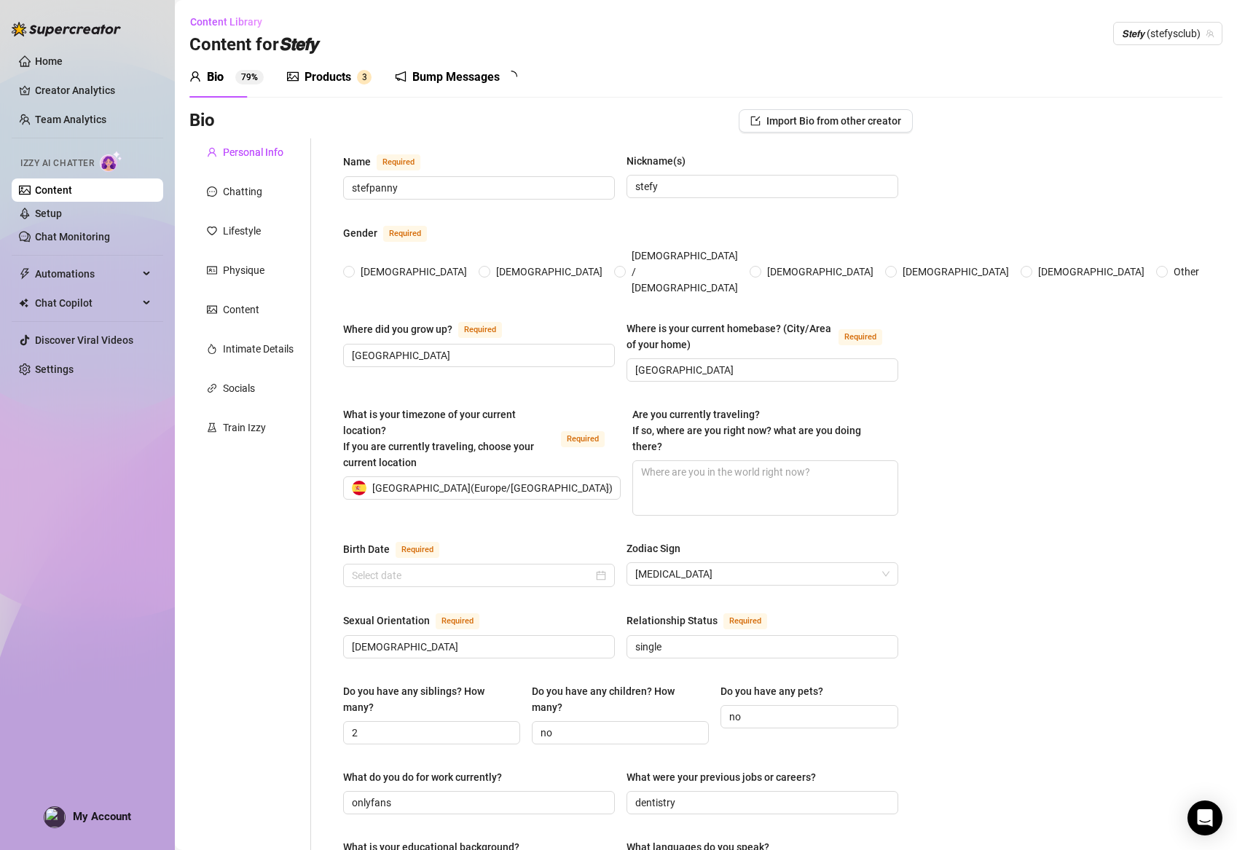
radio input "true"
type input "[DATE]"
click at [321, 77] on div "Products" at bounding box center [328, 76] width 47 height 17
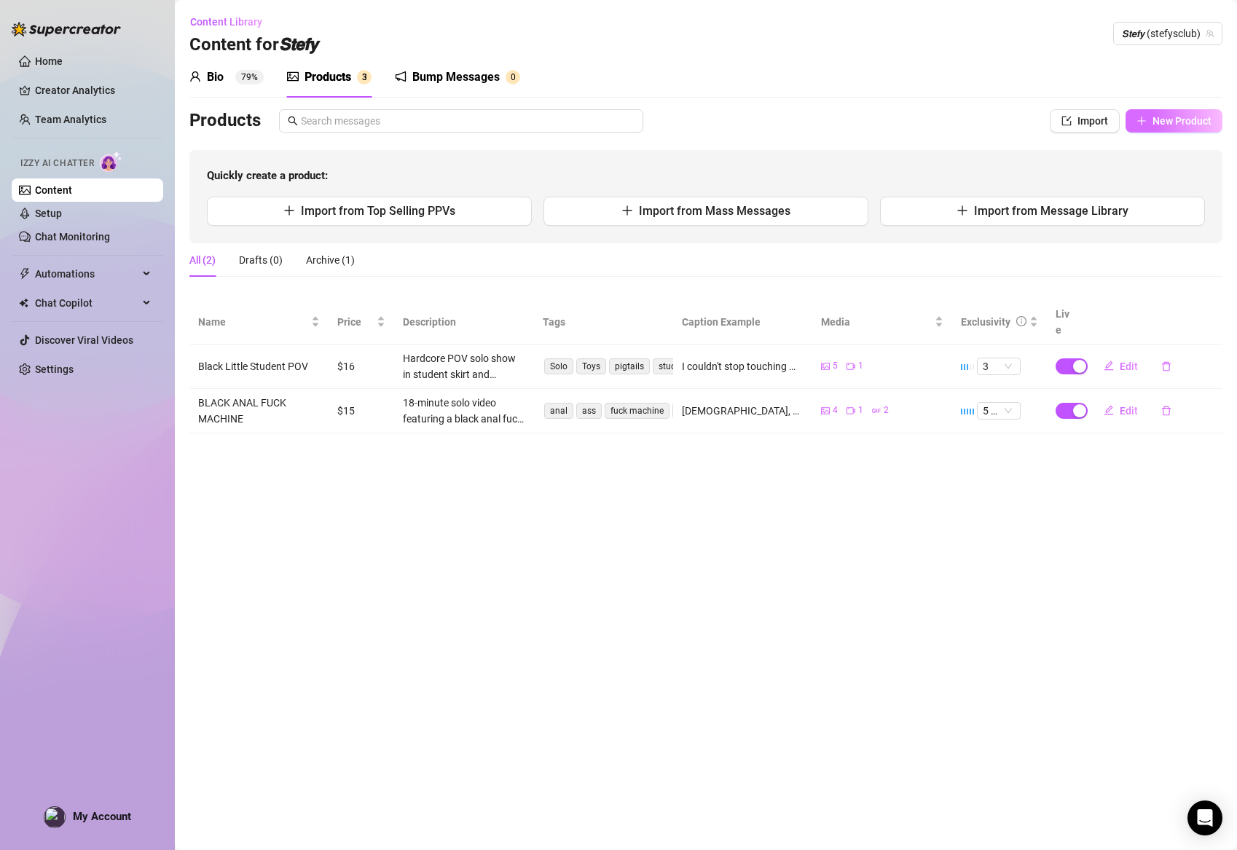
click at [1163, 117] on span "New Product" at bounding box center [1182, 121] width 59 height 12
type textarea "Type your message here..."
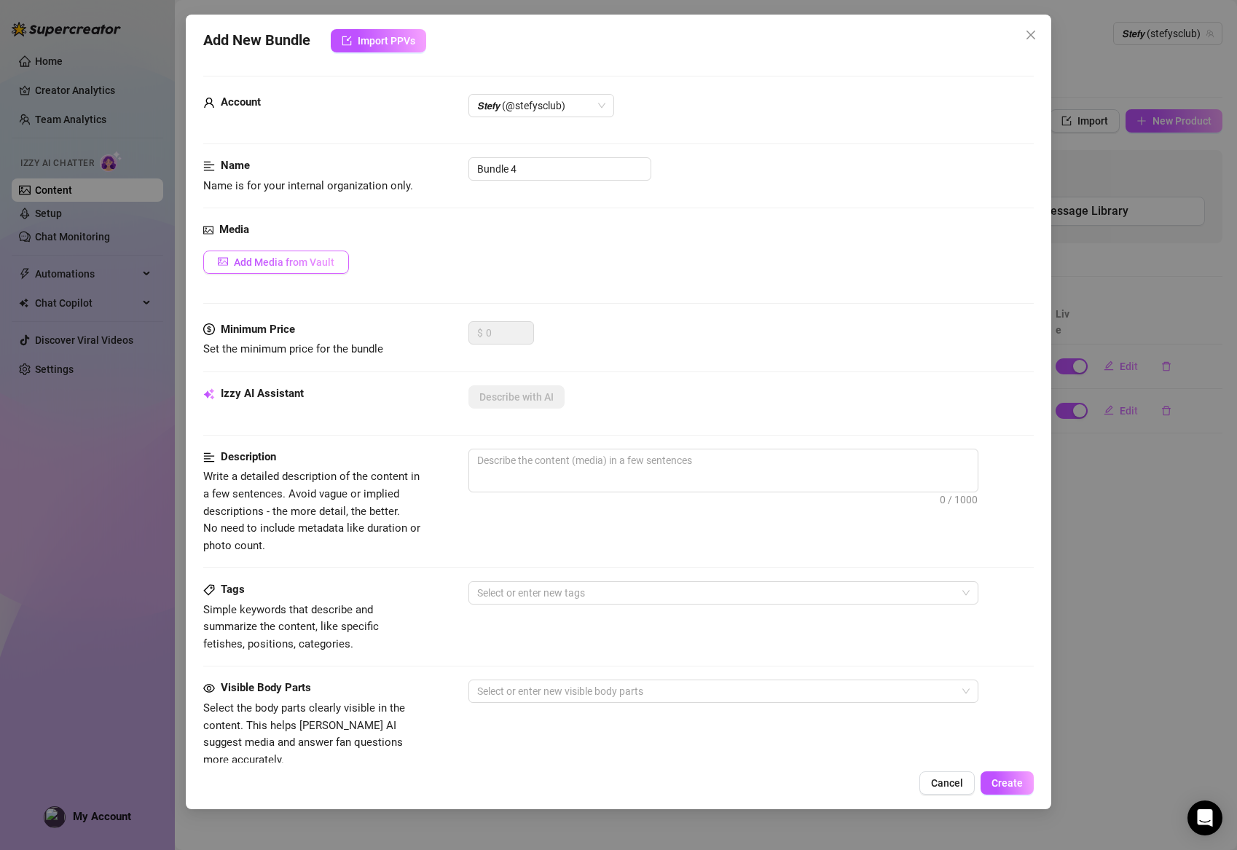
click at [311, 251] on button "Add Media from Vault" at bounding box center [276, 262] width 146 height 23
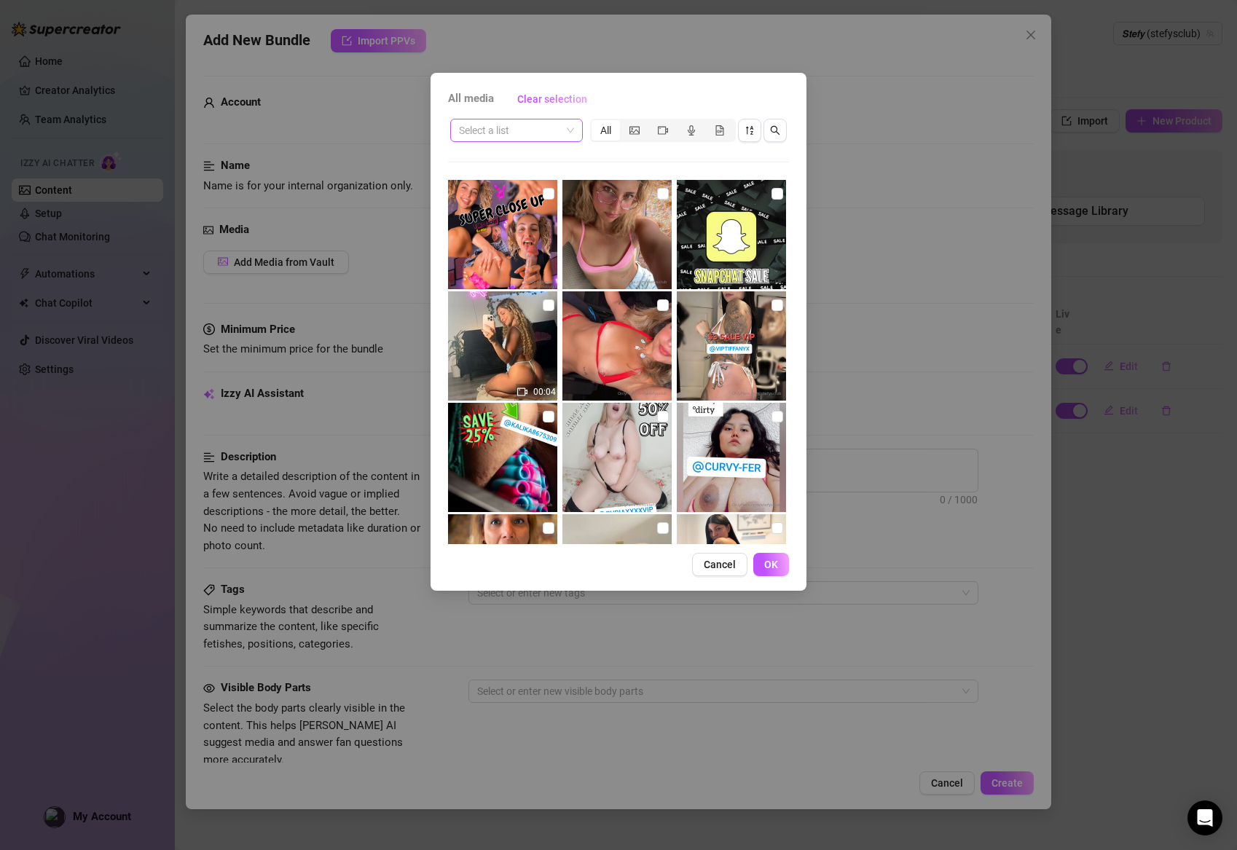
click at [484, 141] on input "search" at bounding box center [510, 130] width 102 height 22
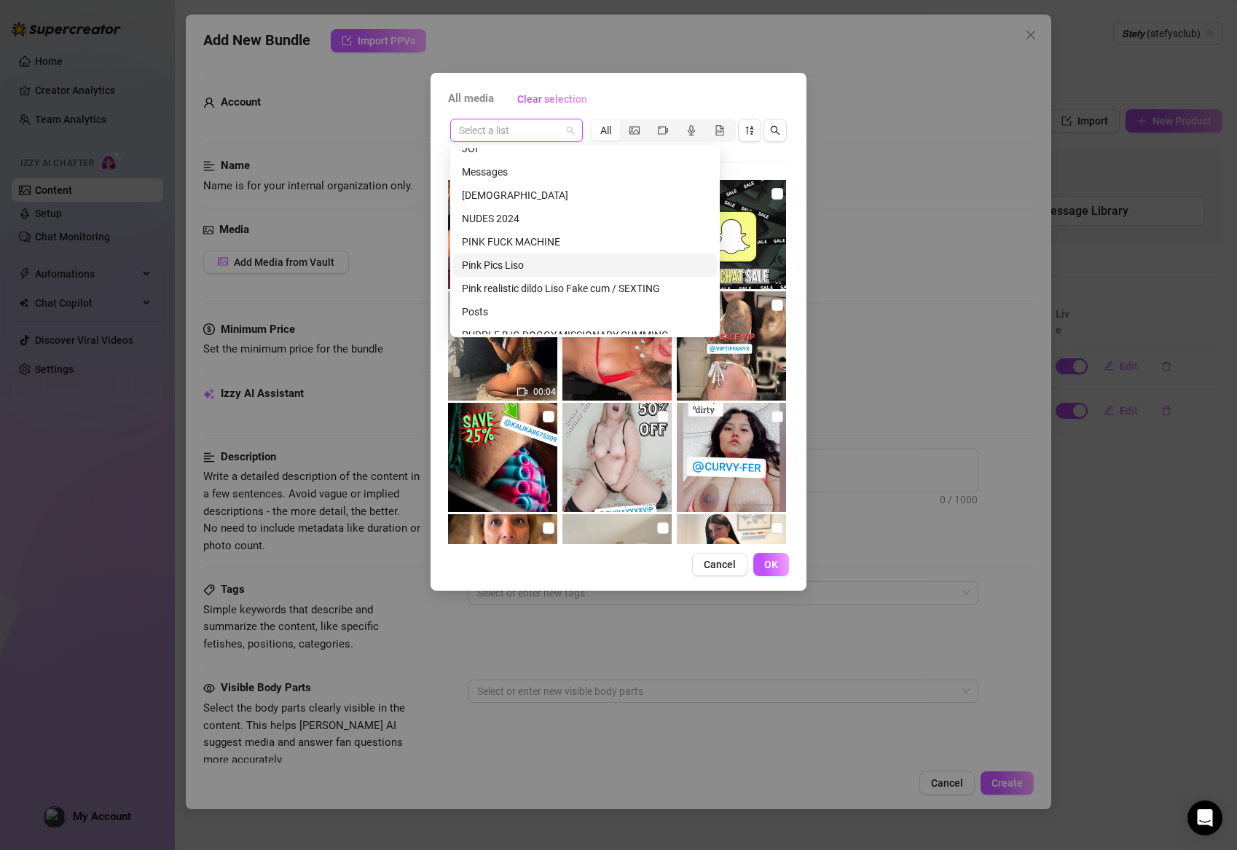
scroll to position [550, 0]
click at [566, 286] on div "Pink realistic dildo Liso Fake cum / SEXTING" at bounding box center [585, 286] width 246 height 16
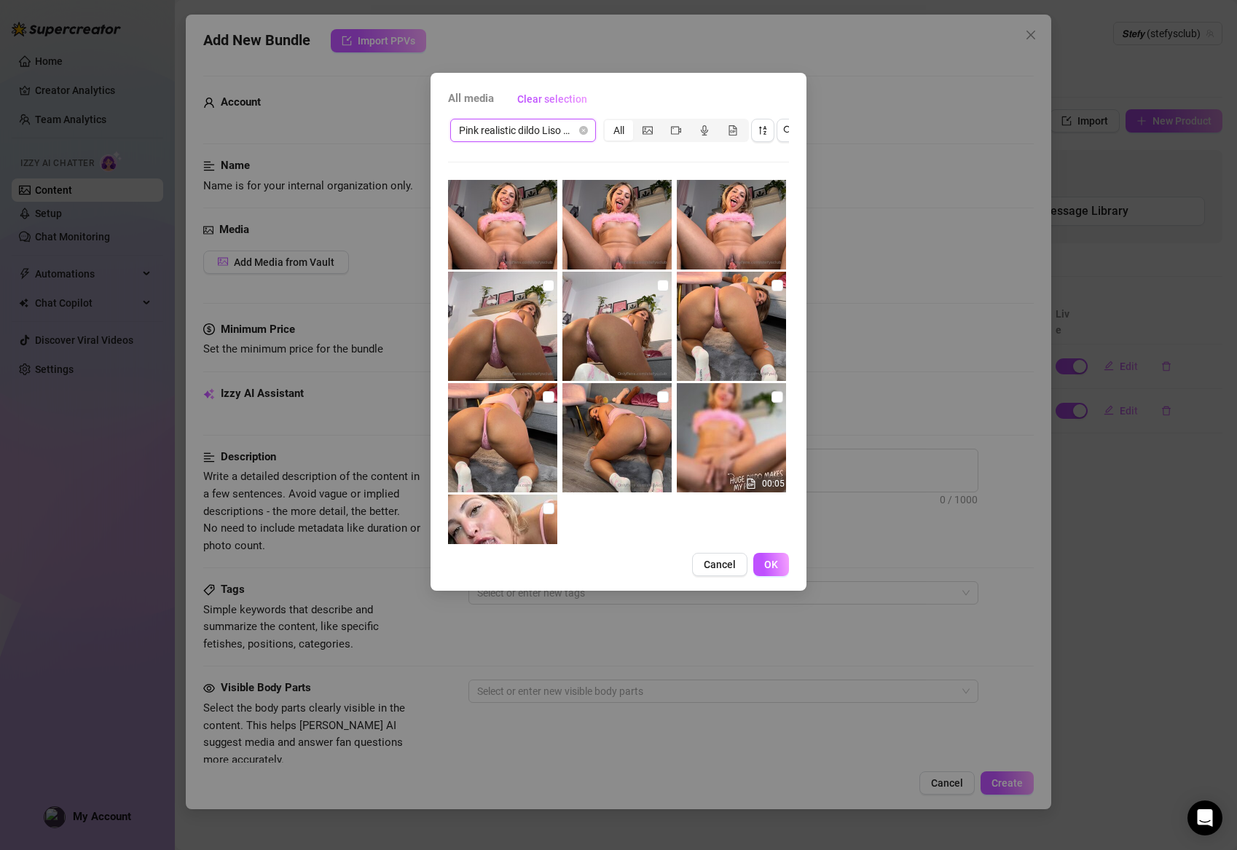
scroll to position [910, 0]
click at [778, 401] on input "checkbox" at bounding box center [778, 399] width 12 height 12
checkbox input "true"
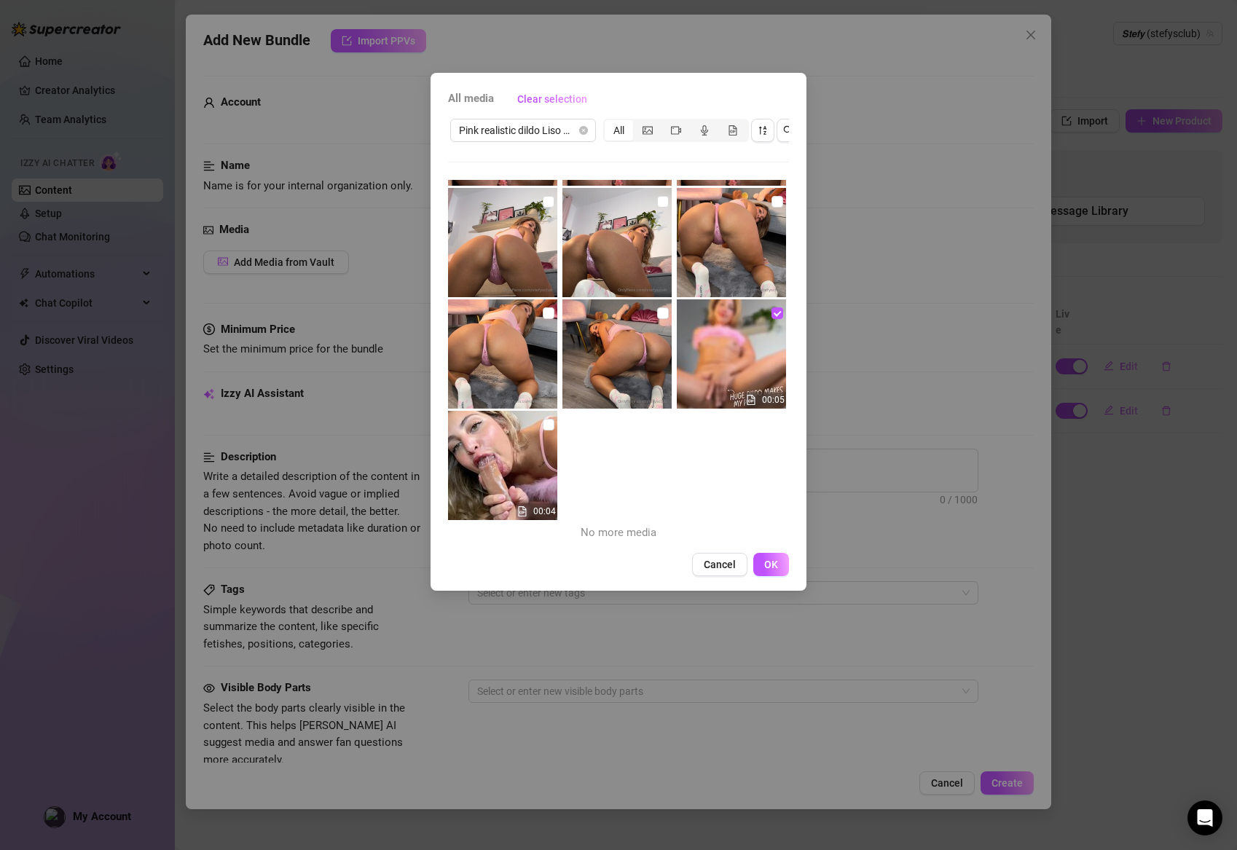
scroll to position [995, 0]
click at [553, 429] on span at bounding box center [549, 425] width 12 height 12
click at [553, 429] on input "checkbox" at bounding box center [549, 425] width 12 height 12
checkbox input "true"
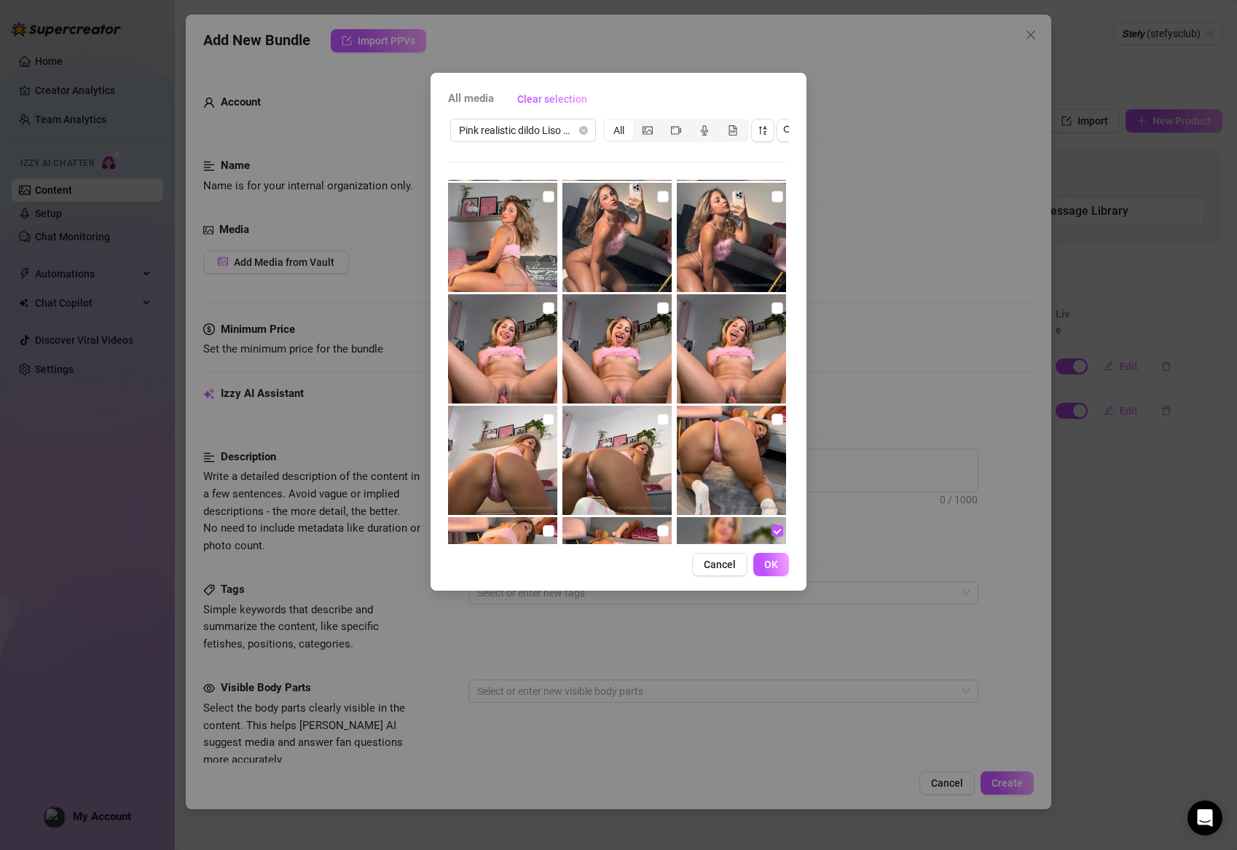
scroll to position [773, 0]
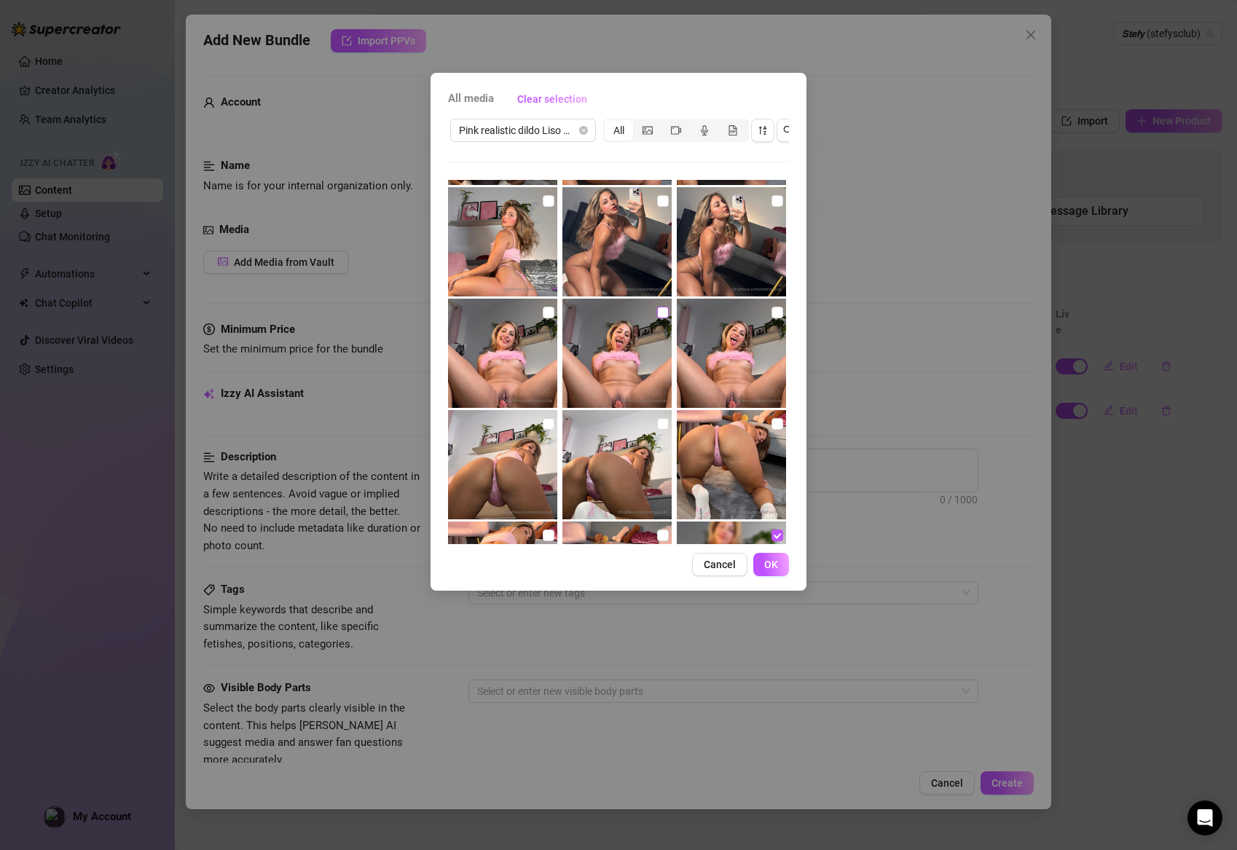
click at [666, 313] on span at bounding box center [663, 313] width 12 height 12
click at [666, 313] on input "checkbox" at bounding box center [663, 313] width 12 height 12
checkbox input "true"
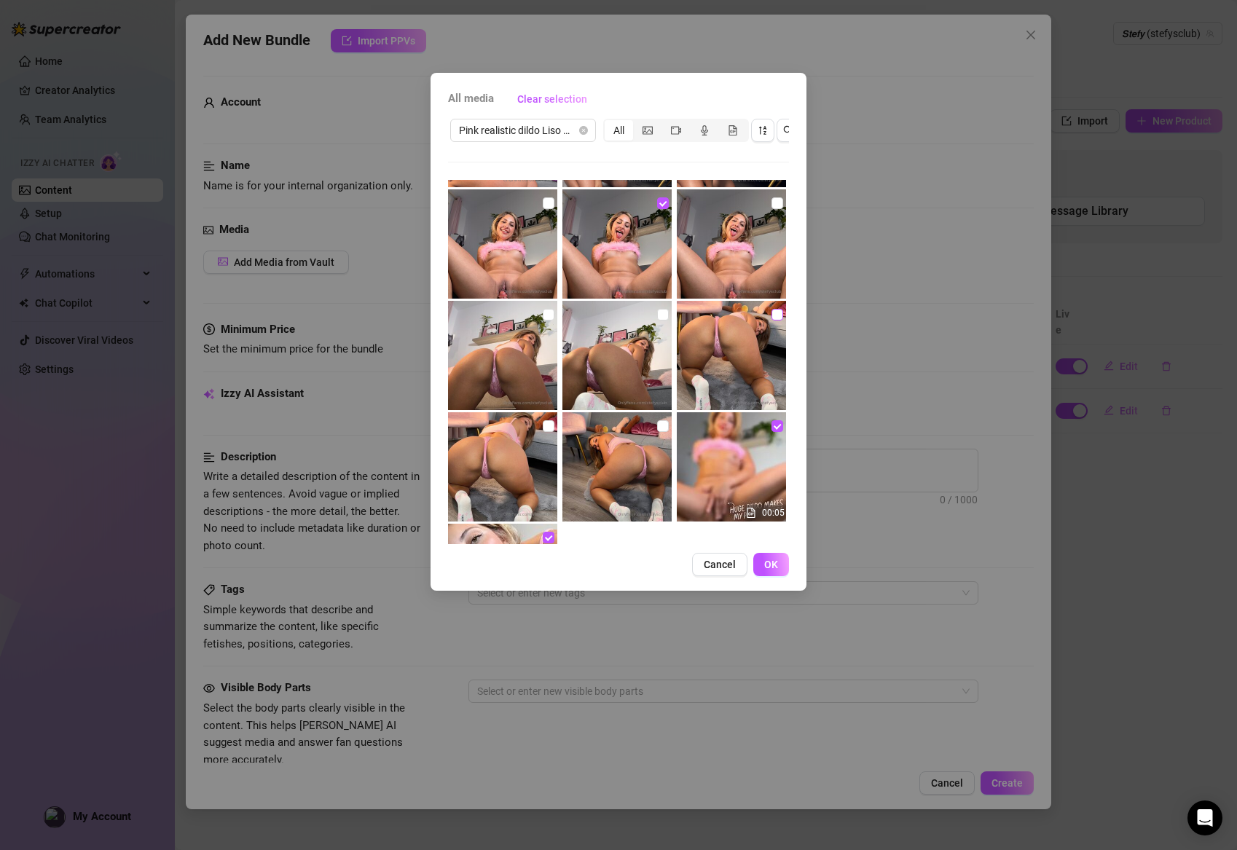
scroll to position [898, 0]
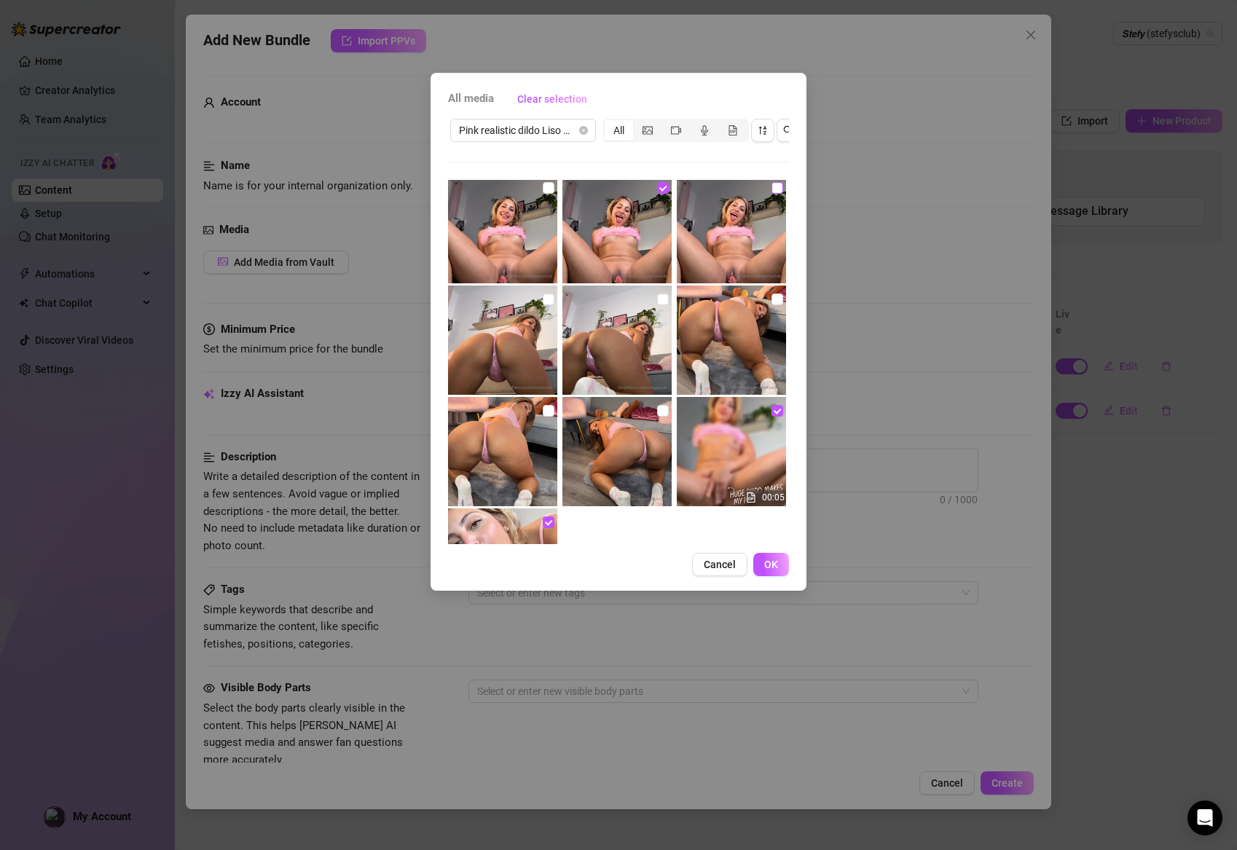
click at [777, 189] on input "checkbox" at bounding box center [778, 188] width 12 height 12
checkbox input "true"
click at [553, 189] on span at bounding box center [549, 188] width 12 height 12
click at [553, 189] on input "checkbox" at bounding box center [549, 188] width 12 height 12
checkbox input "true"
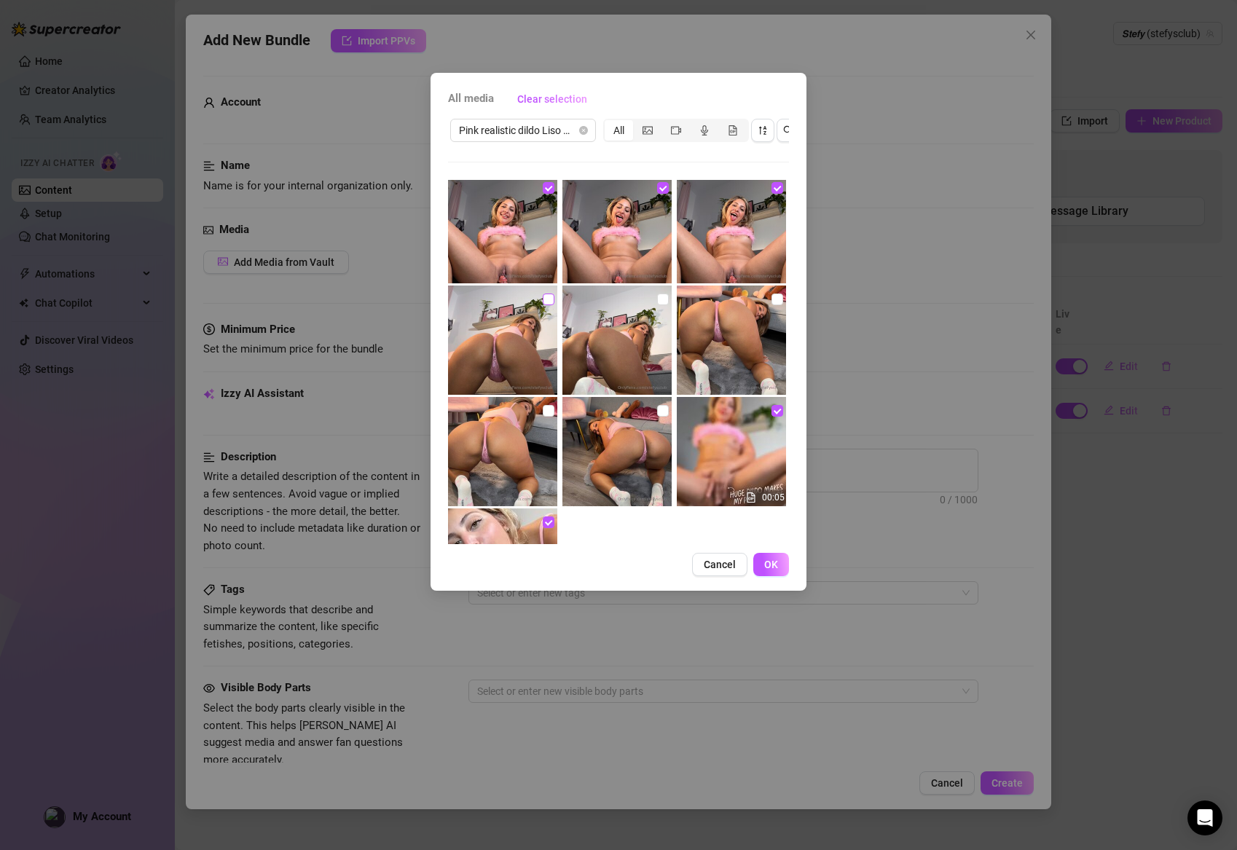
click at [553, 298] on span at bounding box center [549, 300] width 12 height 12
click at [553, 298] on input "checkbox" at bounding box center [549, 300] width 12 height 12
checkbox input "true"
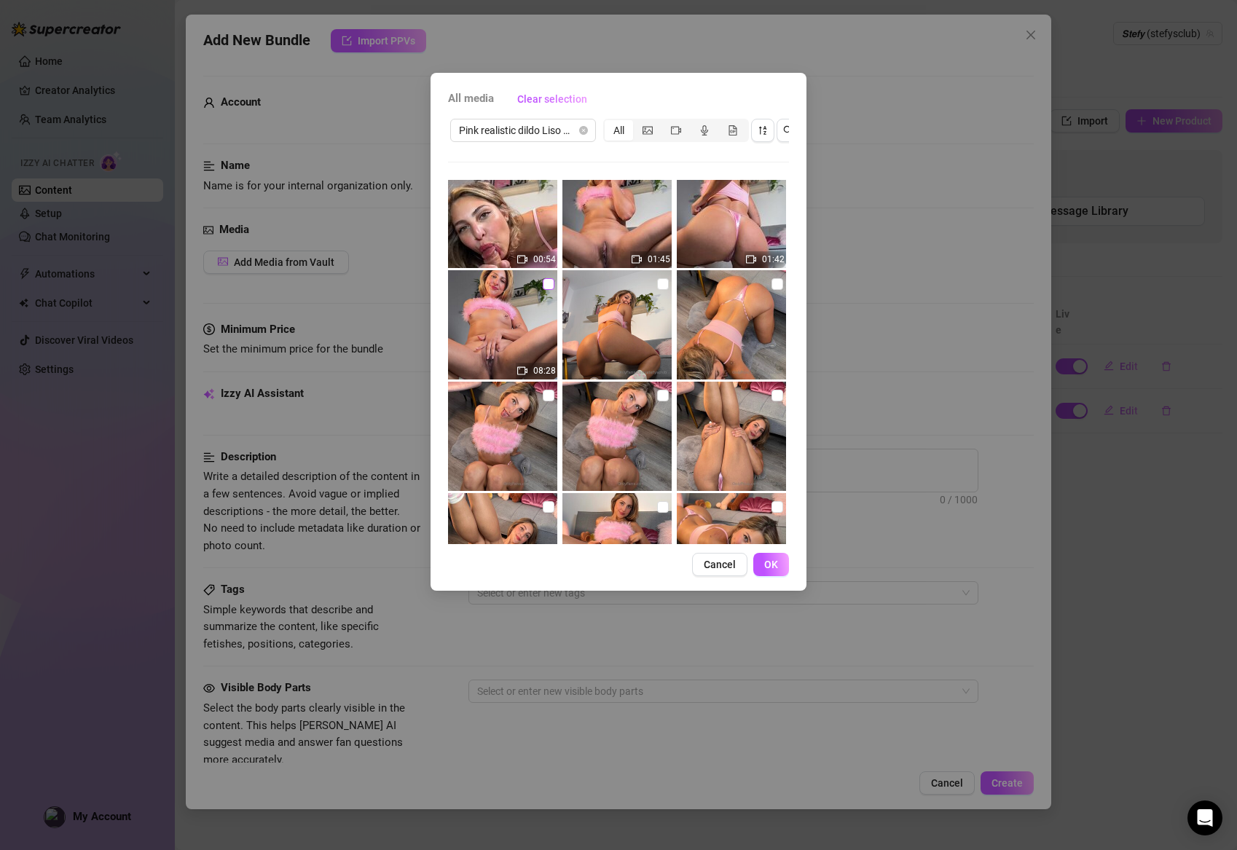
click at [548, 282] on input "checkbox" at bounding box center [549, 284] width 12 height 12
checkbox input "true"
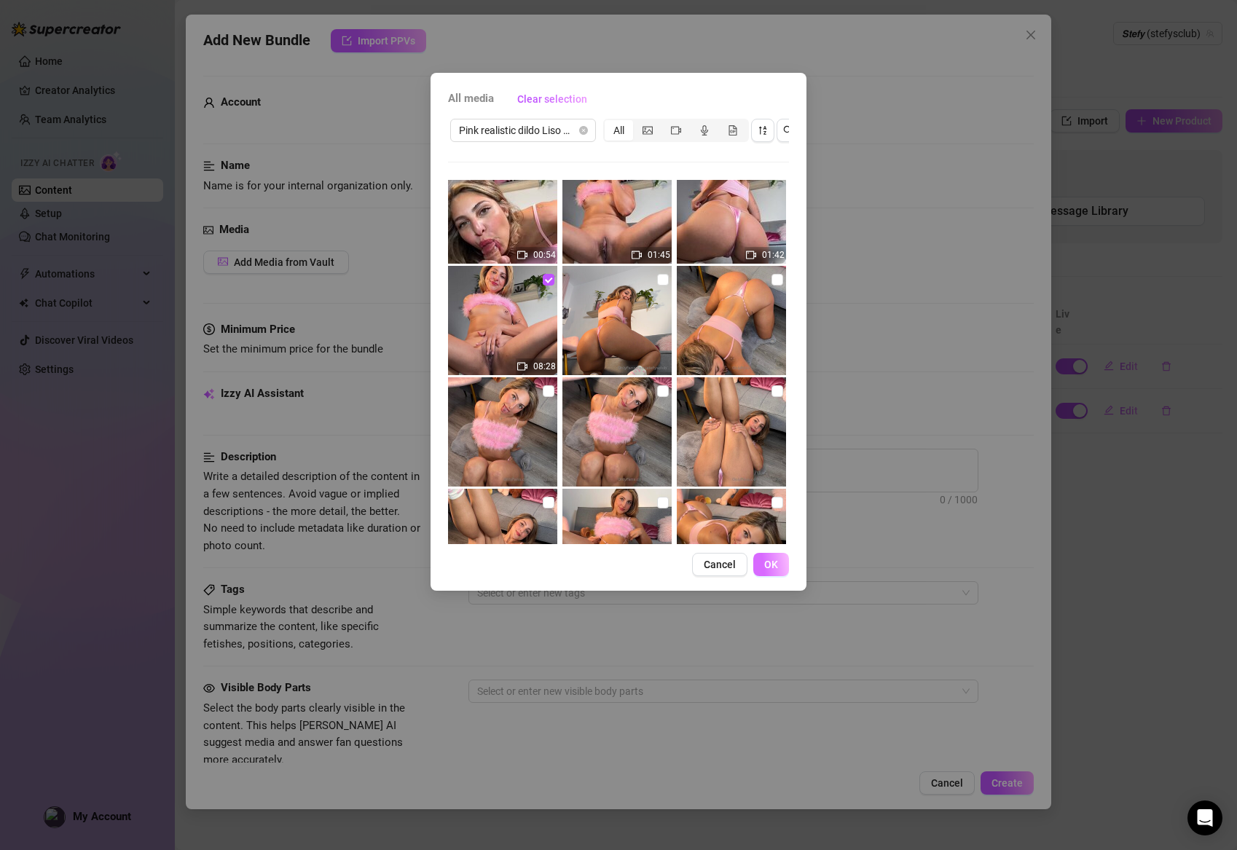
click at [766, 572] on button "OK" at bounding box center [771, 564] width 36 height 23
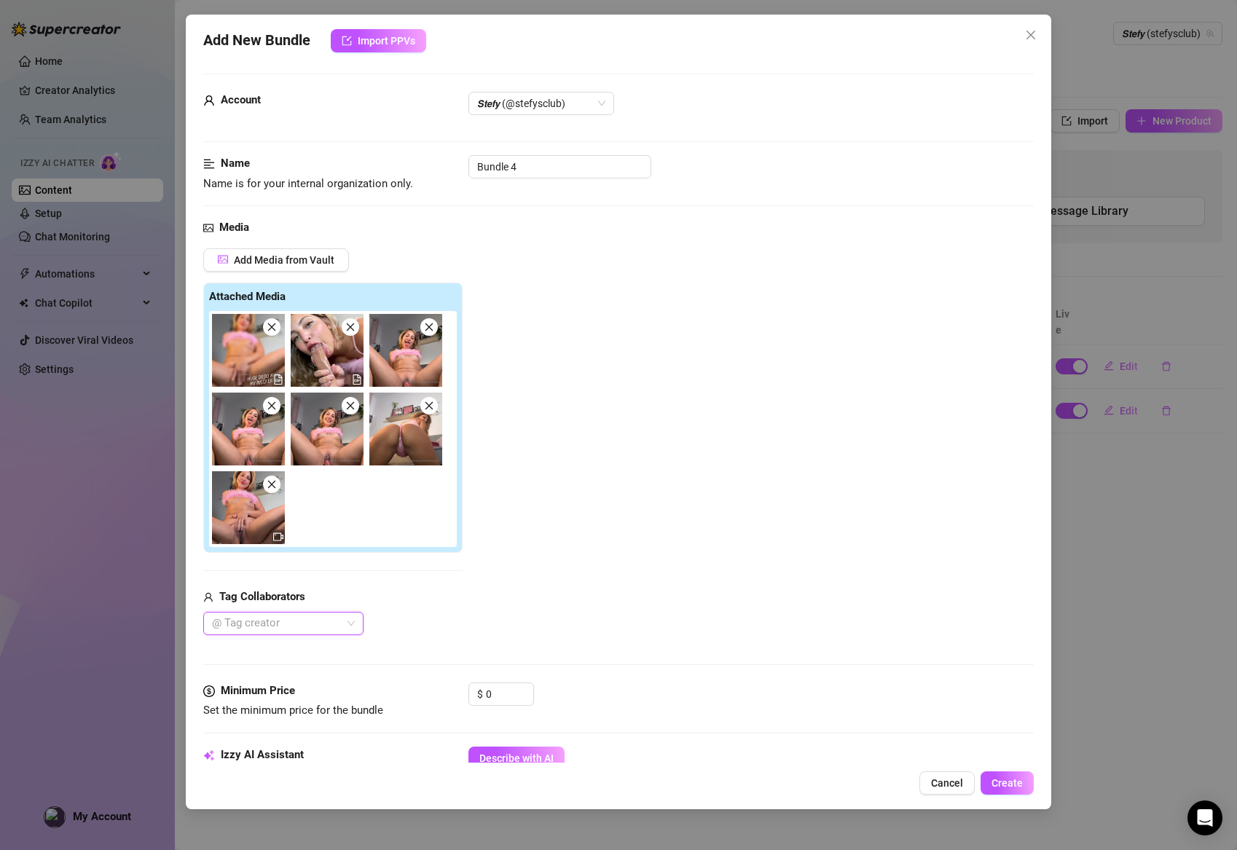
scroll to position [4, 0]
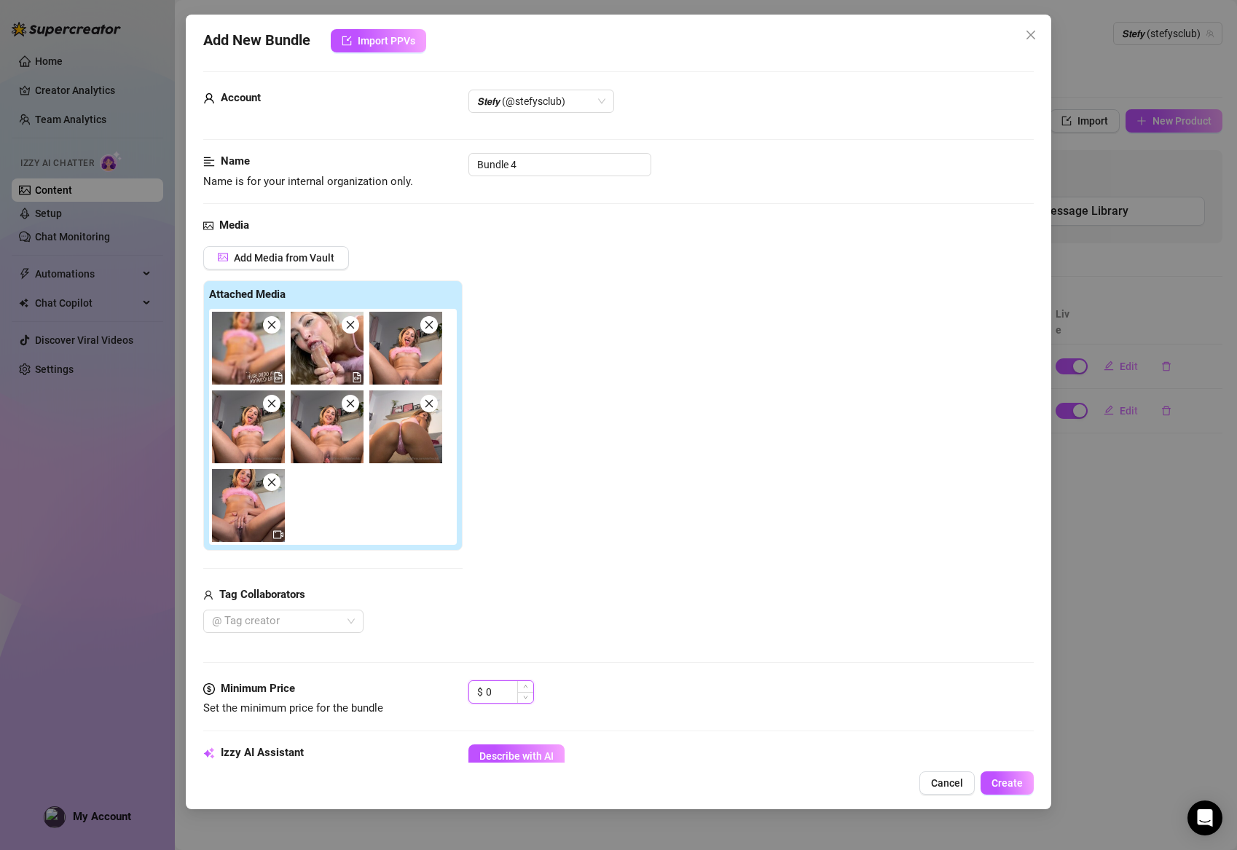
click at [496, 688] on input "0" at bounding box center [509, 692] width 47 height 22
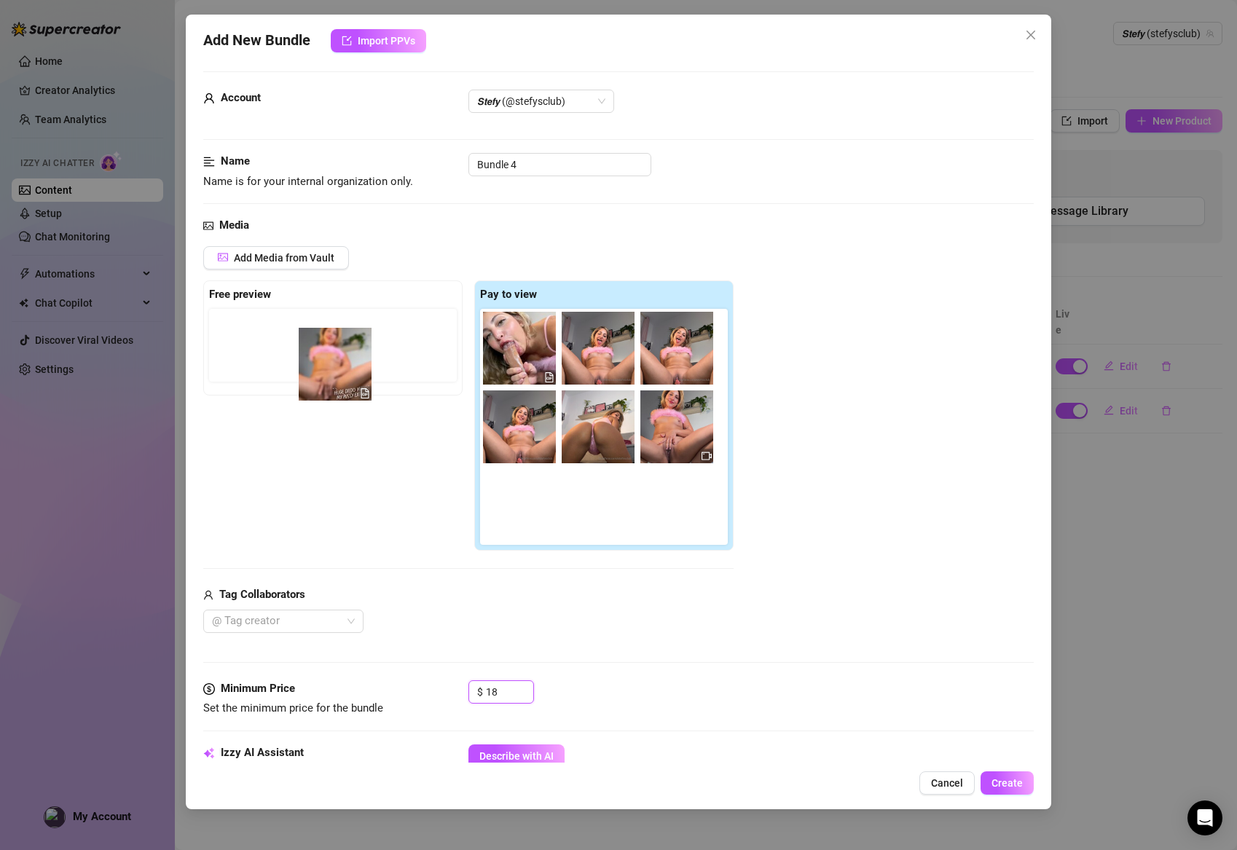
drag, startPoint x: 522, startPoint y: 352, endPoint x: 324, endPoint y: 373, distance: 198.6
click at [324, 373] on div "Free preview Pay to view" at bounding box center [468, 415] width 530 height 271
drag, startPoint x: 508, startPoint y: 356, endPoint x: 221, endPoint y: 377, distance: 287.8
click at [221, 377] on div "Free preview Pay to view" at bounding box center [468, 415] width 530 height 271
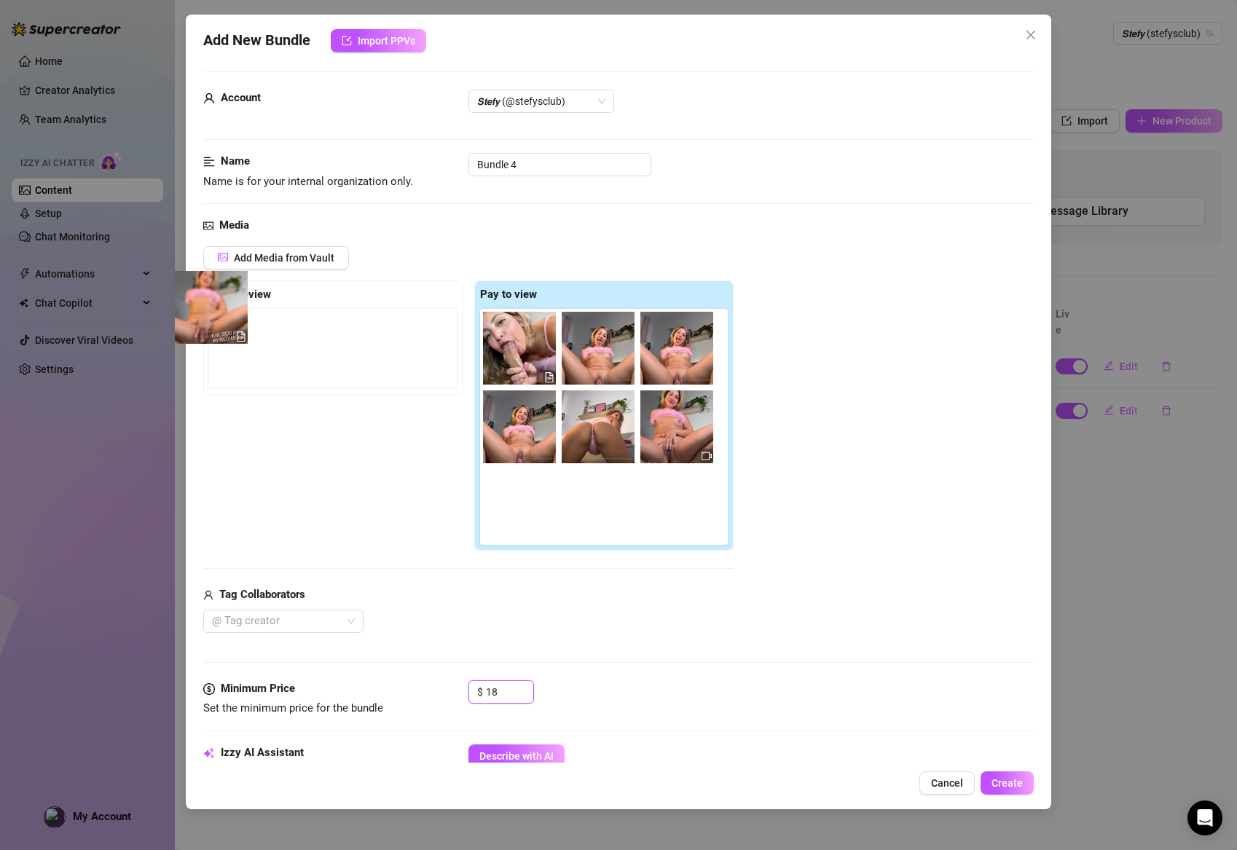
drag, startPoint x: 512, startPoint y: 351, endPoint x: 198, endPoint y: 311, distance: 316.5
click at [198, 311] on div "Add New Bundle Import PPVs Account 𝙎𝙩𝙚𝙛𝙮 (@stefysclub) Name Name is for your in…" at bounding box center [619, 412] width 866 height 795
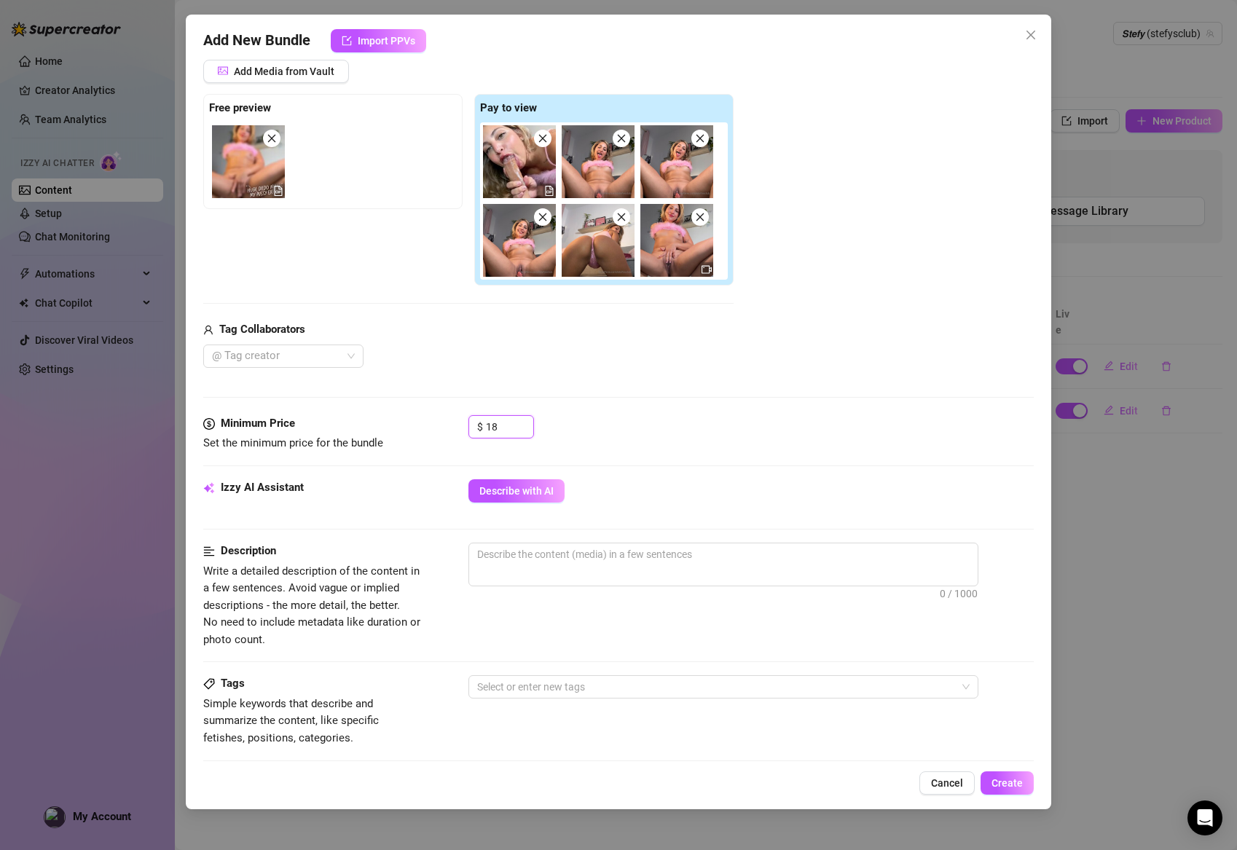
scroll to position [192, 0]
type input "18"
click at [1006, 786] on span "Create" at bounding box center [1007, 783] width 31 height 12
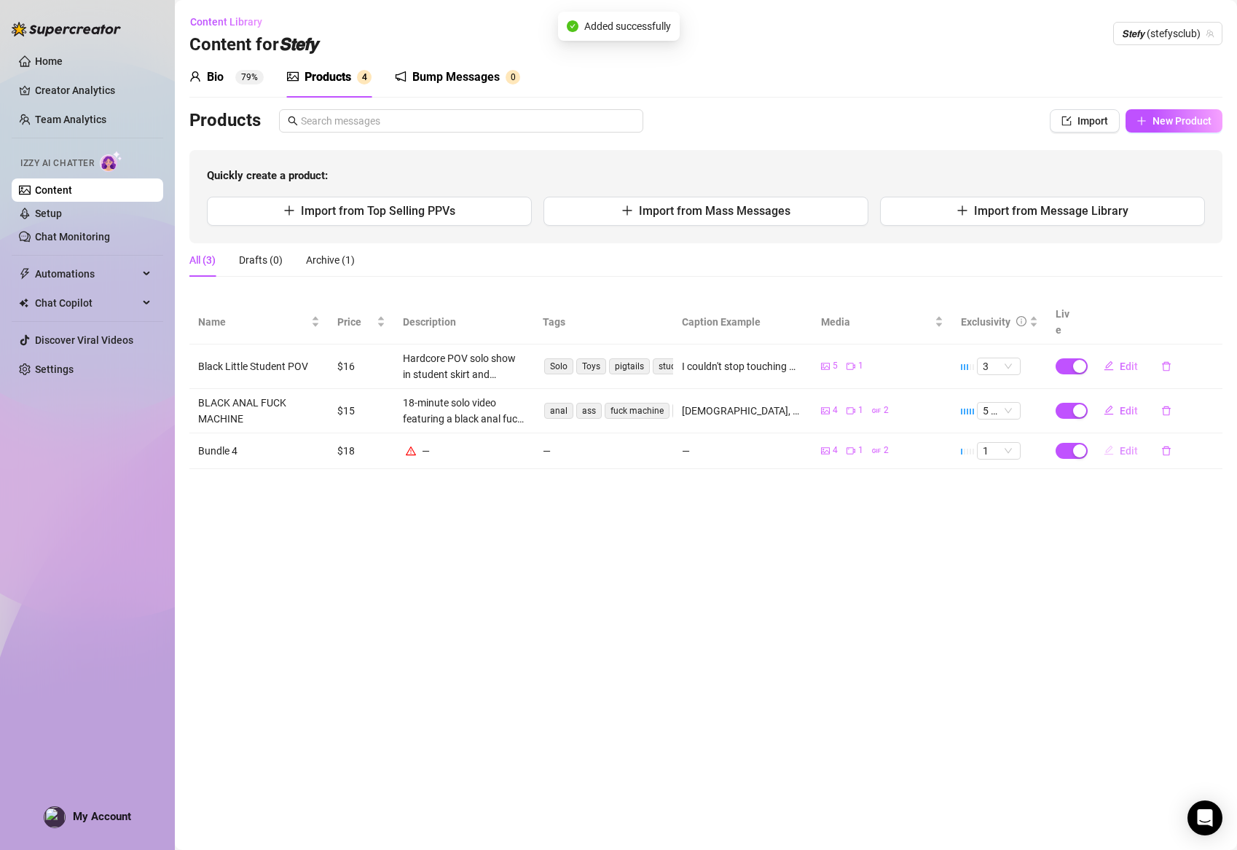
click at [1115, 439] on button "Edit" at bounding box center [1121, 450] width 58 height 23
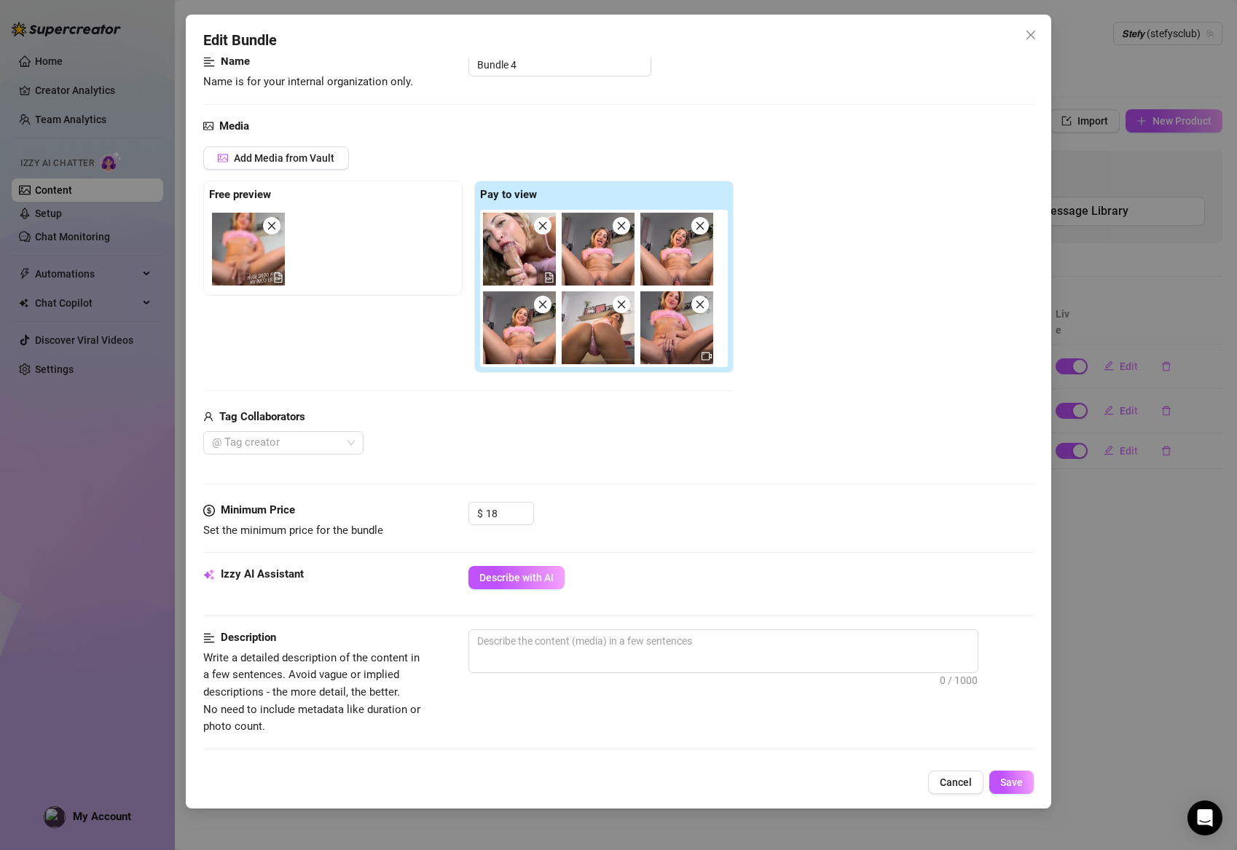
scroll to position [124, 0]
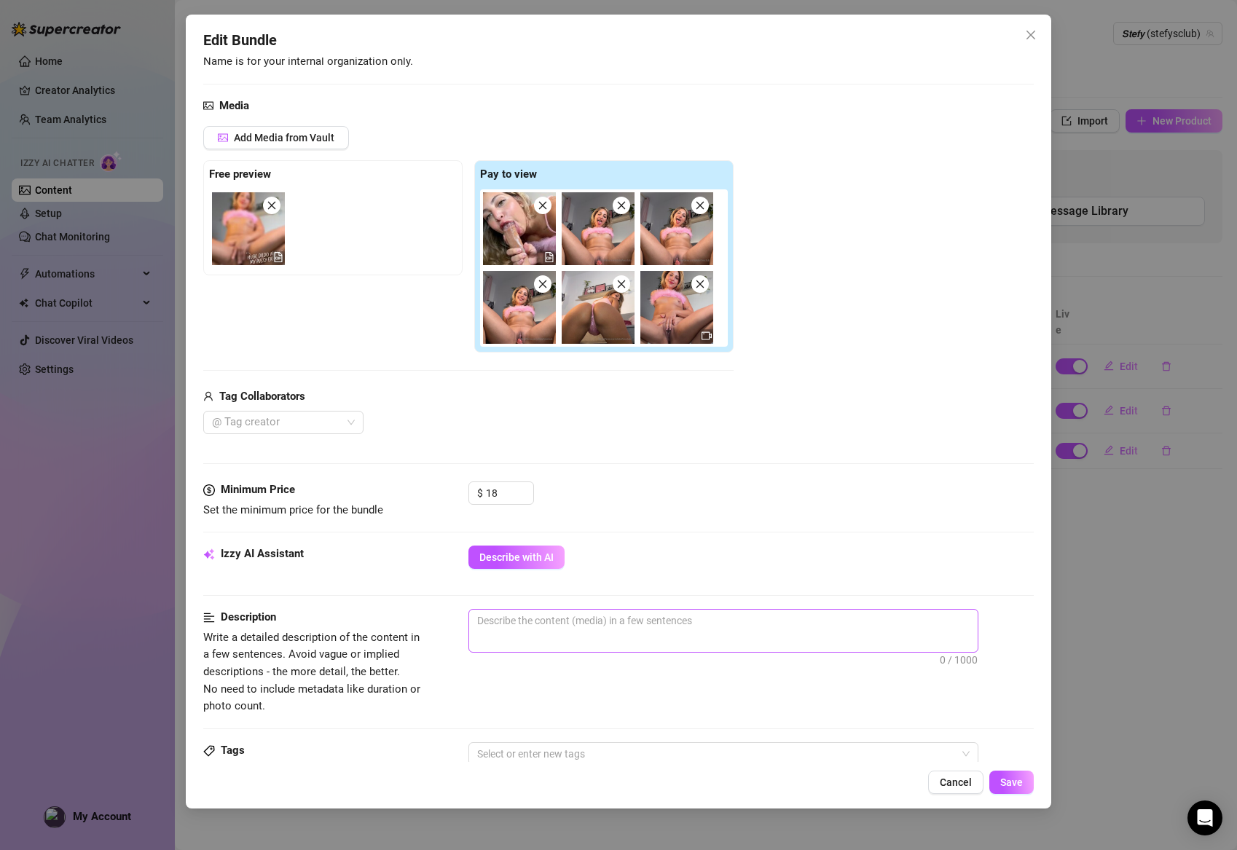
click at [566, 632] on span "0 / 1000" at bounding box center [723, 631] width 510 height 44
click at [570, 614] on textarea at bounding box center [723, 621] width 509 height 22
paste textarea "8-minute hardcore solo video featuring me riding a huge realistic dildo head-on…"
type textarea "8-minute hardcore solo video featuring me riding a huge realistic dildo head-on…"
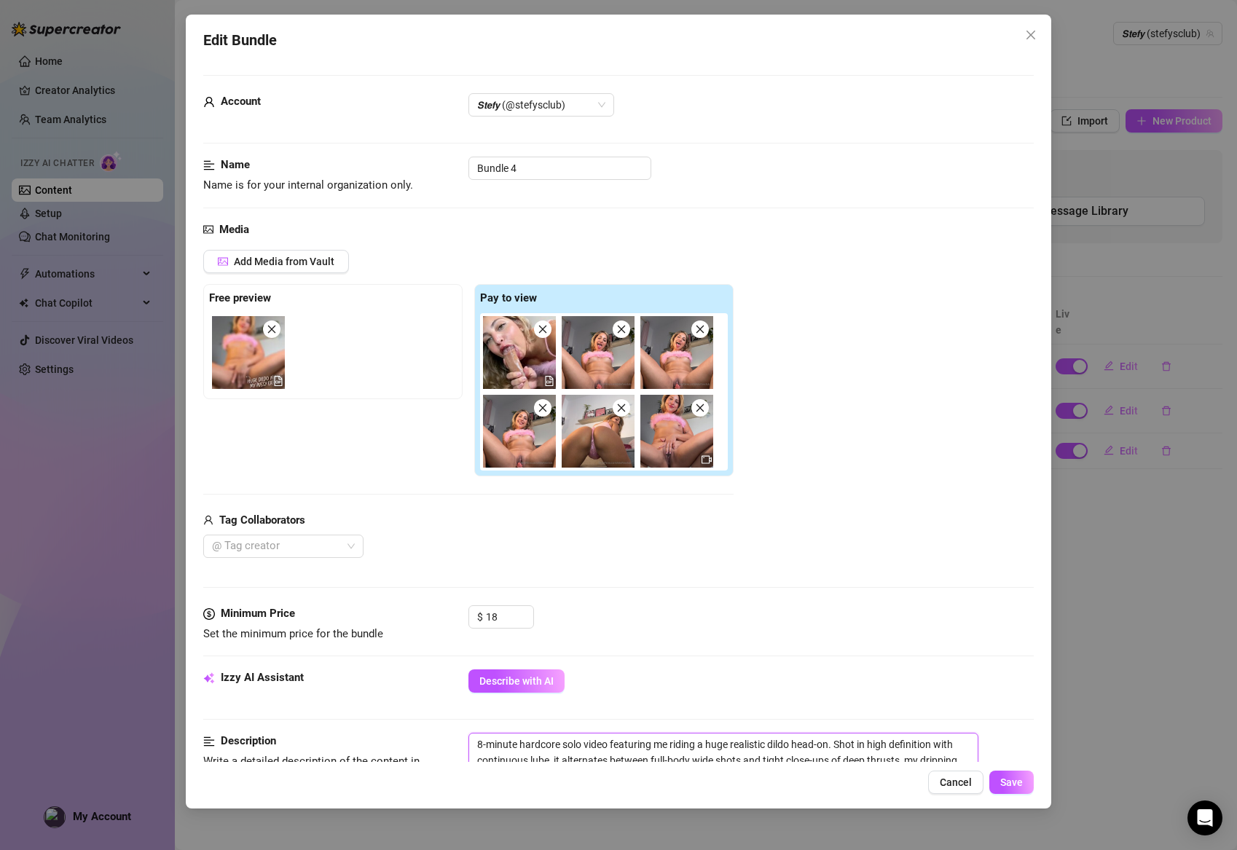
scroll to position [-1, 0]
type textarea "8-minute hardcore solo video featuring me riding a huge realistic dildo head-on…"
click at [495, 157] on input "Bundle 4" at bounding box center [559, 168] width 183 height 23
drag, startPoint x: 490, startPoint y: 162, endPoint x: 450, endPoint y: 157, distance: 41.0
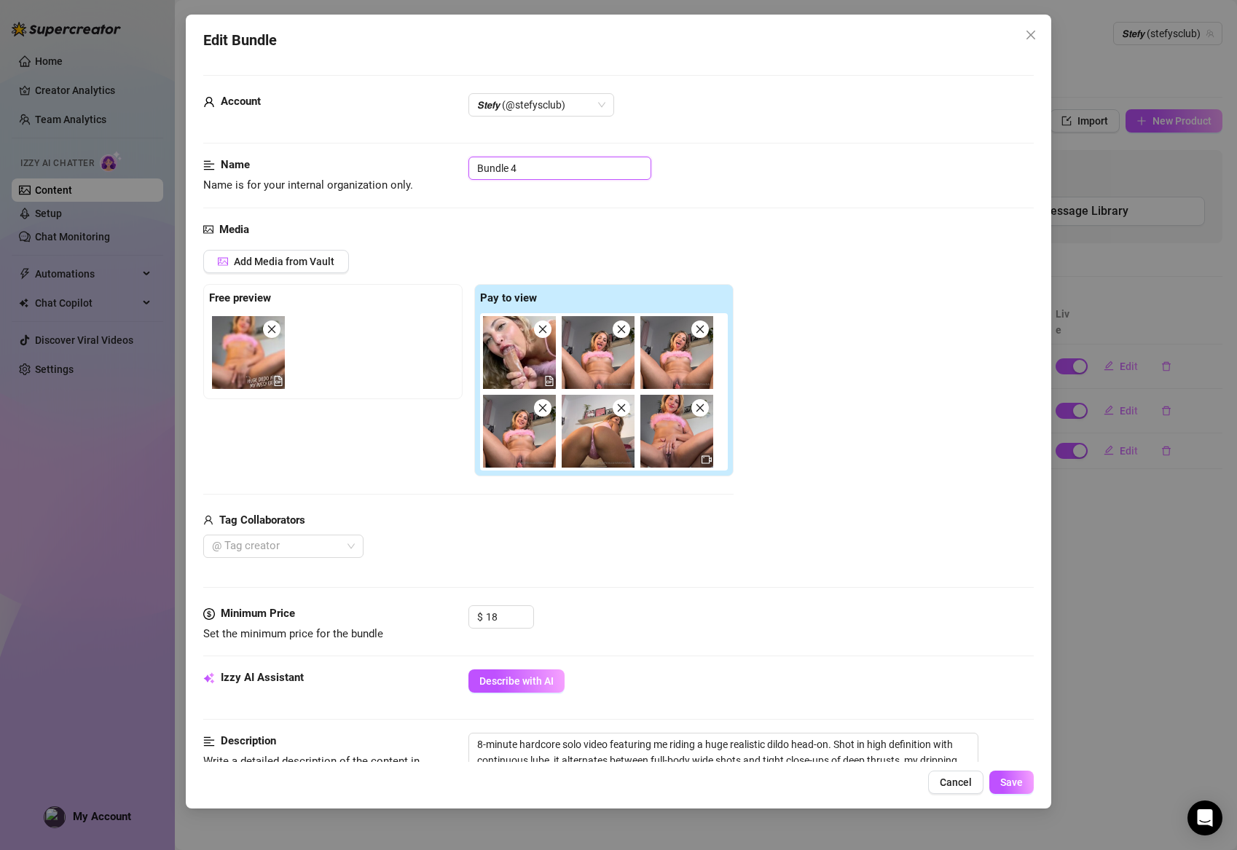
click at [450, 157] on div "Name Name is for your internal organization only. Bundle 4" at bounding box center [618, 175] width 831 height 37
paste input "PINK RIDING FRONT FAKE CUM"
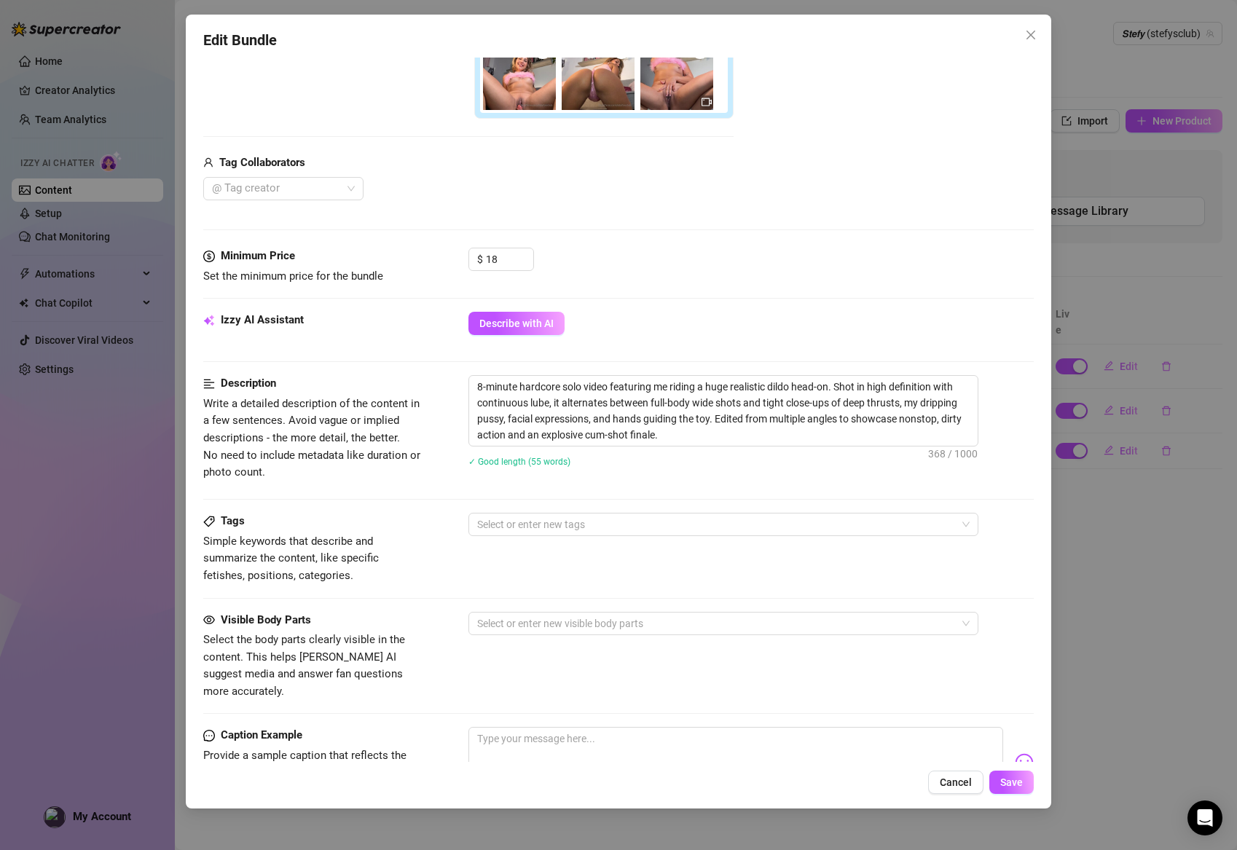
scroll to position [364, 0]
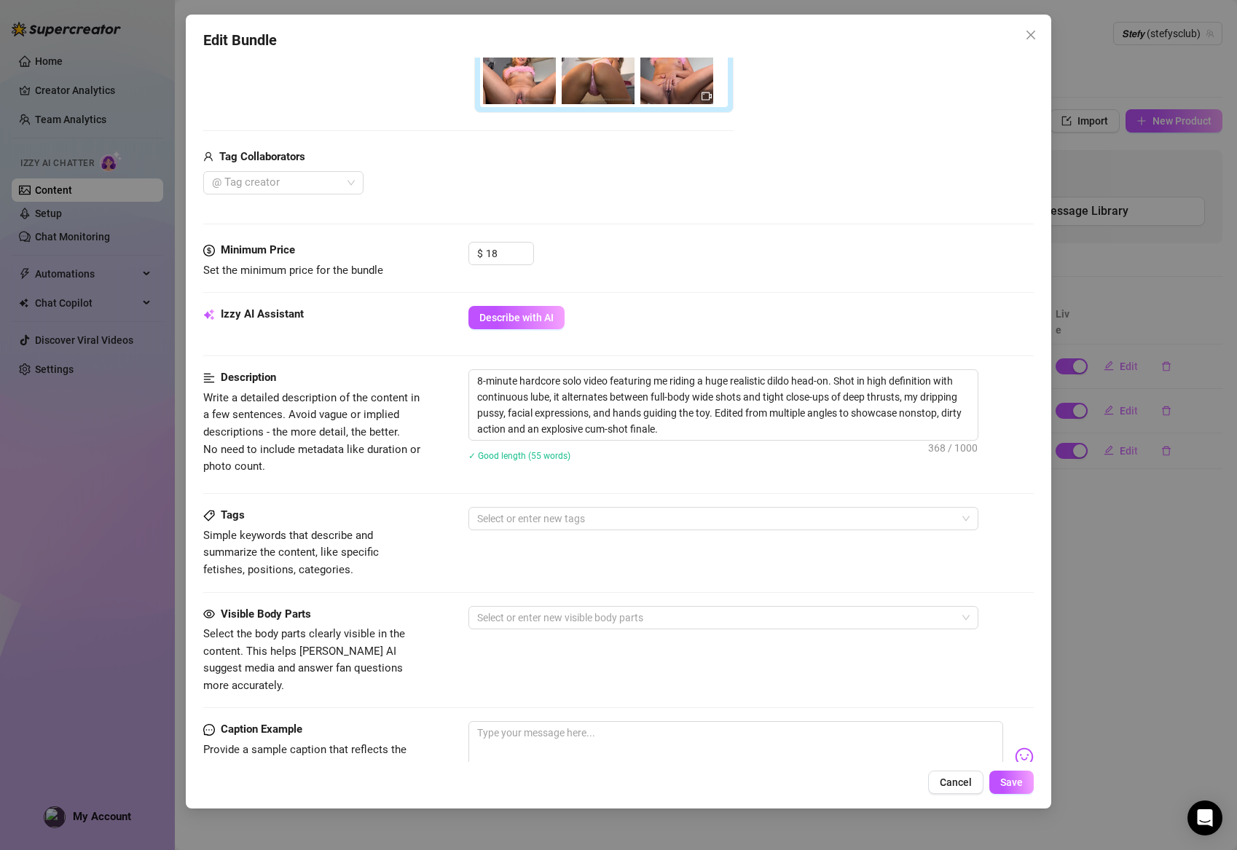
type input "PINK RIDING FRONT FAKE CUM"
click at [545, 533] on div "Tags Simple keywords that describe and summarize the content, like specific fet…" at bounding box center [618, 542] width 831 height 71
click at [546, 519] on div at bounding box center [715, 519] width 489 height 20
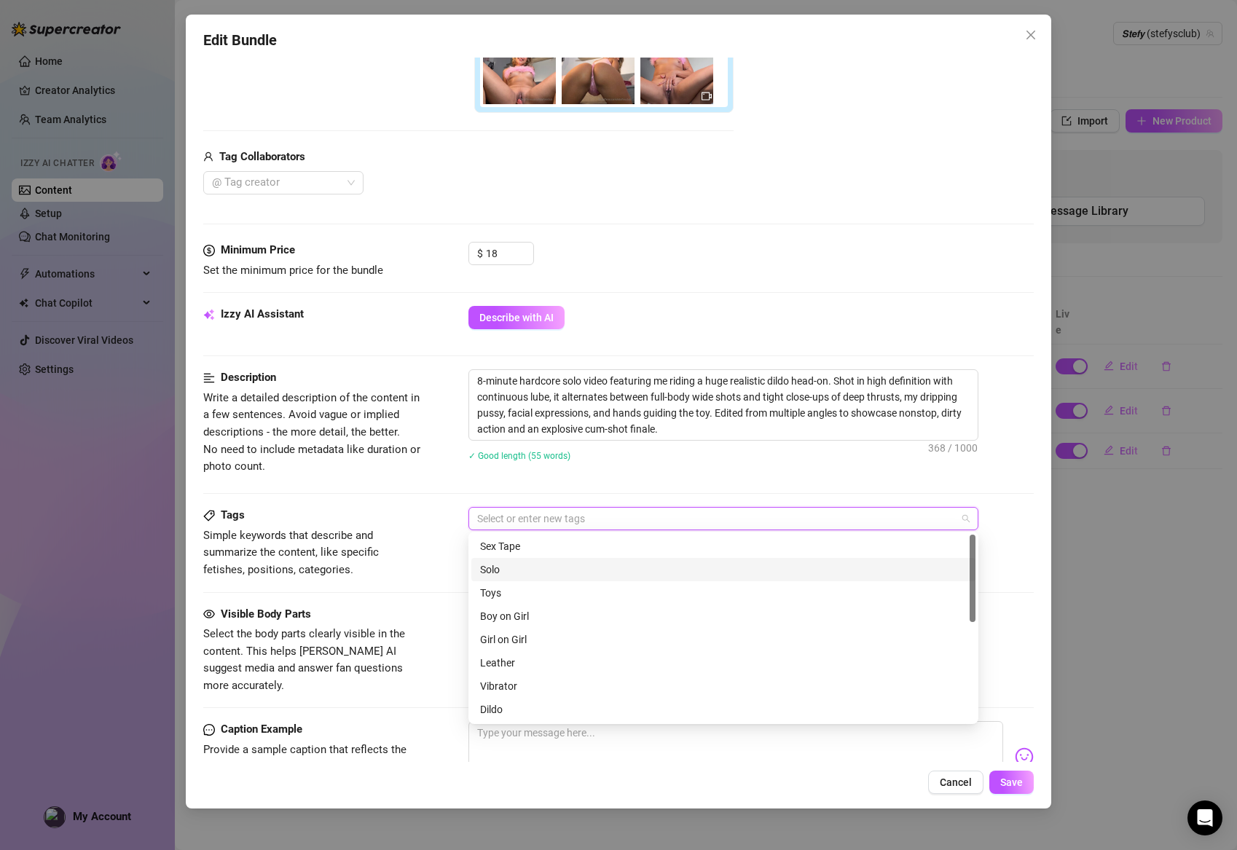
click at [519, 573] on div "Solo" at bounding box center [723, 570] width 487 height 16
click at [509, 592] on div "Toys" at bounding box center [723, 593] width 487 height 16
click at [501, 575] on div "Dildo" at bounding box center [723, 575] width 487 height 16
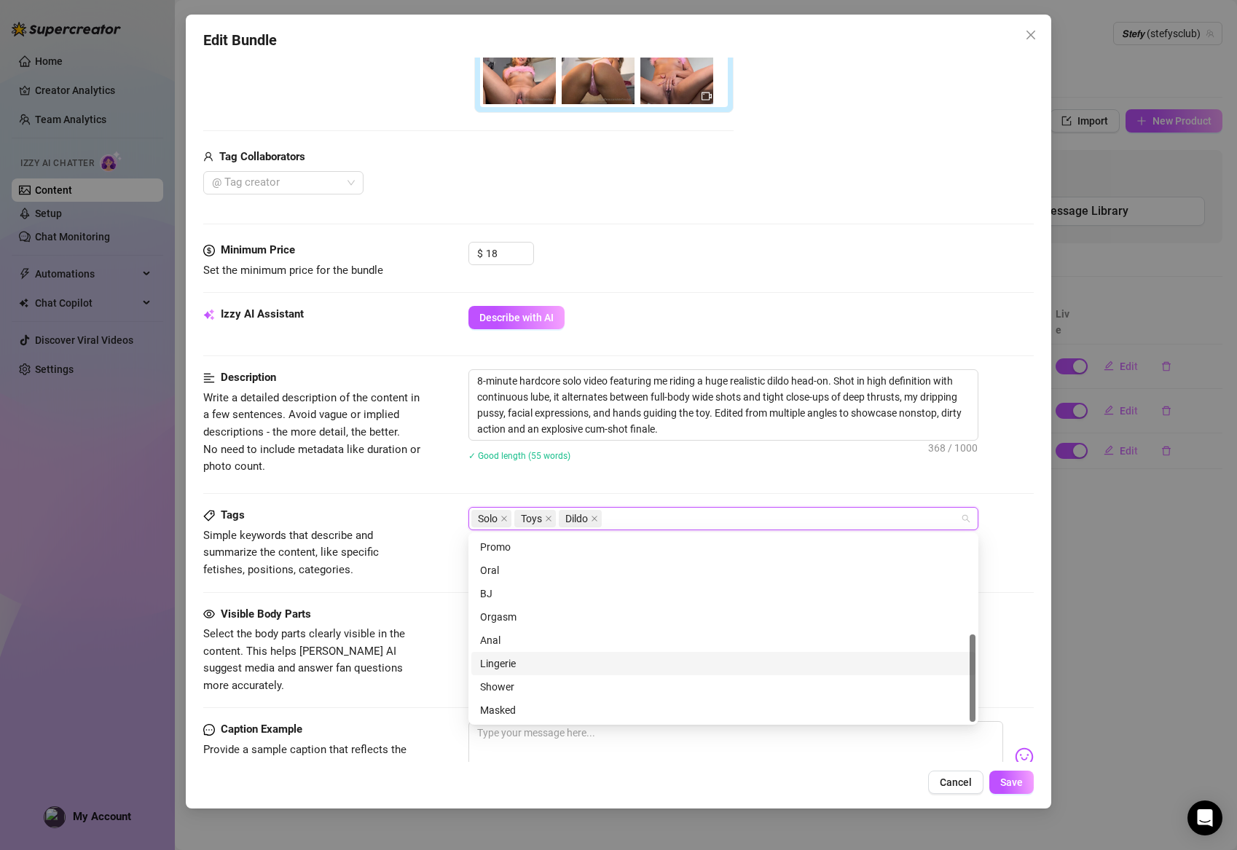
scroll to position [0, 0]
click at [506, 616] on div "Orgasm" at bounding box center [723, 616] width 487 height 16
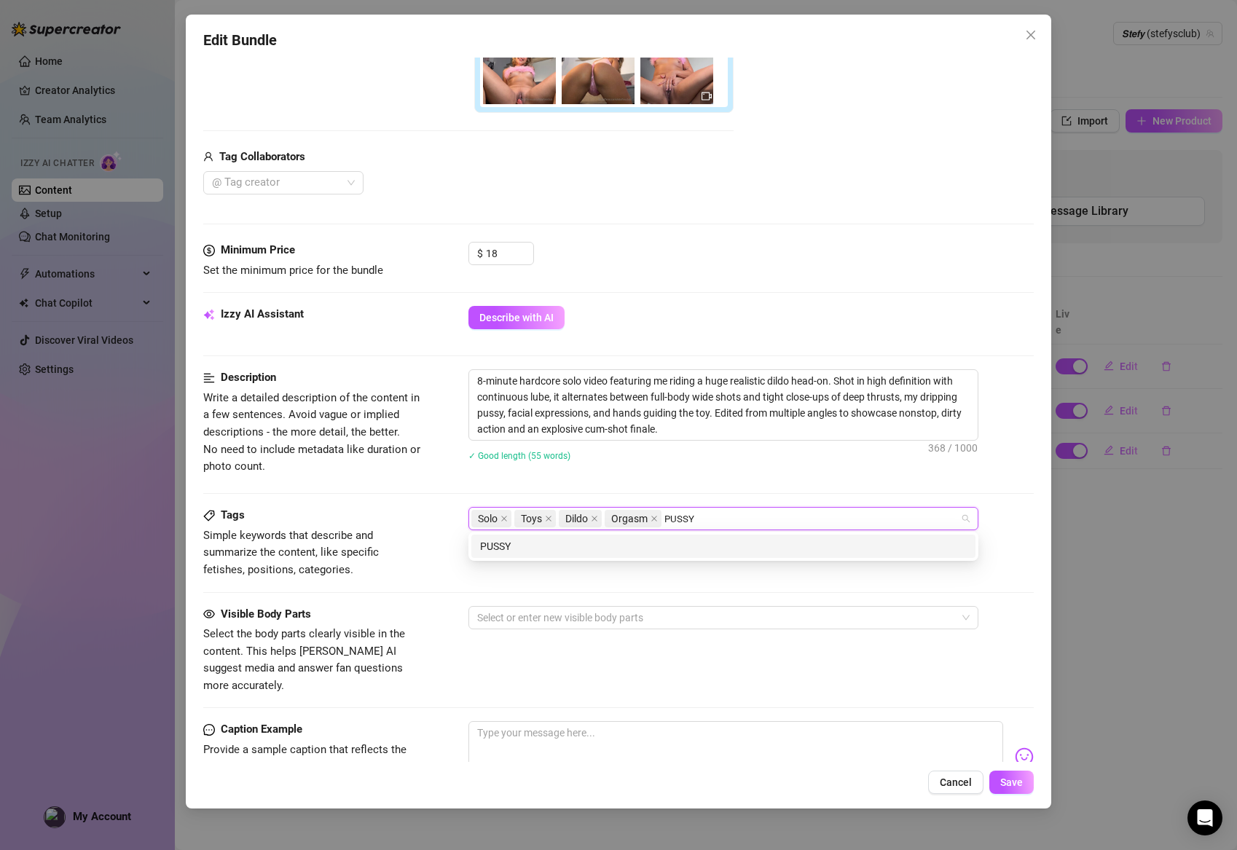
type input "PUSSY"
type input "CUM SHOT"
type input "cumming"
type input "fake cum"
type input "hardcore"
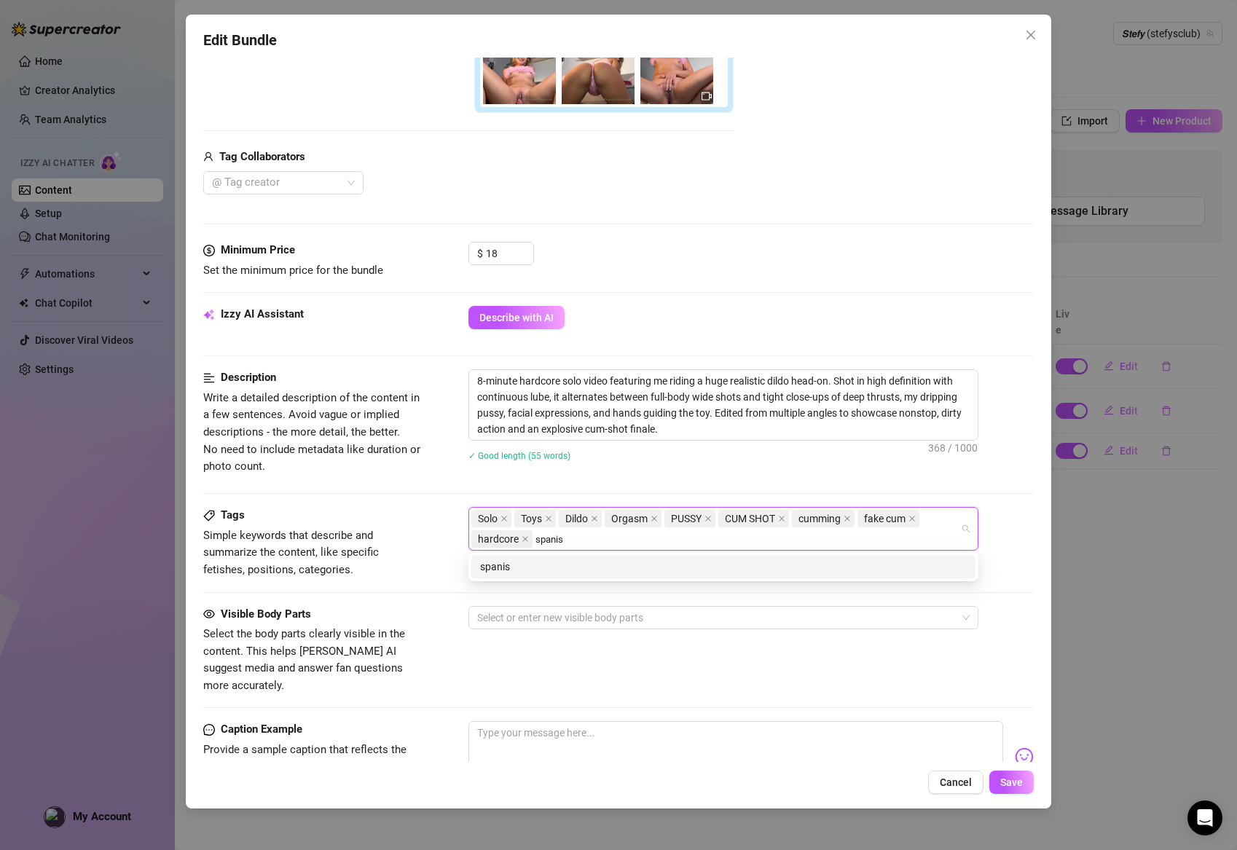
type input "spanish"
type input "español"
type input "close up"
type input "wide shot"
type input "explicit"
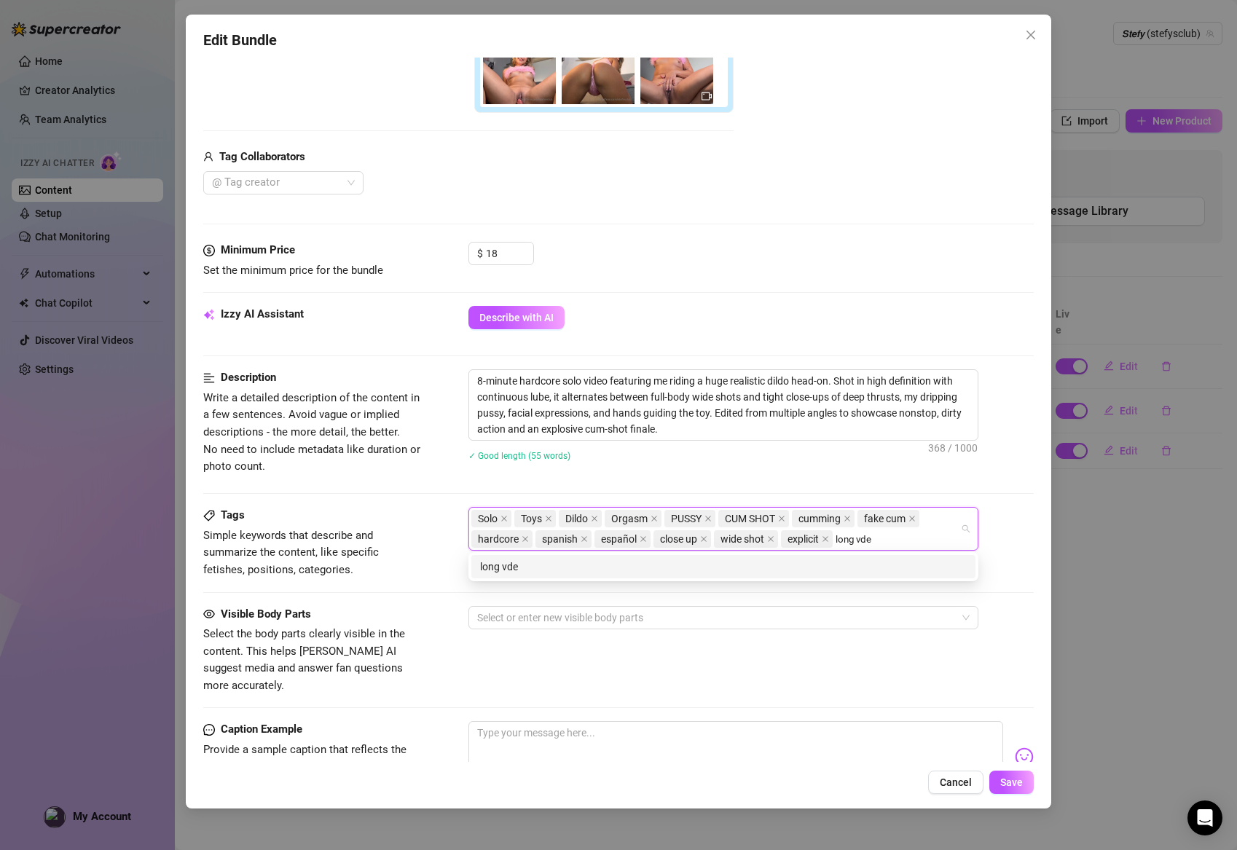
type input "long ode"
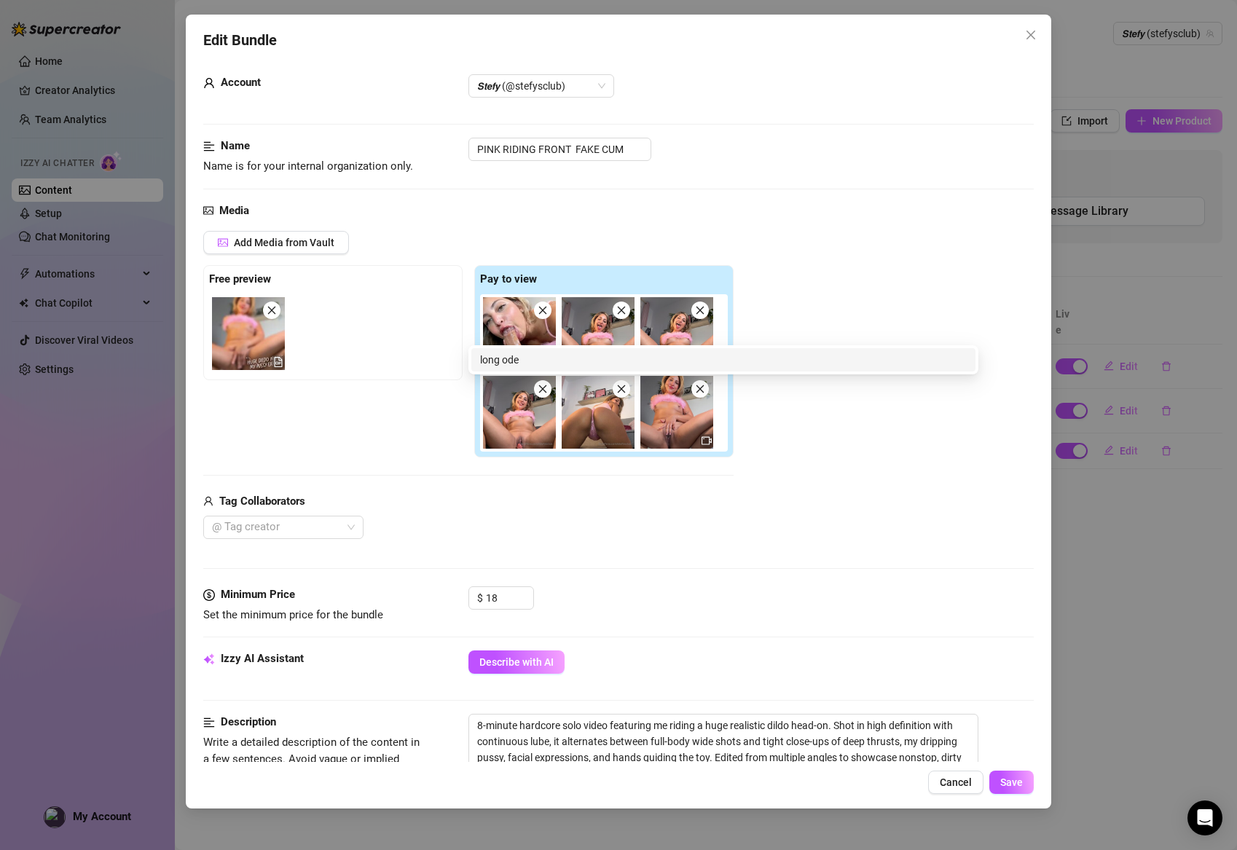
scroll to position [492, 0]
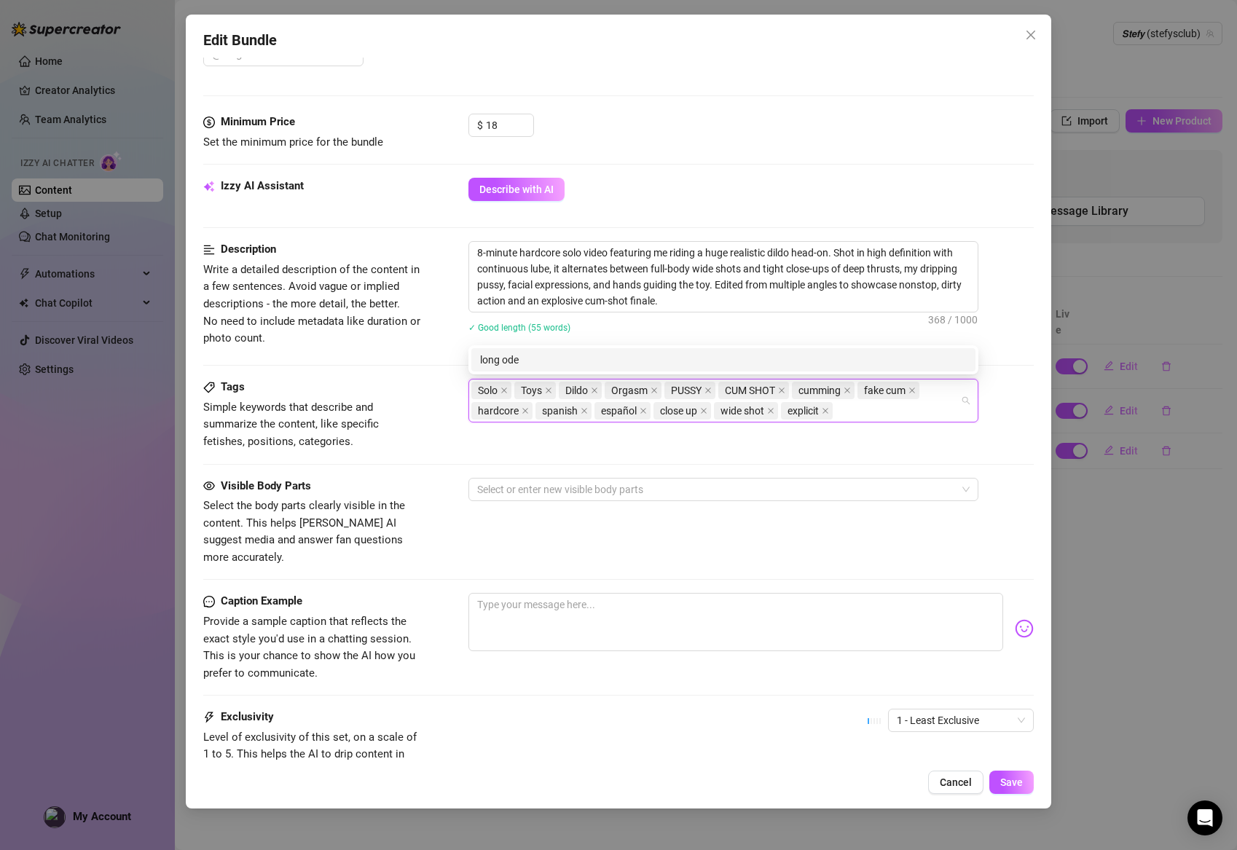
click at [887, 408] on div "Solo Toys Dildo Orgasm PUSSY CUM SHOT cumming fake cum hardcore spanish español…" at bounding box center [715, 400] width 489 height 41
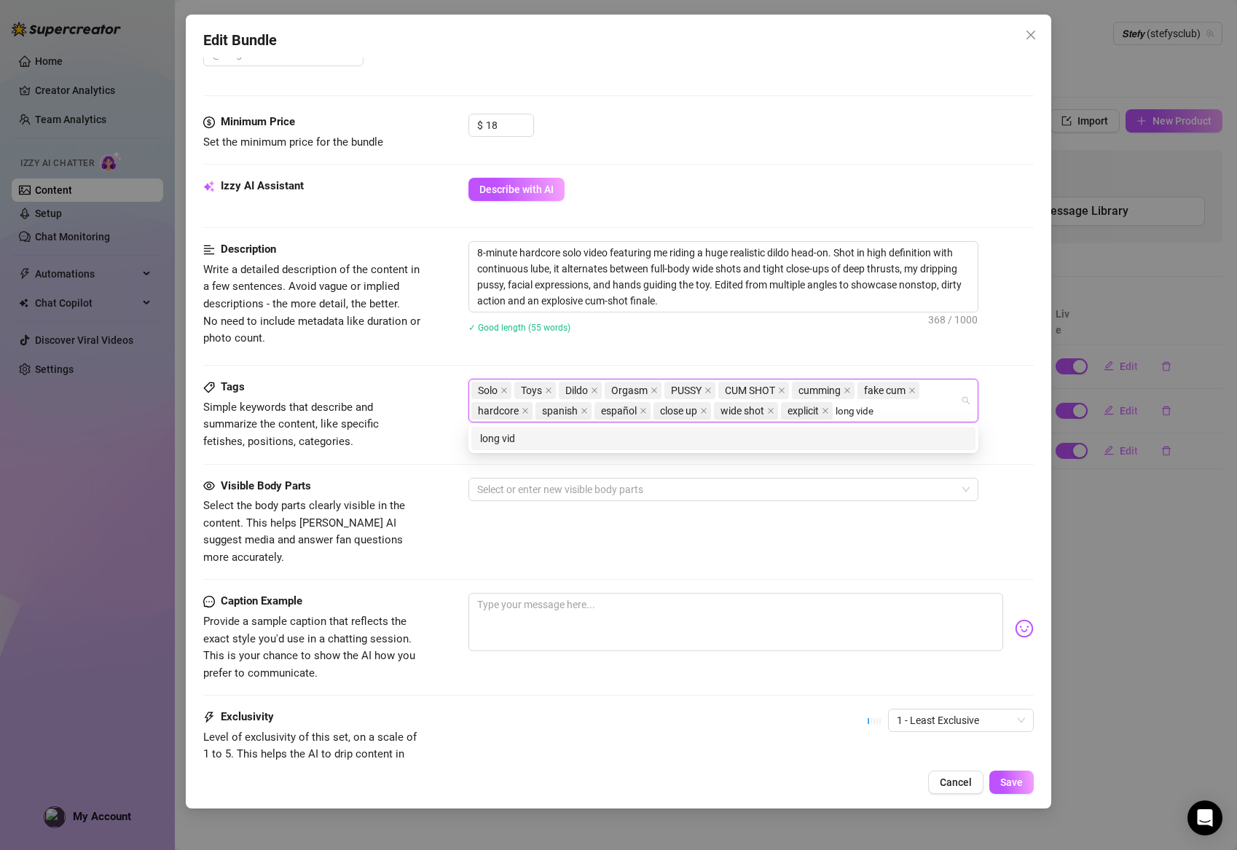
type input "long video"
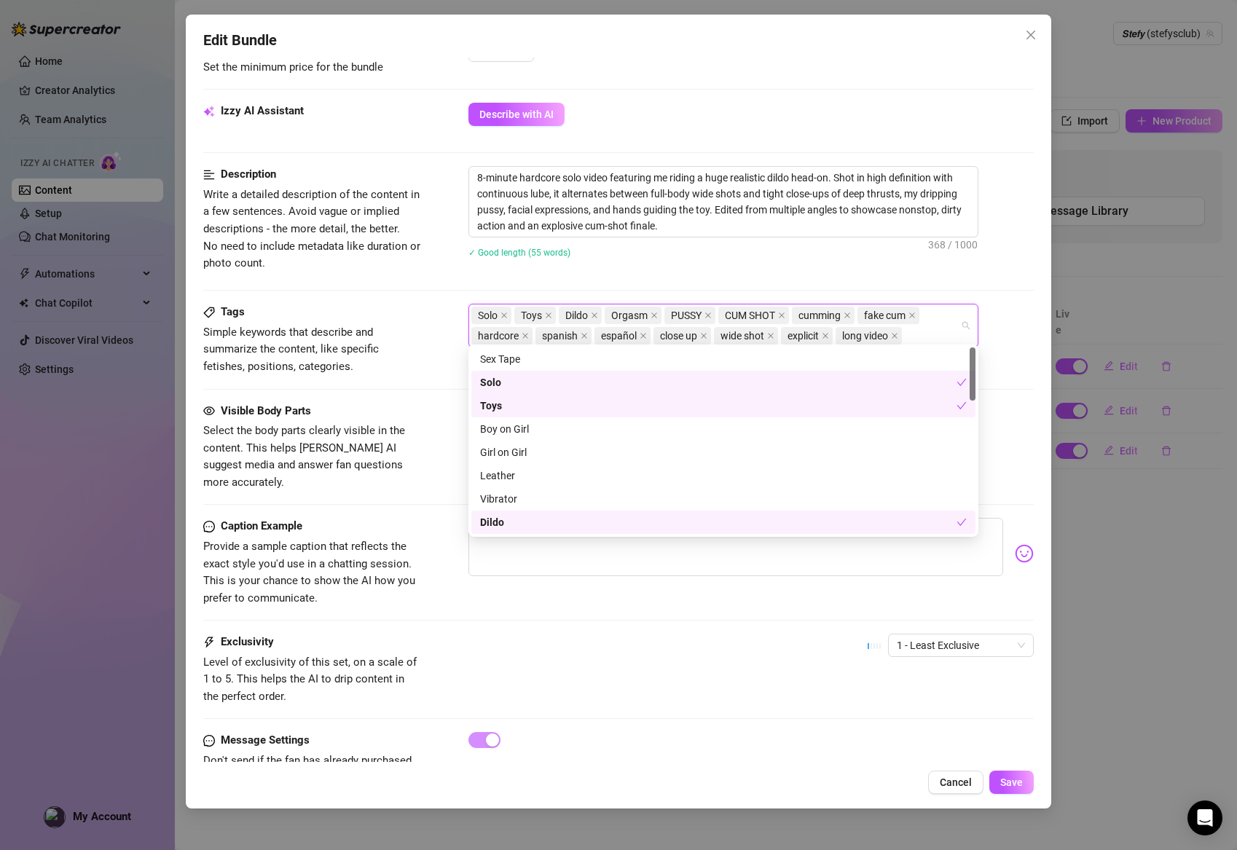
scroll to position [571, 0]
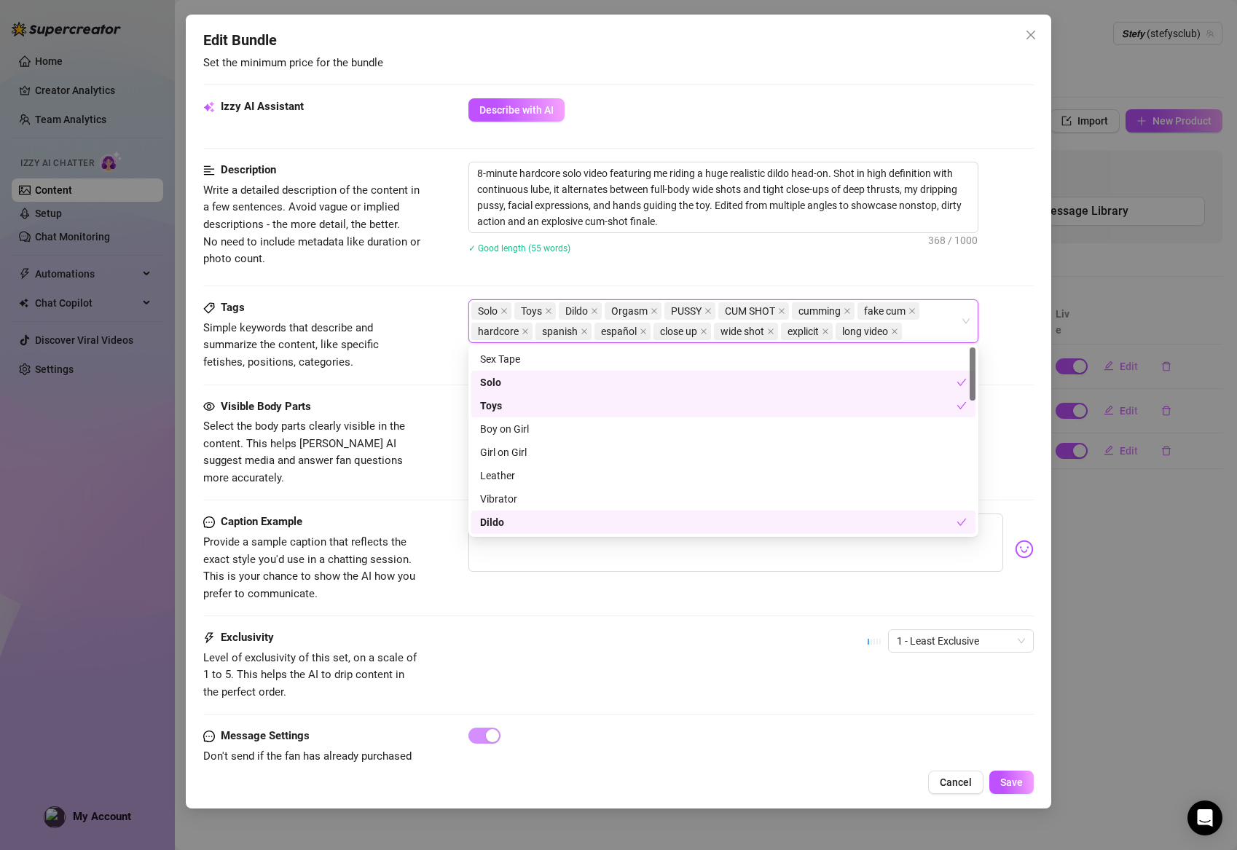
click at [568, 556] on div at bounding box center [751, 549] width 566 height 71
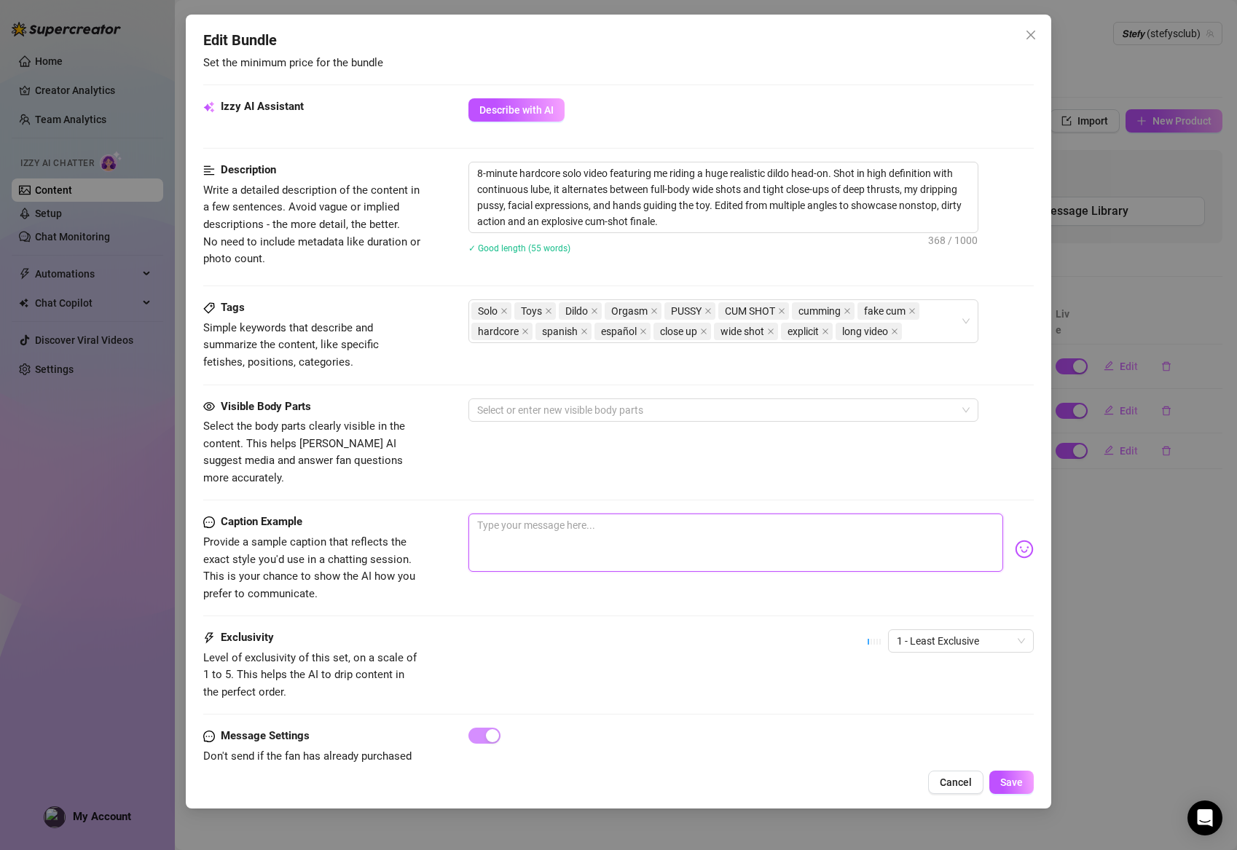
click at [567, 533] on textarea at bounding box center [735, 543] width 535 height 58
click at [576, 514] on textarea at bounding box center [735, 543] width 535 height 58
paste textarea "PUSSY CUM-SHOT 😳💥💦 Riding that huge beast head-on 🍆, shaking with pleasure and …"
type textarea "PUSSY CUM-SHOT 😳💥💦 Riding that huge beast head-on 🍆, shaking with pleasure and …"
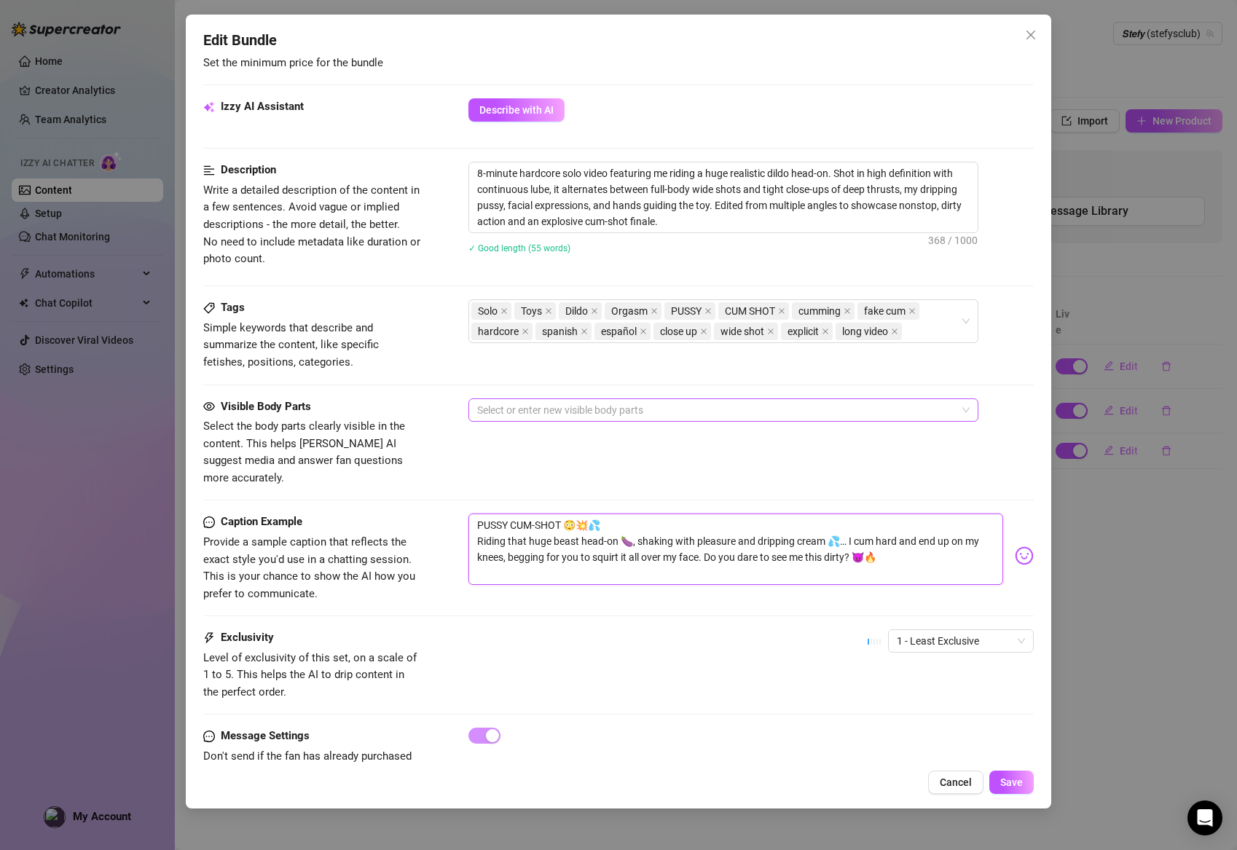
scroll to position [0, 0]
click at [572, 413] on div at bounding box center [715, 410] width 489 height 20
type textarea "PUSSY CUM-SHOT 😳💥💦 Riding that huge beast head-on 🍆, shaking with pleasure and …"
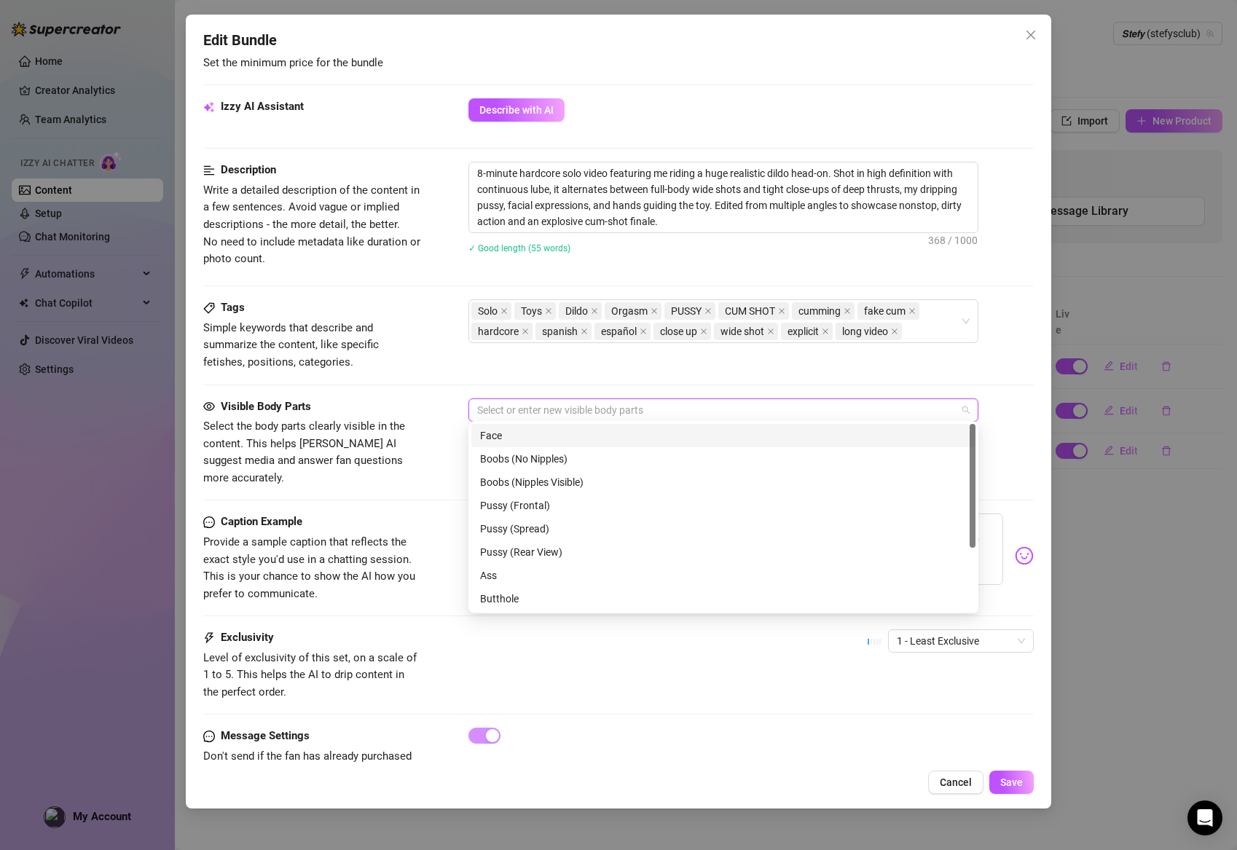
click at [551, 434] on div "Face" at bounding box center [723, 436] width 487 height 16
click at [539, 480] on div "Boobs (Nipples Visible)" at bounding box center [723, 482] width 487 height 16
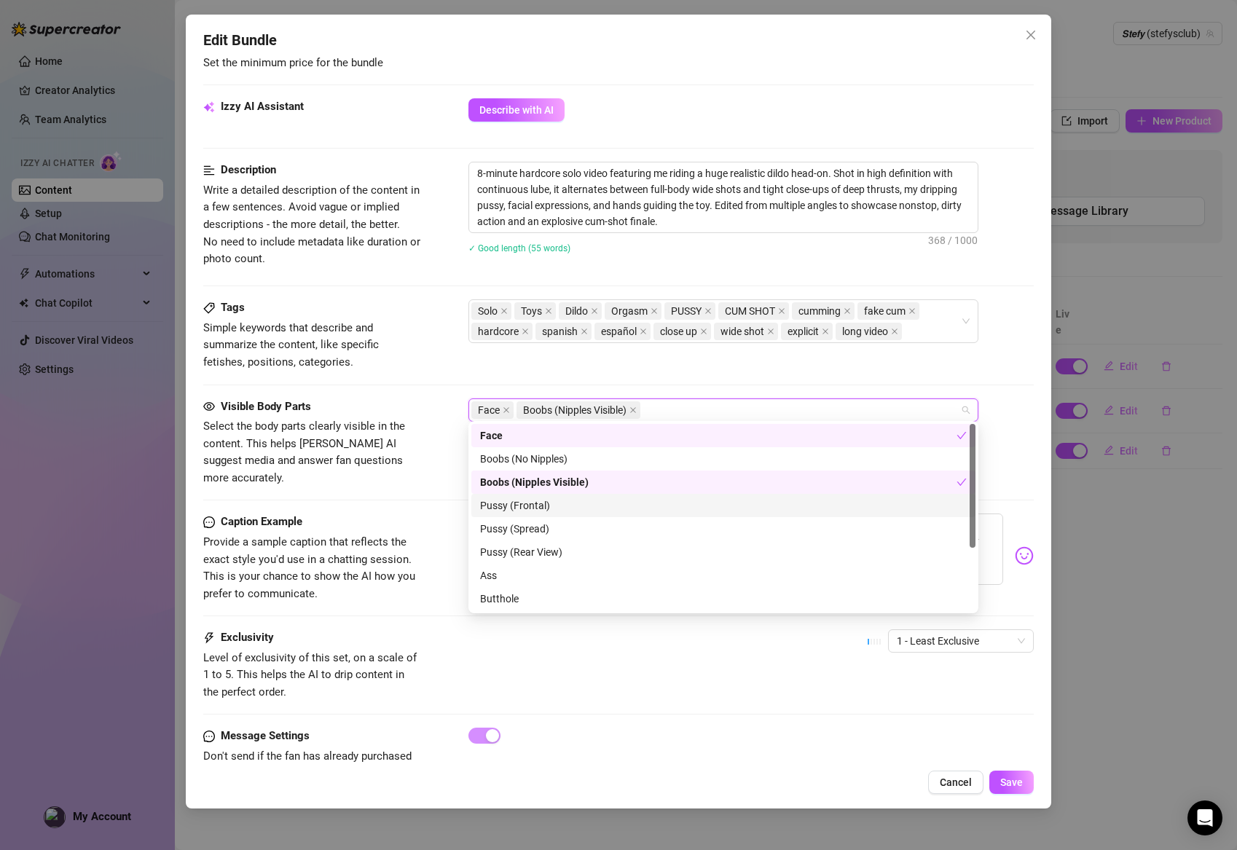
drag, startPoint x: 524, startPoint y: 512, endPoint x: 522, endPoint y: 520, distance: 8.3
click at [524, 513] on div "Pussy (Frontal)" at bounding box center [723, 506] width 487 height 16
drag, startPoint x: 514, startPoint y: 531, endPoint x: 508, endPoint y: 547, distance: 17.3
click at [514, 531] on div "Pussy (Spread)" at bounding box center [723, 529] width 487 height 16
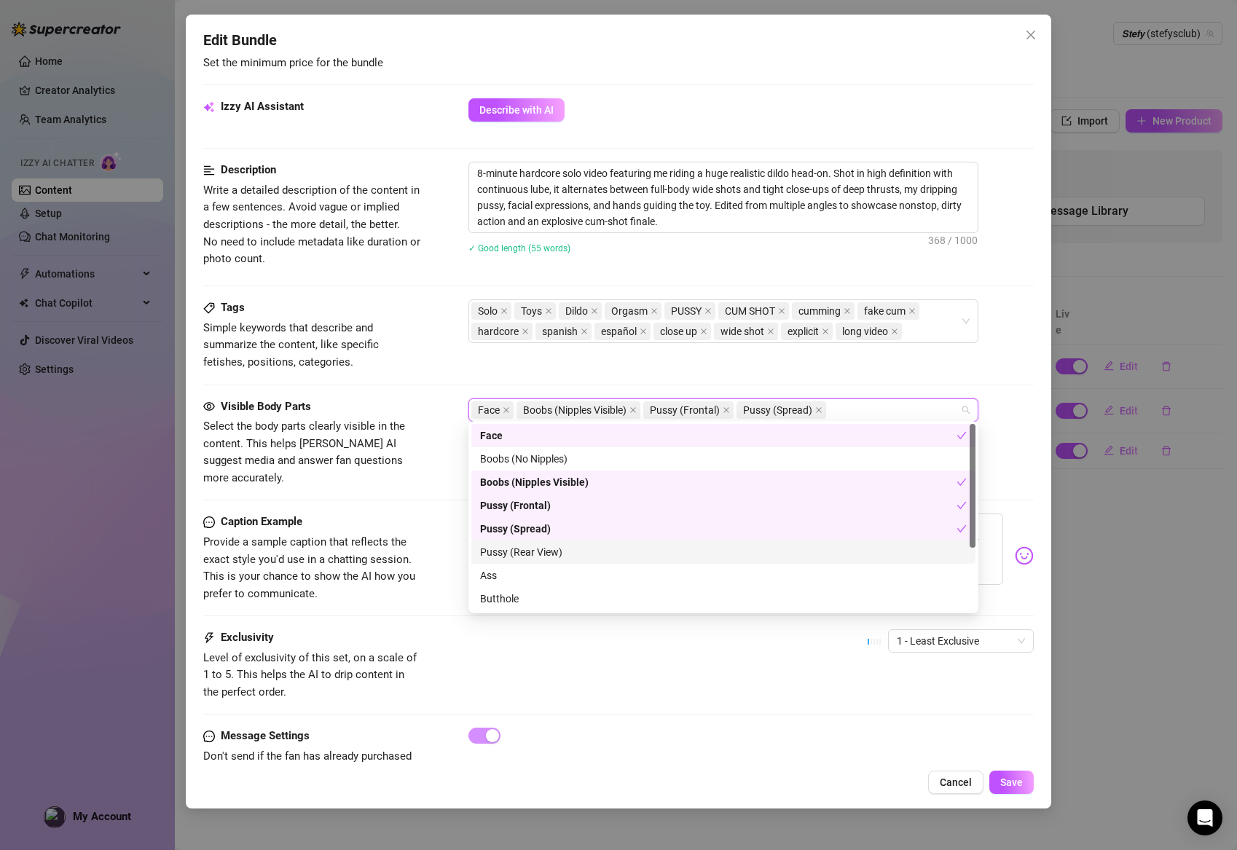
click at [507, 548] on div "Pussy (Rear View)" at bounding box center [723, 552] width 487 height 16
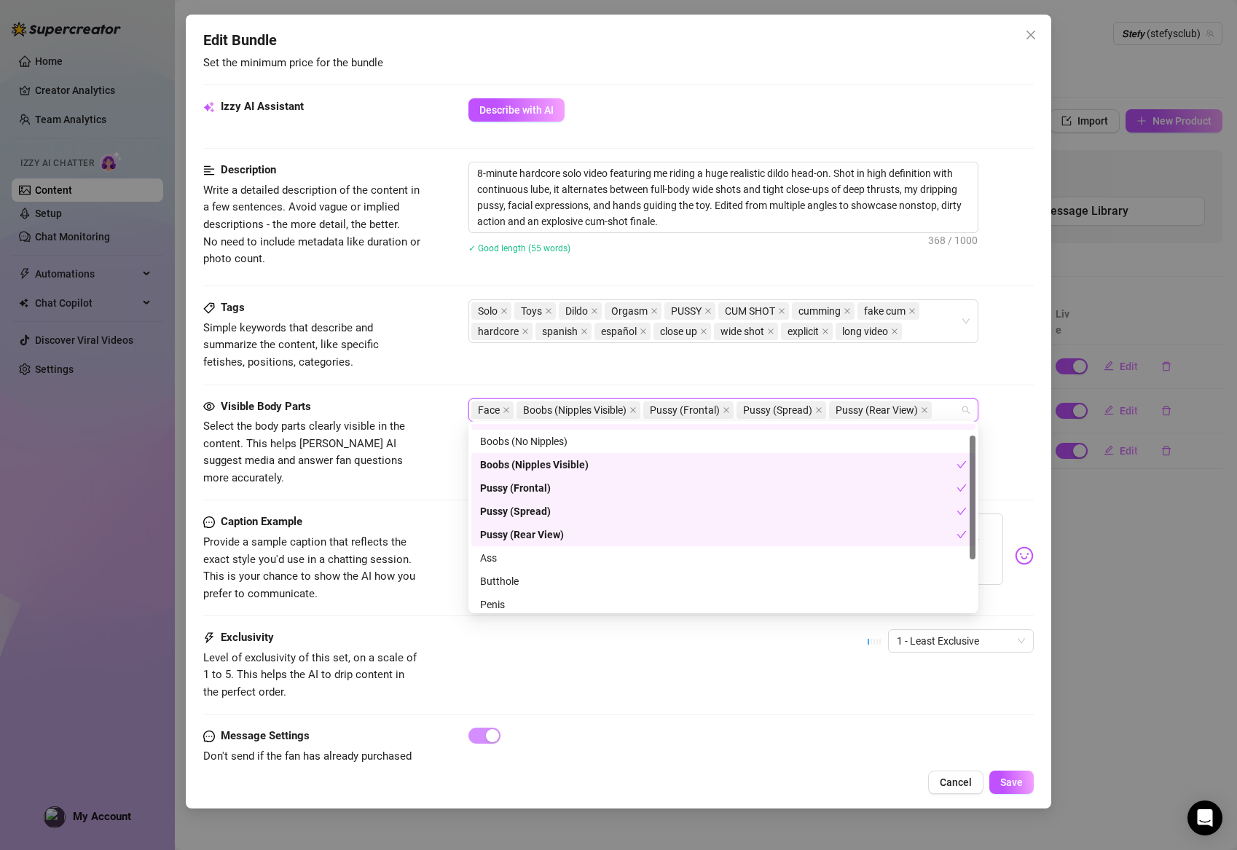
scroll to position [25, 0]
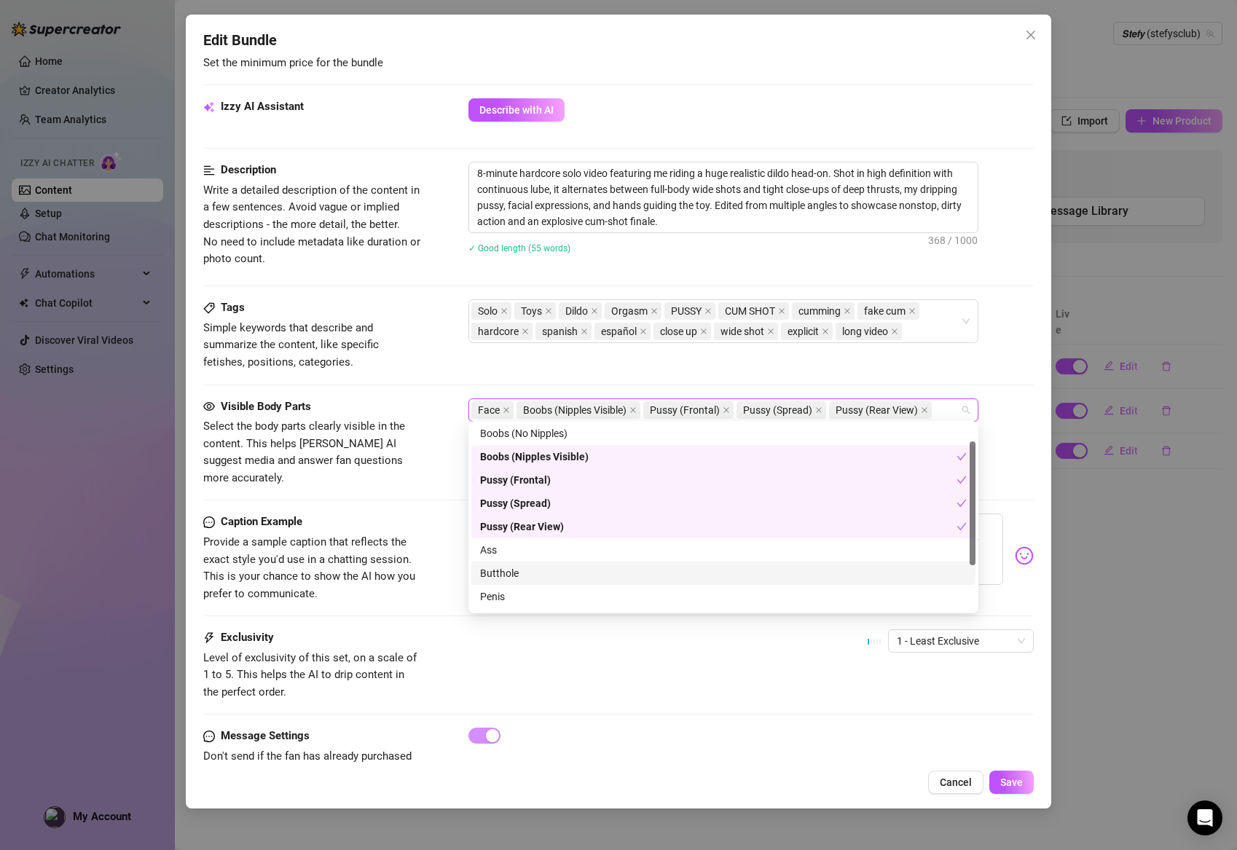
click at [501, 562] on div "Butthole" at bounding box center [723, 573] width 504 height 23
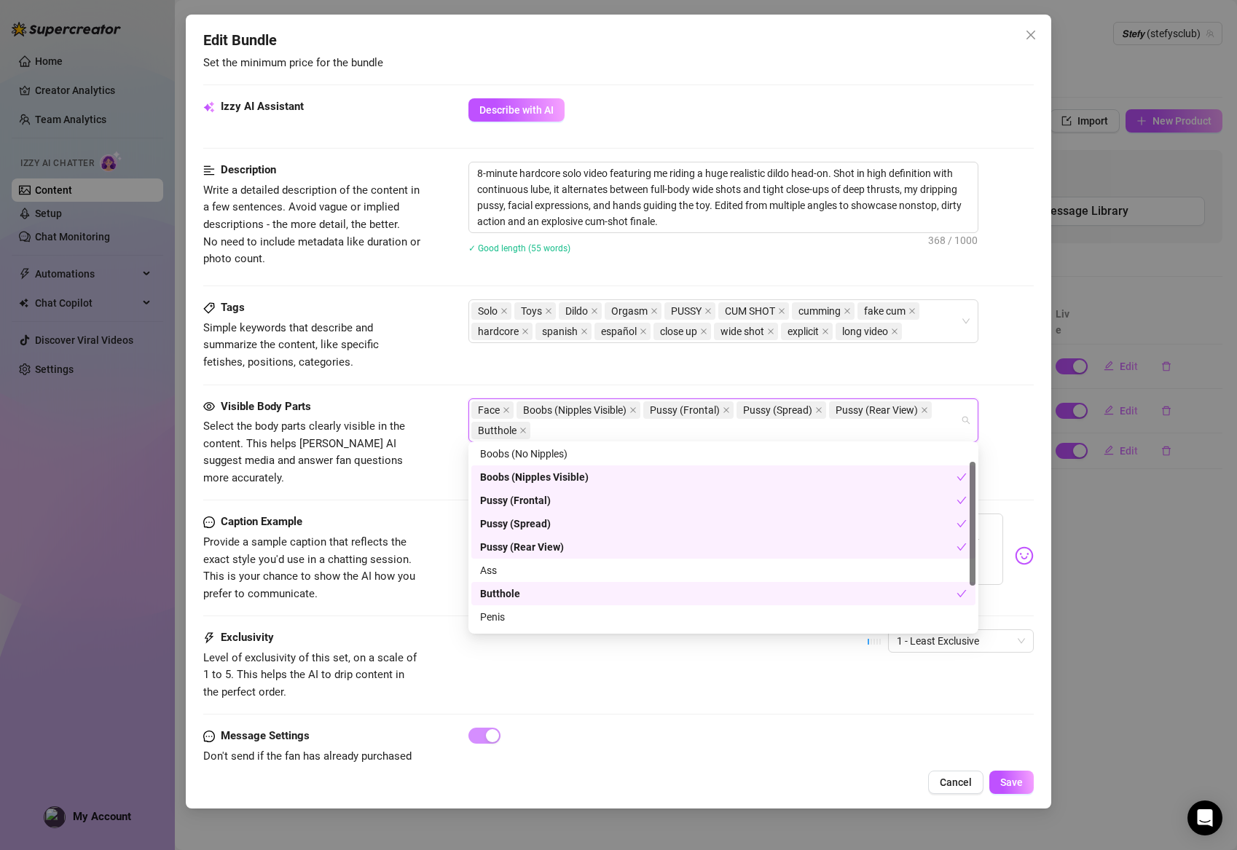
click at [502, 586] on div "Butthole" at bounding box center [718, 594] width 476 height 16
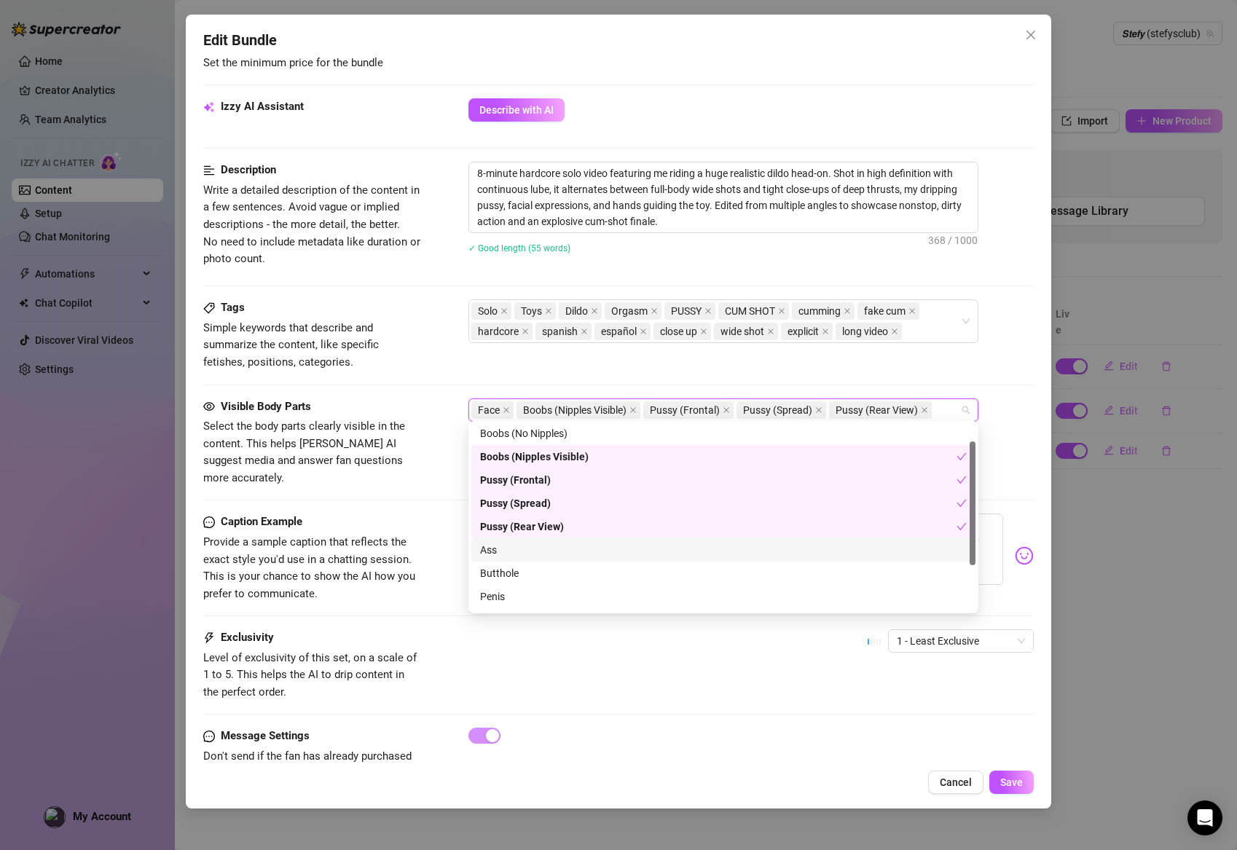
click at [503, 550] on div "Ass" at bounding box center [723, 550] width 487 height 16
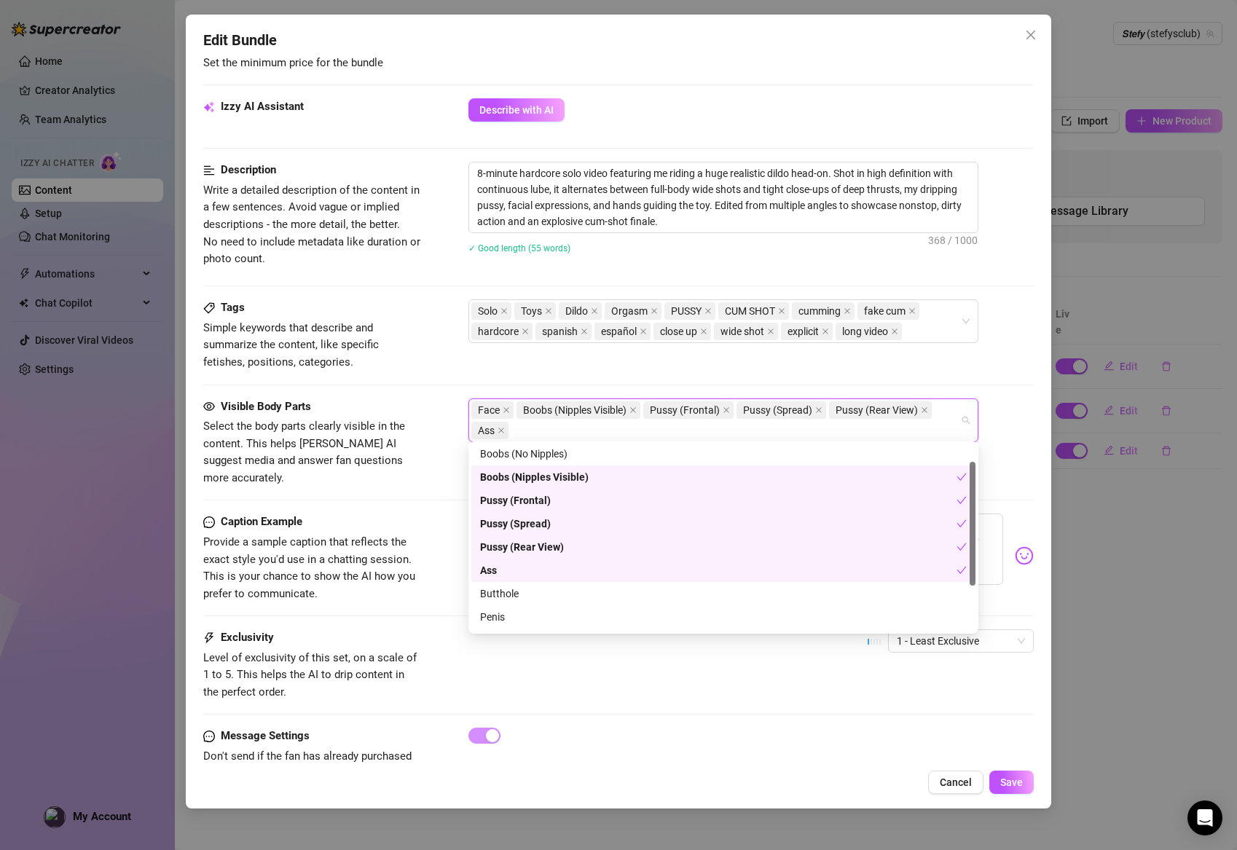
click at [497, 573] on div "Ass" at bounding box center [718, 570] width 476 height 16
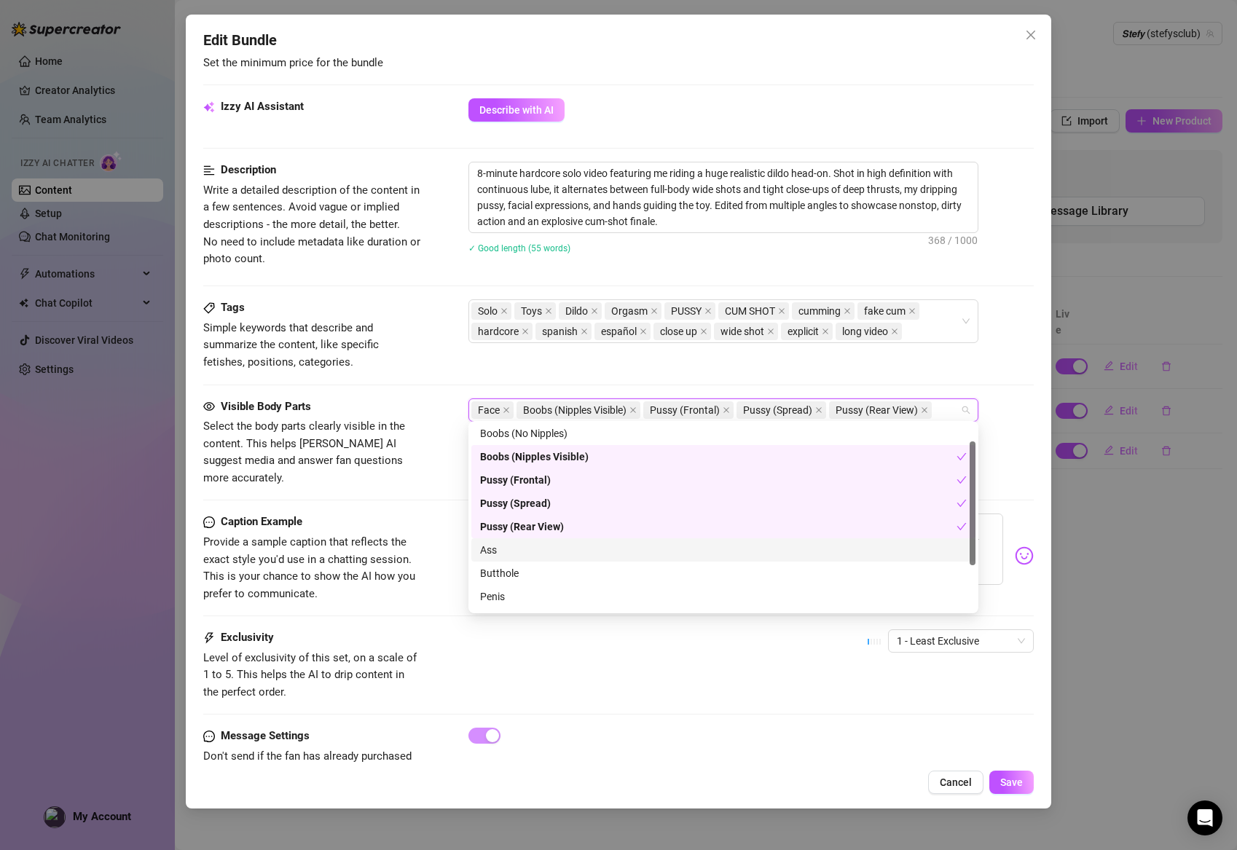
click at [498, 549] on div "Ass" at bounding box center [723, 550] width 487 height 16
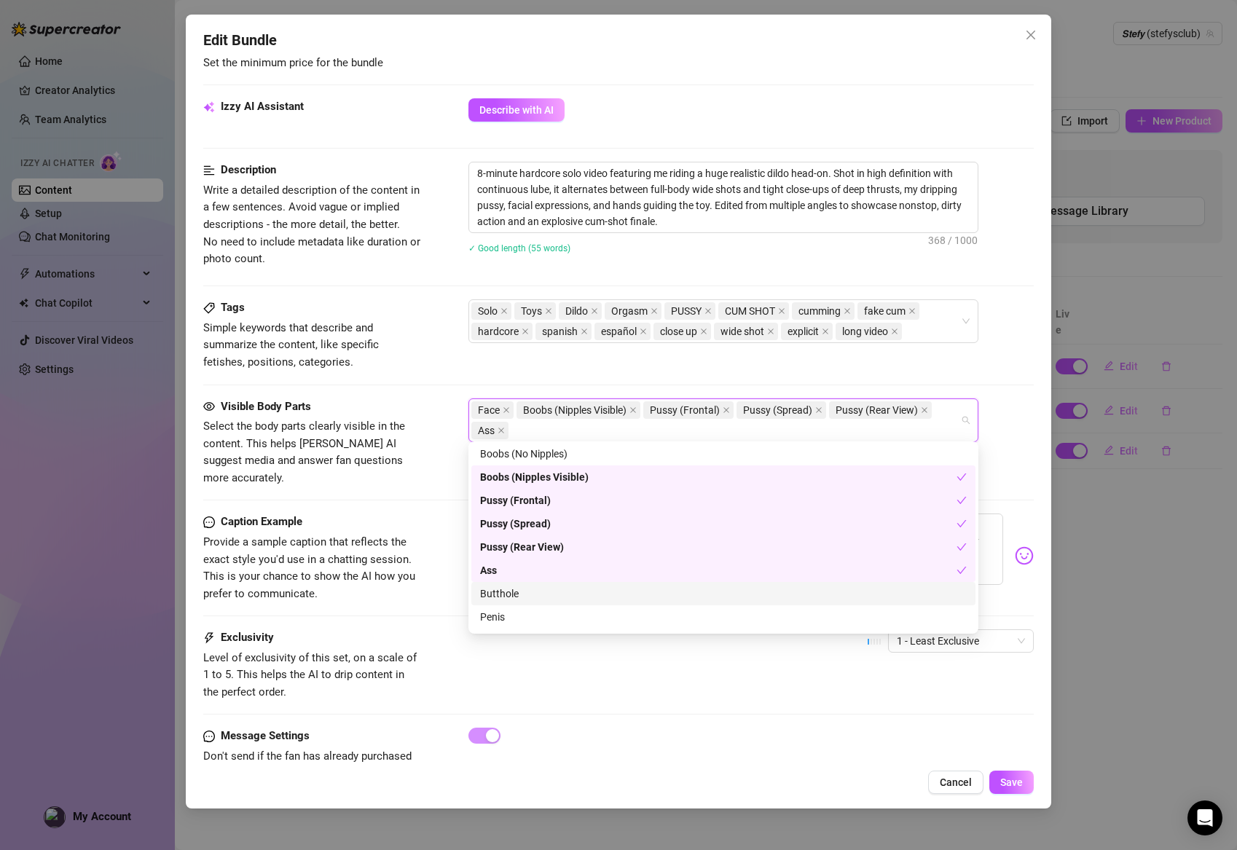
click at [502, 602] on div "Butthole" at bounding box center [723, 593] width 504 height 23
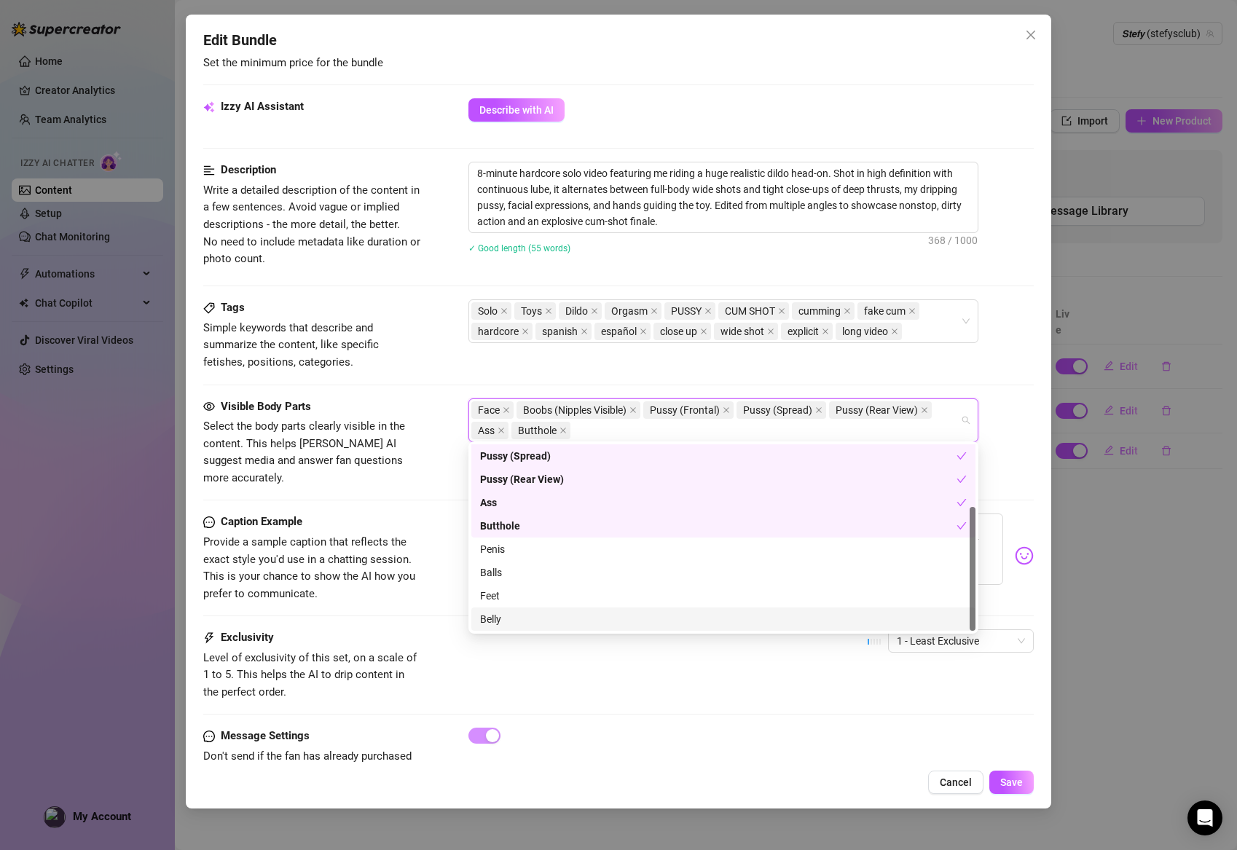
click at [520, 616] on div "Belly" at bounding box center [723, 619] width 487 height 16
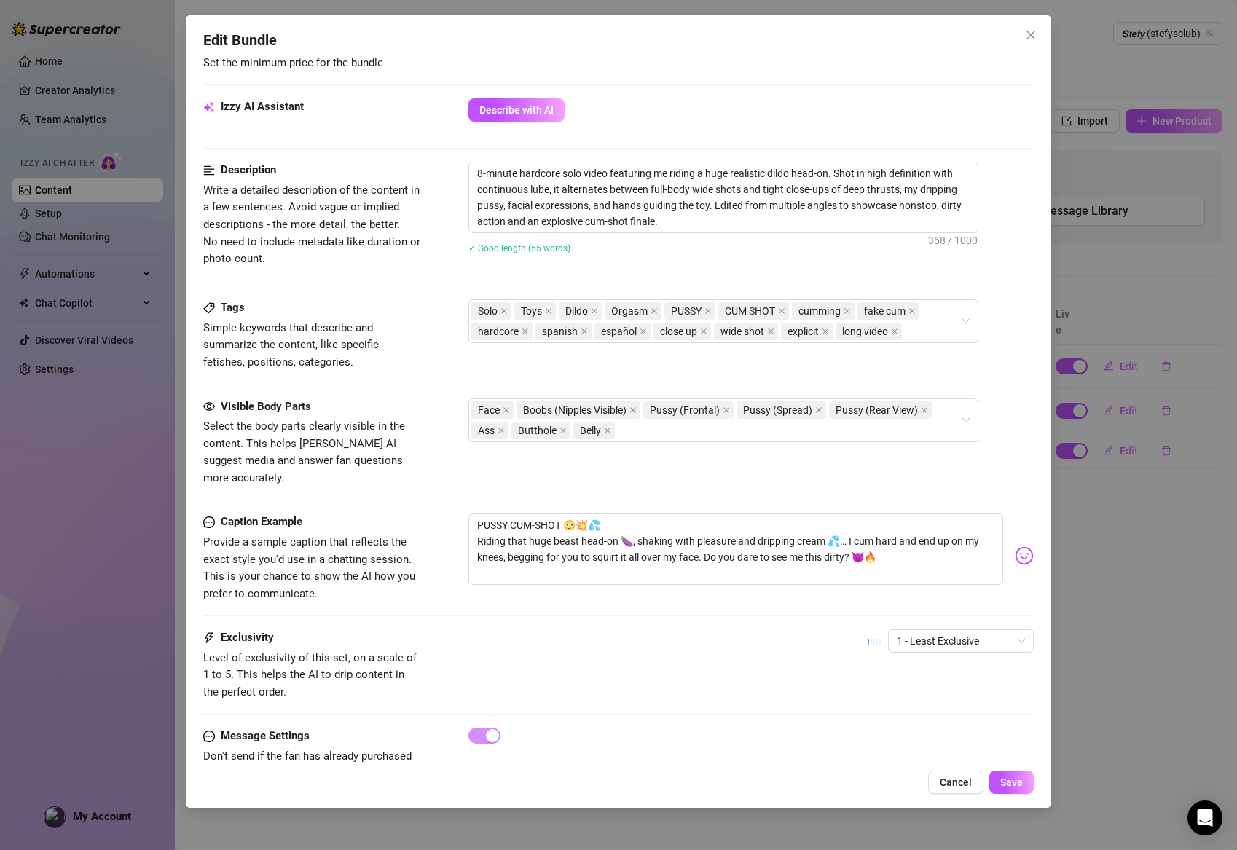
click at [653, 691] on div "Exclusivity Level of exclusivity of this set, on a scale of 1 to 5. This helps …" at bounding box center [618, 678] width 831 height 98
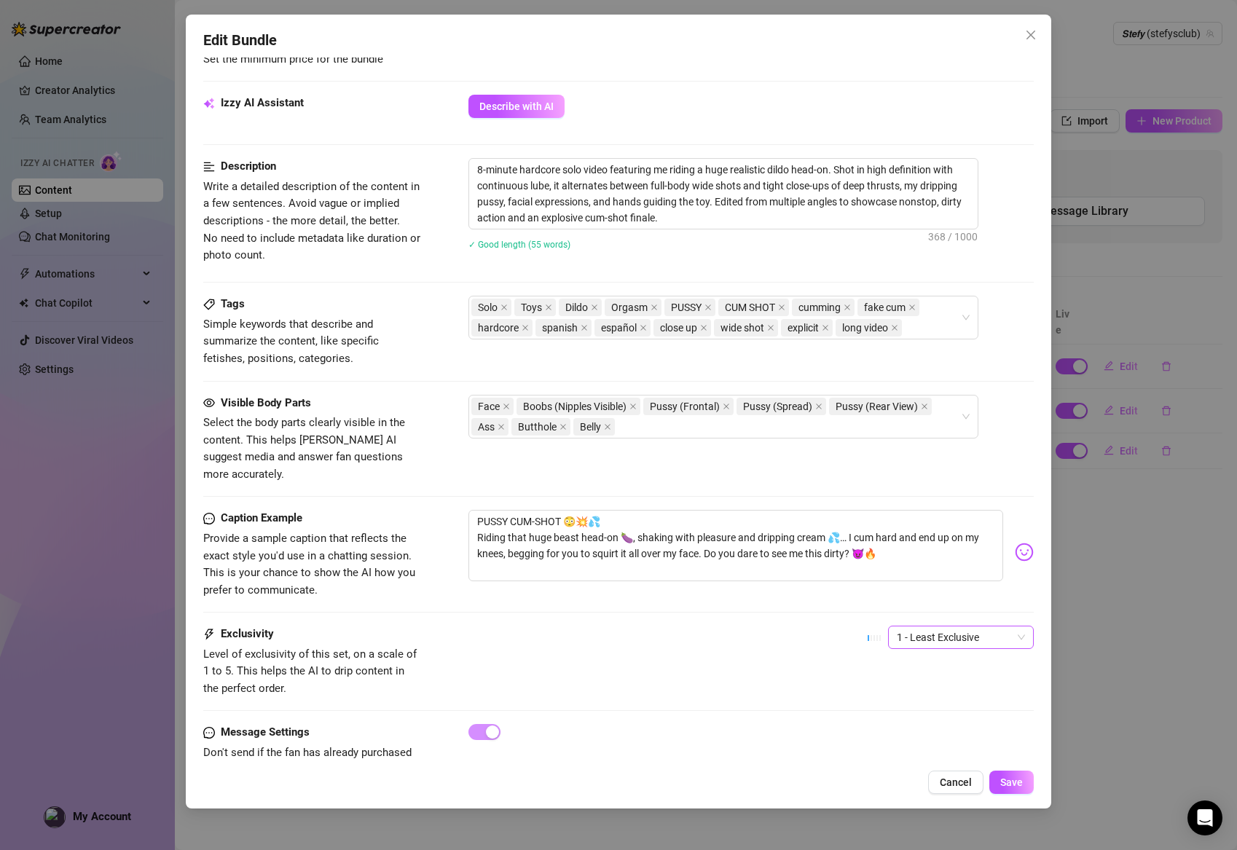
click at [933, 627] on span "1 - Least Exclusive" at bounding box center [961, 638] width 128 height 22
click at [911, 710] on div "4" at bounding box center [961, 714] width 122 height 16
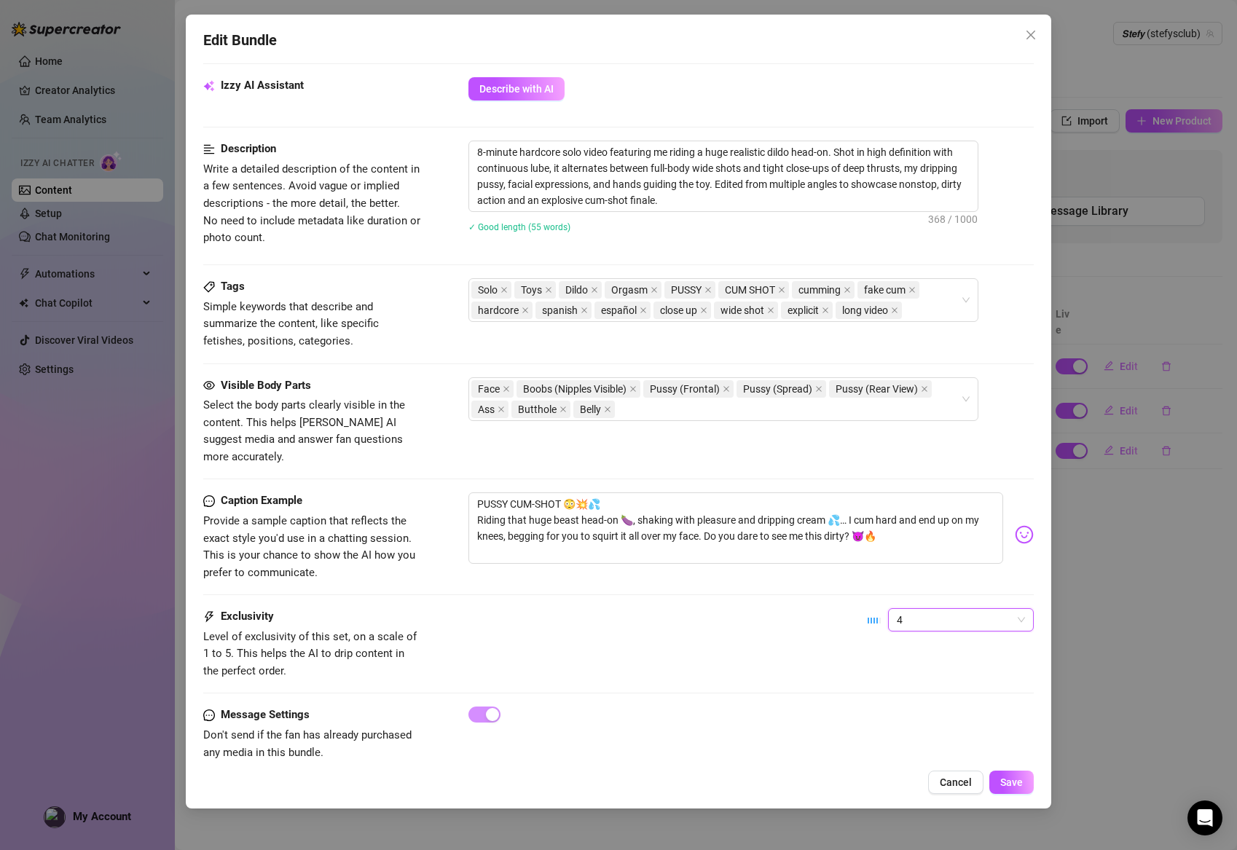
scroll to position [592, 0]
click at [1018, 783] on span "Save" at bounding box center [1011, 783] width 23 height 12
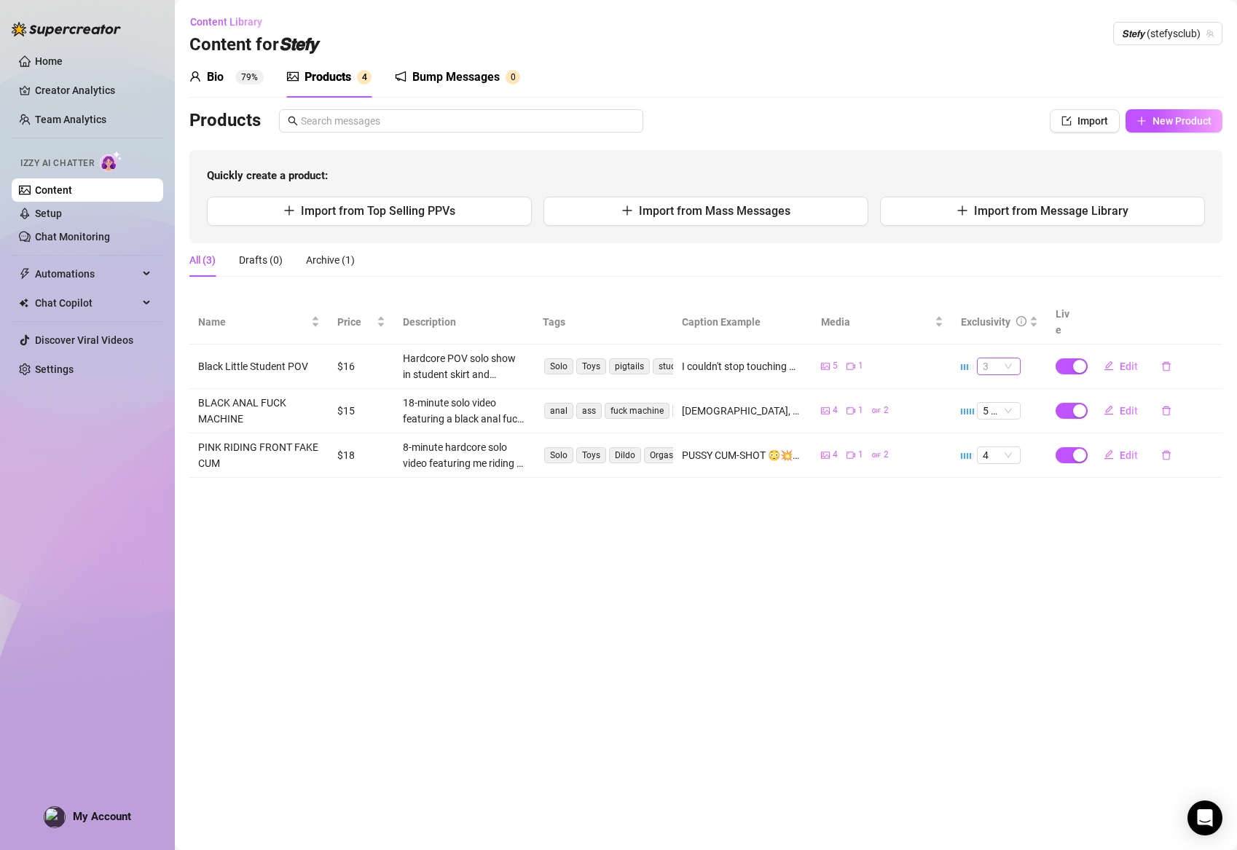
click at [1000, 358] on span "3" at bounding box center [999, 366] width 32 height 16
click at [990, 443] on div "4" at bounding box center [999, 446] width 20 height 16
click at [1125, 361] on span "Edit" at bounding box center [1129, 367] width 18 height 12
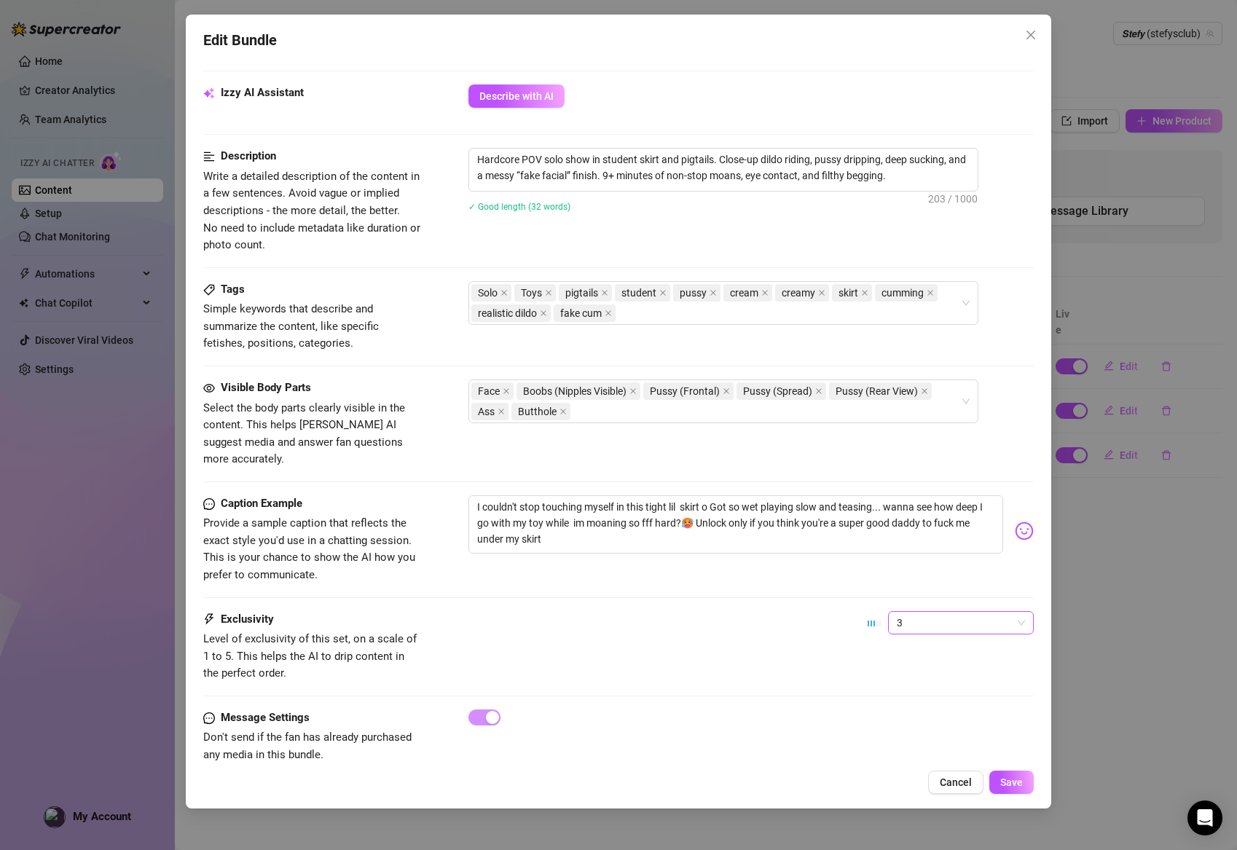
scroll to position [584, 0]
click at [918, 613] on span "3" at bounding box center [961, 624] width 128 height 22
click at [908, 687] on div "4" at bounding box center [961, 695] width 140 height 23
click at [1018, 788] on span "Save" at bounding box center [1011, 783] width 23 height 12
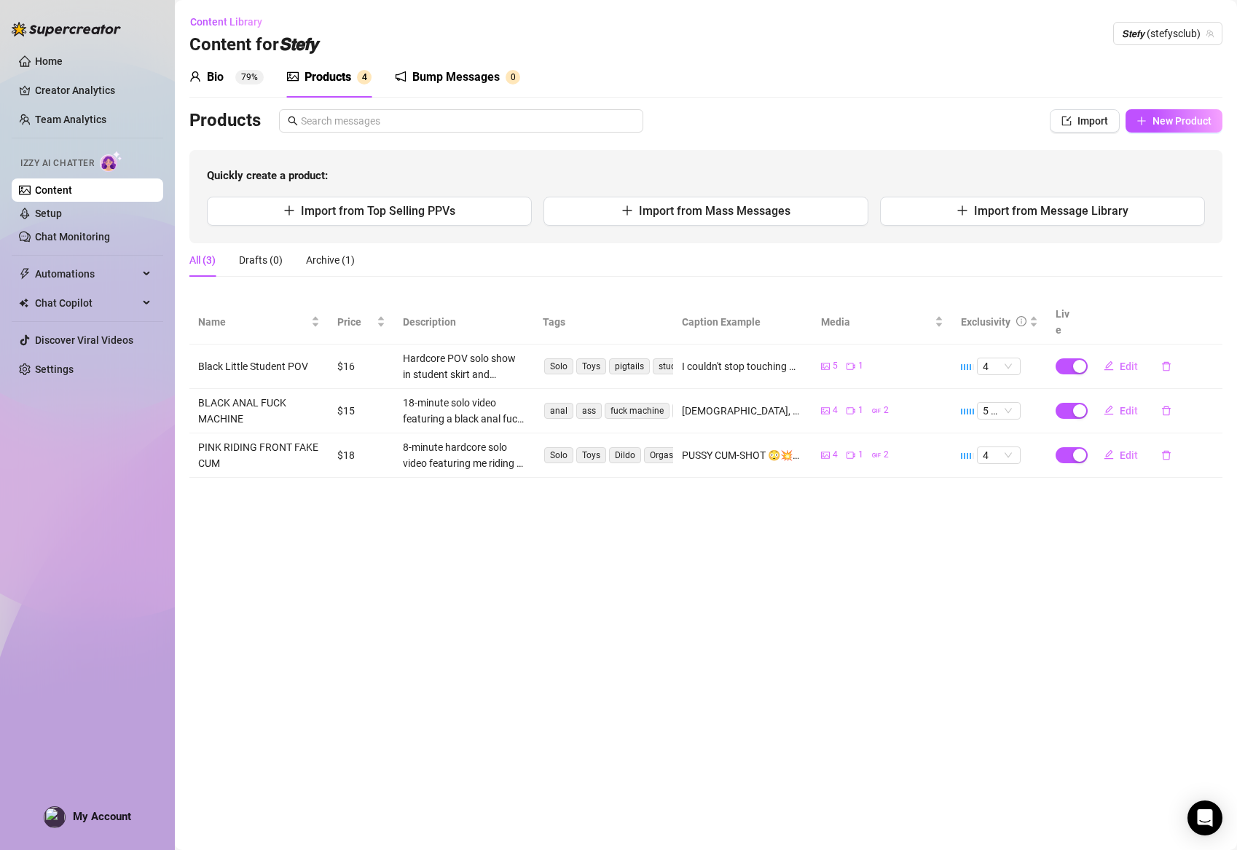
scroll to position [0, 0]
click at [1148, 114] on button "New Product" at bounding box center [1174, 120] width 97 height 23
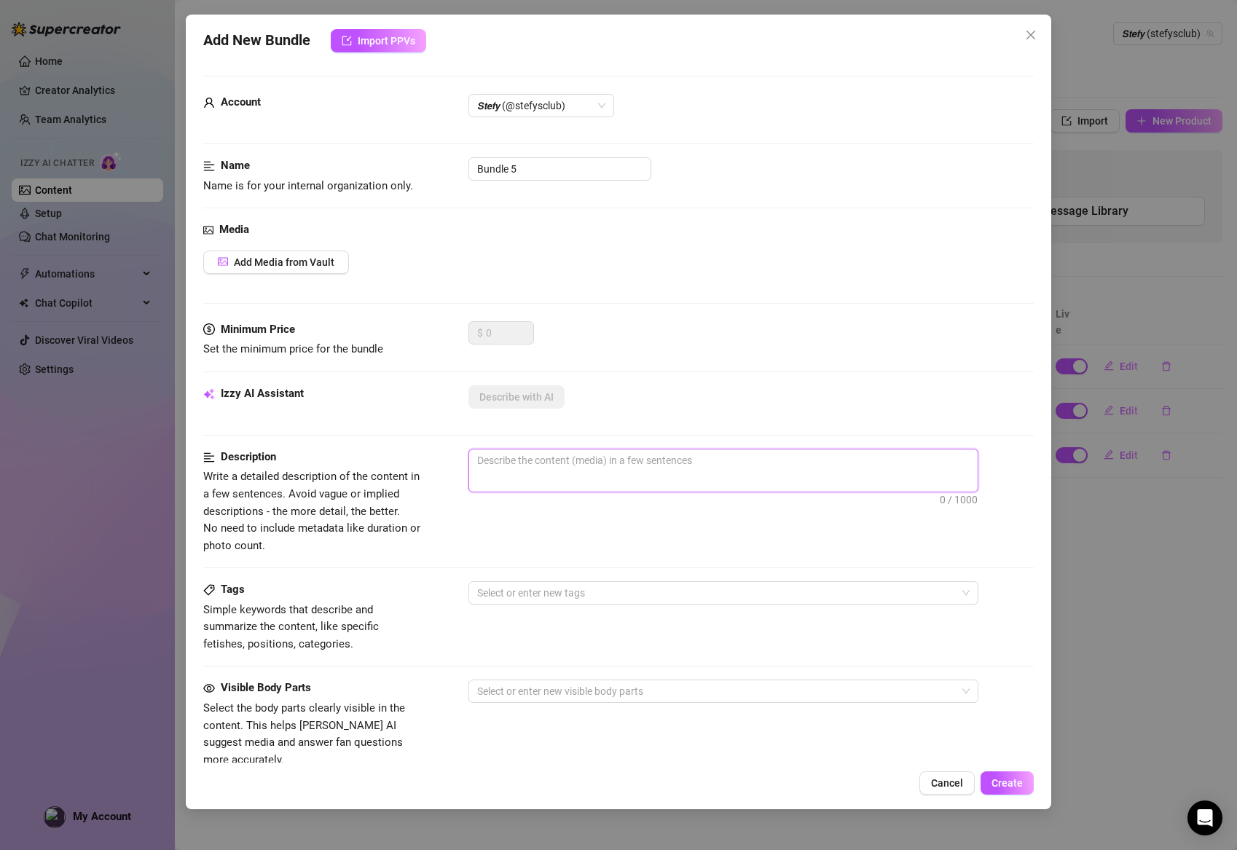
click at [532, 460] on textarea at bounding box center [723, 461] width 509 height 22
paste textarea "7-minute+ solo video in an intimate POV style: I play with my favorite butt plu…"
type textarea "7-minute+ solo video in an intimate POV style: I play with my favorite butt plu…"
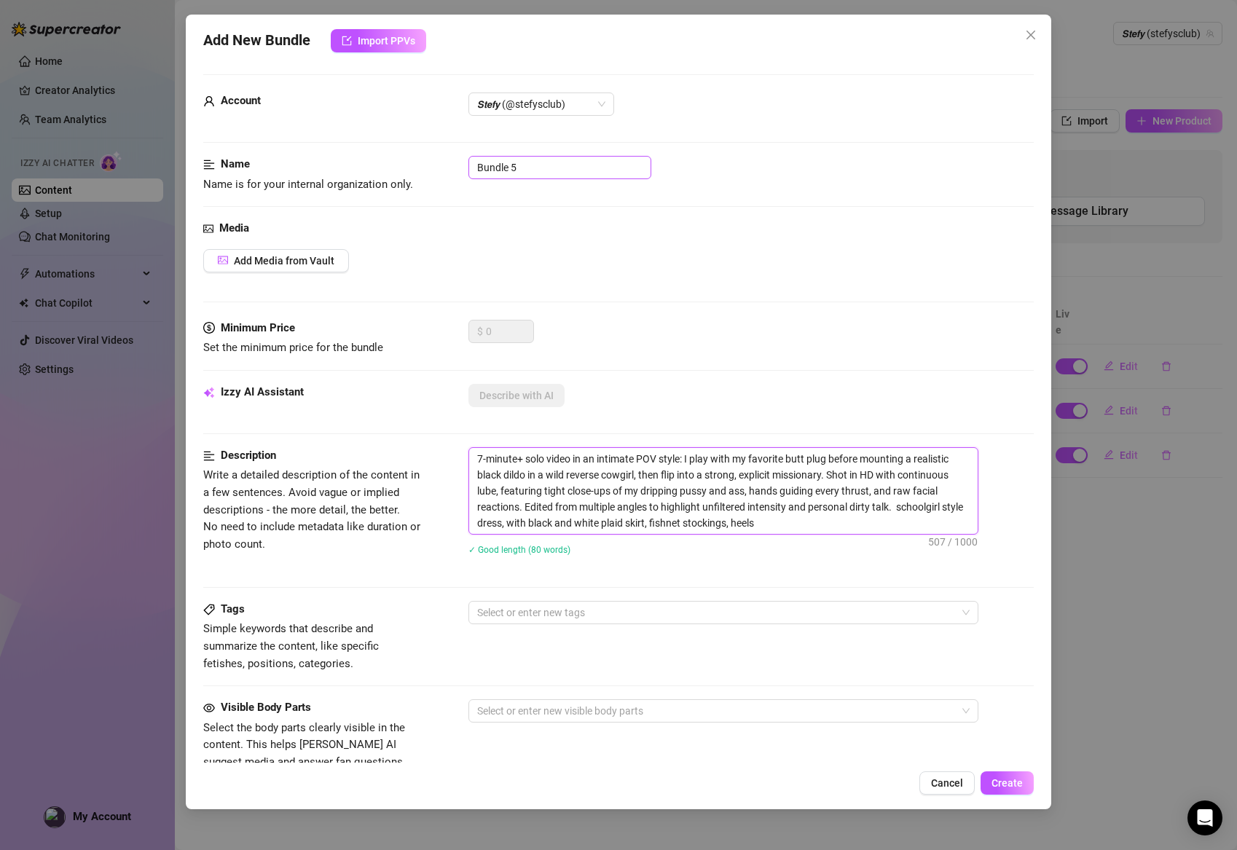
type textarea "7-minute+ solo video in an intimate POV style: I play with my favorite butt plu…"
click at [492, 173] on input "Bundle 5" at bounding box center [559, 167] width 183 height 23
click at [540, 170] on input "Bundle 5" at bounding box center [559, 167] width 183 height 23
drag, startPoint x: 540, startPoint y: 170, endPoint x: 404, endPoint y: 155, distance: 136.4
click at [404, 155] on form "Account 𝙎𝙩𝙚𝙛𝙮 (@stefysclub) Name Name is for your internal organization only. B…" at bounding box center [618, 592] width 831 height 1037
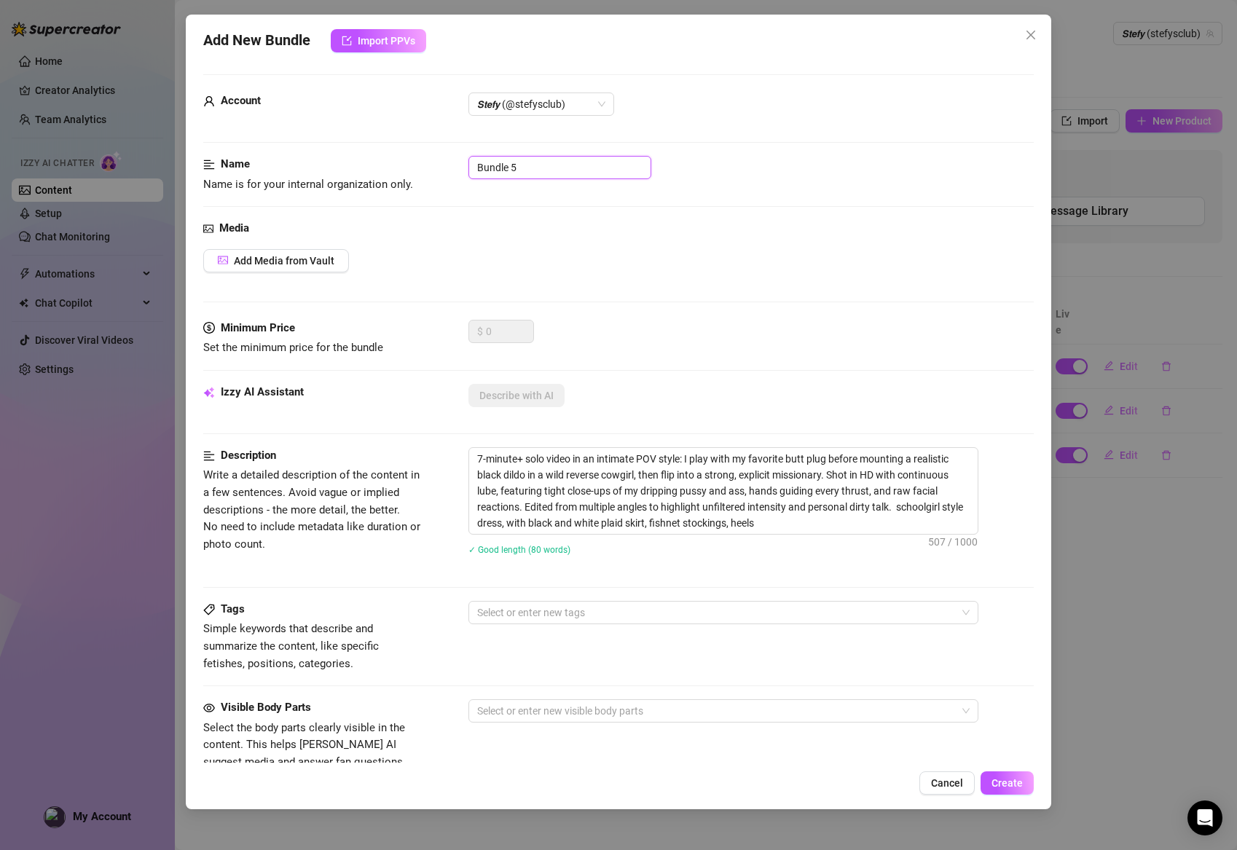
paste input "Student black blue Realistic toy 💙"
type input "Student black blue Realistic toy 💙"
click at [573, 320] on div "$ 0" at bounding box center [751, 338] width 566 height 36
click at [299, 262] on span "Add Media from Vault" at bounding box center [284, 261] width 101 height 12
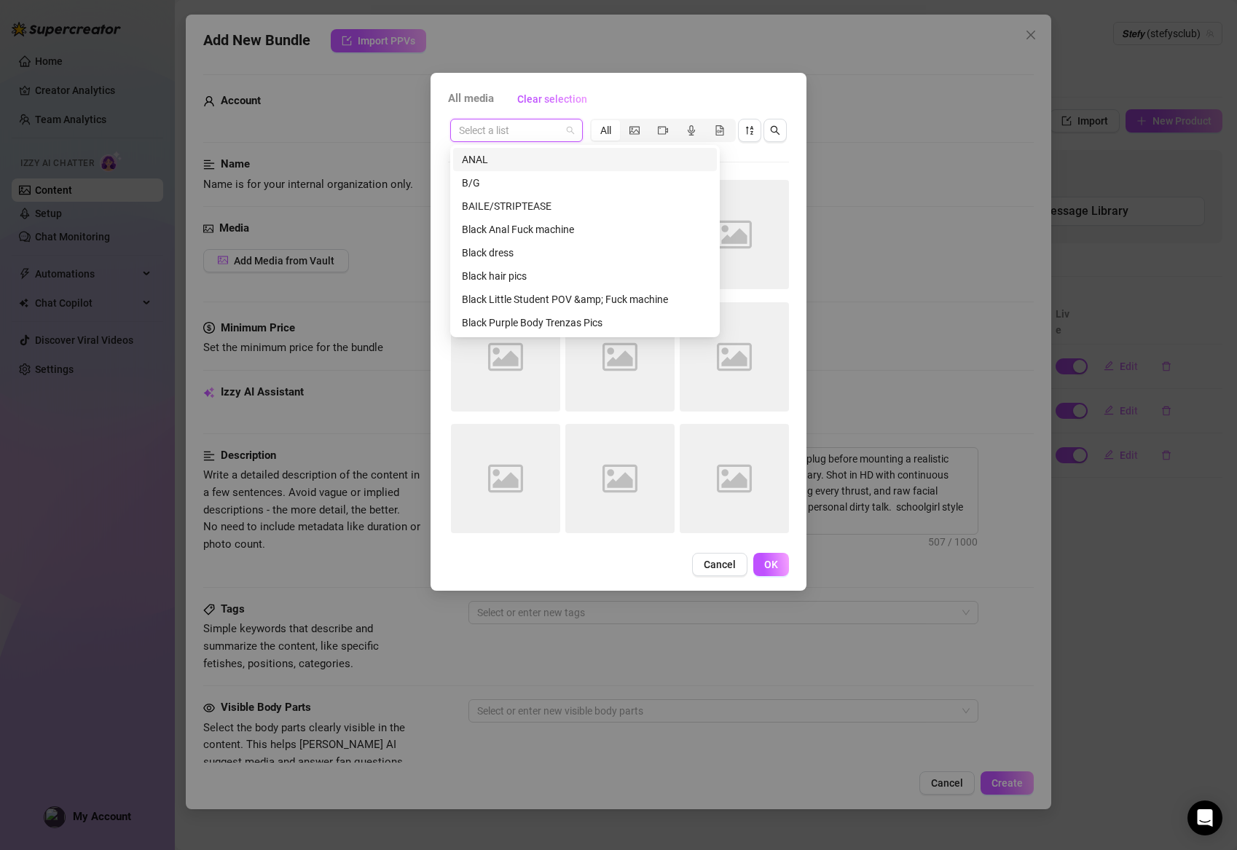
drag, startPoint x: 551, startPoint y: 131, endPoint x: 543, endPoint y: 200, distance: 68.9
click at [551, 131] on input "search" at bounding box center [510, 130] width 102 height 22
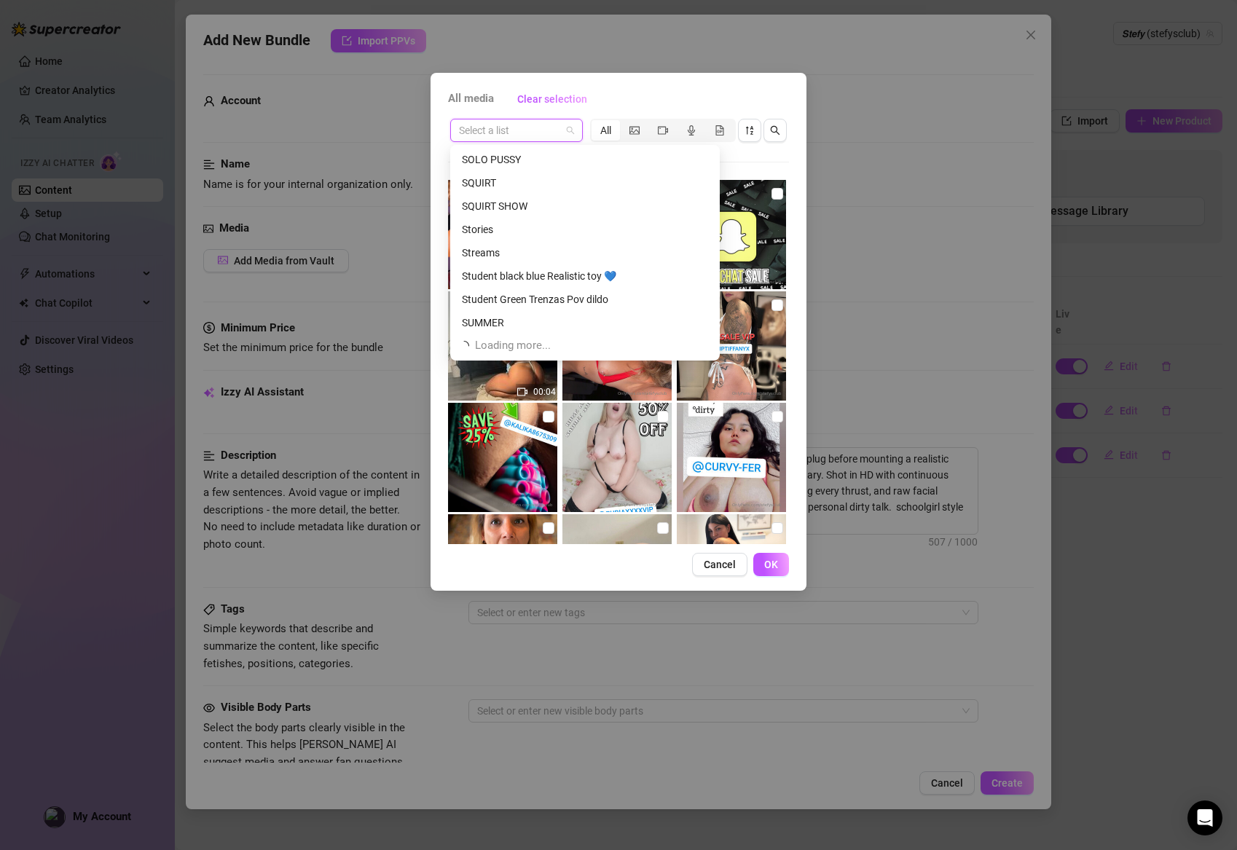
scroll to position [979, 0]
click at [579, 270] on div "Student black blue Realistic toy 💙" at bounding box center [585, 276] width 246 height 16
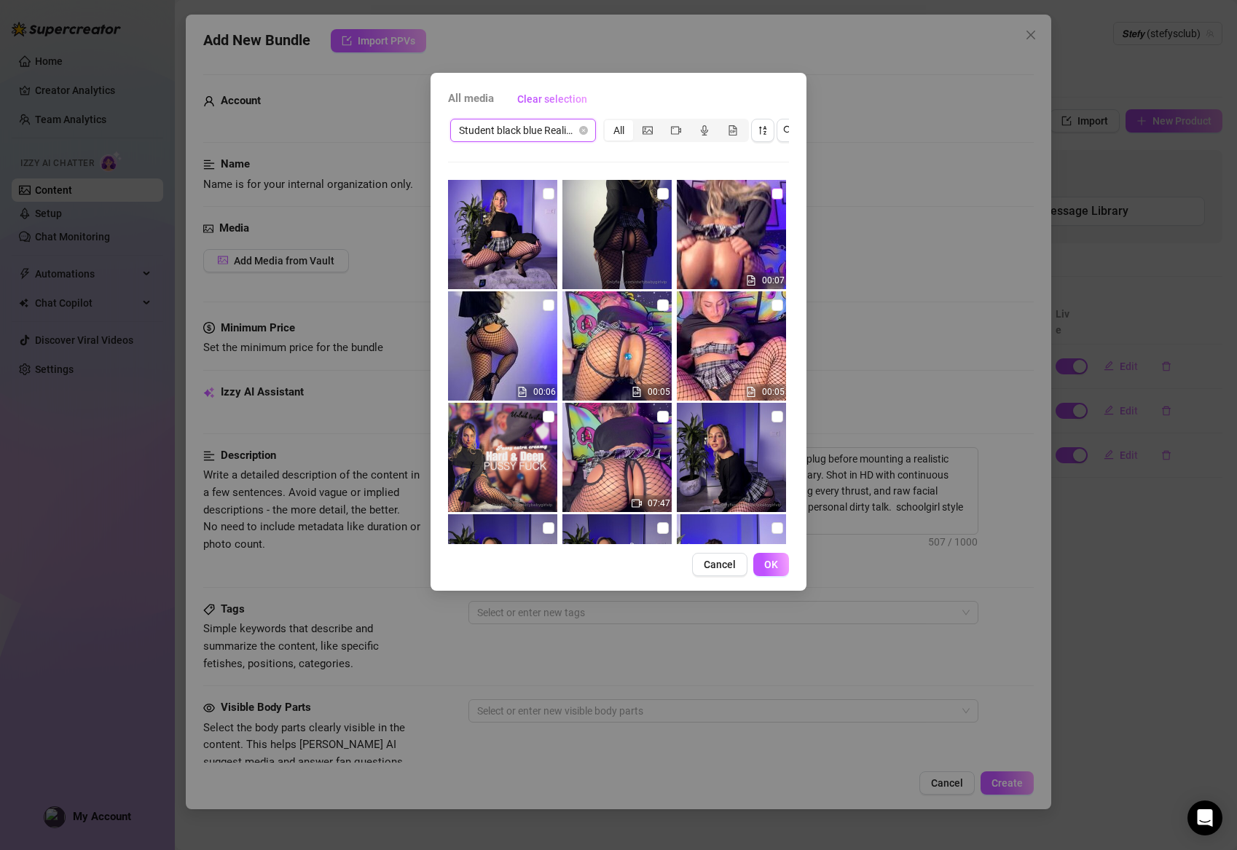
click at [772, 194] on input "checkbox" at bounding box center [778, 194] width 12 height 12
checkbox input "true"
click at [663, 193] on input "checkbox" at bounding box center [663, 194] width 12 height 12
checkbox input "true"
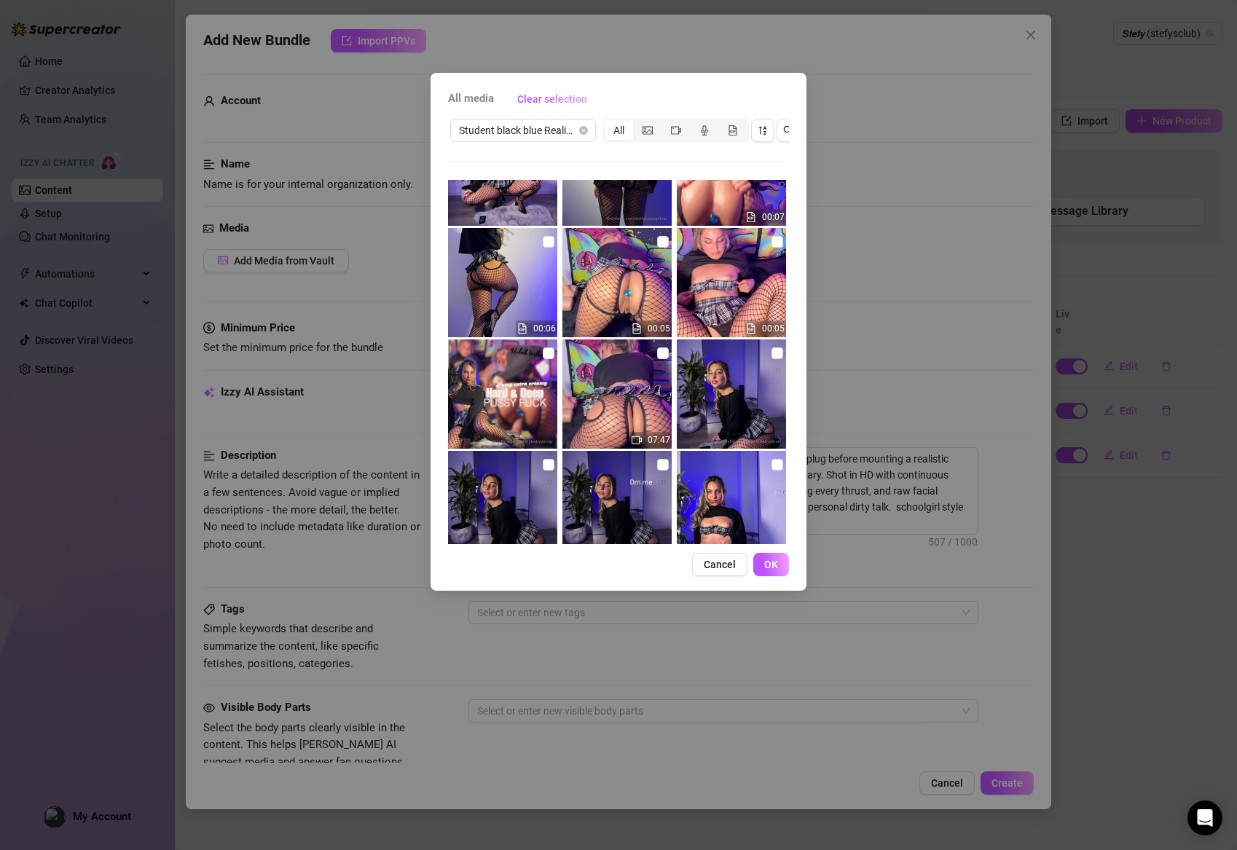
scroll to position [64, 0]
click at [545, 350] on input "checkbox" at bounding box center [549, 353] width 12 height 12
checkbox input "true"
click at [663, 354] on input "checkbox" at bounding box center [663, 353] width 12 height 12
checkbox input "true"
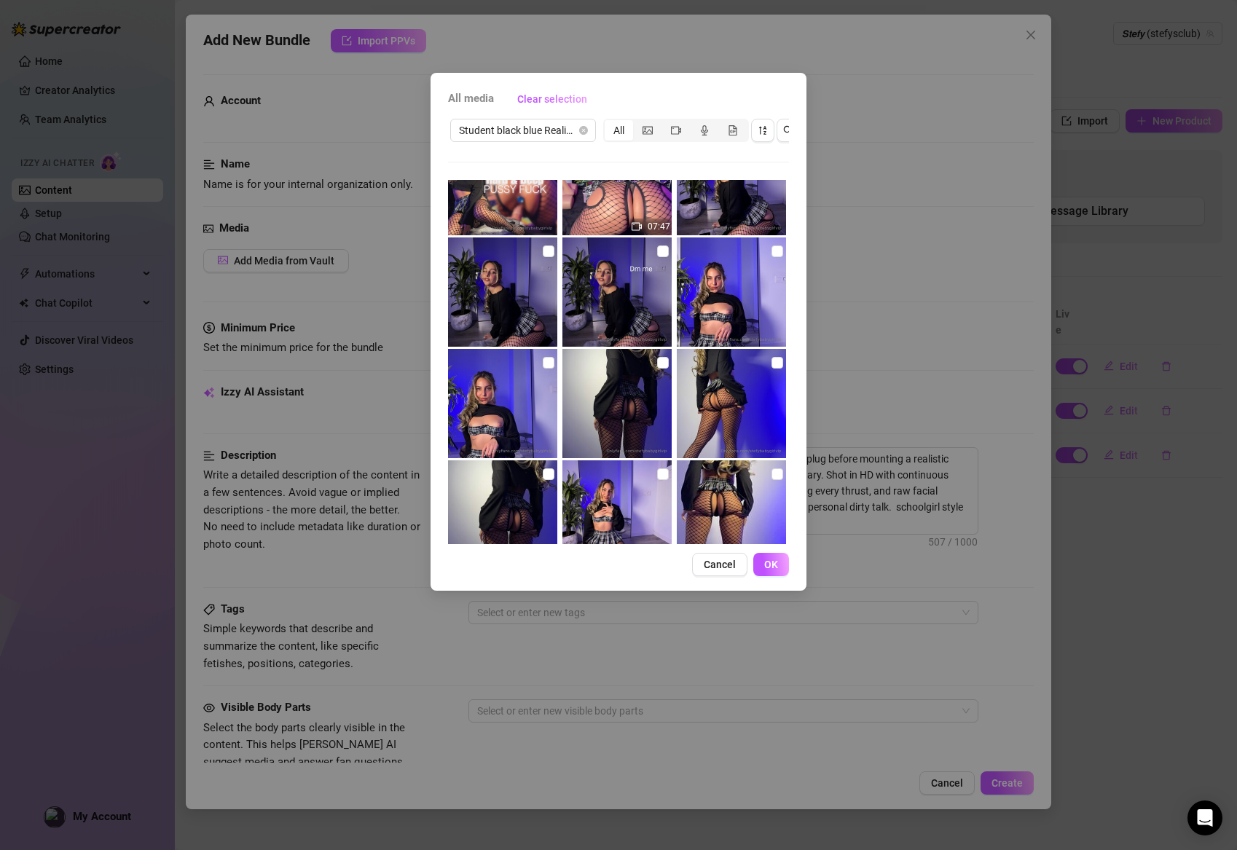
scroll to position [279, 0]
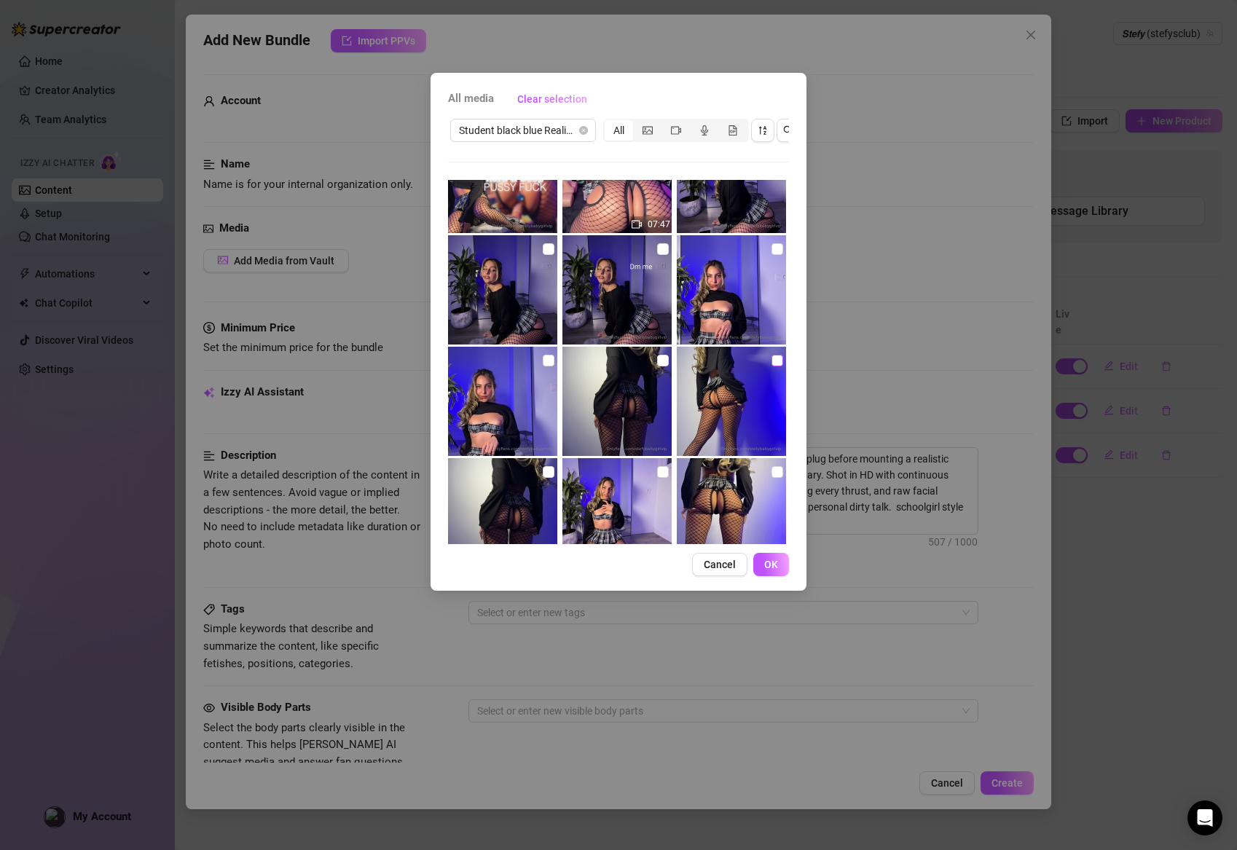
click at [774, 360] on input "checkbox" at bounding box center [778, 361] width 12 height 12
checkbox input "true"
click at [660, 473] on input "checkbox" at bounding box center [663, 472] width 12 height 12
checkbox input "true"
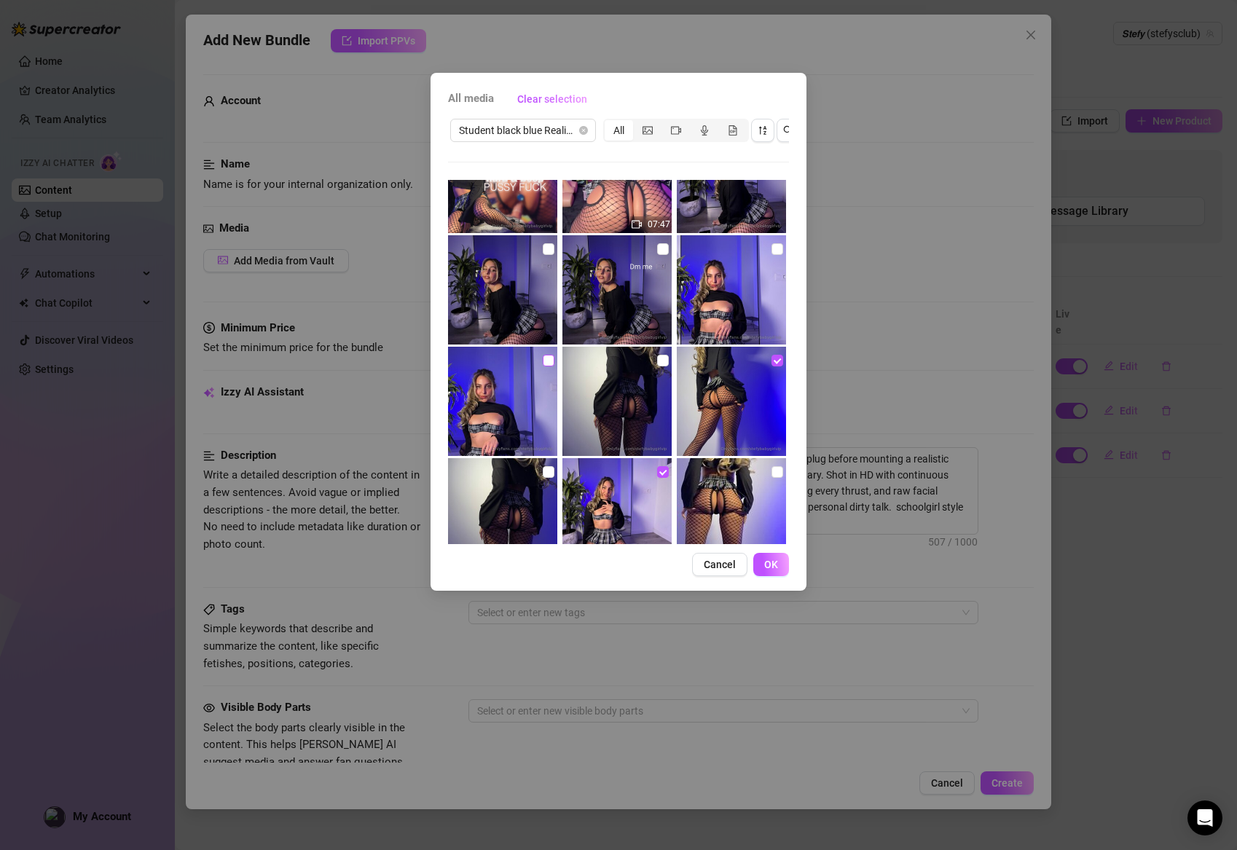
click at [546, 364] on span at bounding box center [549, 361] width 12 height 12
click at [546, 364] on input "checkbox" at bounding box center [549, 361] width 12 height 12
checkbox input "true"
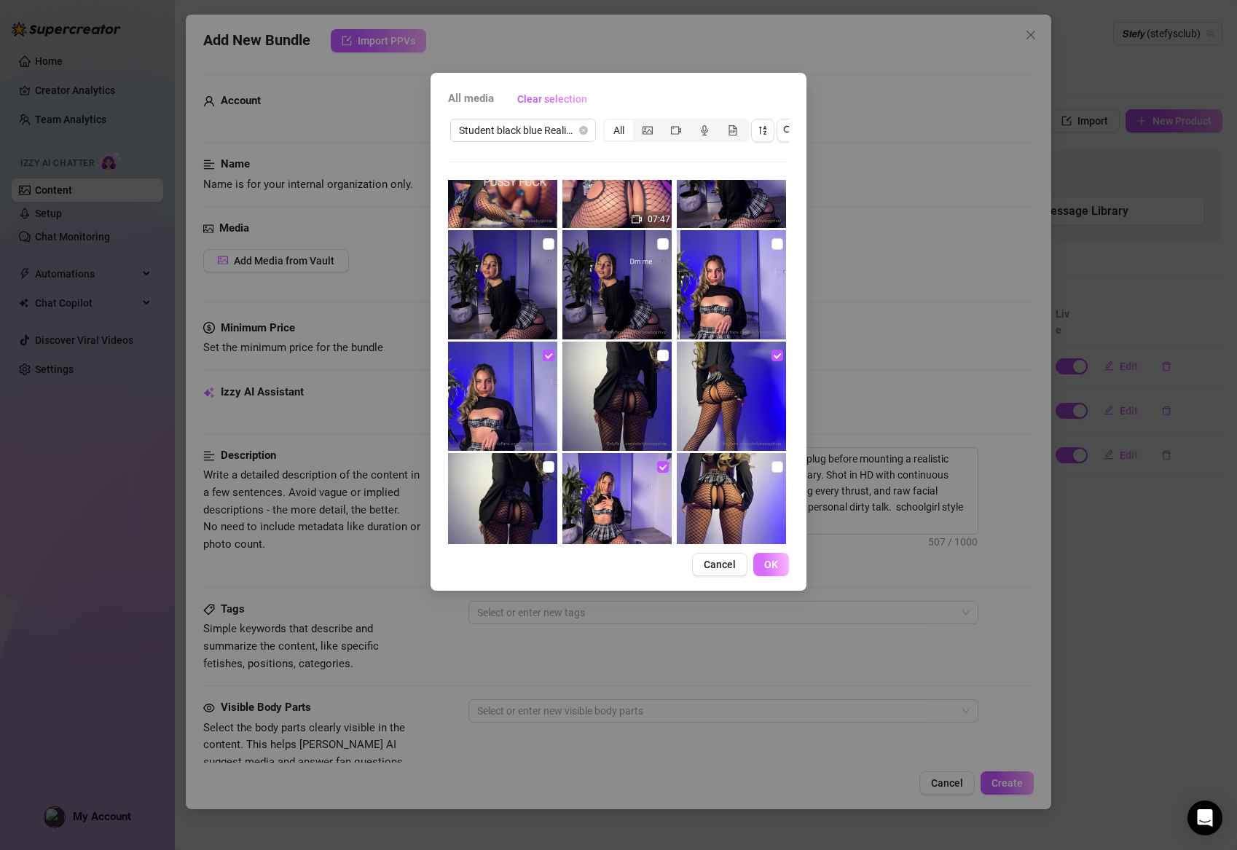
click at [766, 562] on span "OK" at bounding box center [771, 565] width 14 height 12
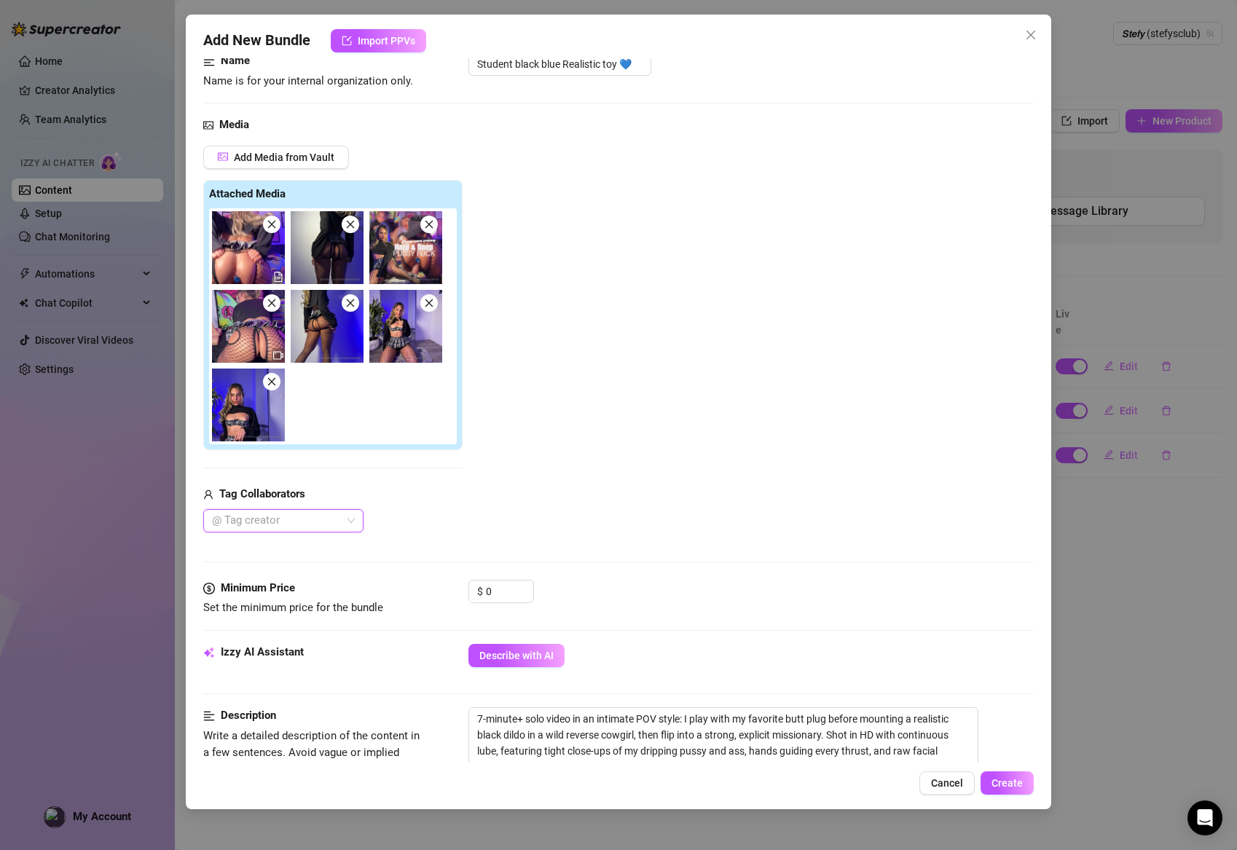
scroll to position [155, 0]
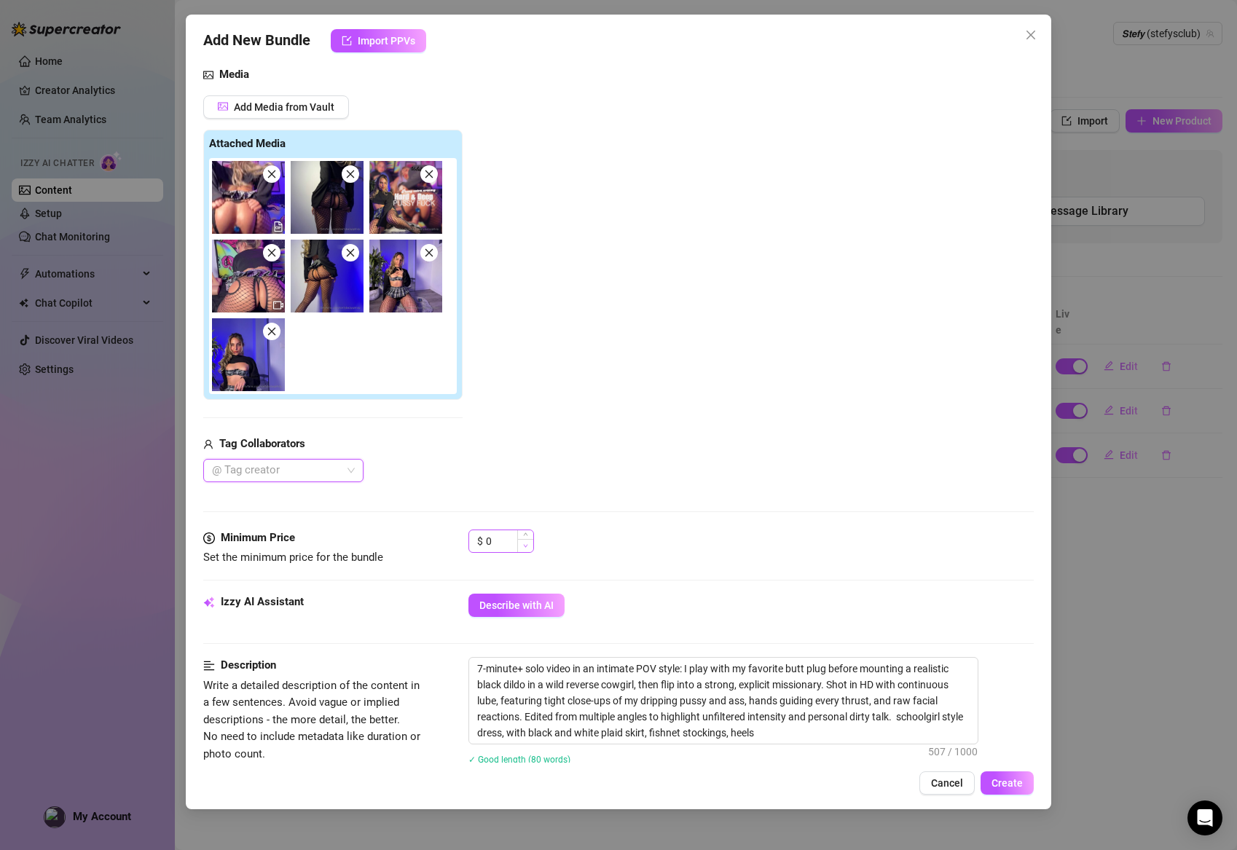
click at [527, 549] on span "Decrease Value" at bounding box center [525, 545] width 16 height 13
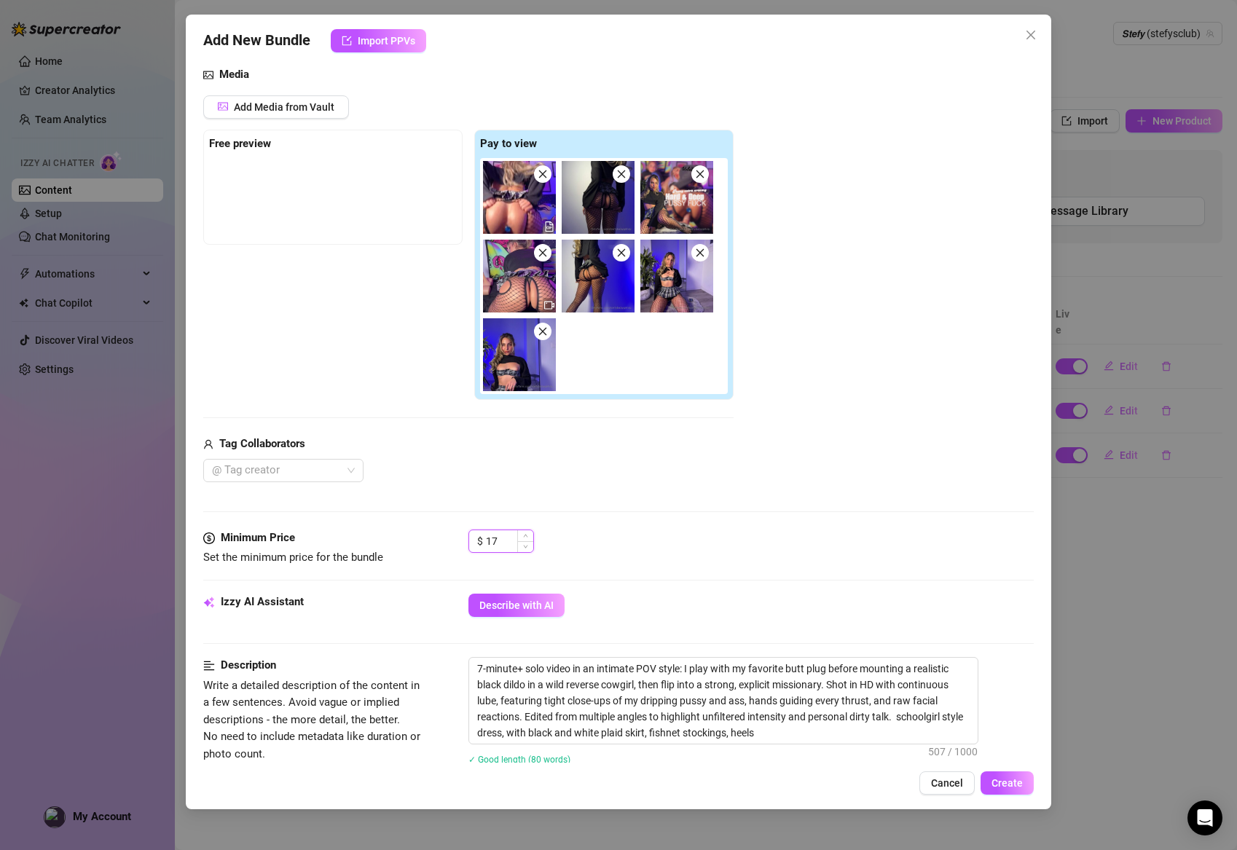
scroll to position [161, 0]
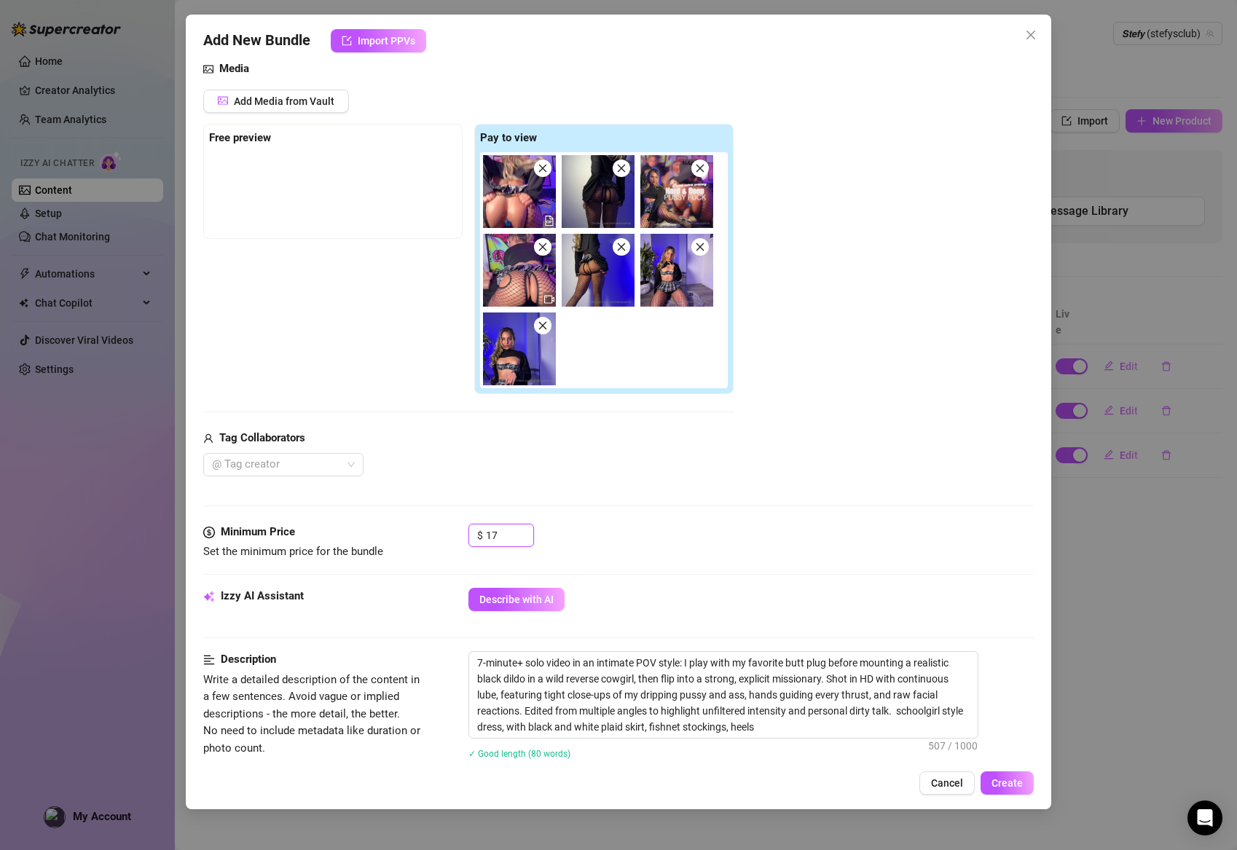
type input "17"
click at [655, 492] on div "Media Add Media from Vault Free preview Pay to view Tag Collaborators @ Tag cre…" at bounding box center [618, 291] width 831 height 463
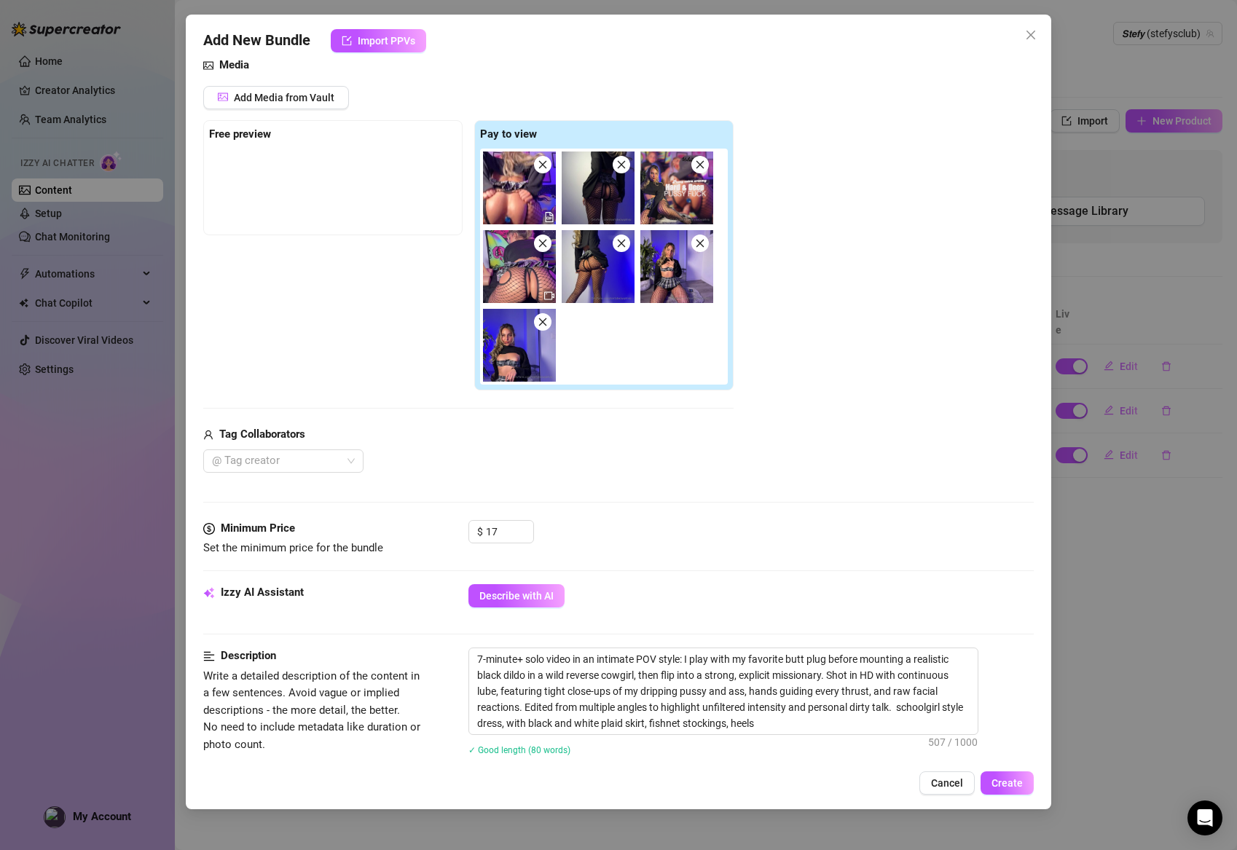
scroll to position [165, 0]
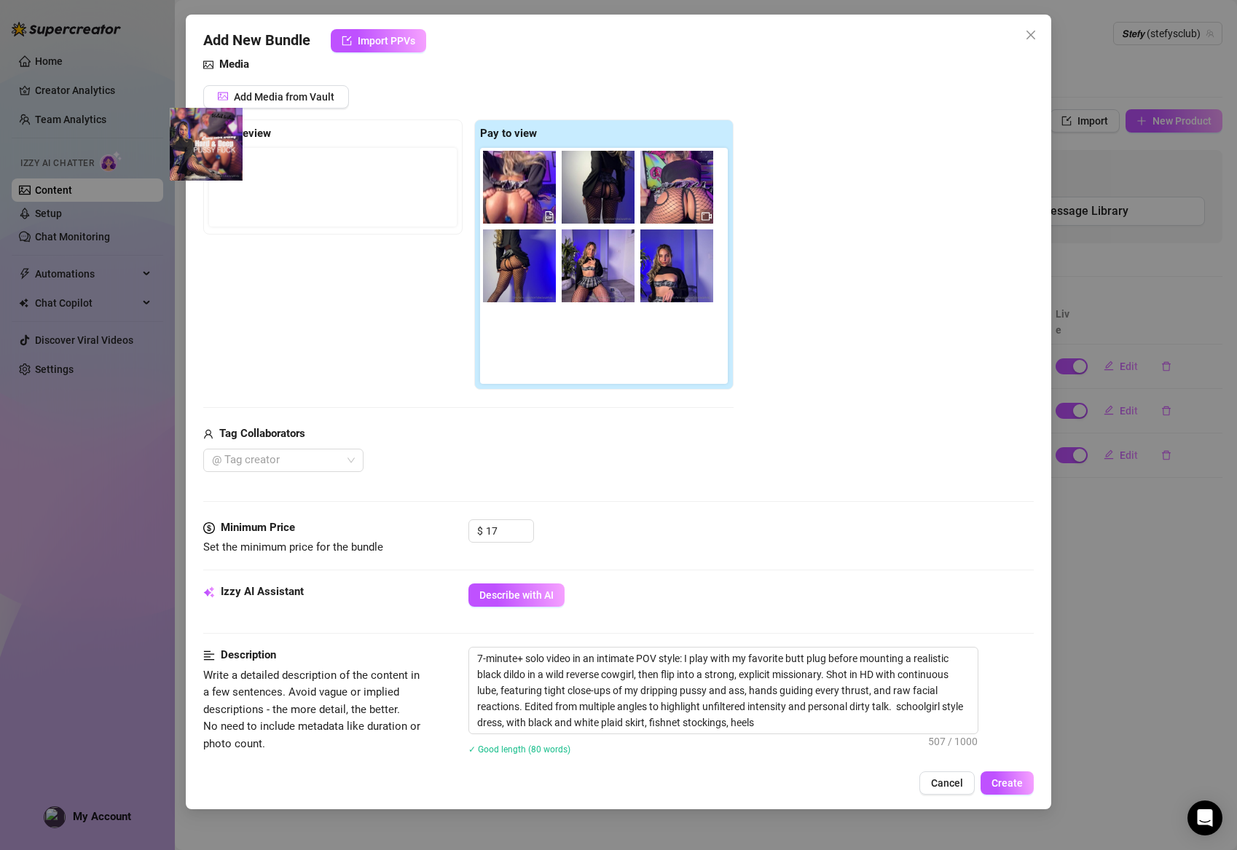
drag, startPoint x: 541, startPoint y: 187, endPoint x: 192, endPoint y: 156, distance: 349.6
click at [192, 156] on div "Add New Bundle Import PPVs Account 𝙎𝙩𝙚𝙛𝙮 (@stefysclub) Name Name is for your in…" at bounding box center [619, 412] width 866 height 795
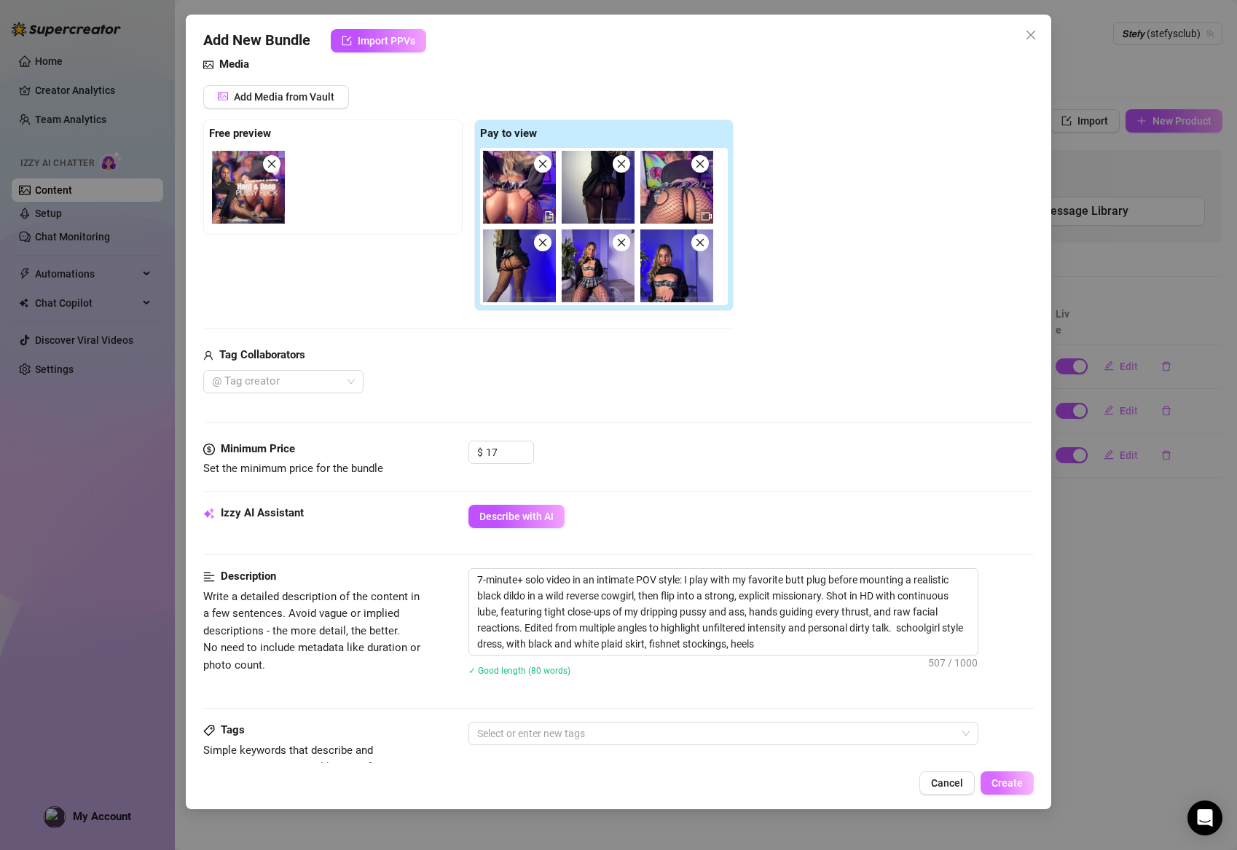
click at [1003, 780] on span "Create" at bounding box center [1007, 783] width 31 height 12
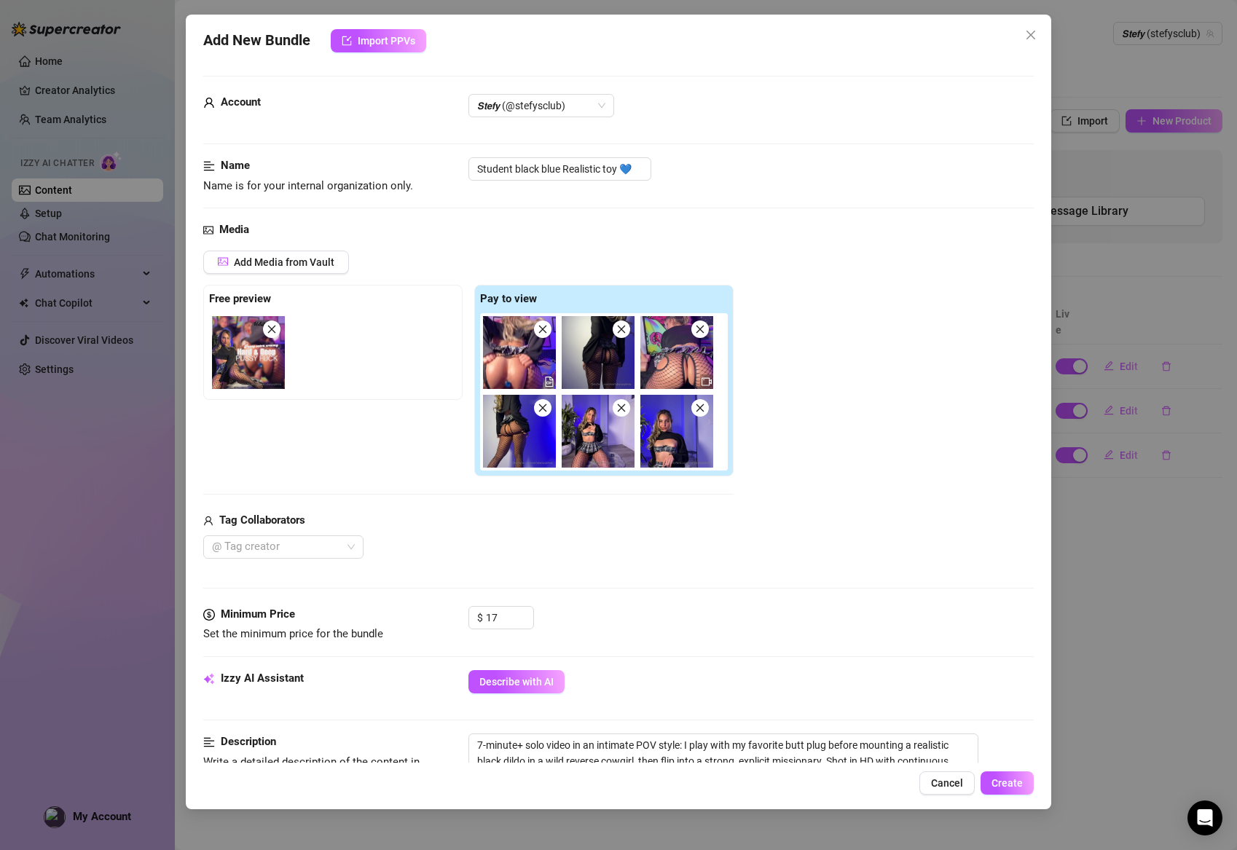
scroll to position [0, 0]
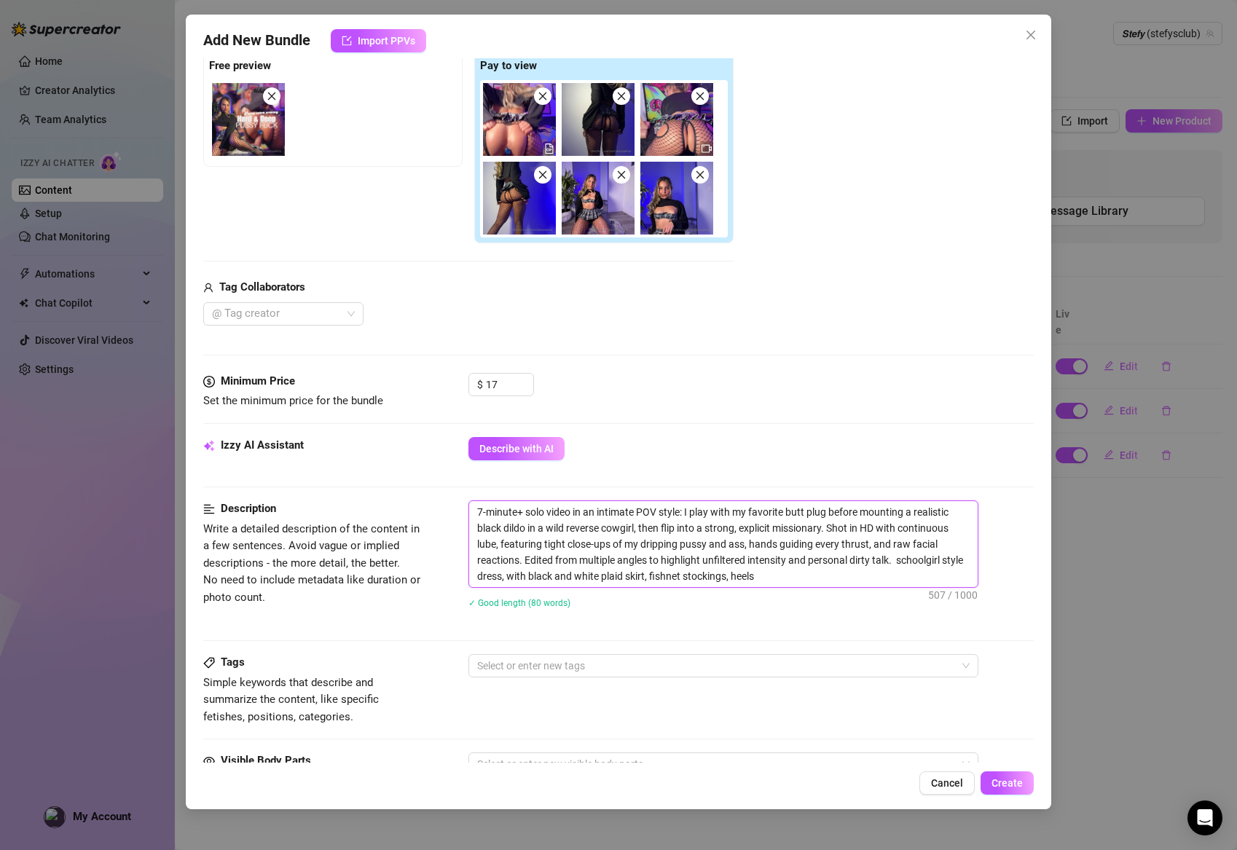
click at [914, 561] on textarea "7-minute+ solo video in an intimate POV style: I play with my favorite butt plu…" at bounding box center [723, 544] width 509 height 86
type textarea "7-minute+ solo video in an intimate POV style: I play with my favorite butt plu…"
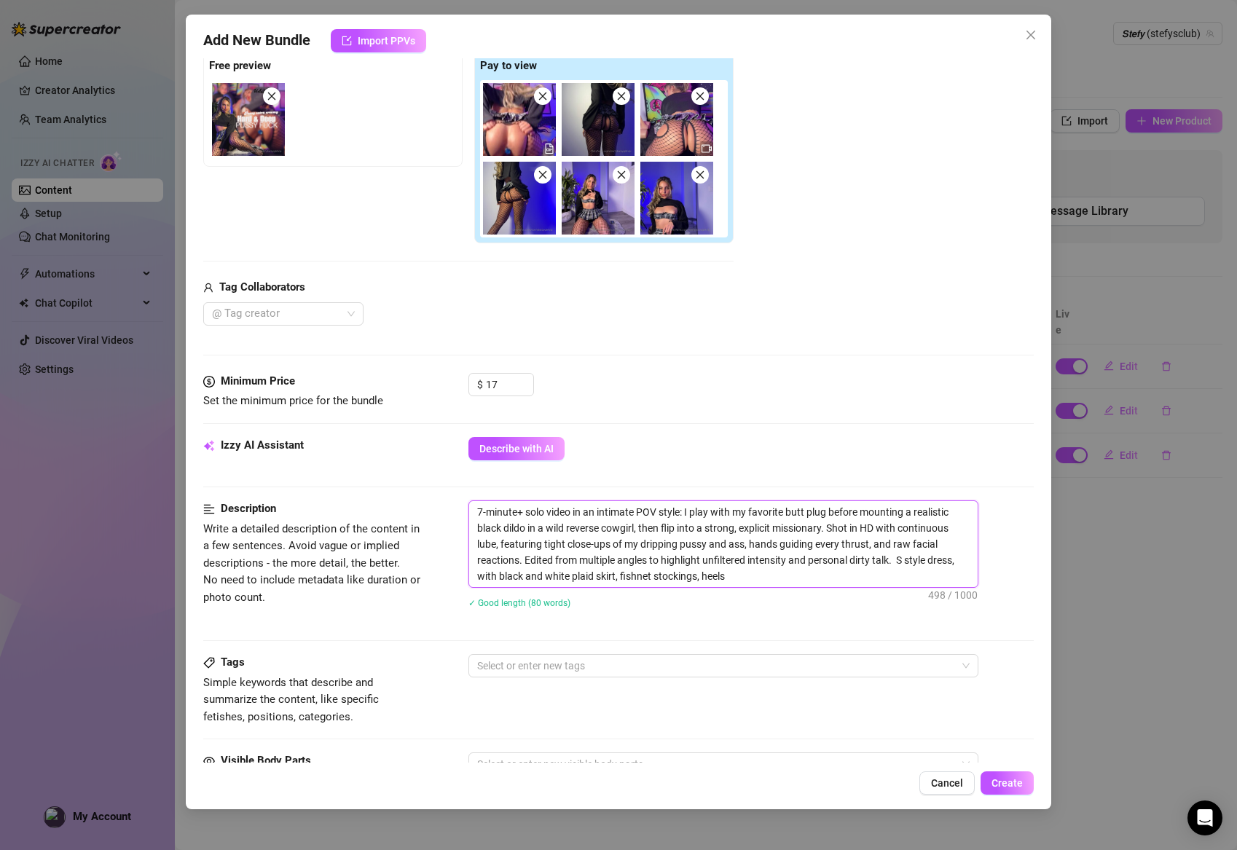
type textarea "7-minute+ solo video in an intimate POV style: I play with my favorite butt plu…"
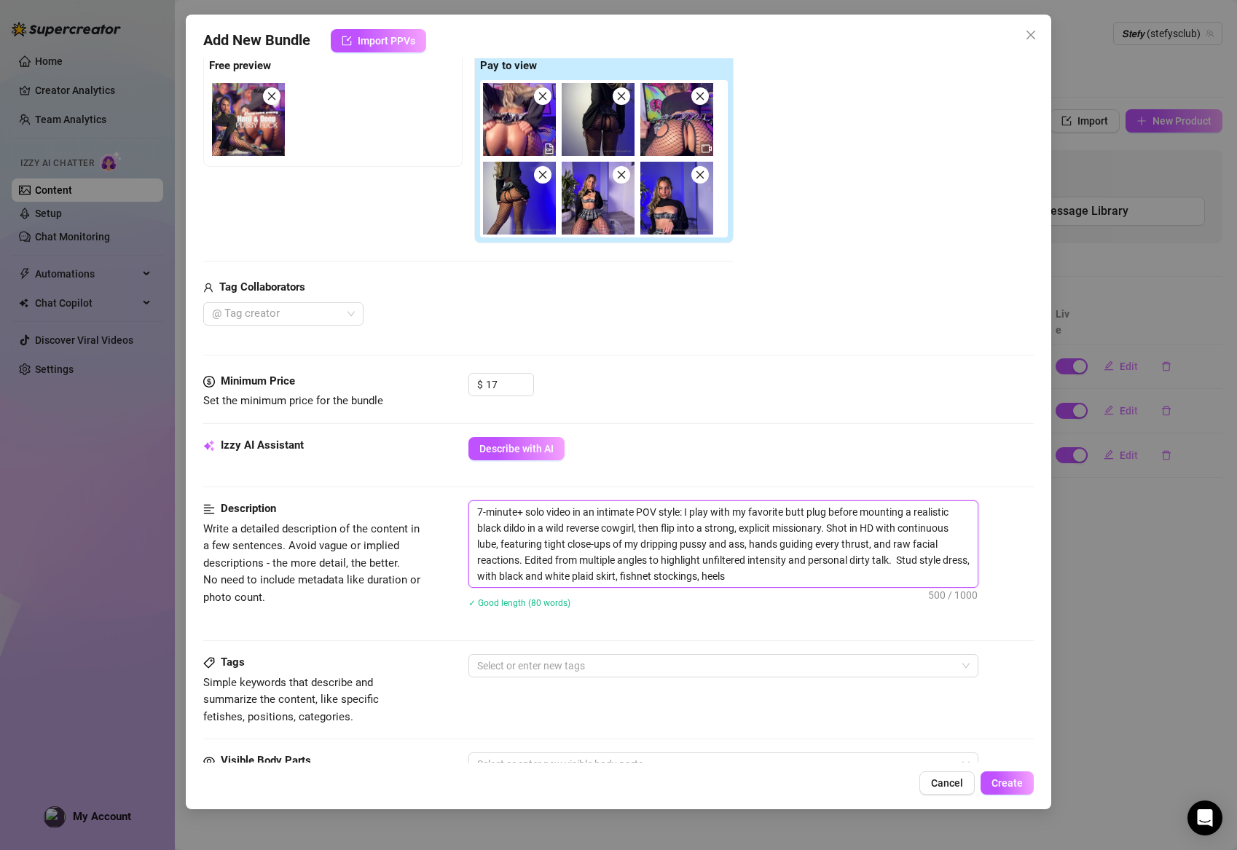
type textarea "7-minute+ solo video in an intimate POV style: I play with my favorite butt plu…"
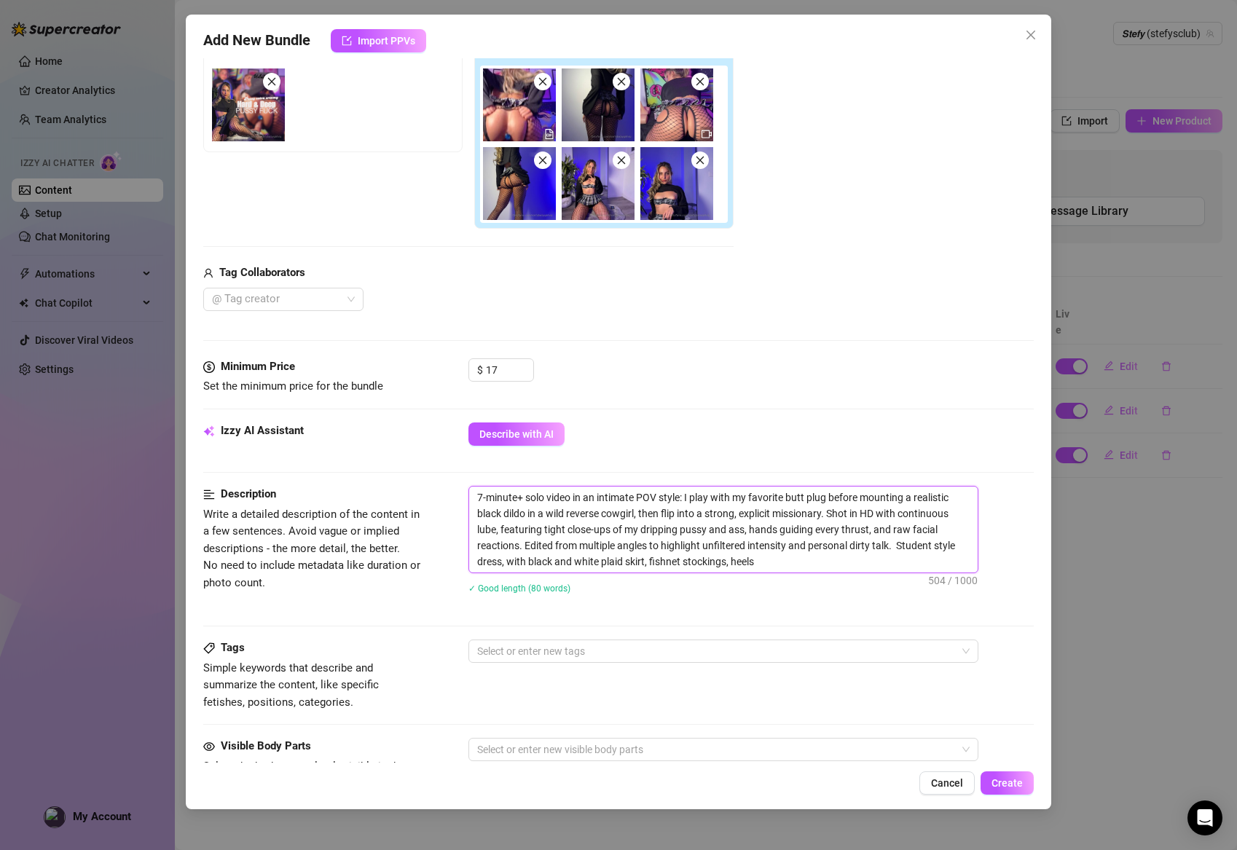
drag, startPoint x: 778, startPoint y: 558, endPoint x: 471, endPoint y: 479, distance: 316.6
click at [471, 479] on form "Account 𝙎𝙩𝙚𝙛𝙮 (@stefysclub) Name Name is for your internal organization only. S…" at bounding box center [618, 489] width 831 height 1322
type textarea "7-minute+ solo video in an intimate POV style: I play with my favorite butt plu…"
click at [1005, 787] on span "Create" at bounding box center [1007, 783] width 31 height 12
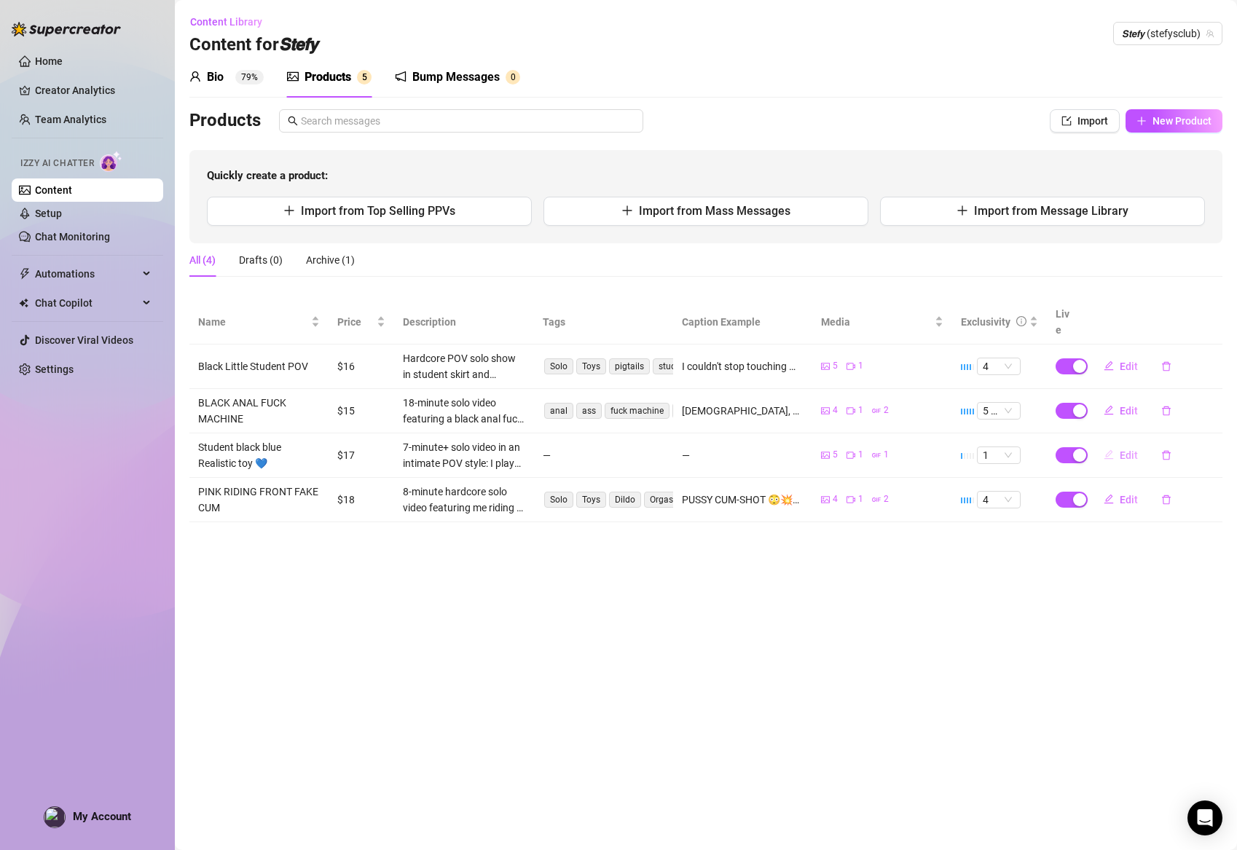
click at [1122, 450] on span "Edit" at bounding box center [1129, 456] width 18 height 12
type textarea "Type your message here..."
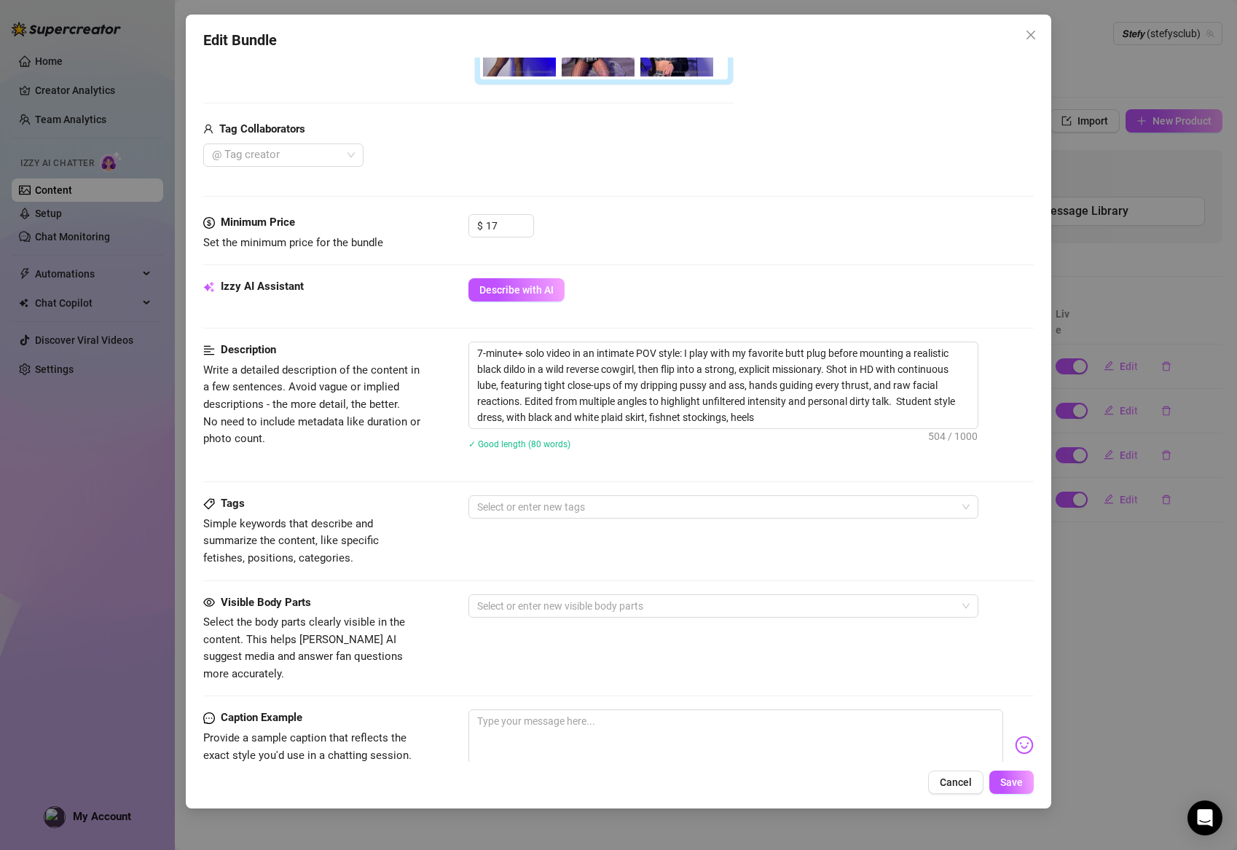
scroll to position [401, 0]
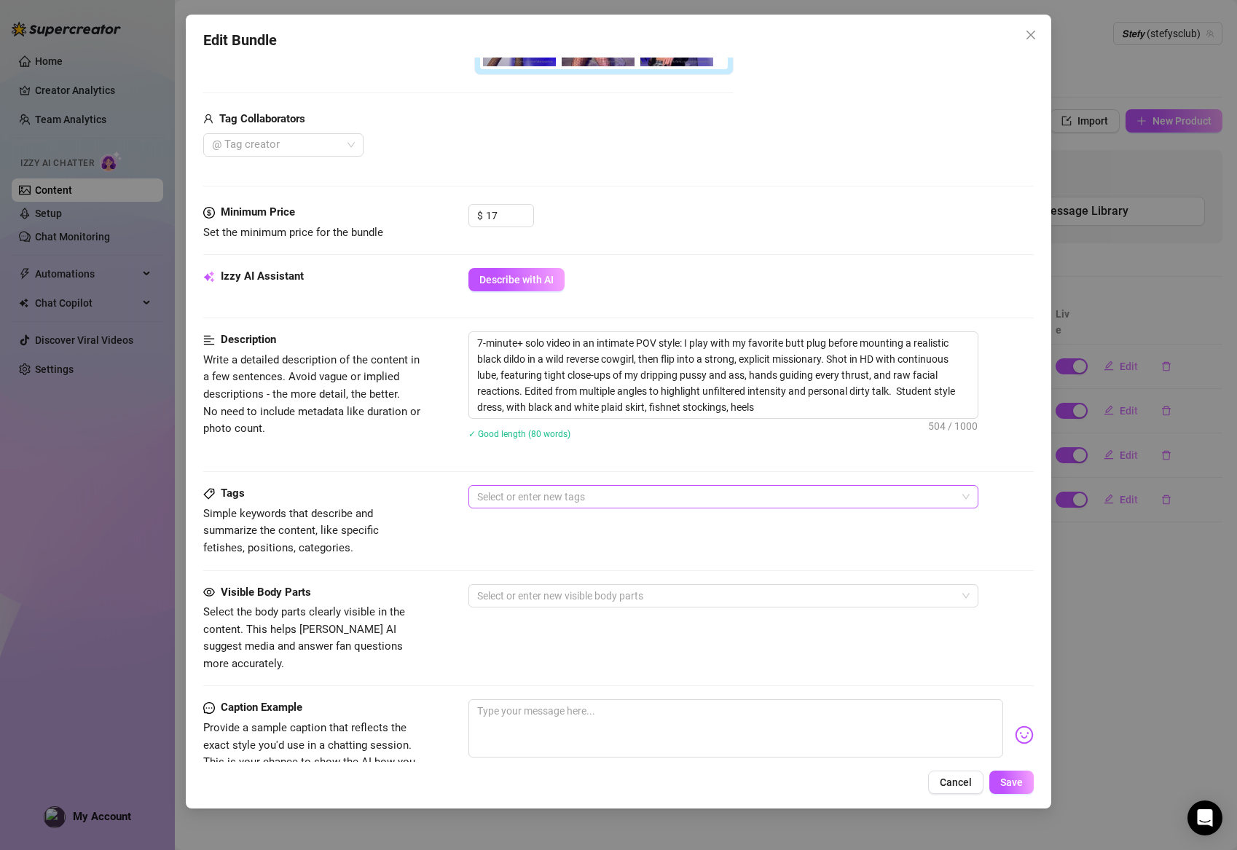
click at [527, 506] on div "Select or enter new tags" at bounding box center [723, 496] width 510 height 23
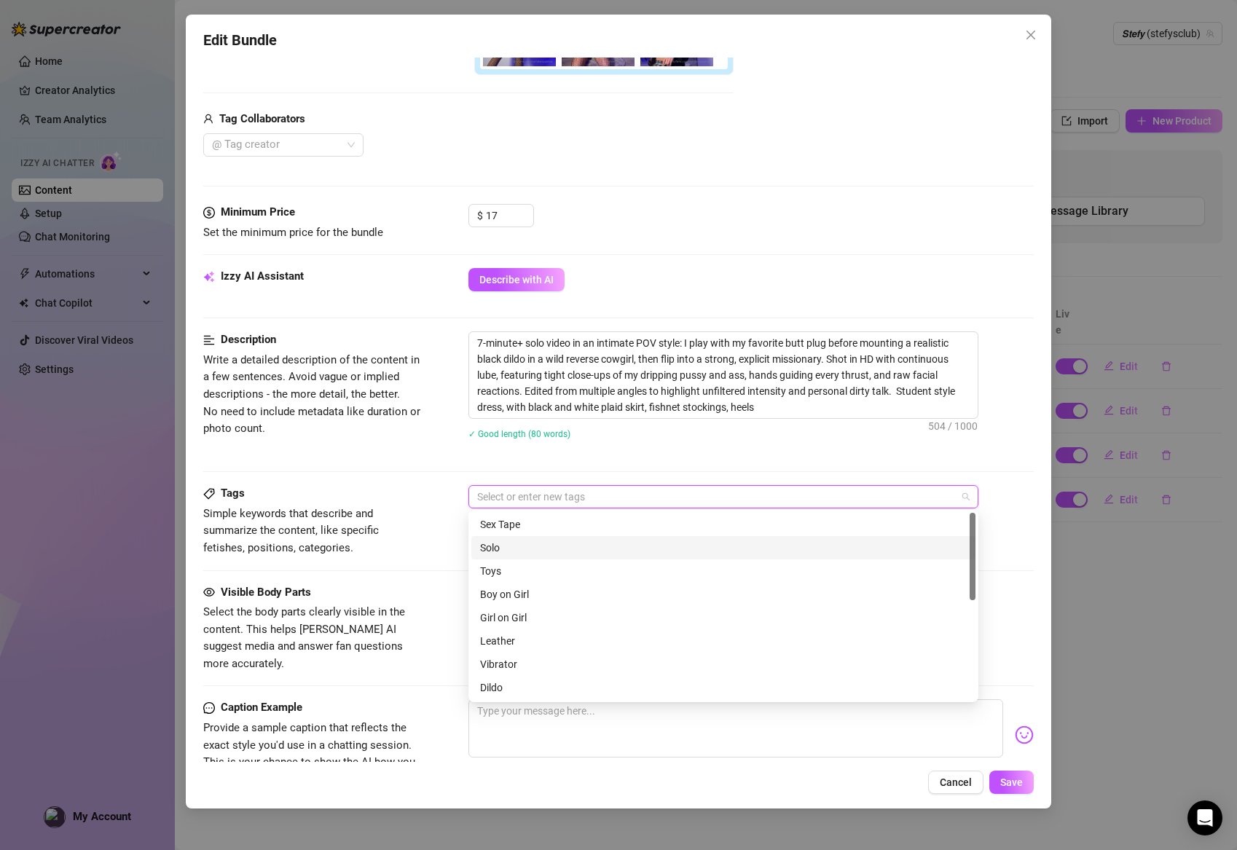
click at [512, 542] on div "Solo" at bounding box center [723, 548] width 487 height 16
click at [492, 569] on div "Toys" at bounding box center [723, 571] width 487 height 16
click at [493, 566] on div "Dildo" at bounding box center [723, 563] width 487 height 16
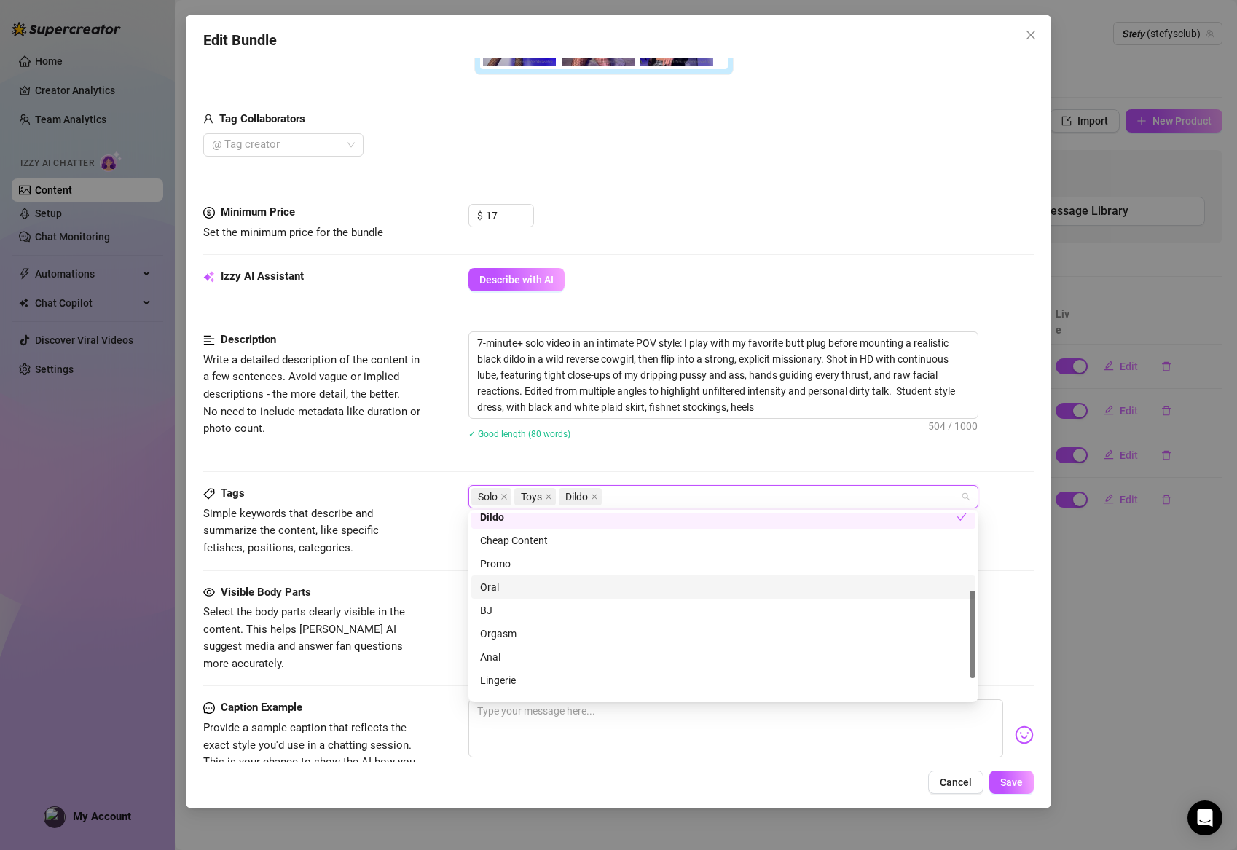
scroll to position [171, 0]
click at [483, 609] on div "BJ" at bounding box center [723, 610] width 487 height 16
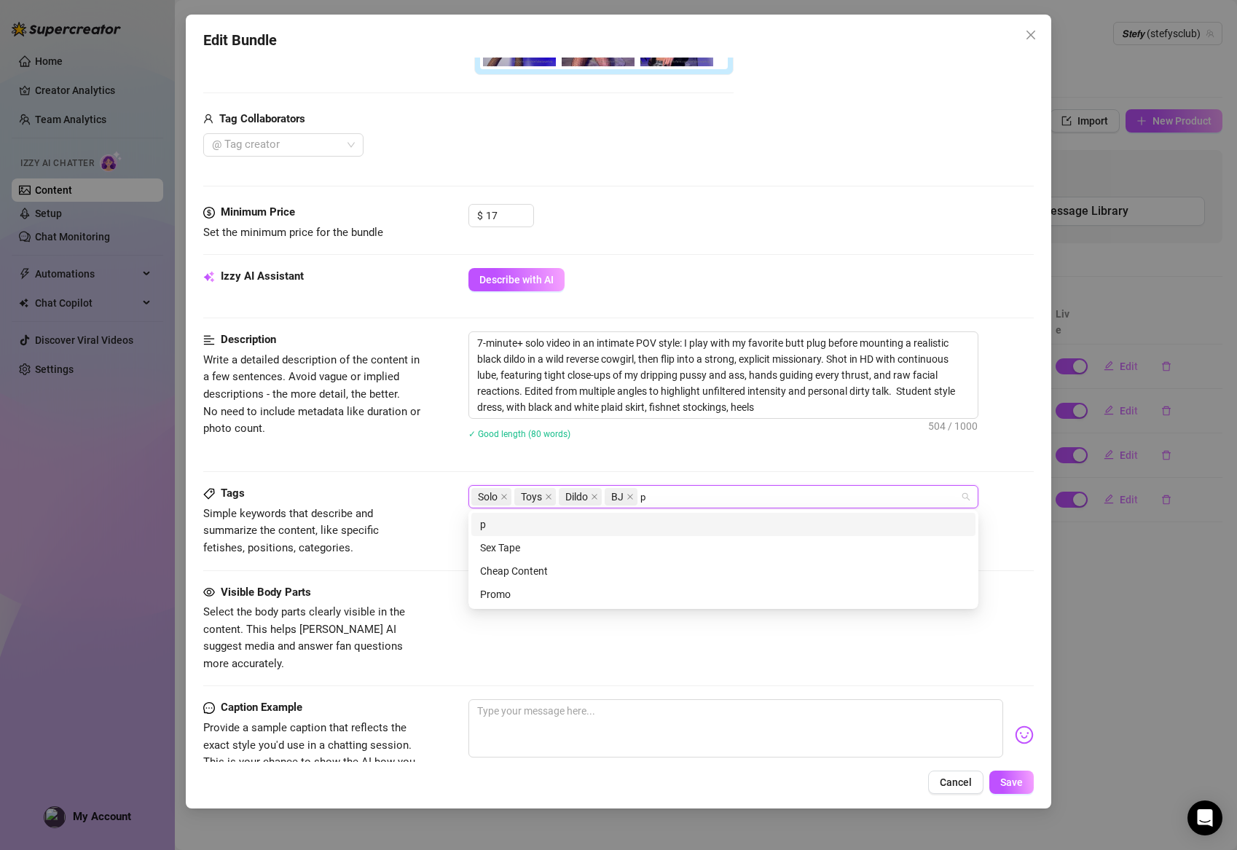
scroll to position [0, 0]
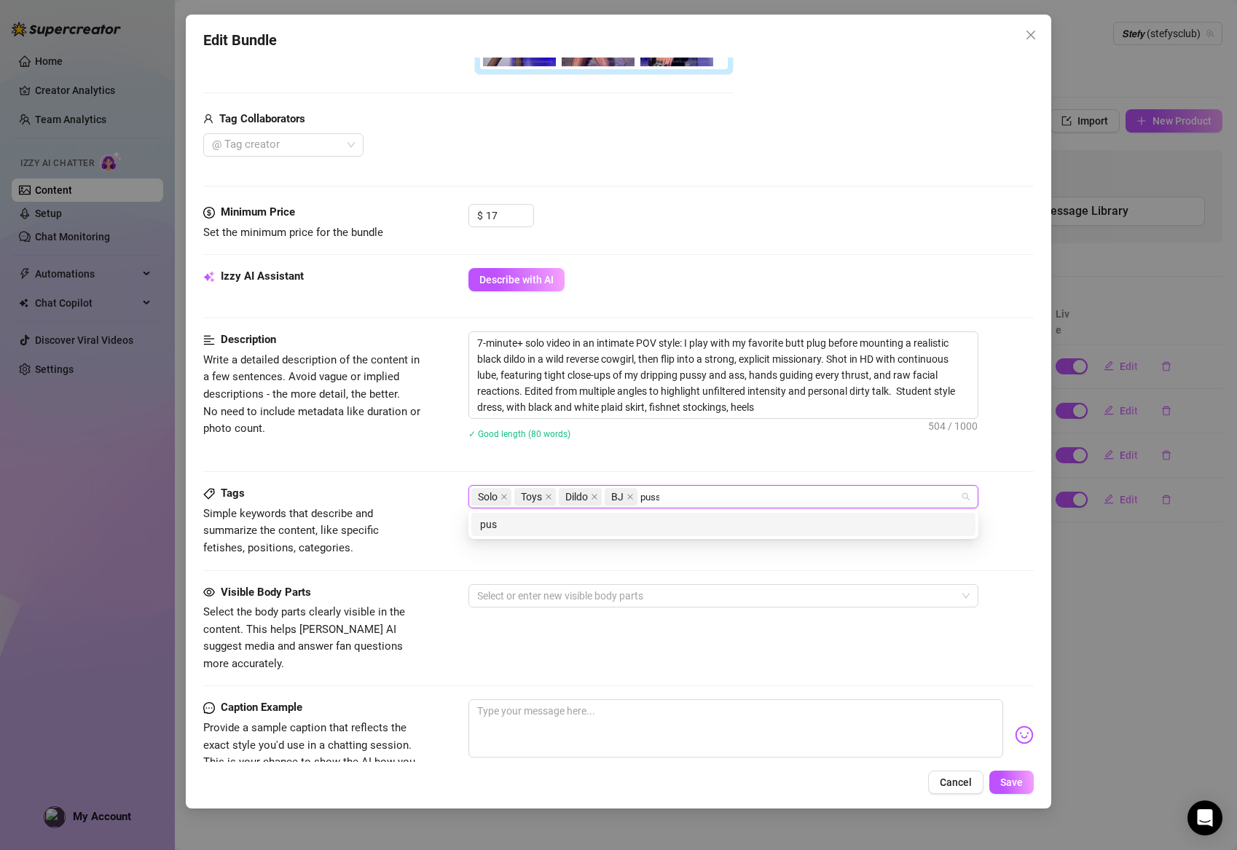
type input "pussy"
type input "butt plug"
type input "missionary"
type input "reverse cowgirl"
type input "pov"
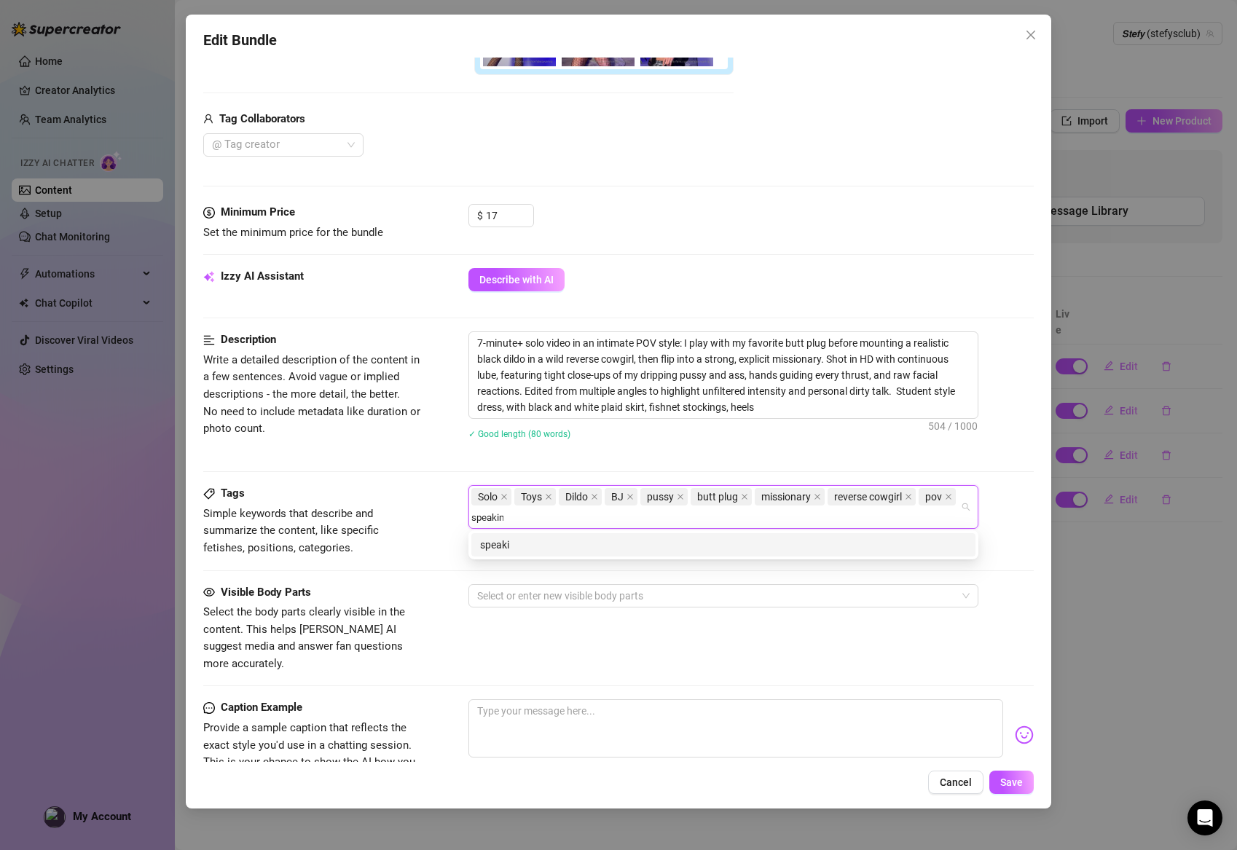
type input "speaking"
type input "dirty talk"
type input "fishnet stocking"
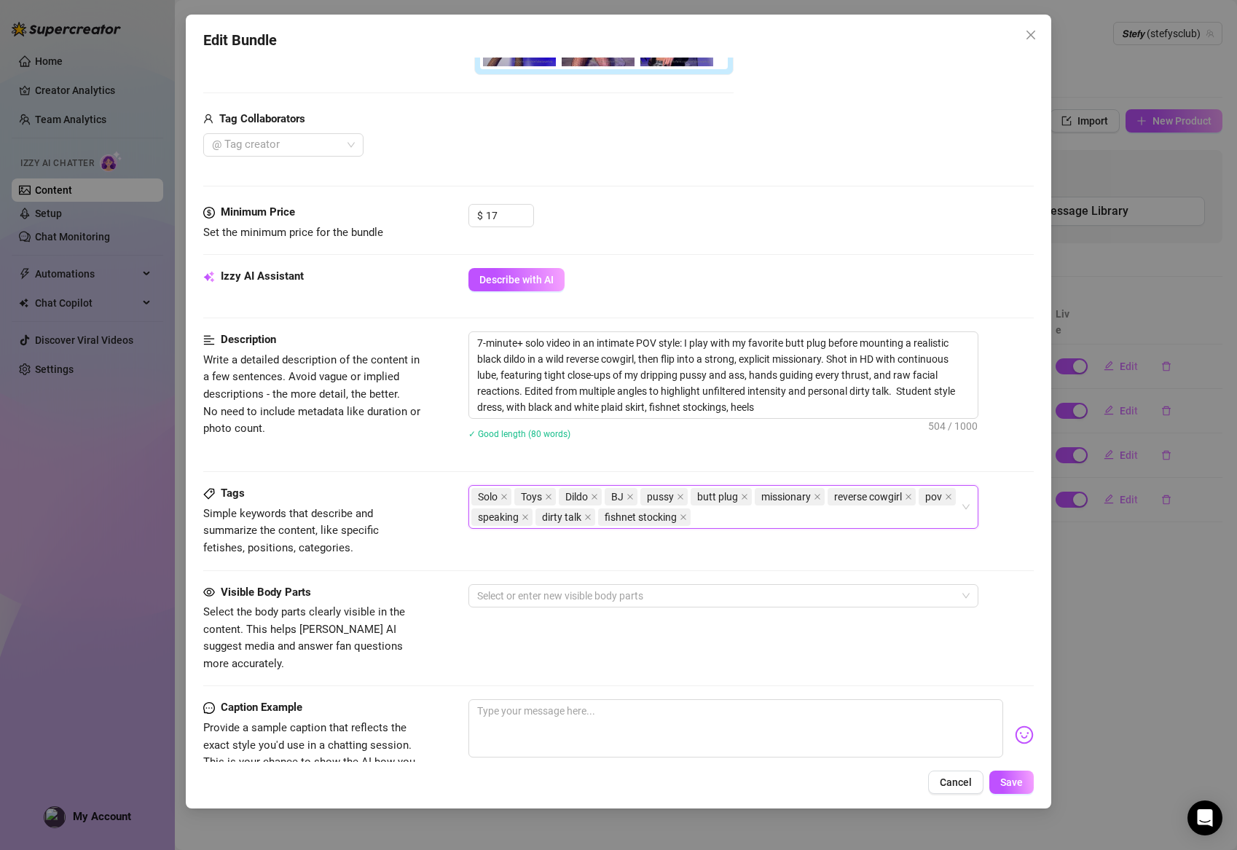
drag, startPoint x: 704, startPoint y: 518, endPoint x: 472, endPoint y: 494, distance: 233.6
click at [472, 494] on div "Solo Toys Dildo BJ pussy butt plug [DEMOGRAPHIC_DATA] reverse cowgirl pov speak…" at bounding box center [715, 507] width 489 height 41
click at [604, 586] on div at bounding box center [715, 596] width 489 height 20
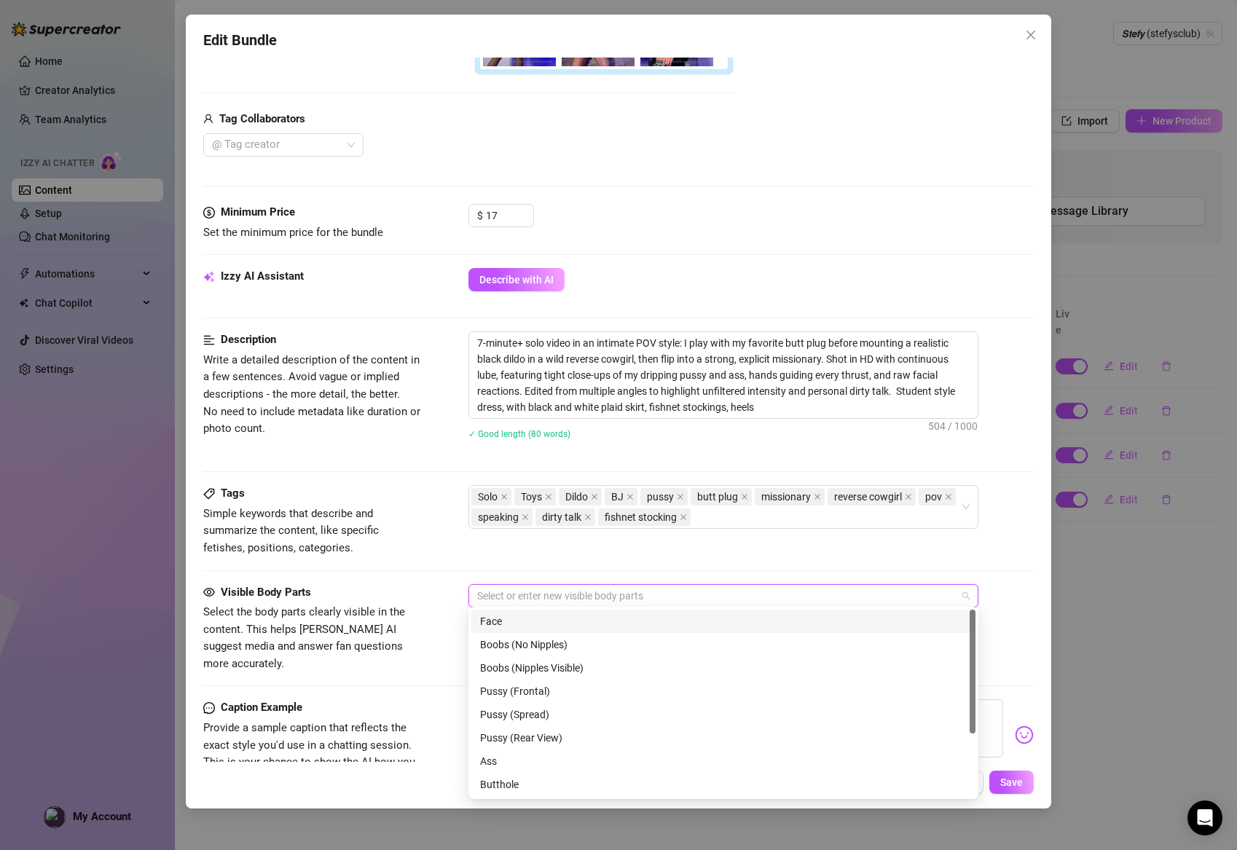
click at [546, 621] on div "Face" at bounding box center [723, 621] width 487 height 16
click at [537, 660] on div "Boobs (Nipples Visible)" at bounding box center [723, 668] width 487 height 16
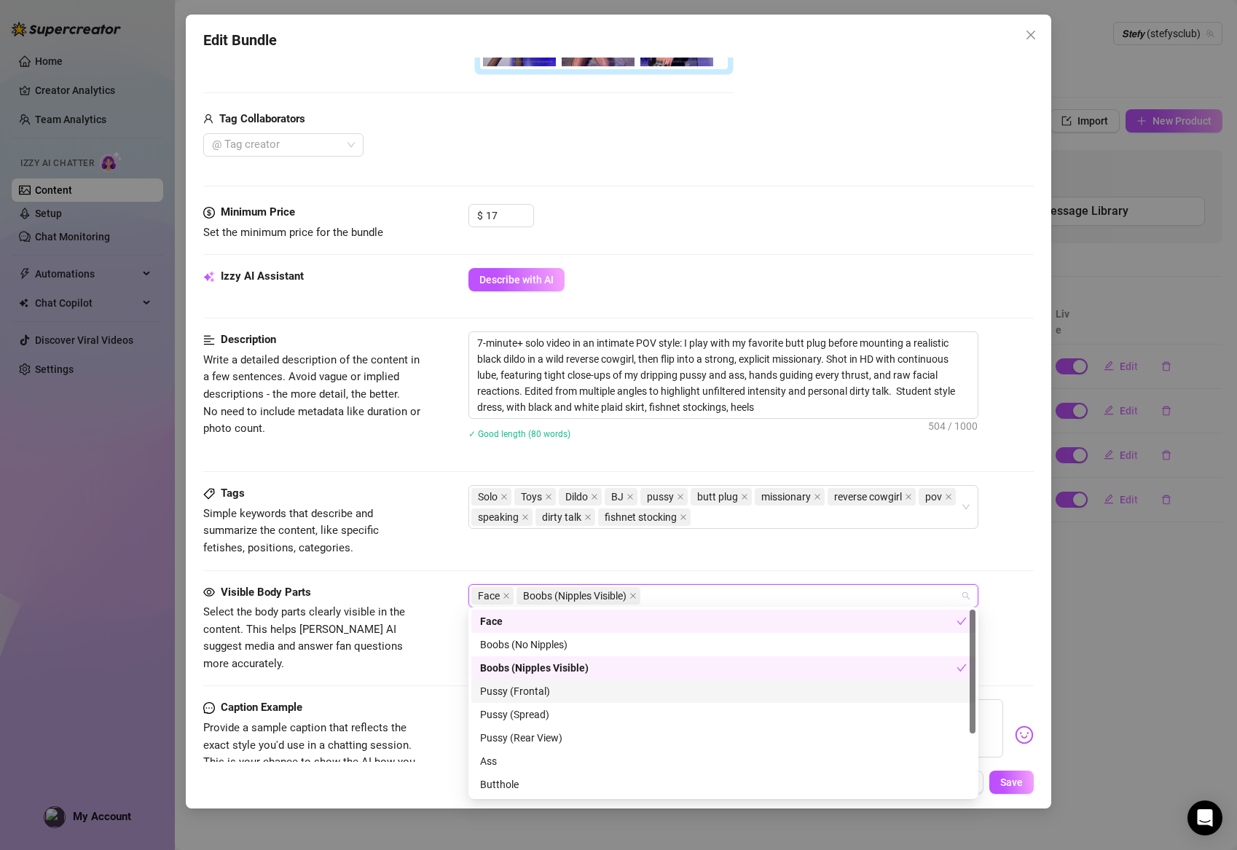
click at [529, 692] on div "Pussy (Frontal)" at bounding box center [723, 691] width 487 height 16
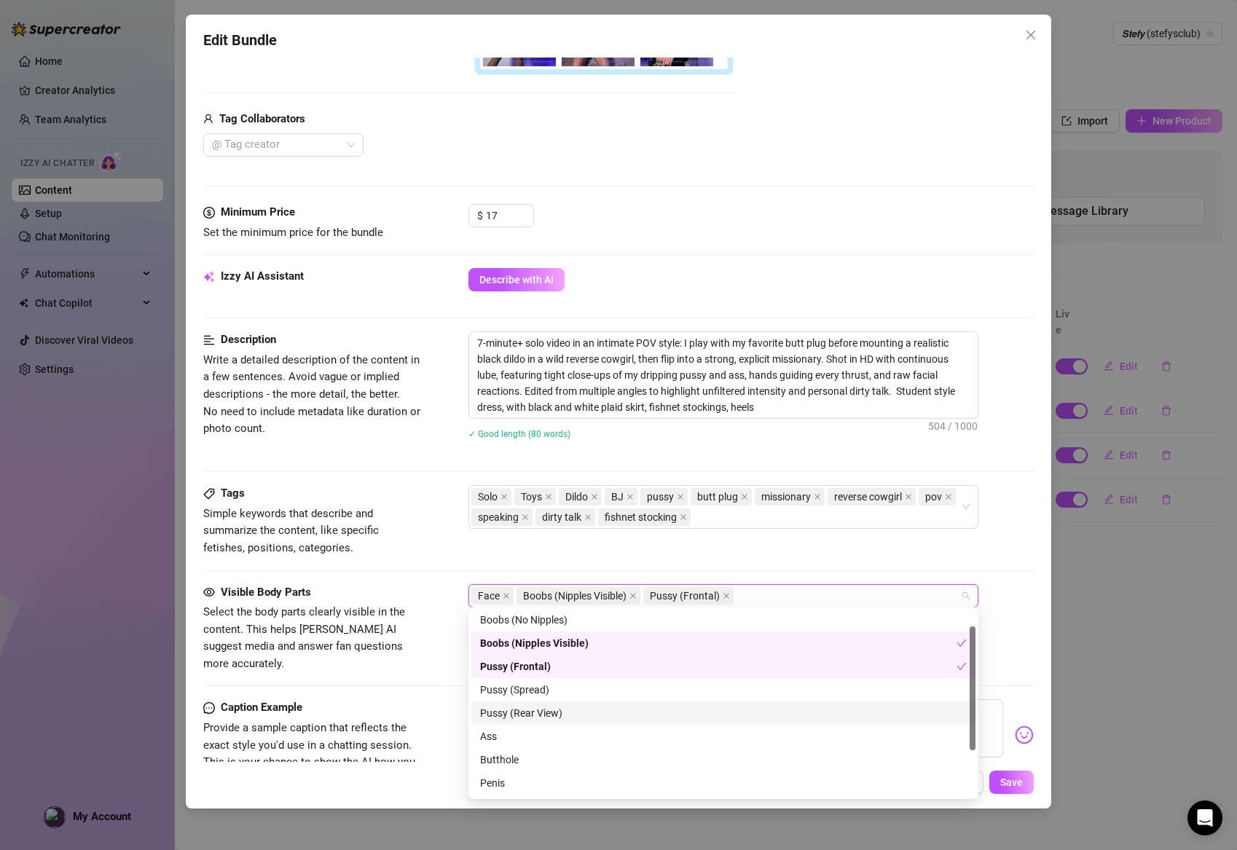
scroll to position [25, 0]
click at [530, 689] on div "Pussy (Spread)" at bounding box center [723, 690] width 487 height 16
click at [519, 715] on div "Pussy (Rear View)" at bounding box center [723, 713] width 487 height 16
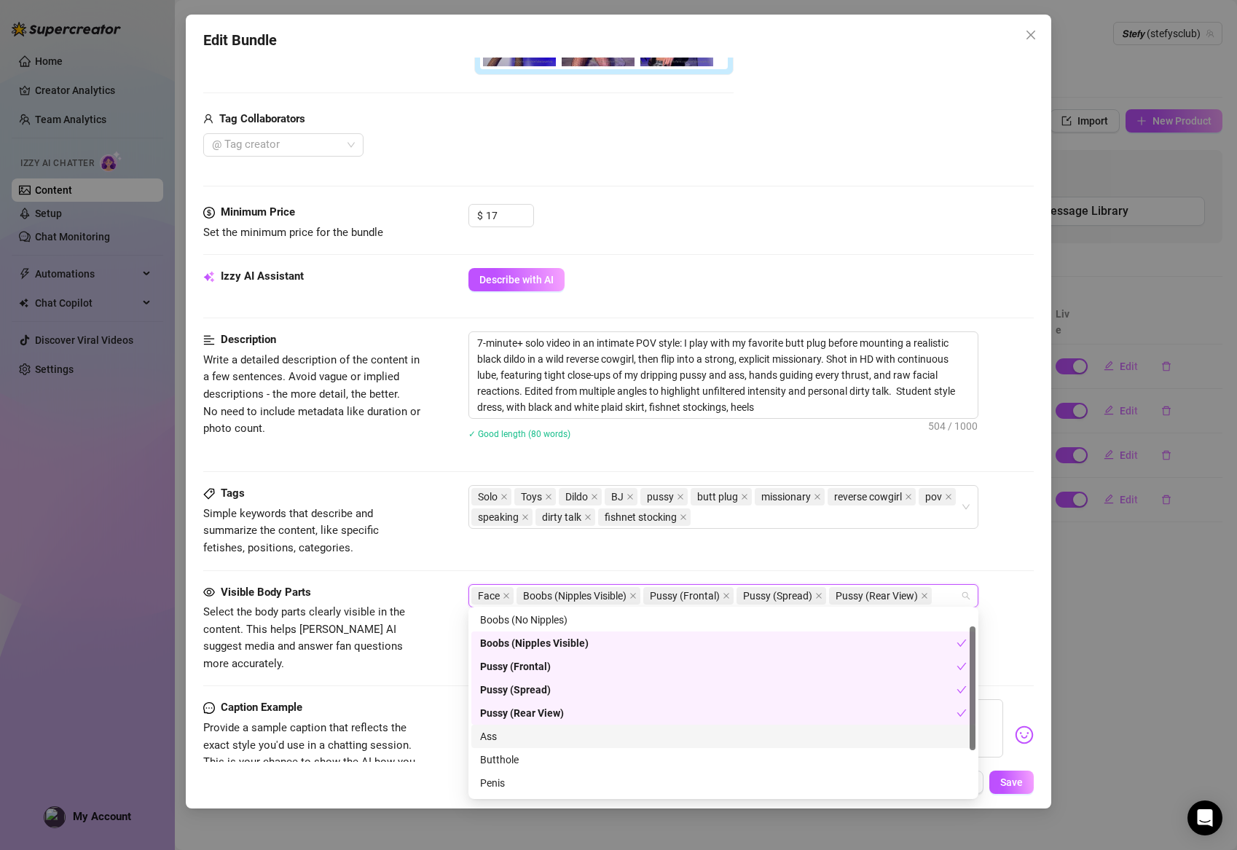
click at [498, 742] on div "Ass" at bounding box center [723, 737] width 487 height 16
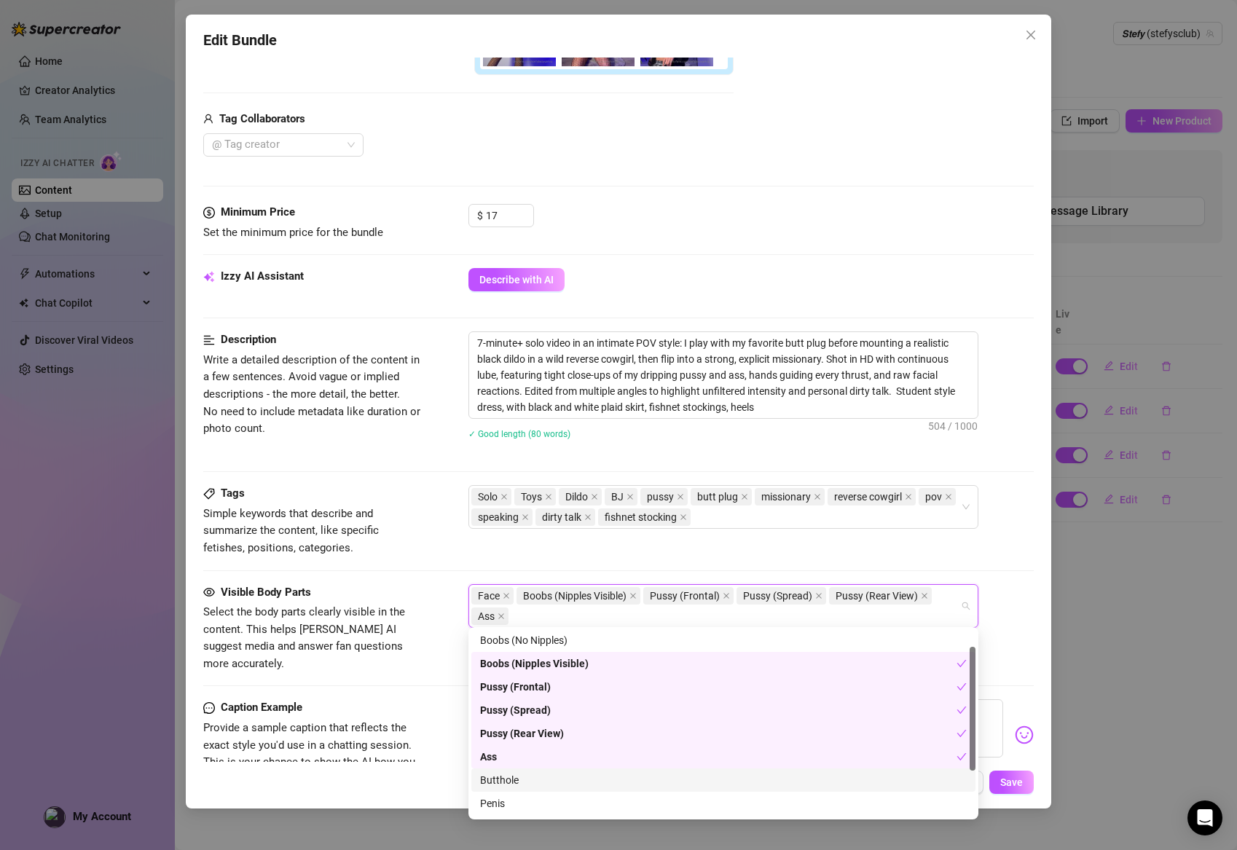
click at [491, 781] on div "Butthole" at bounding box center [723, 780] width 487 height 16
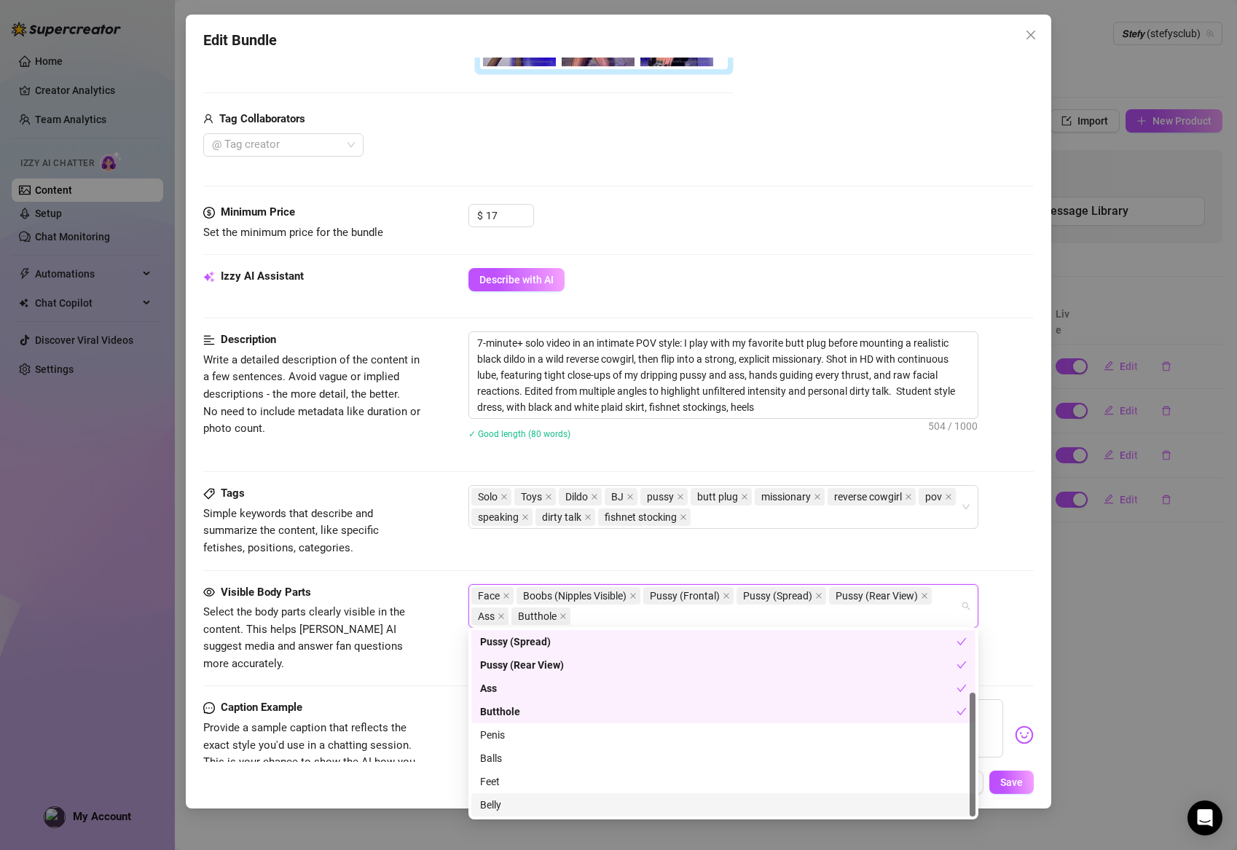
scroll to position [0, 0]
click at [1008, 676] on div "Visible Body Parts Select the body parts clearly visible in the content. This h…" at bounding box center [618, 642] width 831 height 116
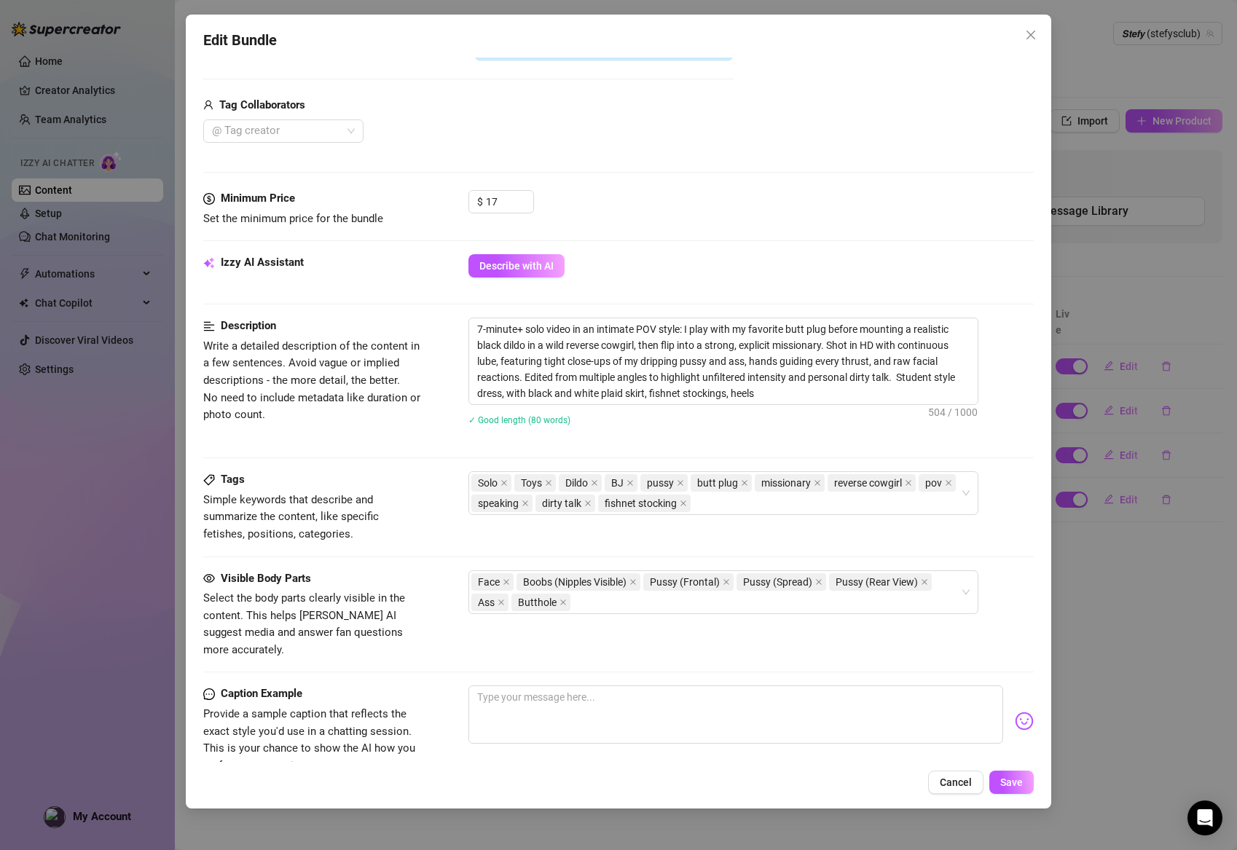
scroll to position [422, 0]
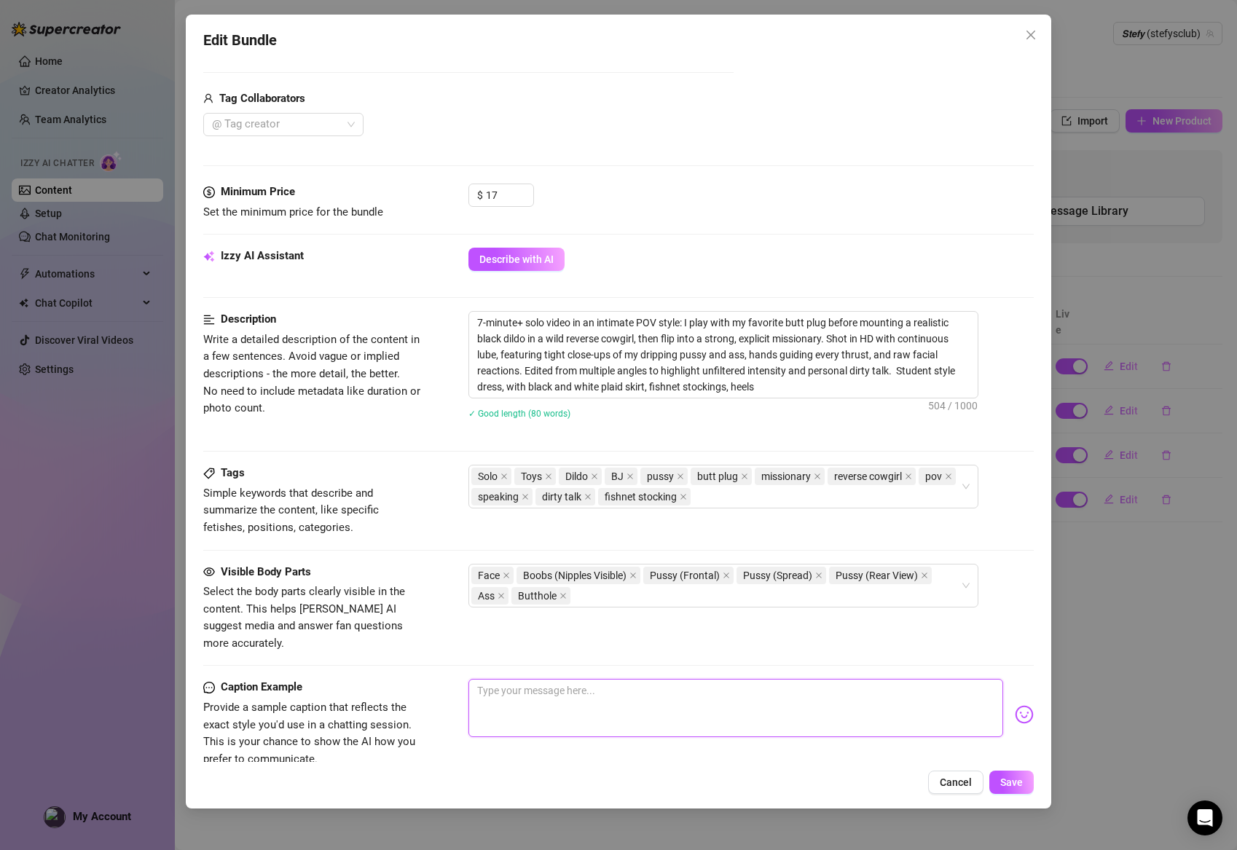
click at [575, 679] on textarea at bounding box center [735, 708] width 535 height 58
paste textarea "Oh shit... I shoved that plug so deep in my ass then rode my biggest realistic …"
type textarea "Oh shit... I shoved that plug so deep in my ass then rode my biggest realistic …"
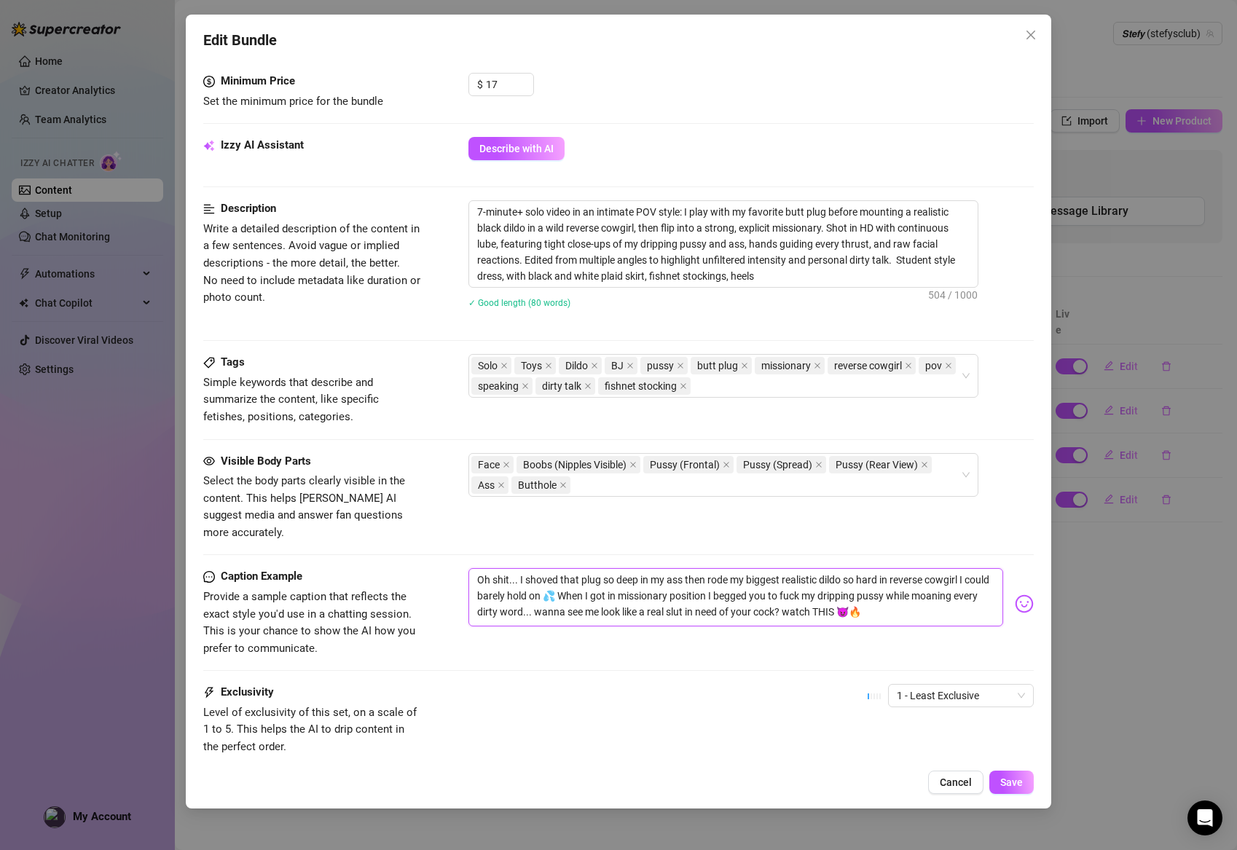
scroll to position [555, 0]
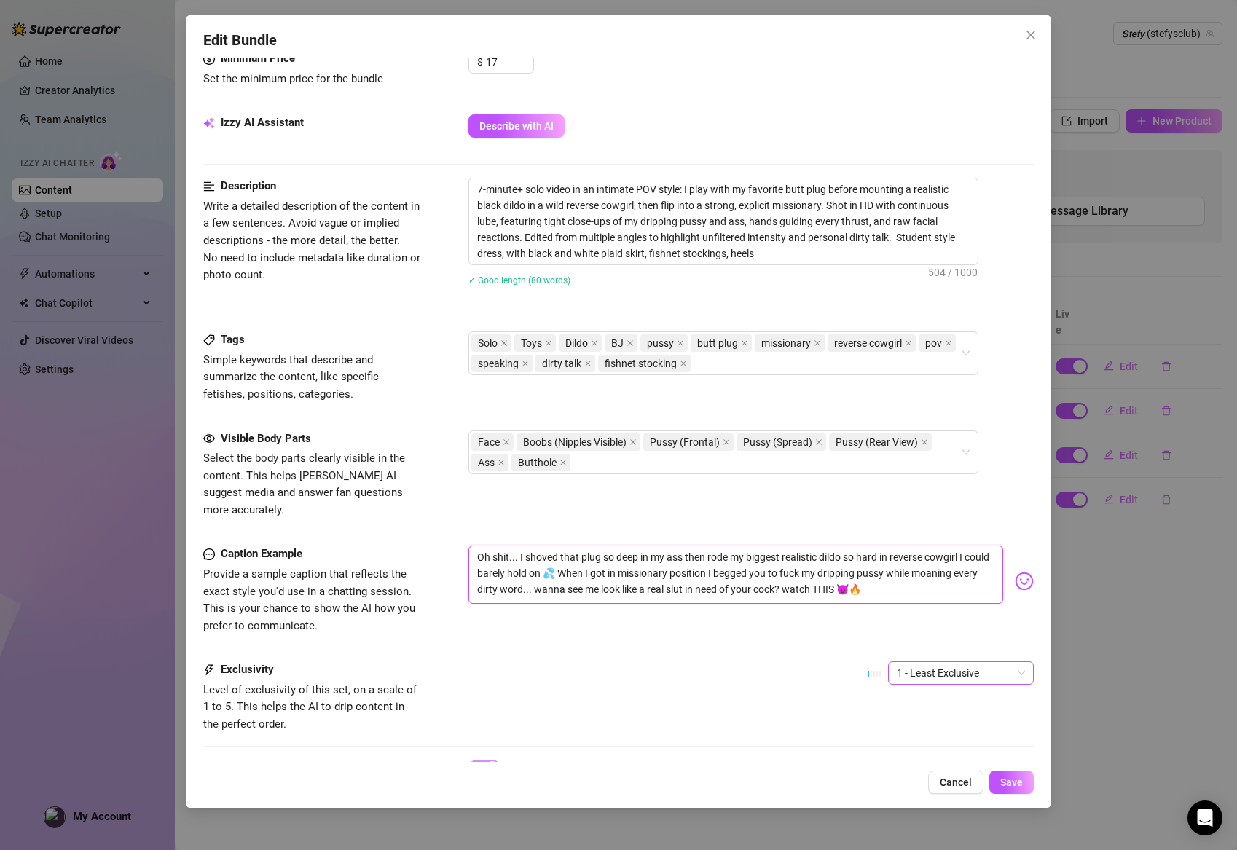
click at [959, 662] on span "1 - Least Exclusive" at bounding box center [961, 673] width 128 height 22
type textarea "Oh shit... I shoved that plug so deep in my ass then rode my biggest realistic …"
click at [914, 724] on div "3" at bounding box center [961, 725] width 122 height 16
click at [734, 664] on div "Exclusivity Level of exclusivity of this set, on a scale of 1 to 5. This helps …" at bounding box center [618, 697] width 831 height 71
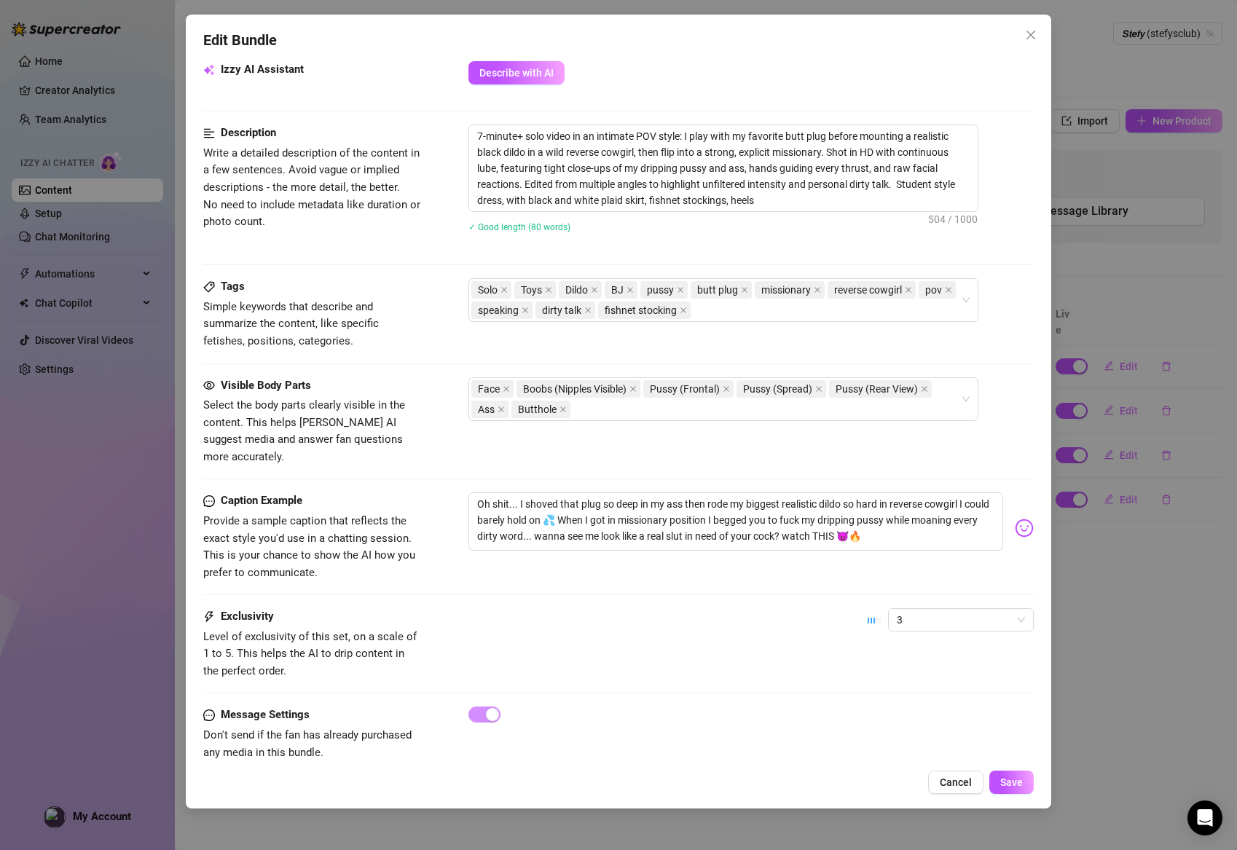
scroll to position [608, 0]
click at [1010, 783] on span "Save" at bounding box center [1011, 783] width 23 height 12
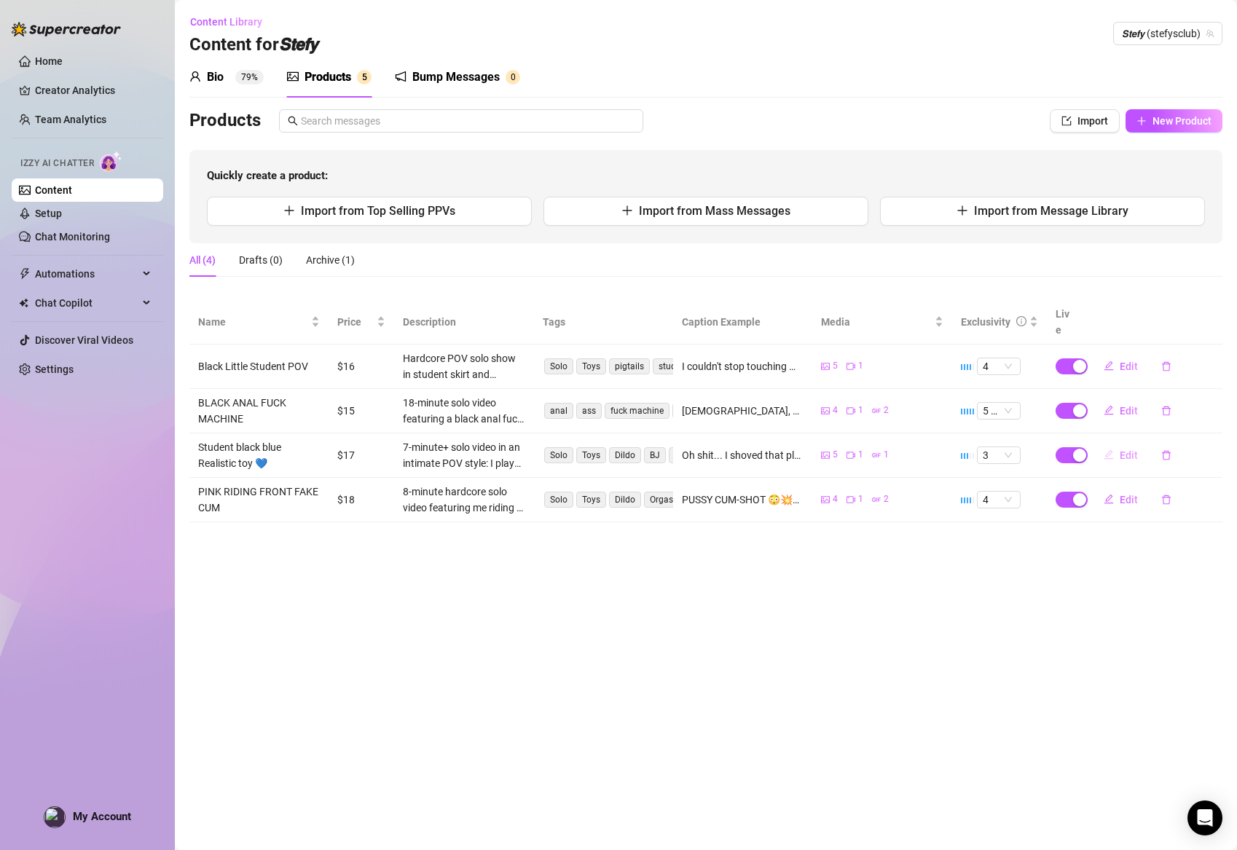
click at [1134, 450] on span "Edit" at bounding box center [1129, 456] width 18 height 12
type textarea "Oh shit... I shoved that plug so deep in my ass then rode my biggest realistic …"
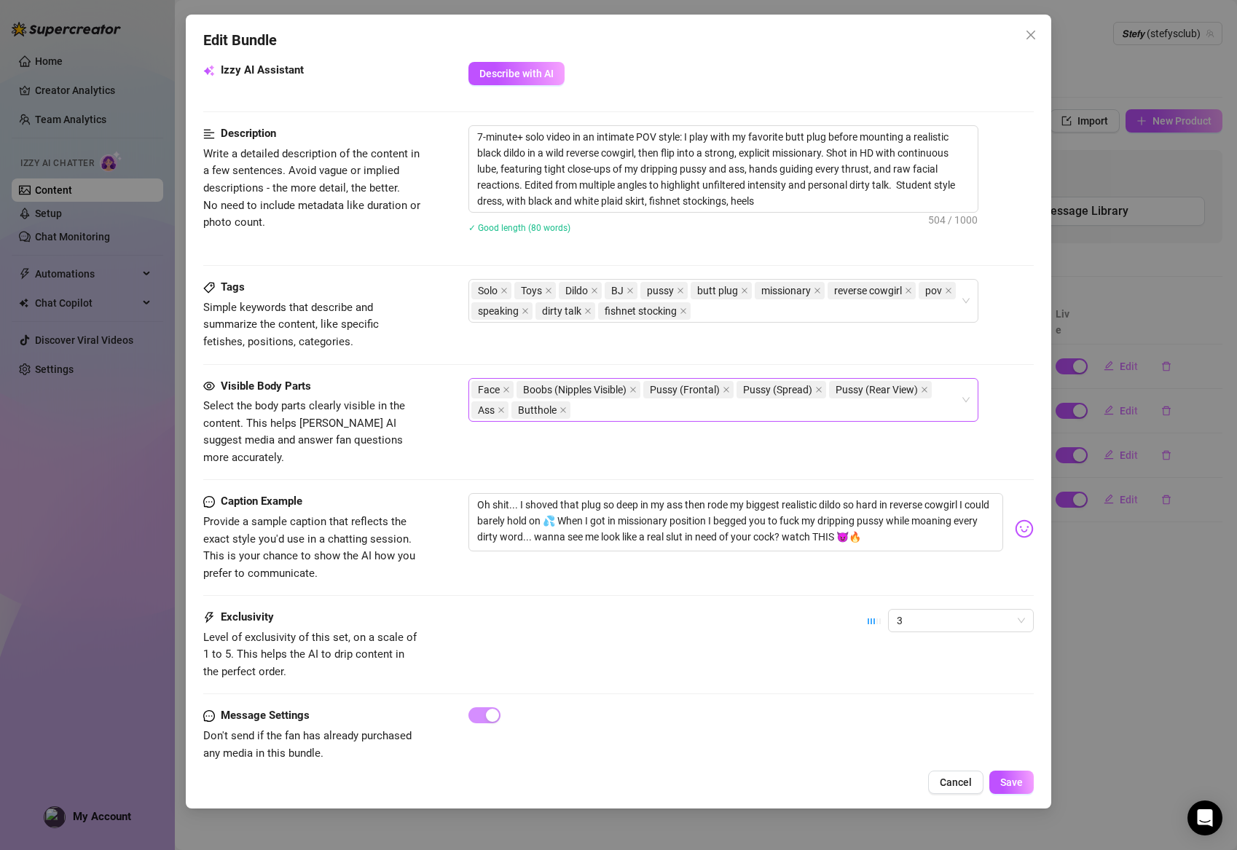
click at [637, 409] on div "Face Boobs (Nipples Visible) Pussy (Frontal) Pussy (Spread) Pussy (Rear View) A…" at bounding box center [715, 400] width 489 height 41
click at [745, 310] on div "Solo Toys Dildo BJ pussy butt plug [DEMOGRAPHIC_DATA] reverse cowgirl pov speak…" at bounding box center [715, 300] width 489 height 41
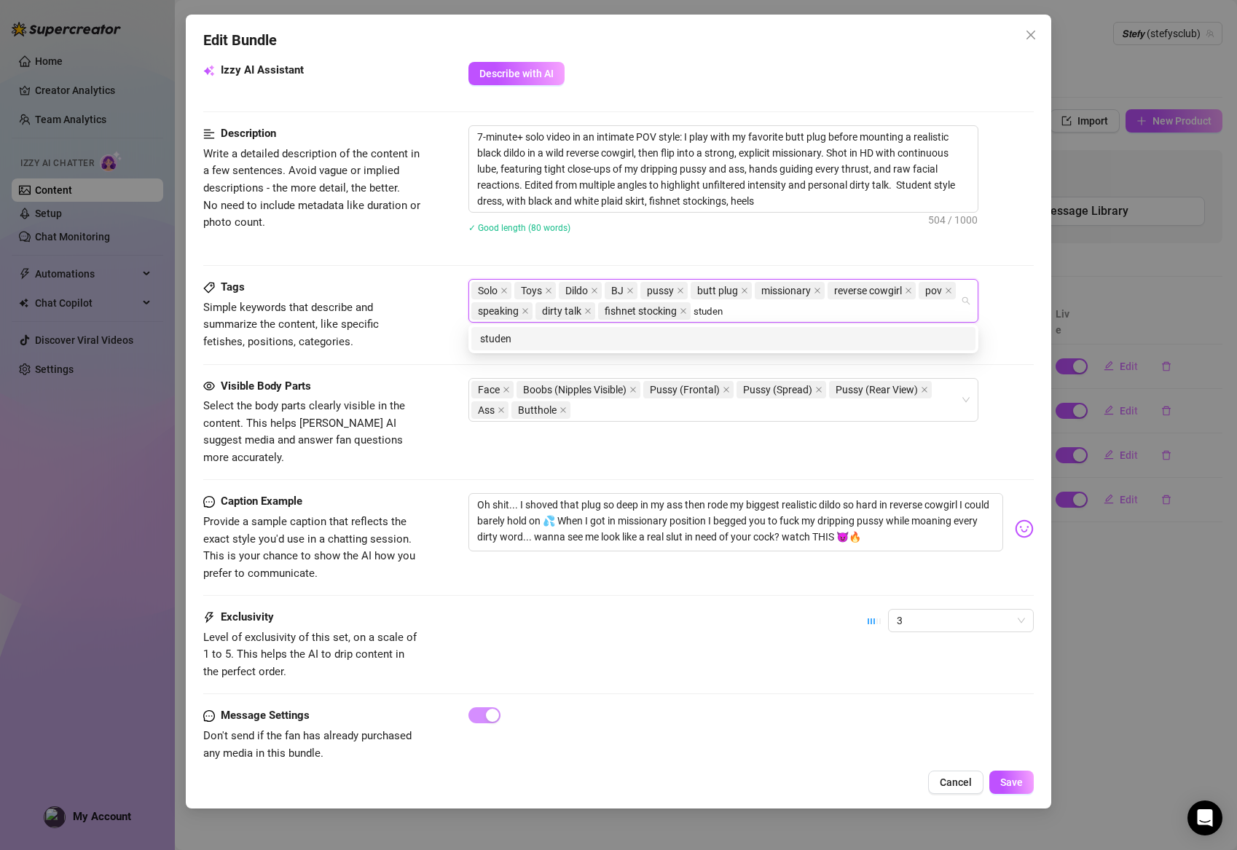
type input "student"
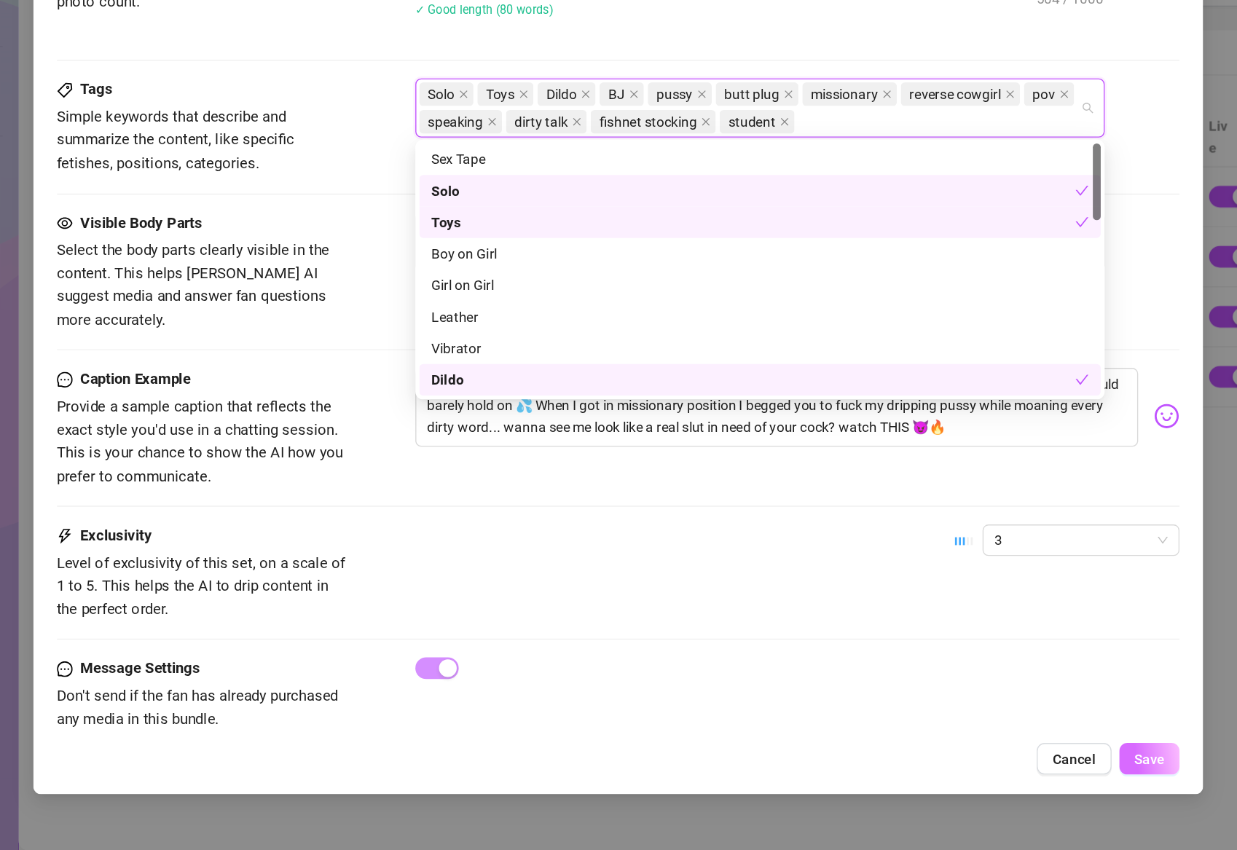
click at [1000, 777] on span "Save" at bounding box center [1011, 783] width 23 height 12
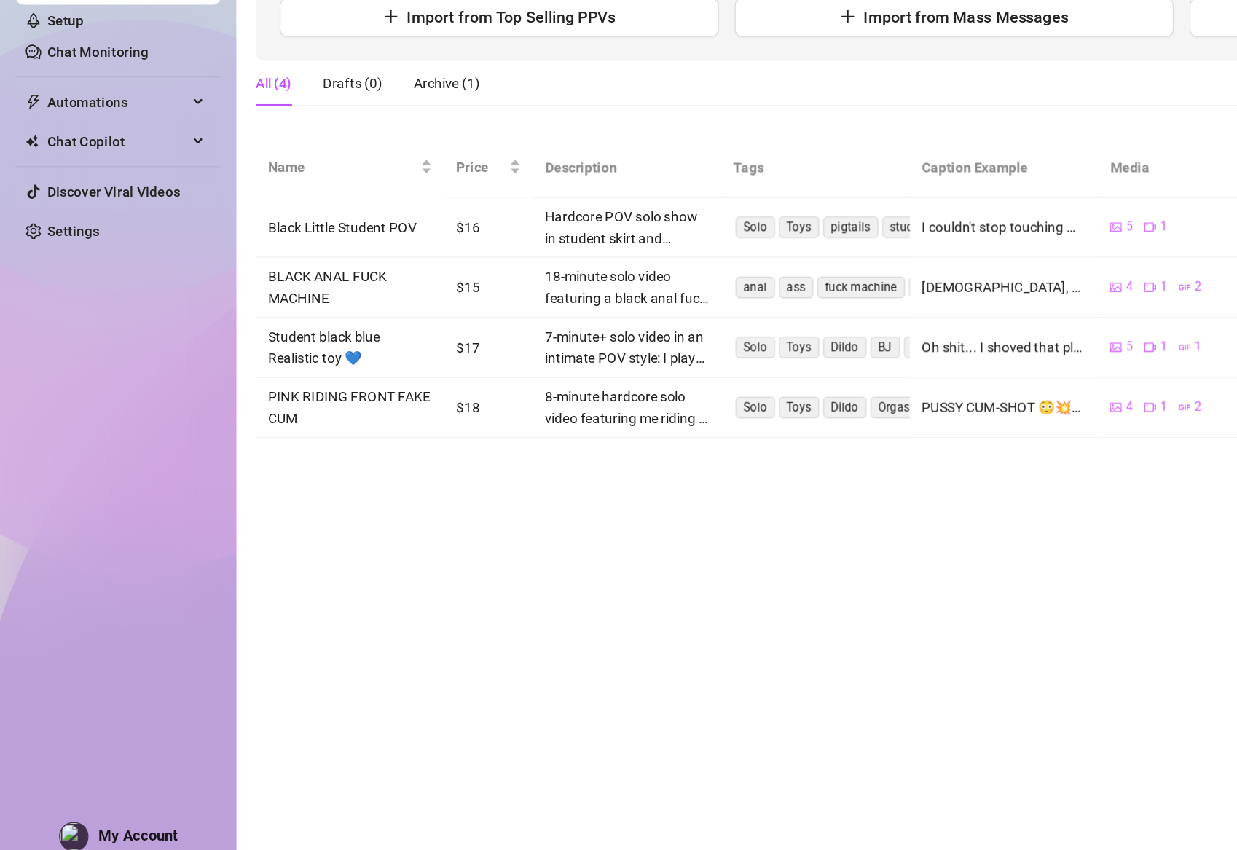
click at [396, 420] on main "Content Library Content for 𝙎𝙩𝙚𝙛𝙮 𝙎𝙩𝙚𝙛𝙮 (stefysclub) Bio 79% Products 5 Bump Me…" at bounding box center [706, 425] width 1062 height 850
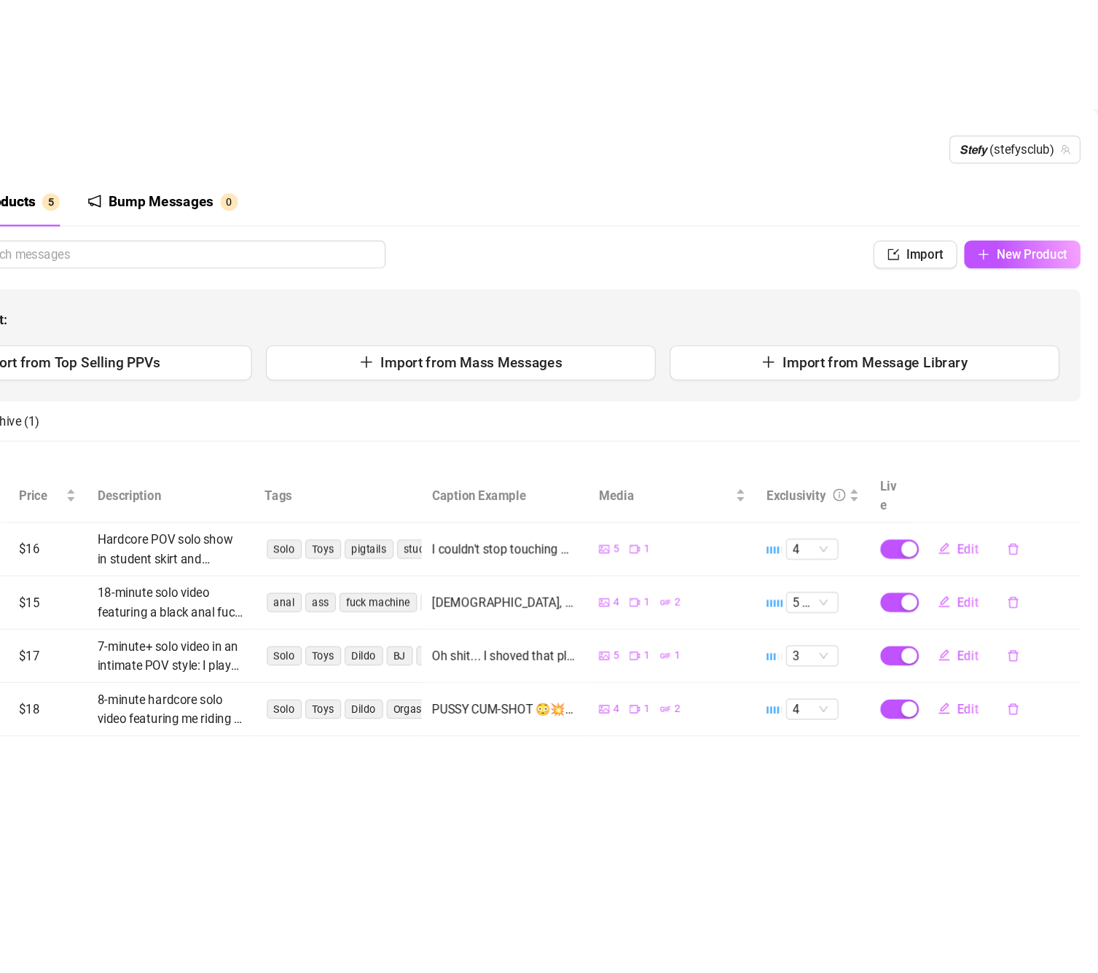
scroll to position [0, 0]
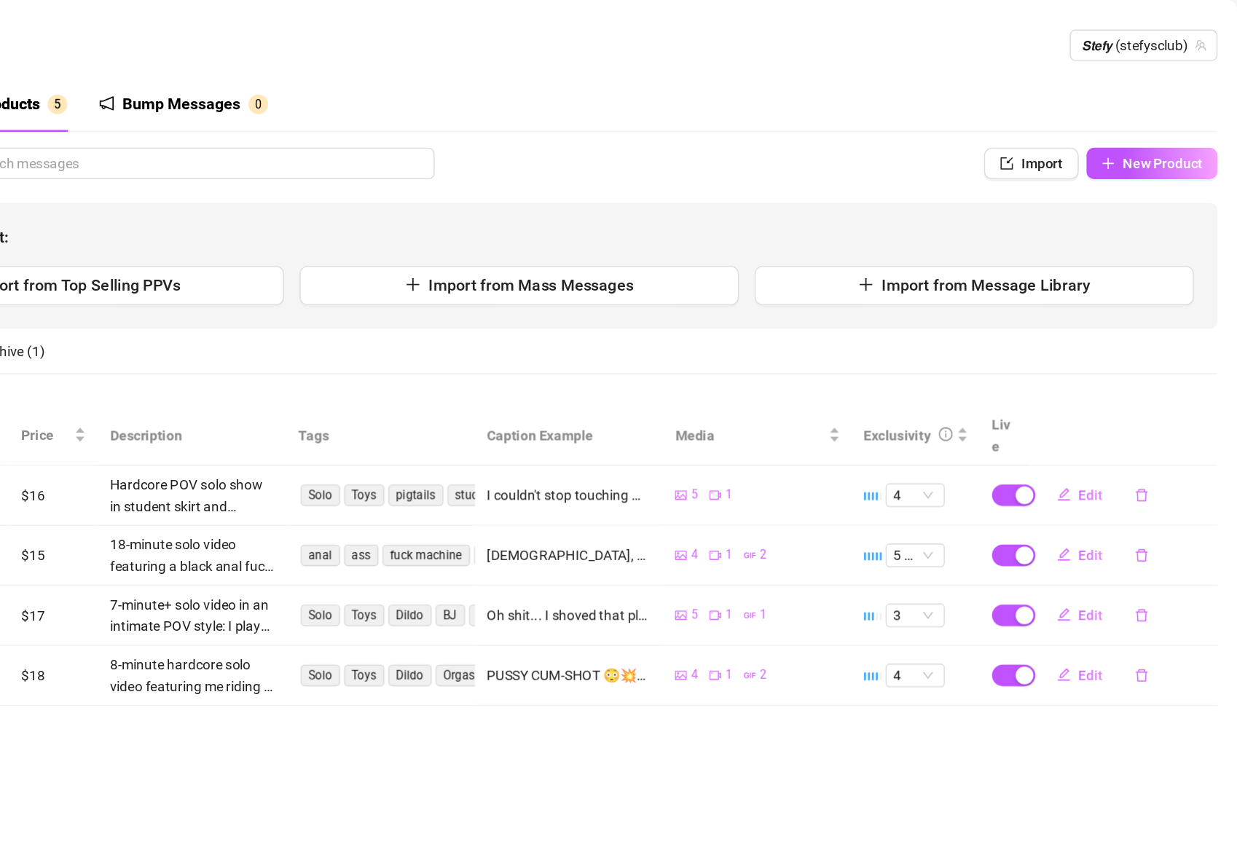
click at [304, 98] on div "Bio 79% Products 5 Bump Messages 0 Bio Import Bio from other creator Personal I…" at bounding box center [705, 290] width 1033 height 466
